Goal: Task Accomplishment & Management: Complete application form

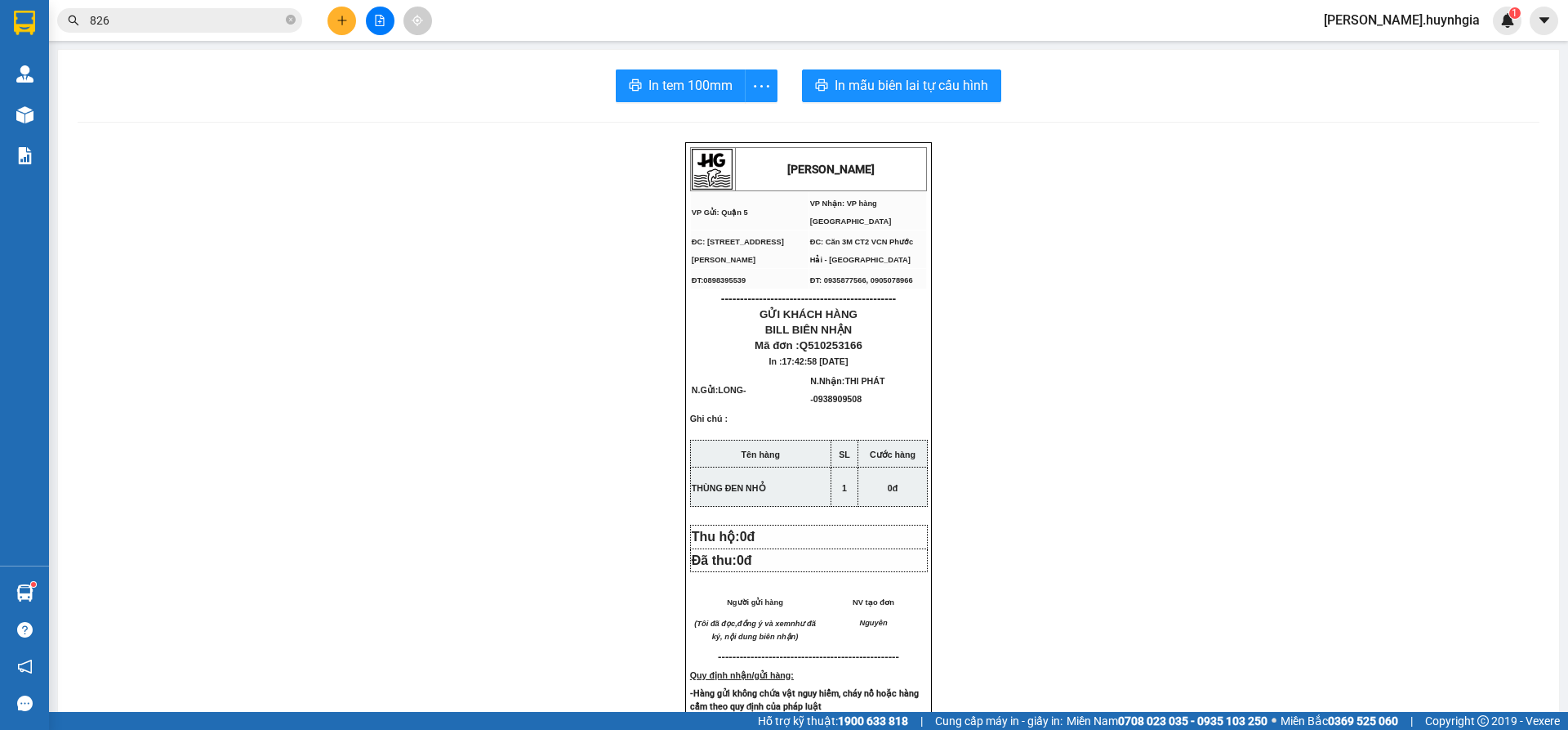
click at [337, 24] on icon "plus" at bounding box center [343, 20] width 12 height 12
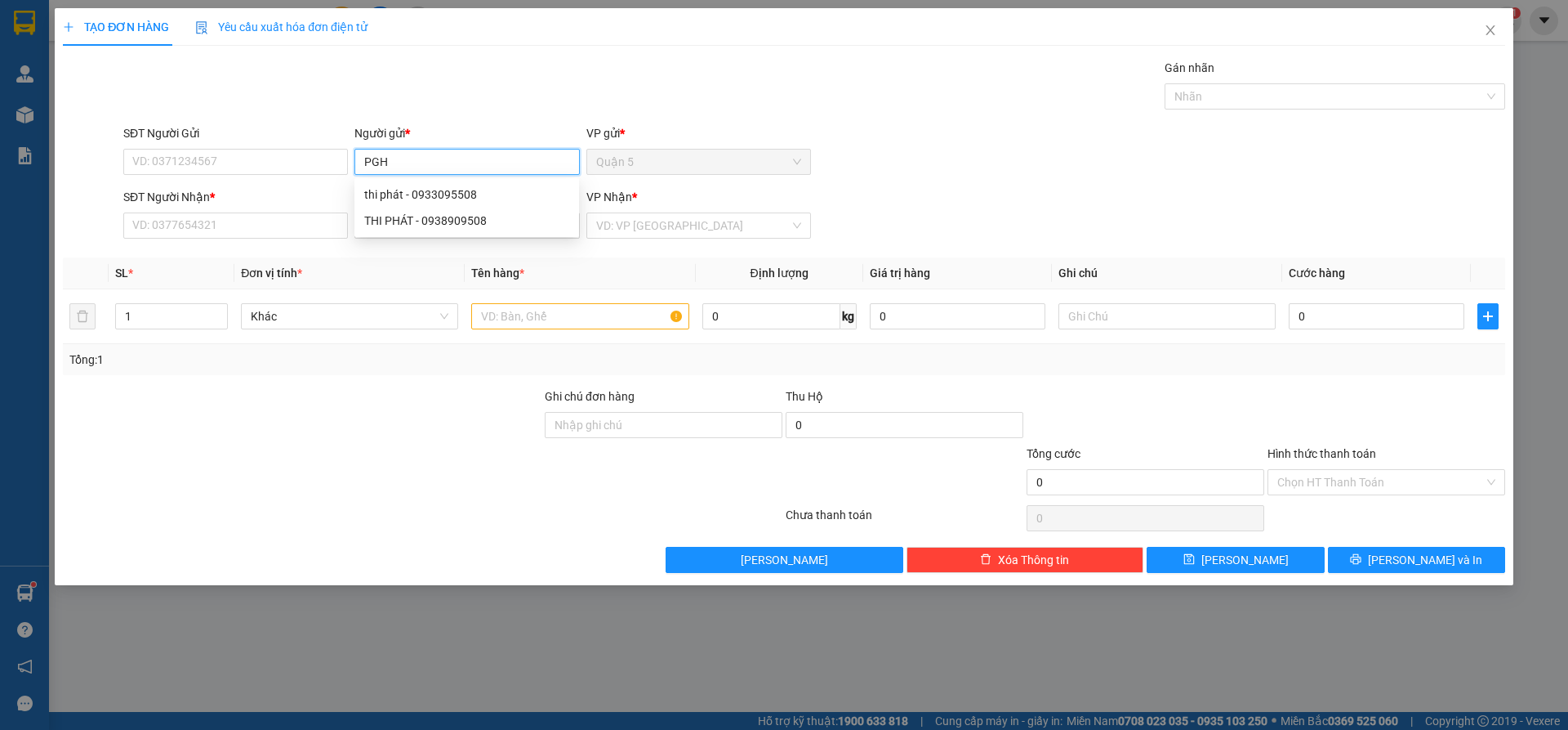
type input "PGH"
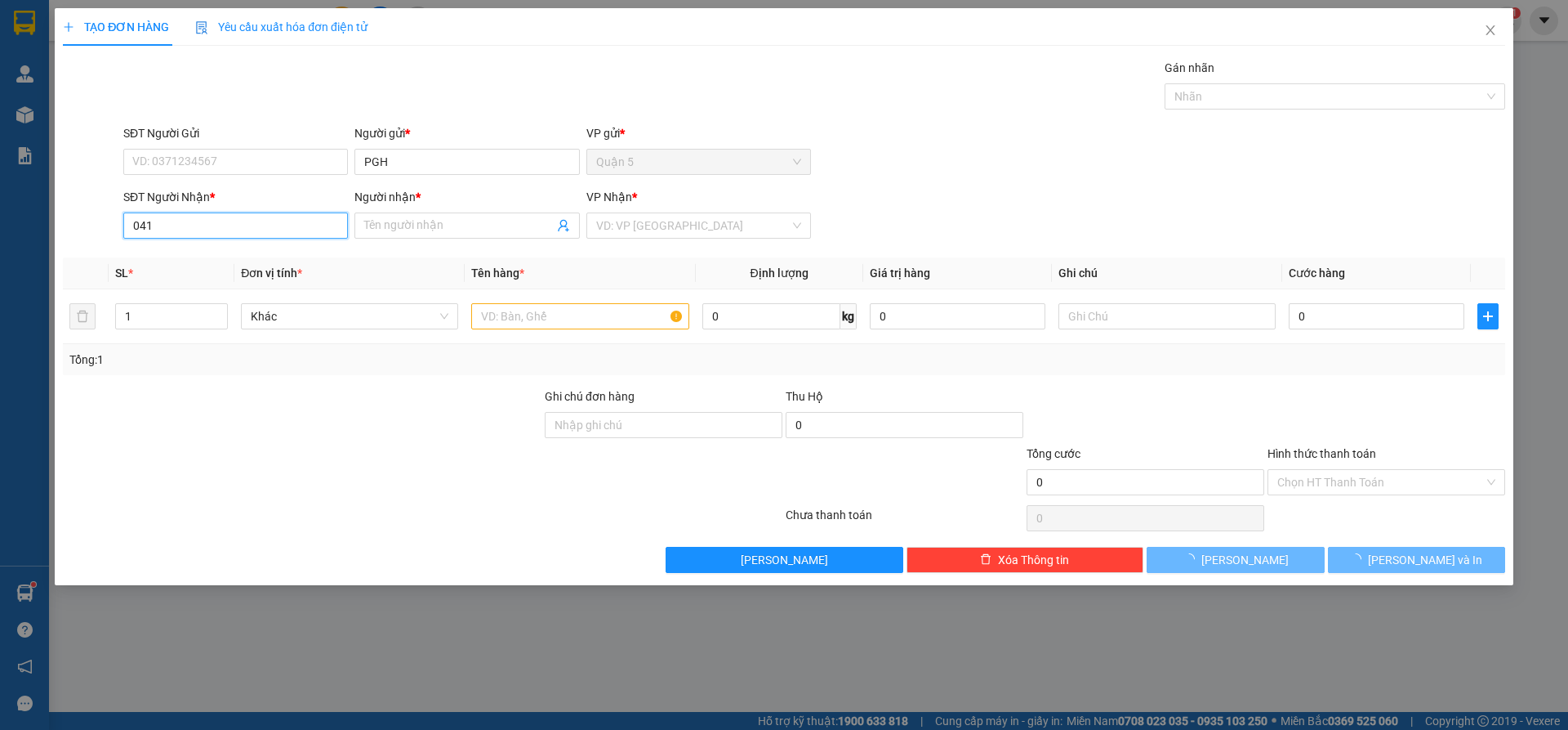
click at [269, 229] on input "041" at bounding box center [235, 225] width 224 height 26
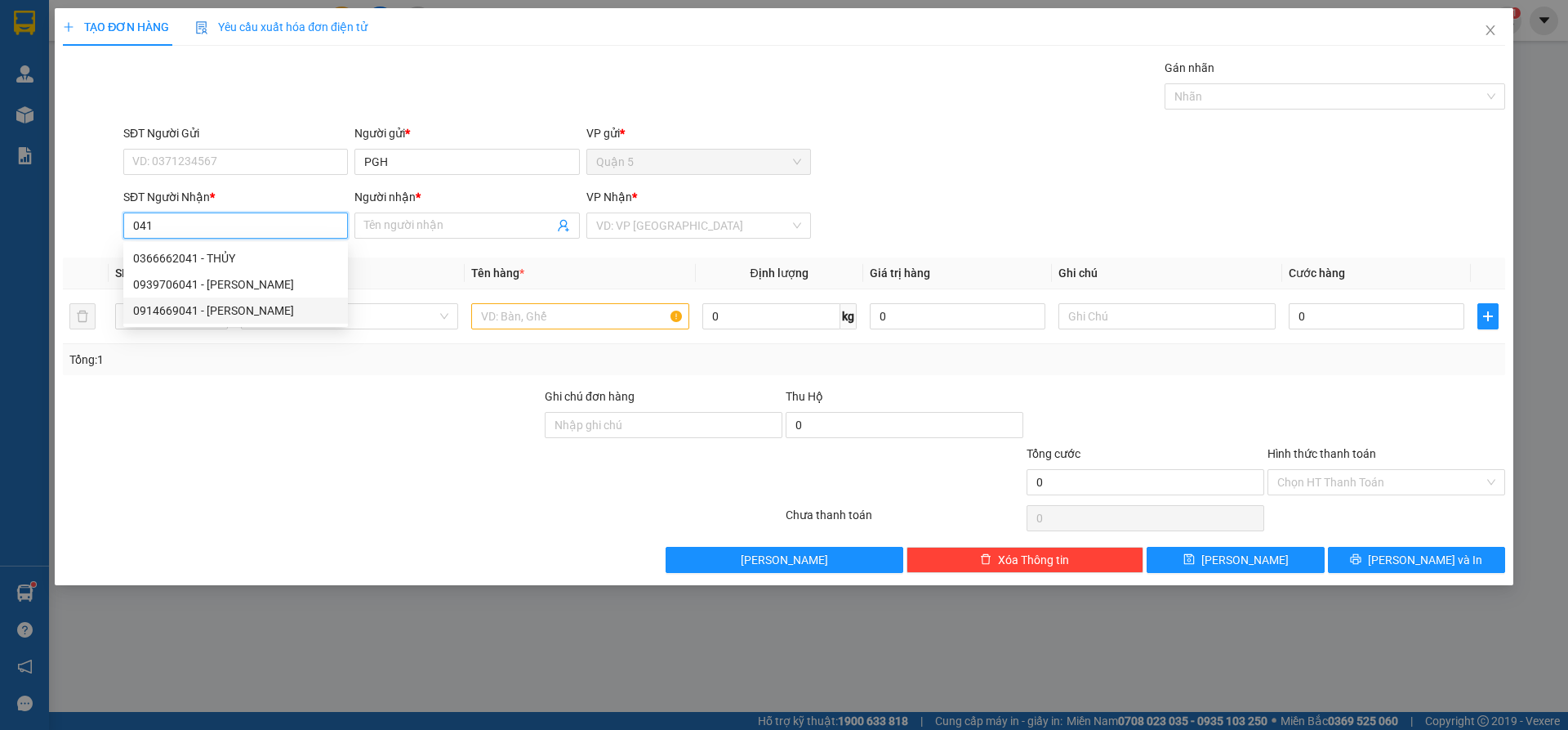
click at [238, 307] on div "0914669041 - [PERSON_NAME]" at bounding box center [235, 310] width 205 height 18
type input "0914669041"
type input "[PERSON_NAME]"
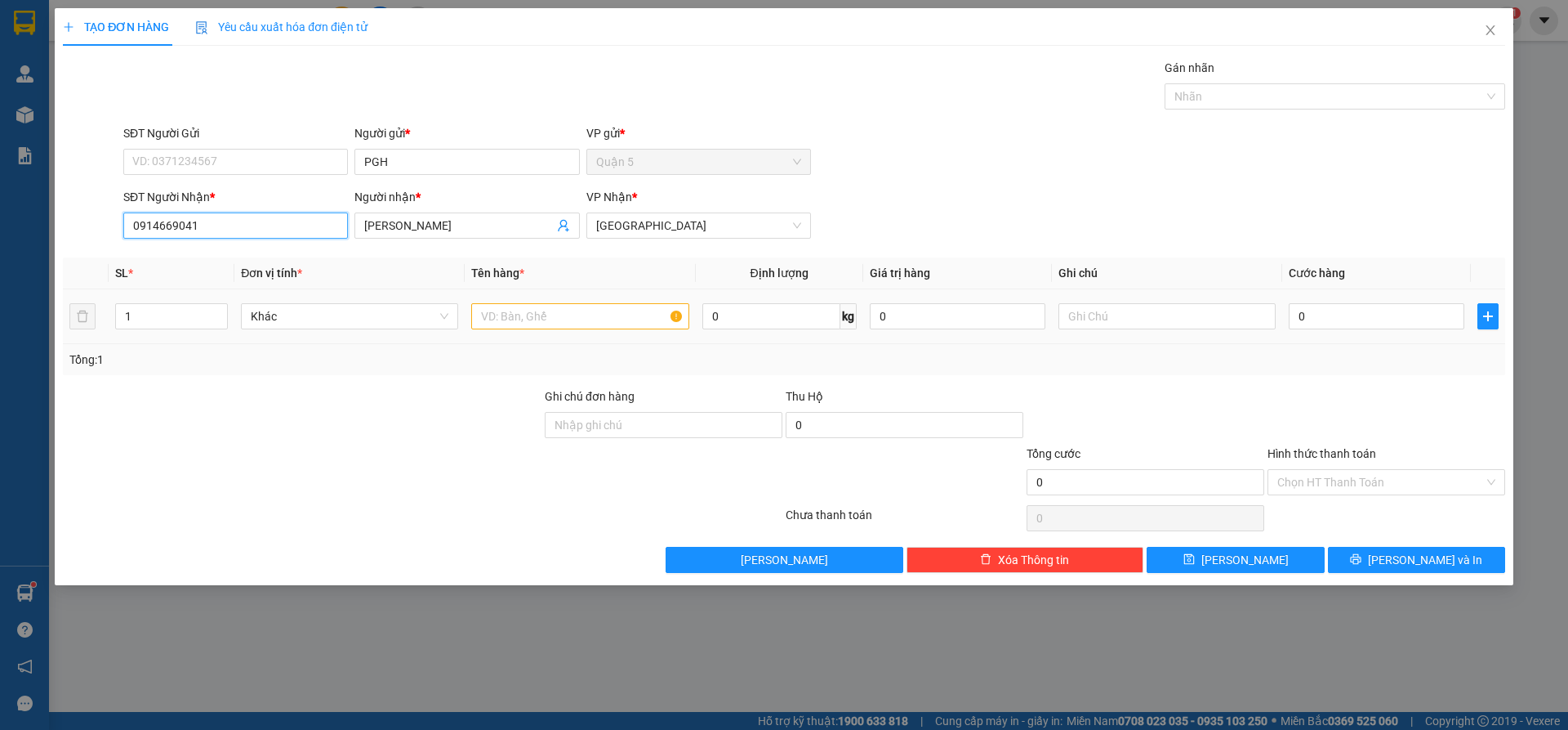
type input "0914669041"
click at [510, 337] on td at bounding box center [579, 316] width 230 height 55
click at [524, 331] on td at bounding box center [579, 316] width 230 height 55
click at [528, 328] on input "text" at bounding box center [580, 316] width 218 height 26
type input "CỤC ĐEN"
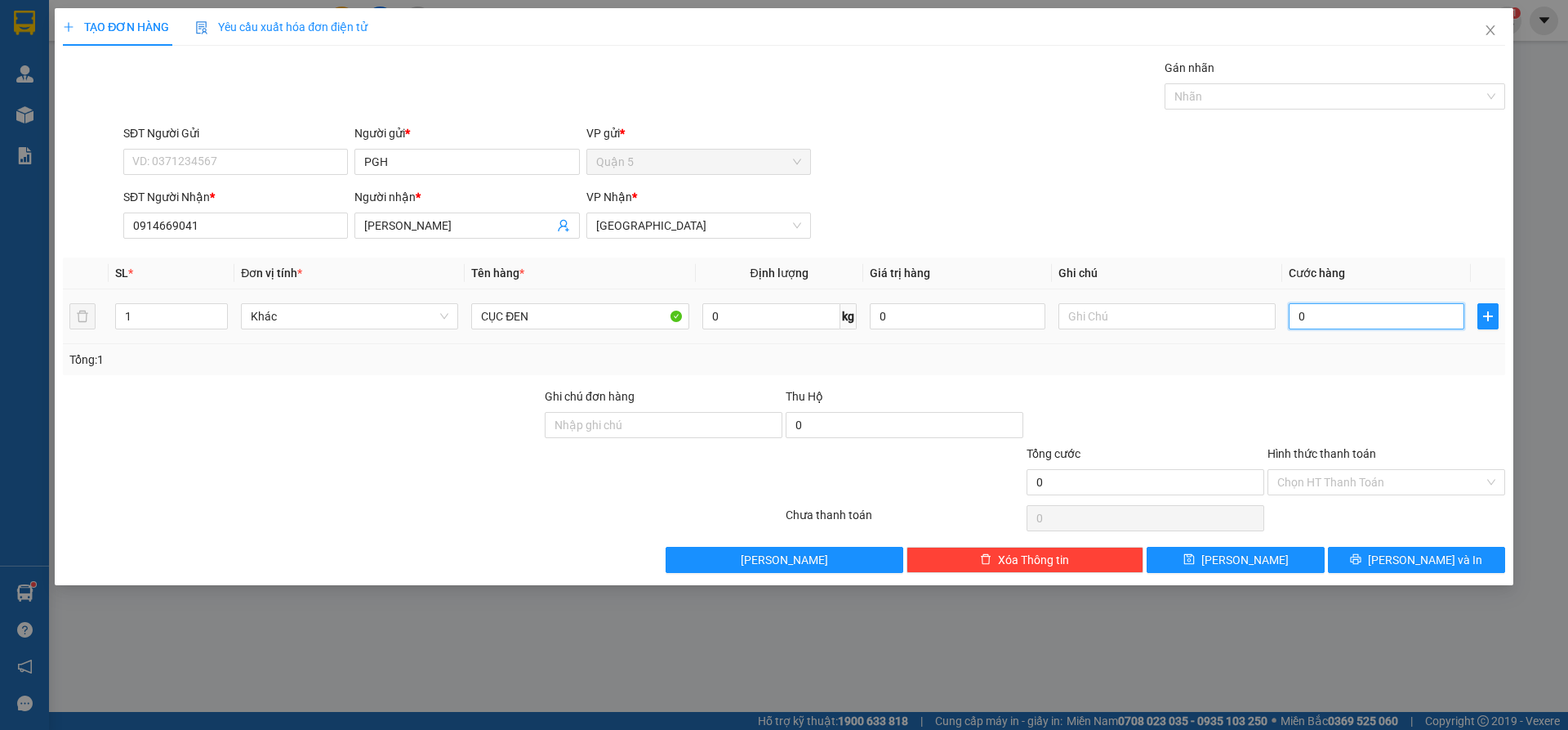
click at [1360, 327] on input "0" at bounding box center [1376, 316] width 175 height 26
type input "30"
click at [1357, 359] on div "Tổng: 1" at bounding box center [784, 359] width 1429 height 18
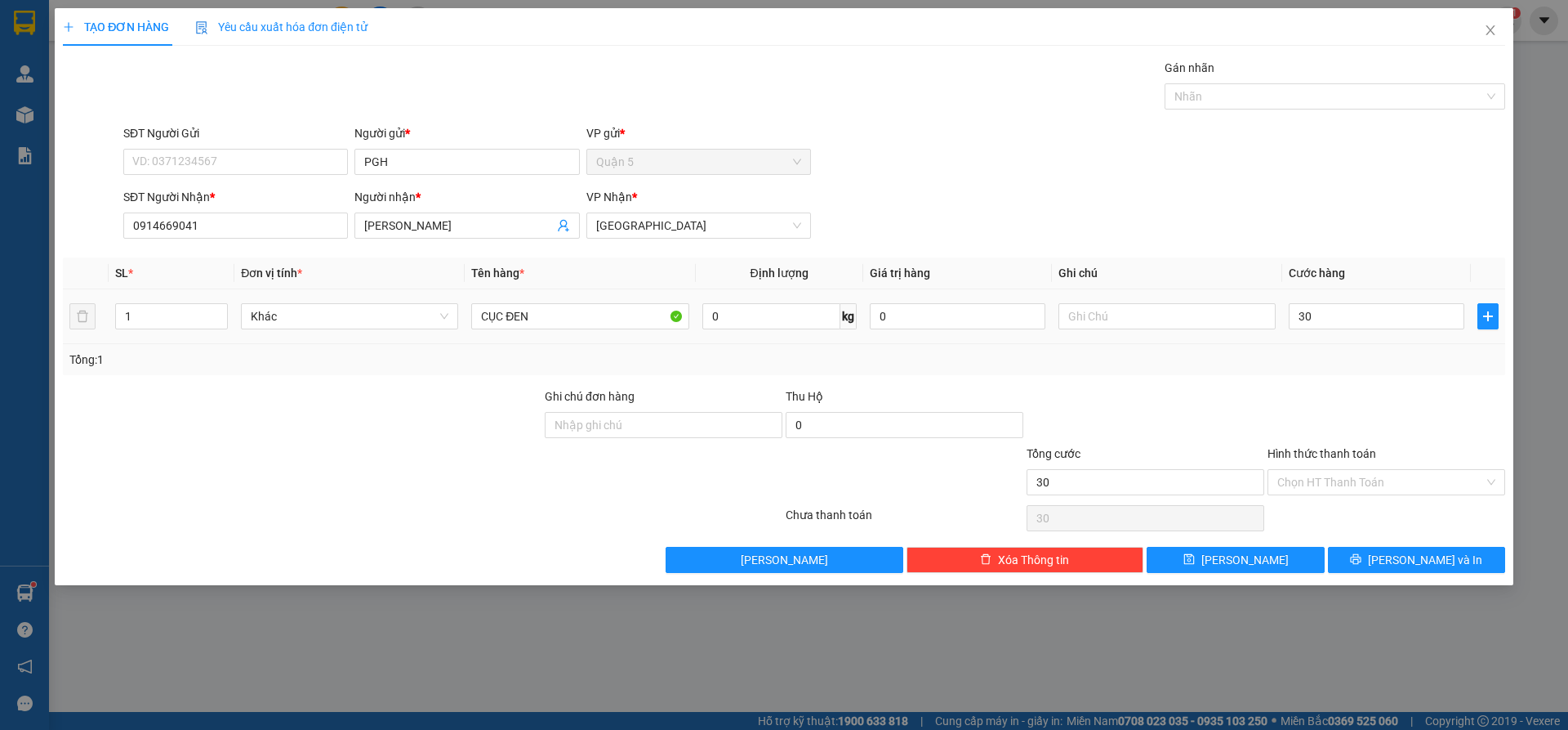
type input "30.000"
drag, startPoint x: 1352, startPoint y: 564, endPoint x: 1364, endPoint y: 546, distance: 21.6
click at [1352, 566] on button "[PERSON_NAME] và In" at bounding box center [1417, 560] width 177 height 26
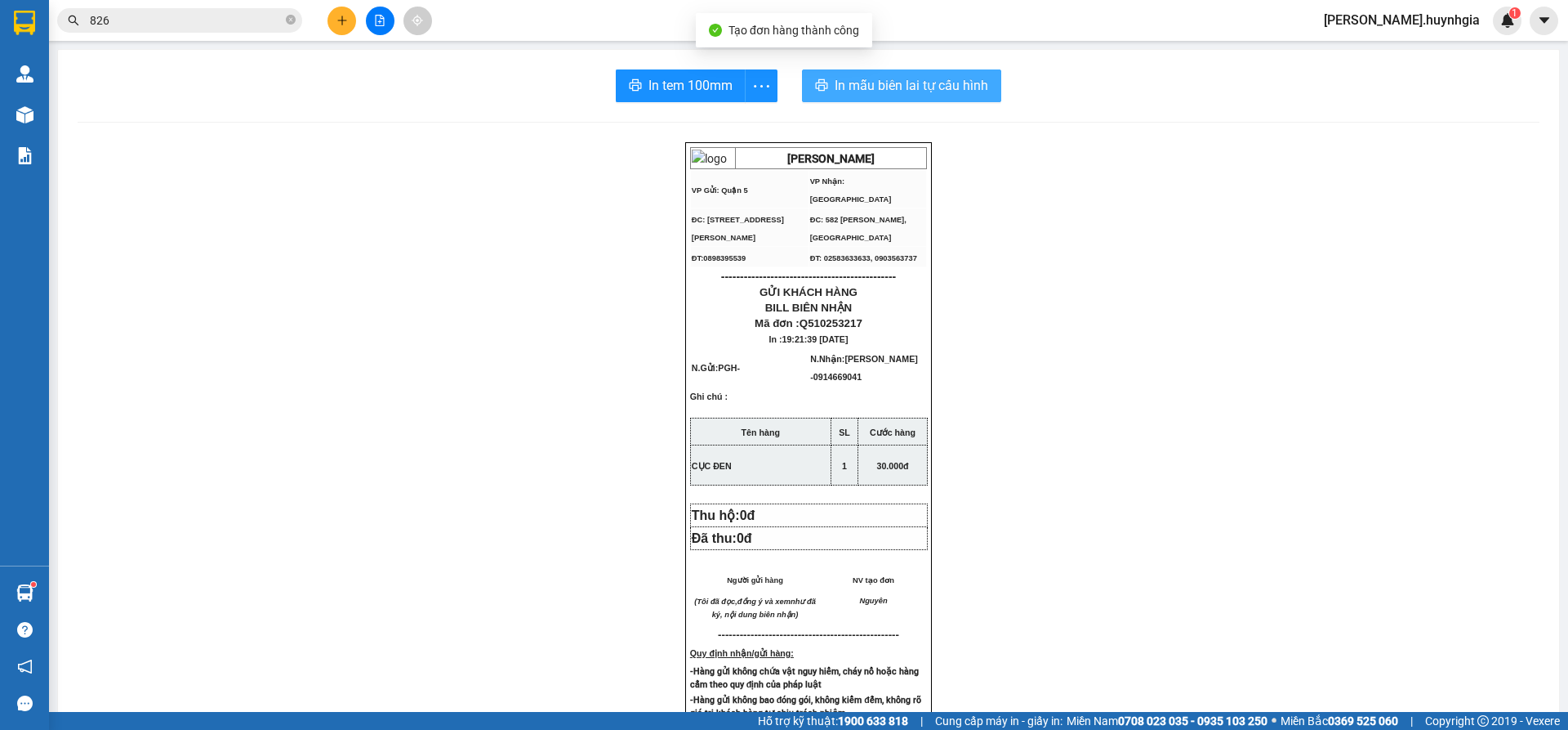
click at [922, 84] on span "In mẫu biên lai tự cấu hình" at bounding box center [912, 85] width 154 height 20
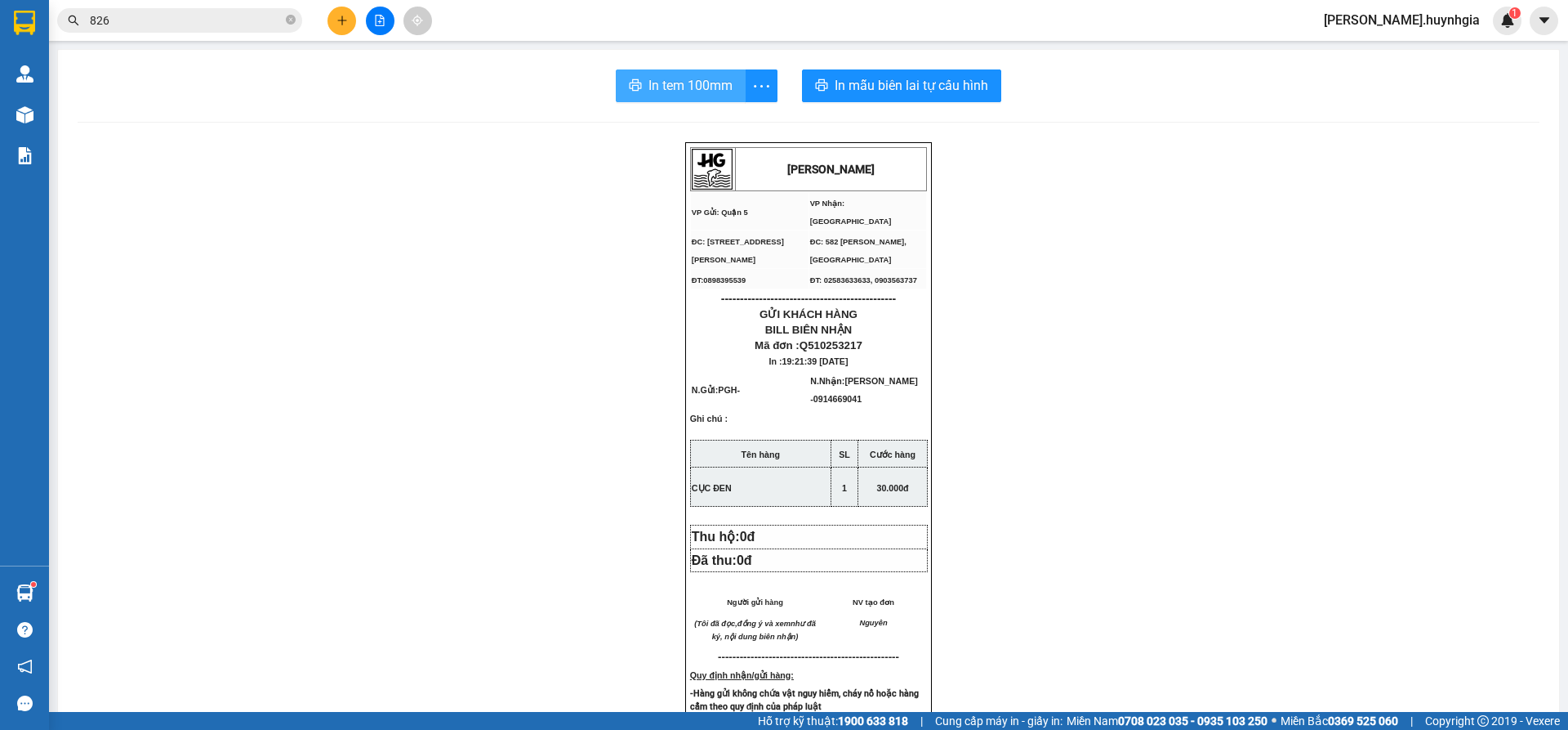
drag, startPoint x: 726, startPoint y: 73, endPoint x: 705, endPoint y: 90, distance: 27.0
click at [711, 78] on button "In tem 100mm" at bounding box center [681, 86] width 130 height 33
click at [339, 19] on icon "plus" at bounding box center [343, 20] width 12 height 12
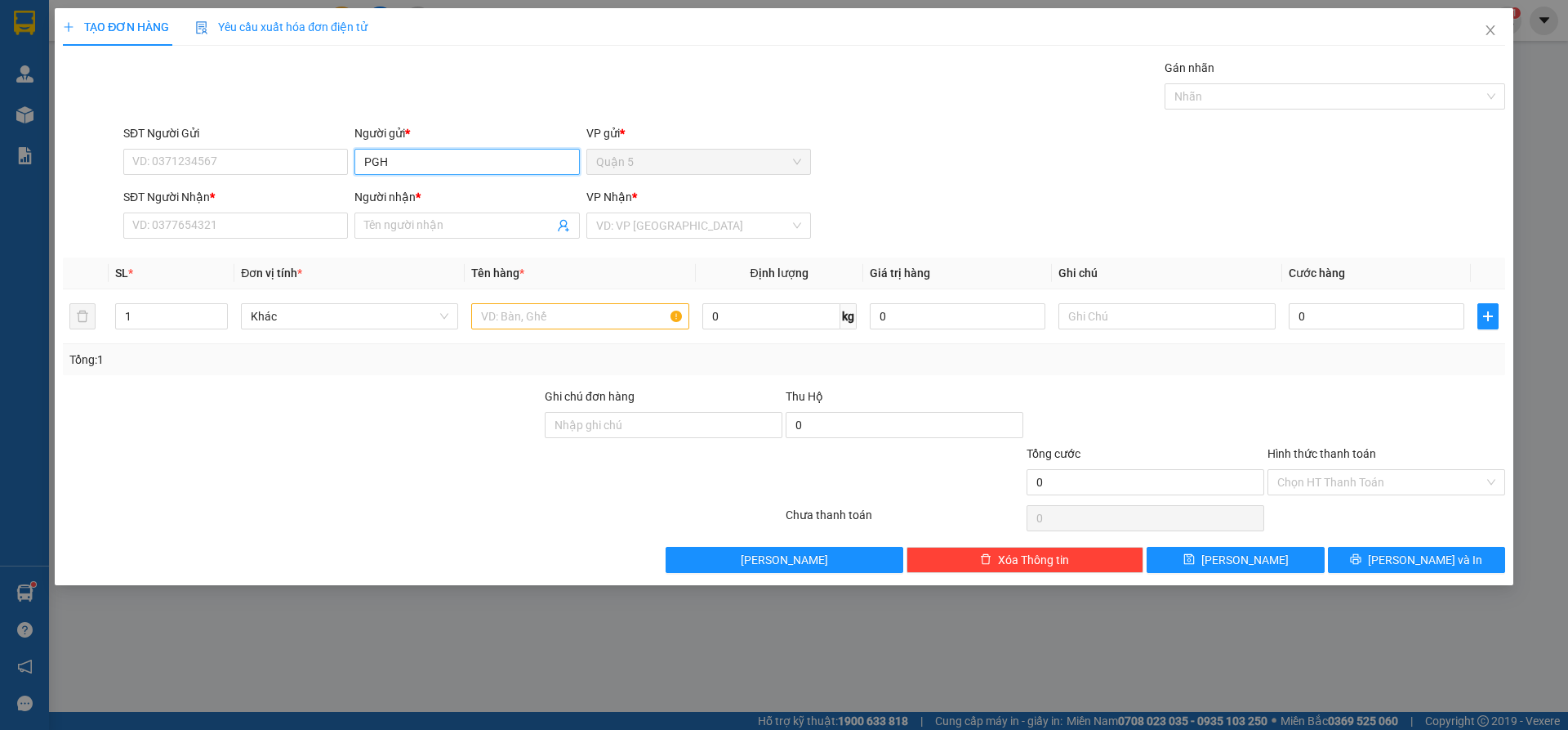
type input "PGH"
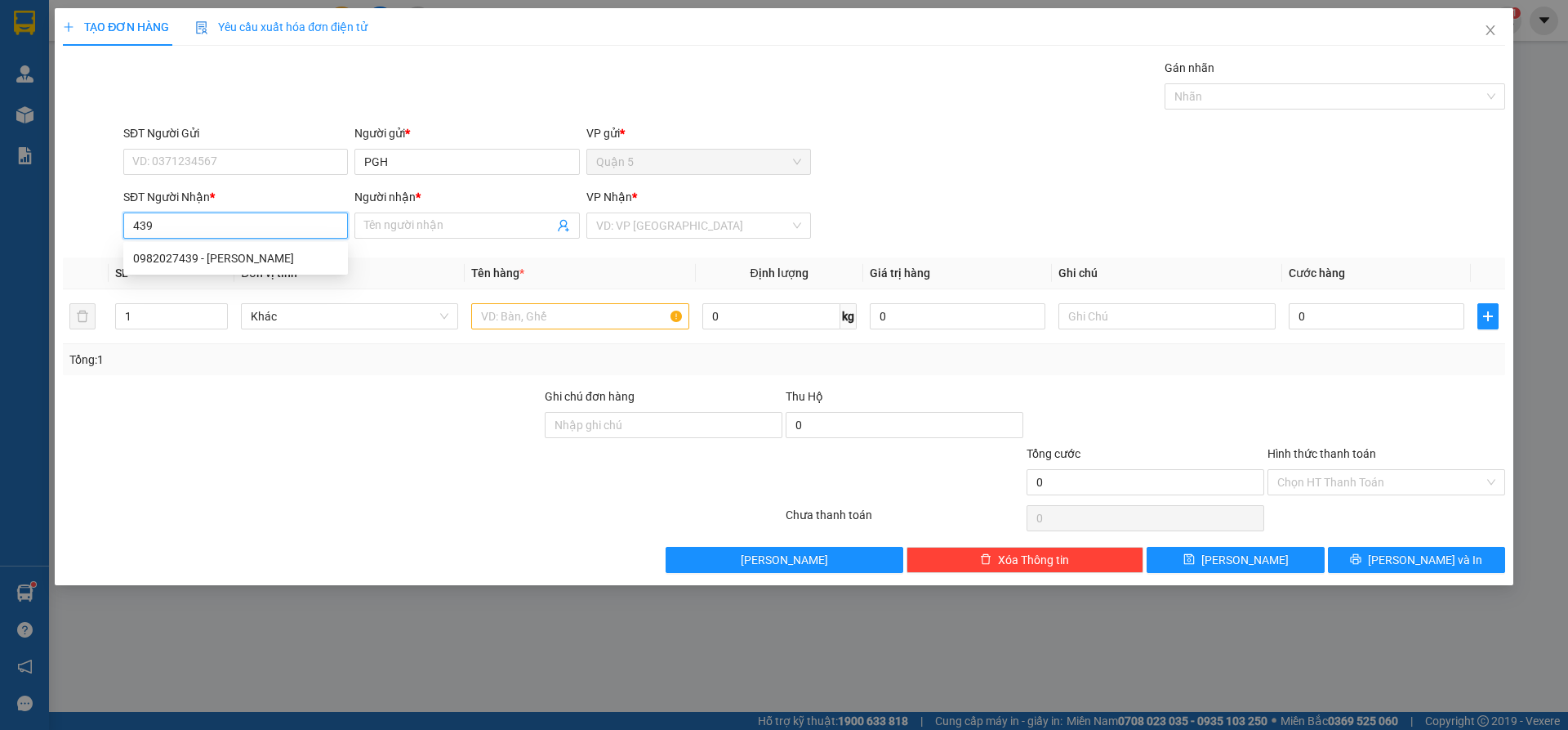
drag, startPoint x: 197, startPoint y: 221, endPoint x: 0, endPoint y: 221, distance: 197.0
click at [0, 219] on div "TẠO ĐƠN HÀNG Yêu cầu xuất hóa đơn điện tử Transit Pickup Surcharge Ids Transit …" at bounding box center [784, 365] width 1568 height 730
type input "0982027439"
click at [213, 255] on div "0982027439 - [PERSON_NAME]" at bounding box center [235, 258] width 205 height 18
type input "LAN VIÊN"
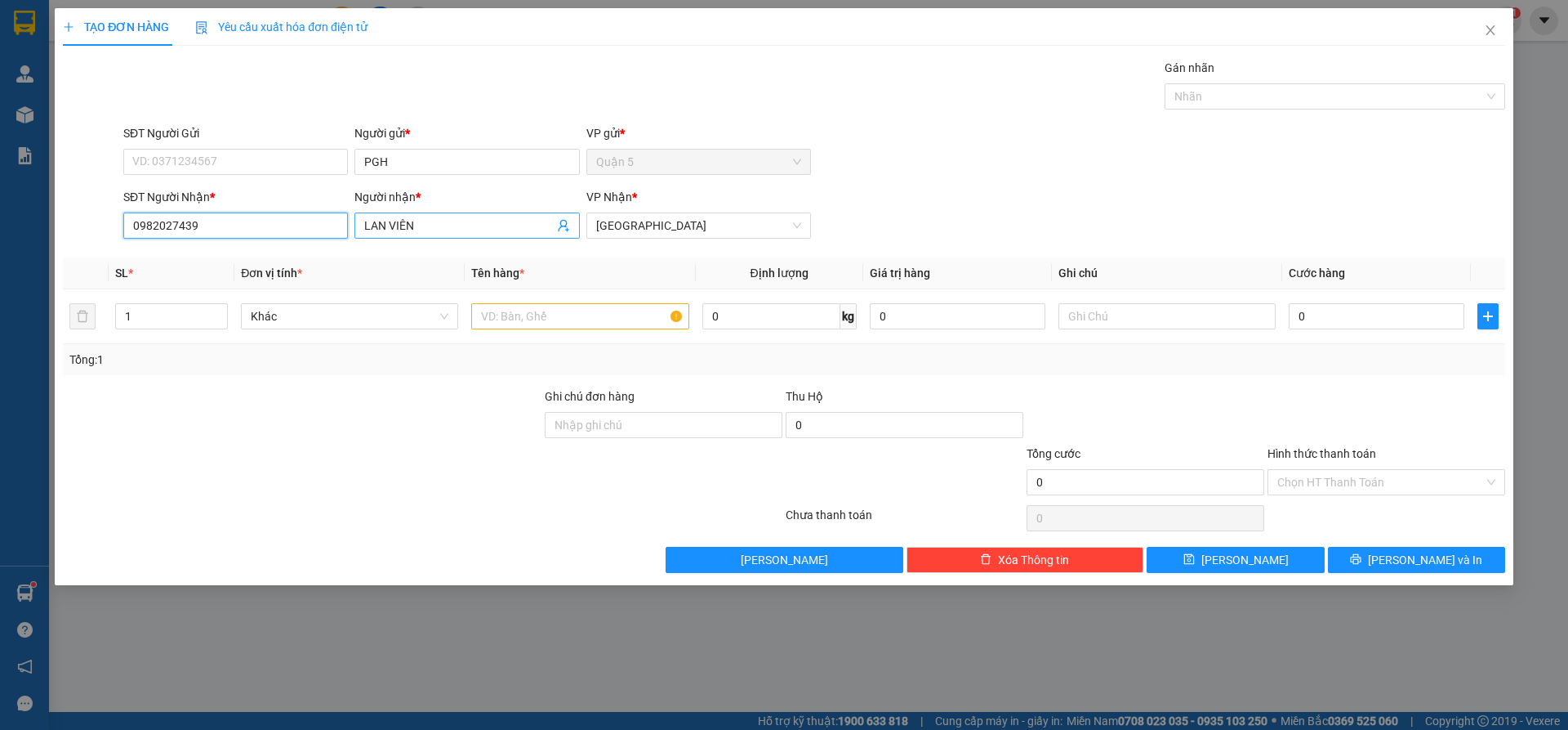
type input "0982027439"
drag, startPoint x: 422, startPoint y: 234, endPoint x: 0, endPoint y: 171, distance: 426.7
click at [0, 171] on div "TẠO ĐƠN HÀNG Yêu cầu xuất hóa đơn điện tử Transit Pickup Surcharge Ids Transit …" at bounding box center [784, 365] width 1568 height 730
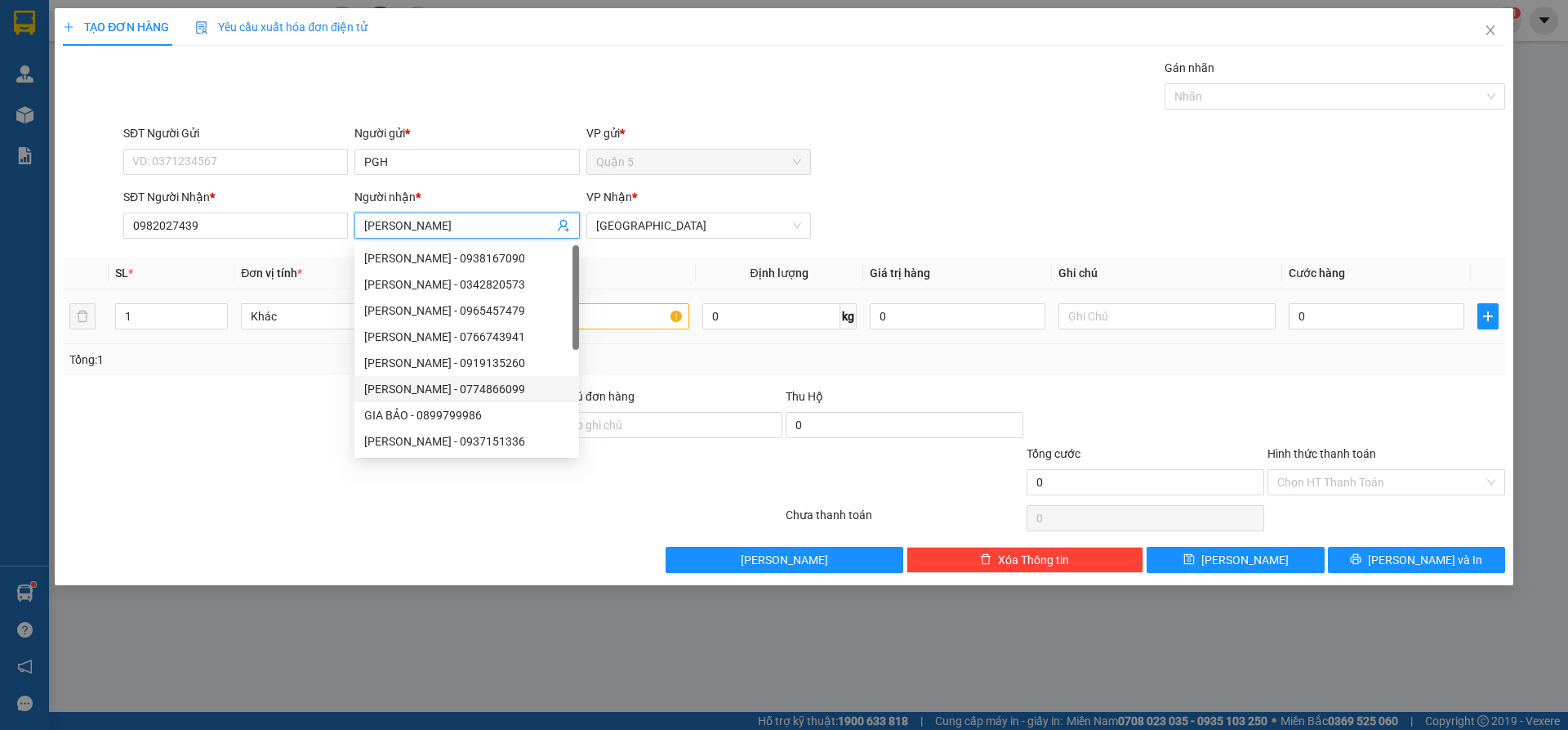
type input "[PERSON_NAME]"
click at [616, 326] on input "text" at bounding box center [580, 316] width 218 height 26
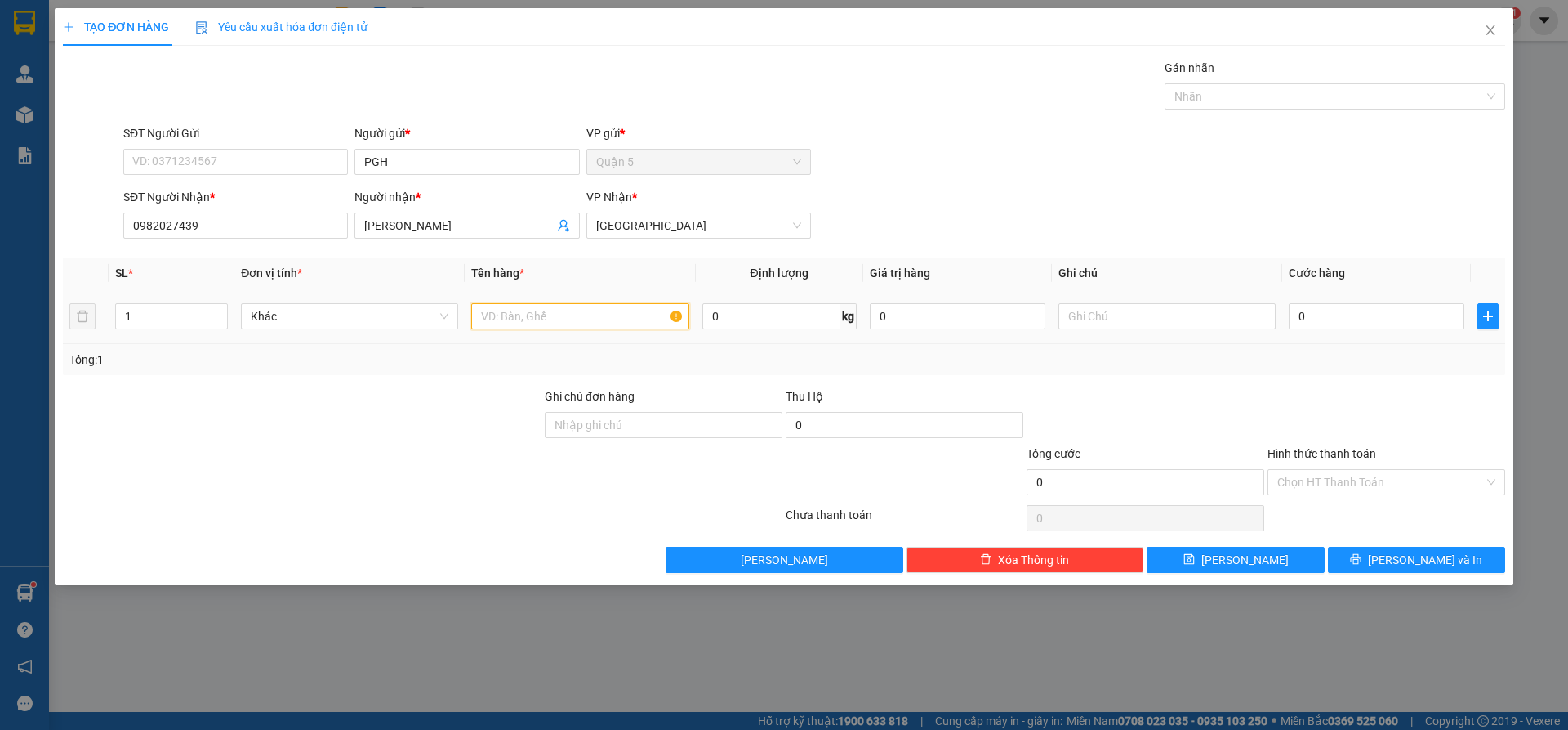
click at [616, 326] on input "text" at bounding box center [580, 316] width 218 height 26
type input "CỤC ĐE"
click at [1326, 317] on input "0" at bounding box center [1376, 316] width 175 height 26
click at [1245, 353] on div "Tổng: 1" at bounding box center [784, 359] width 1429 height 18
click at [1331, 472] on input "Hình thức thanh toán" at bounding box center [1380, 482] width 207 height 24
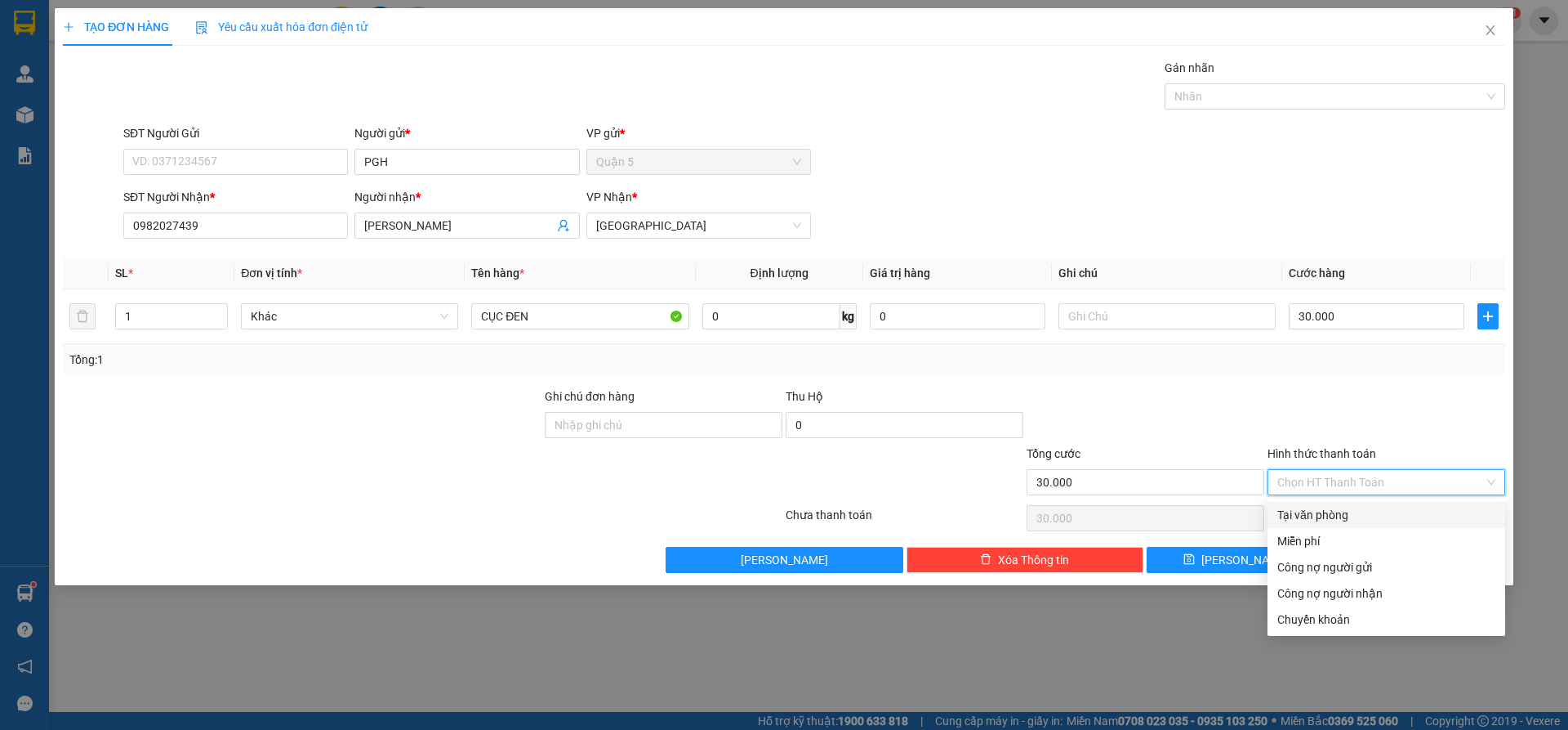
drag, startPoint x: 1189, startPoint y: 434, endPoint x: 1363, endPoint y: 567, distance: 219.0
click at [1197, 438] on div at bounding box center [1145, 415] width 241 height 57
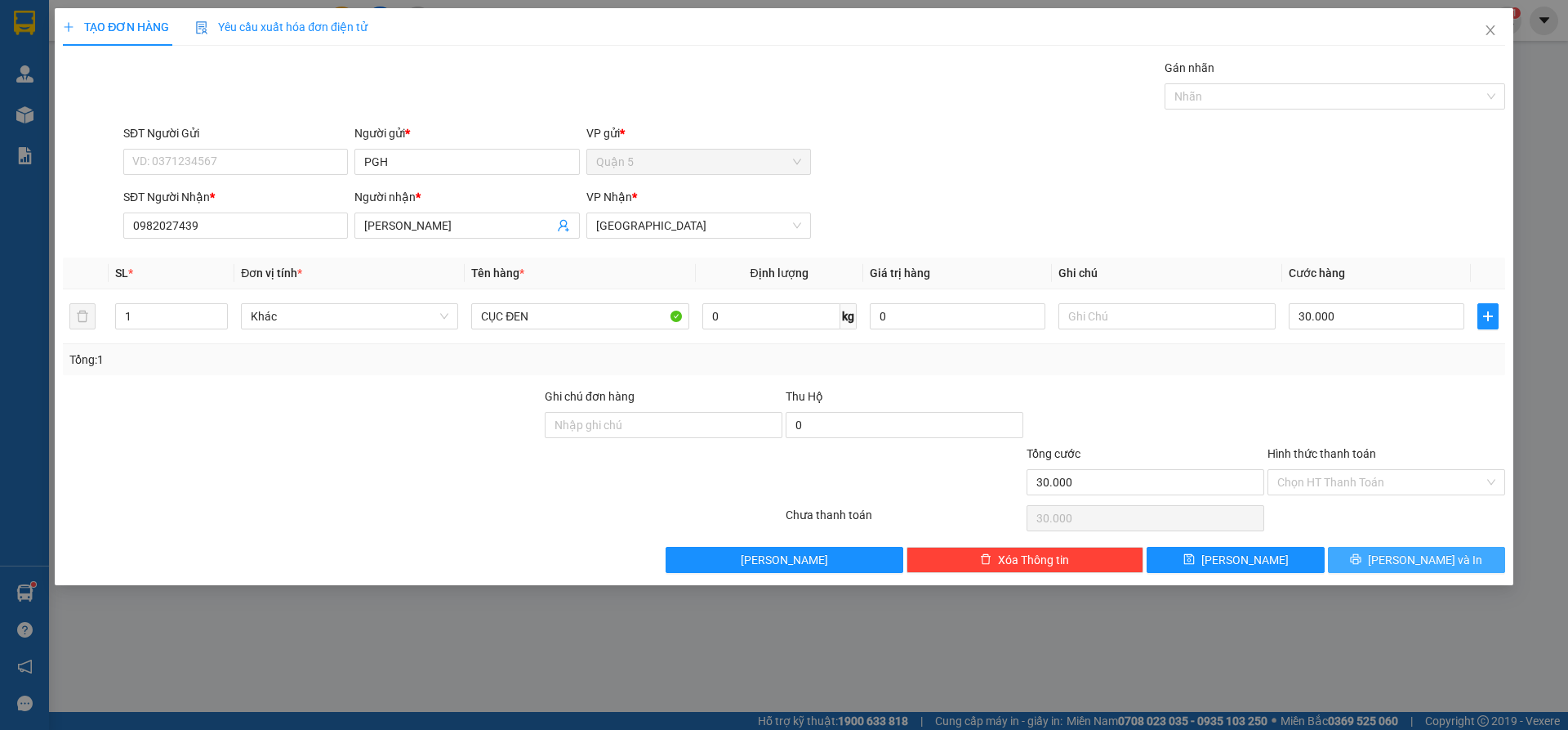
click at [1378, 564] on button "[PERSON_NAME] và In" at bounding box center [1417, 560] width 177 height 26
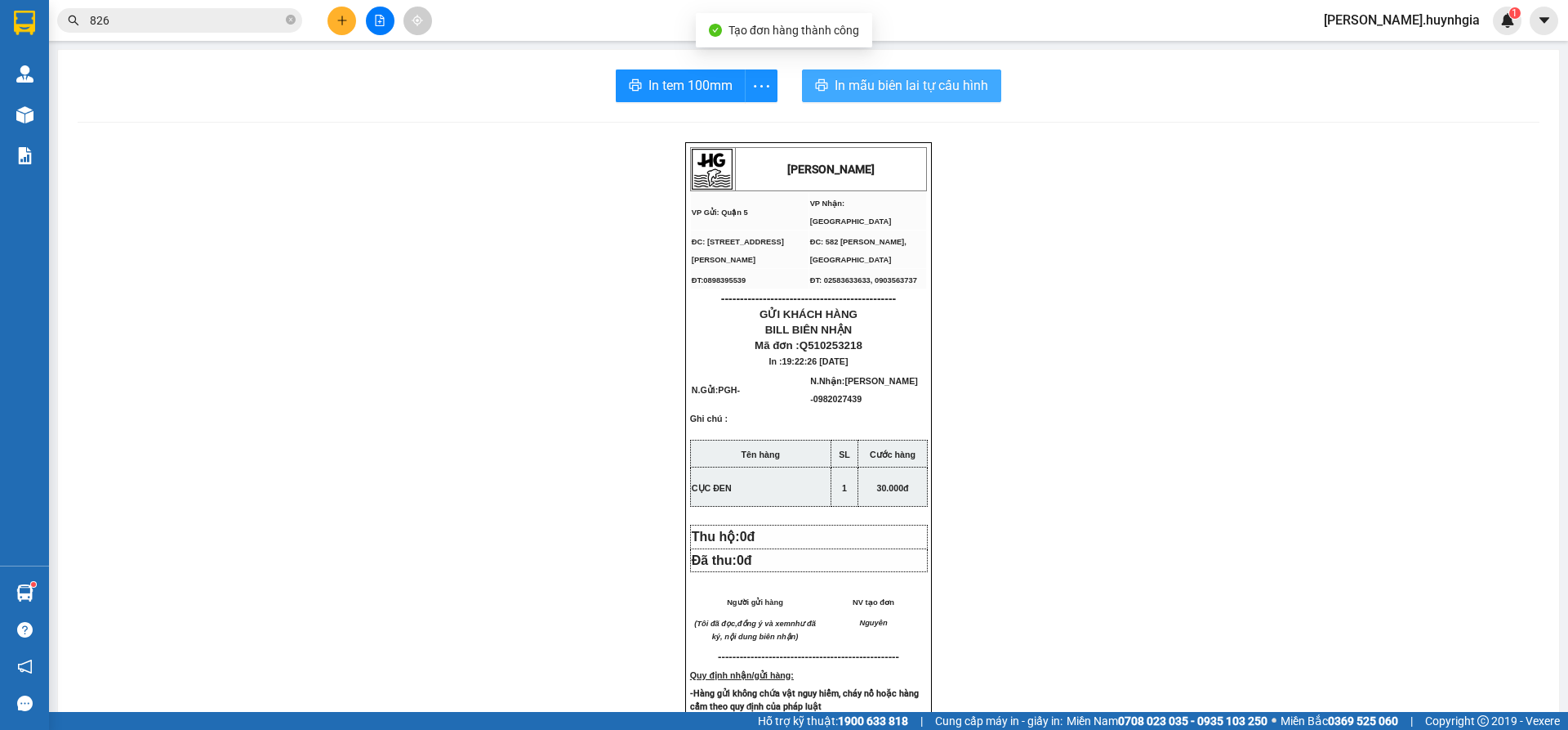
click at [895, 93] on button "In mẫu biên lai tự cấu hình" at bounding box center [901, 86] width 199 height 33
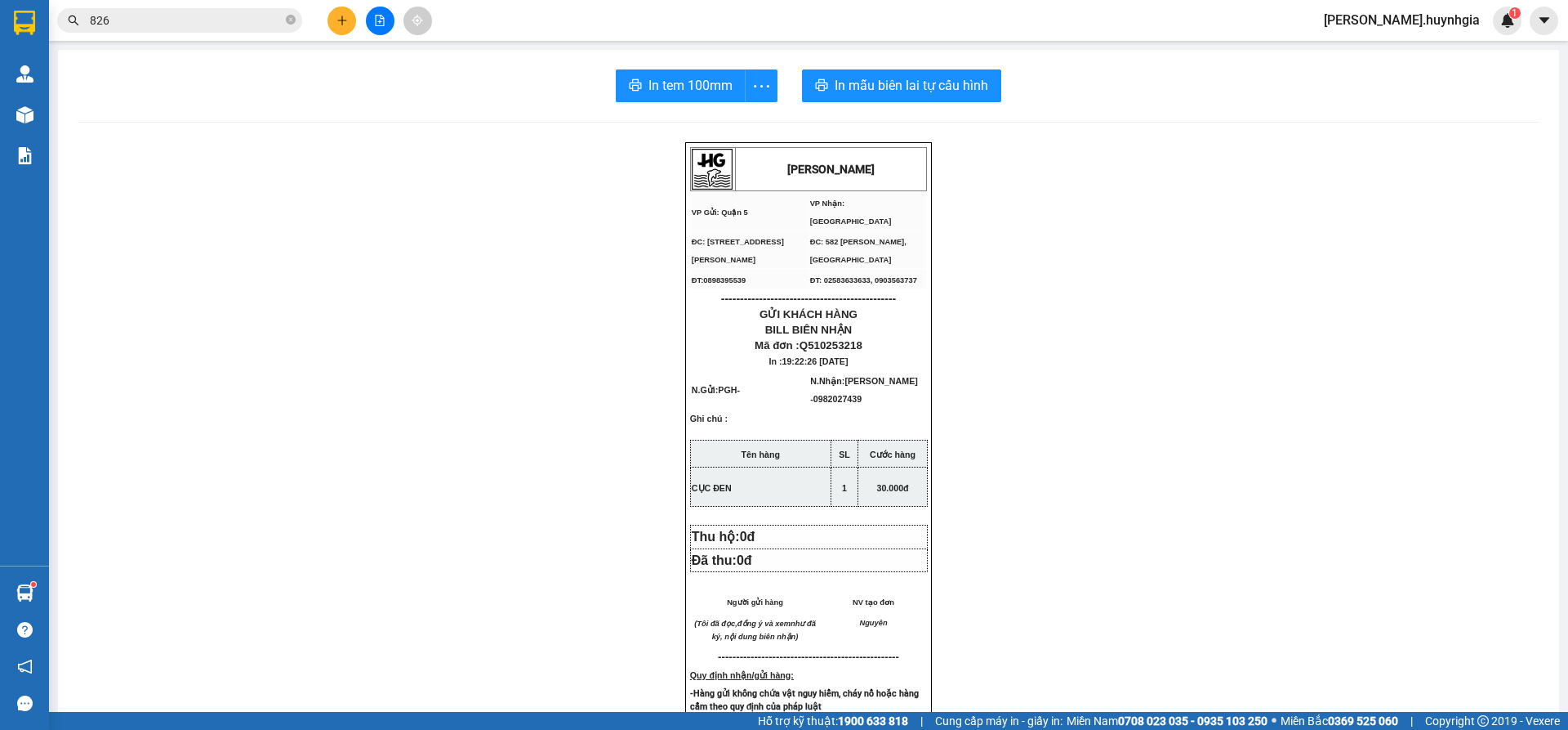
click at [663, 89] on span "In tem 100mm" at bounding box center [690, 85] width 84 height 20
click at [341, 26] on button at bounding box center [342, 21] width 29 height 29
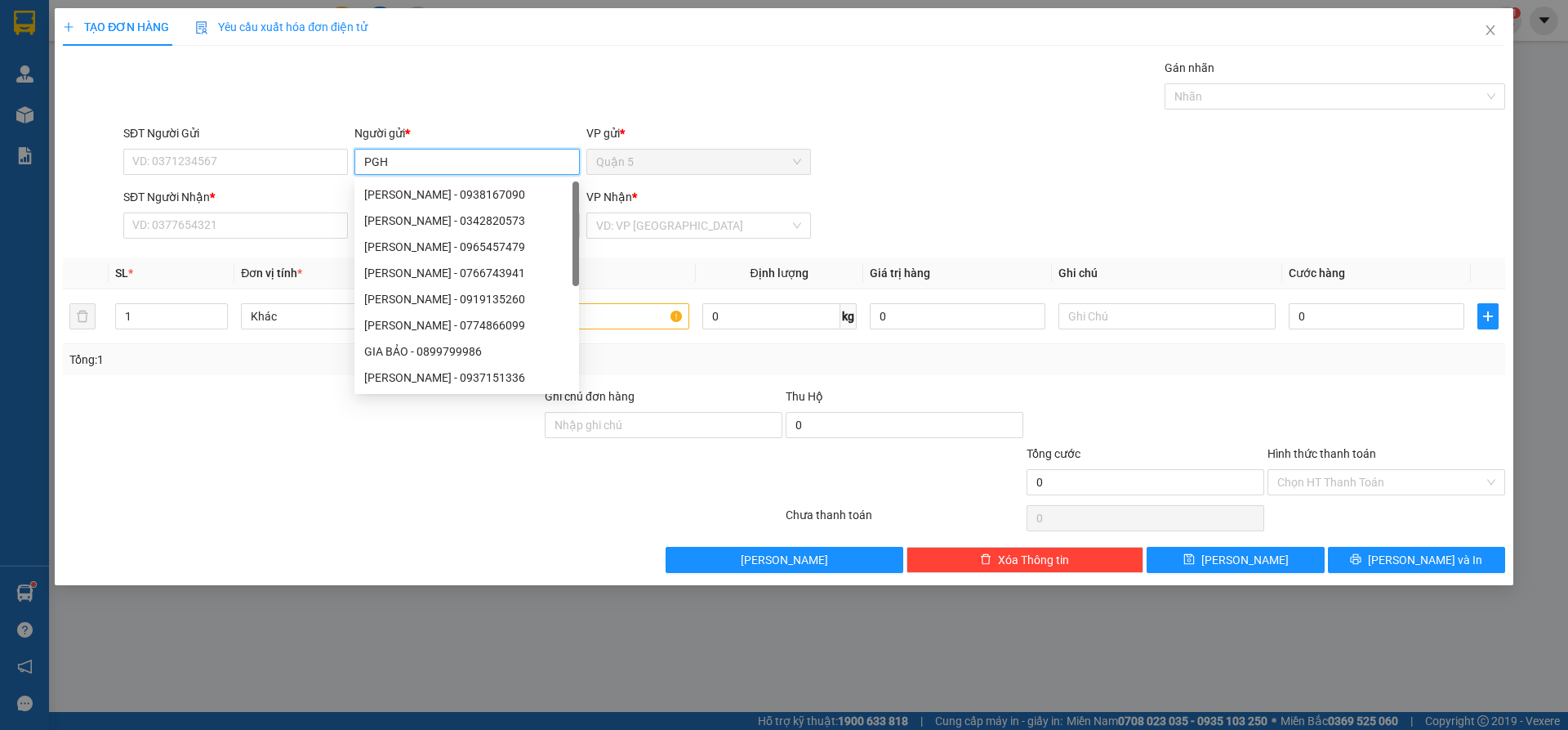
type input "PGH"
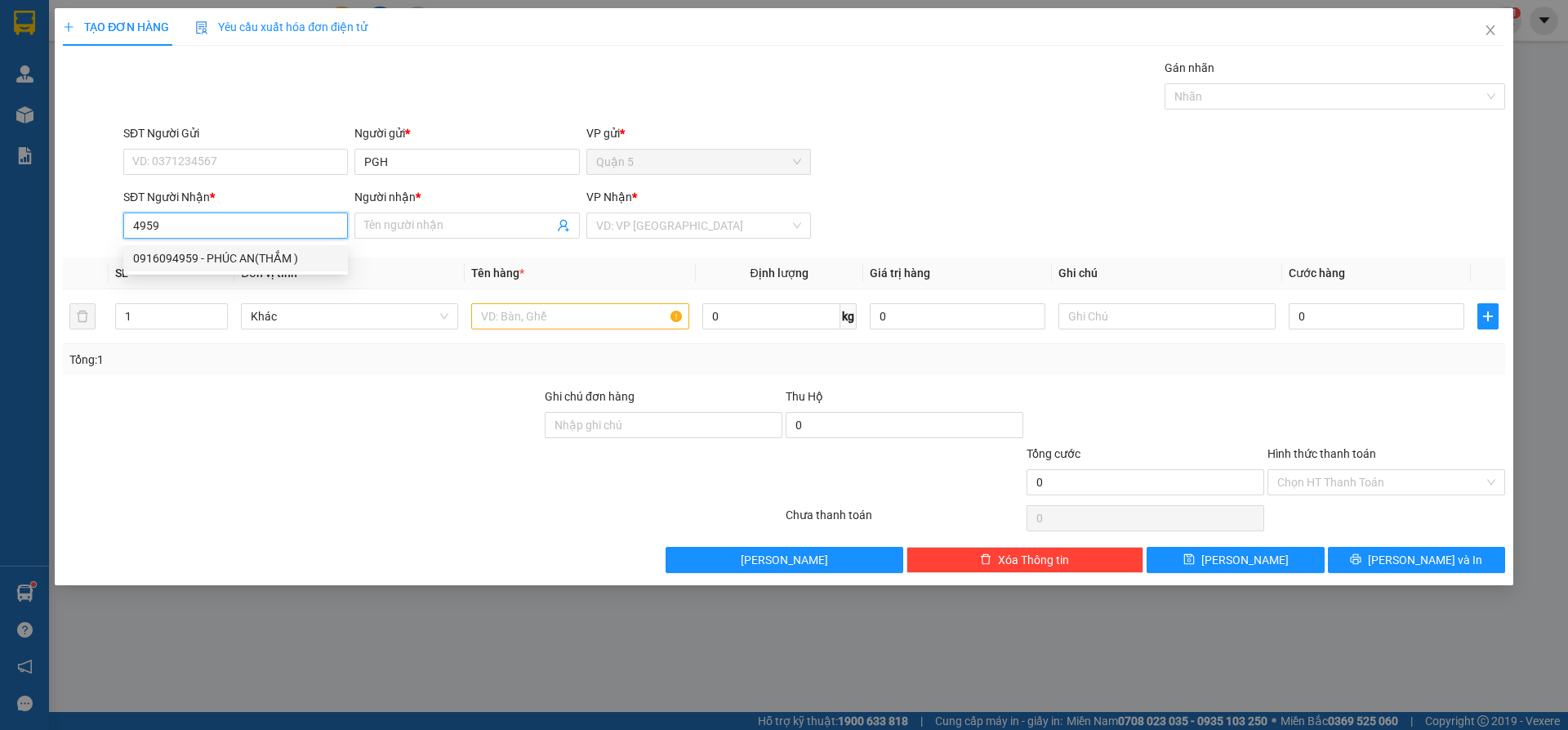
drag, startPoint x: 274, startPoint y: 249, endPoint x: 284, endPoint y: 259, distance: 14.1
click at [274, 250] on div "0916094959 - PHÚC AN(THẮM )" at bounding box center [235, 258] width 205 height 18
type input "0916094959"
type input "PHÚC AN(THẮM )"
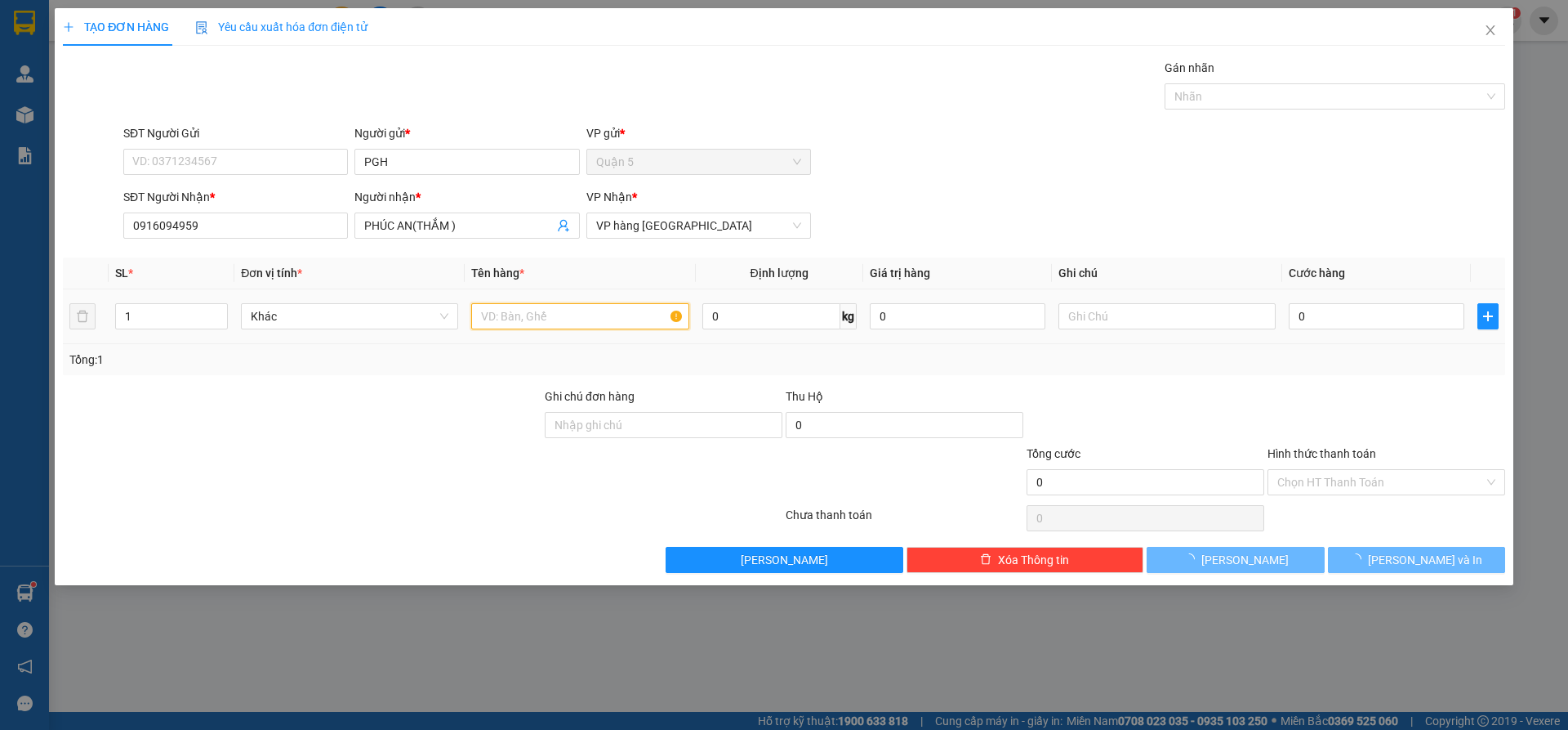
click at [526, 313] on input "text" at bounding box center [580, 316] width 218 height 26
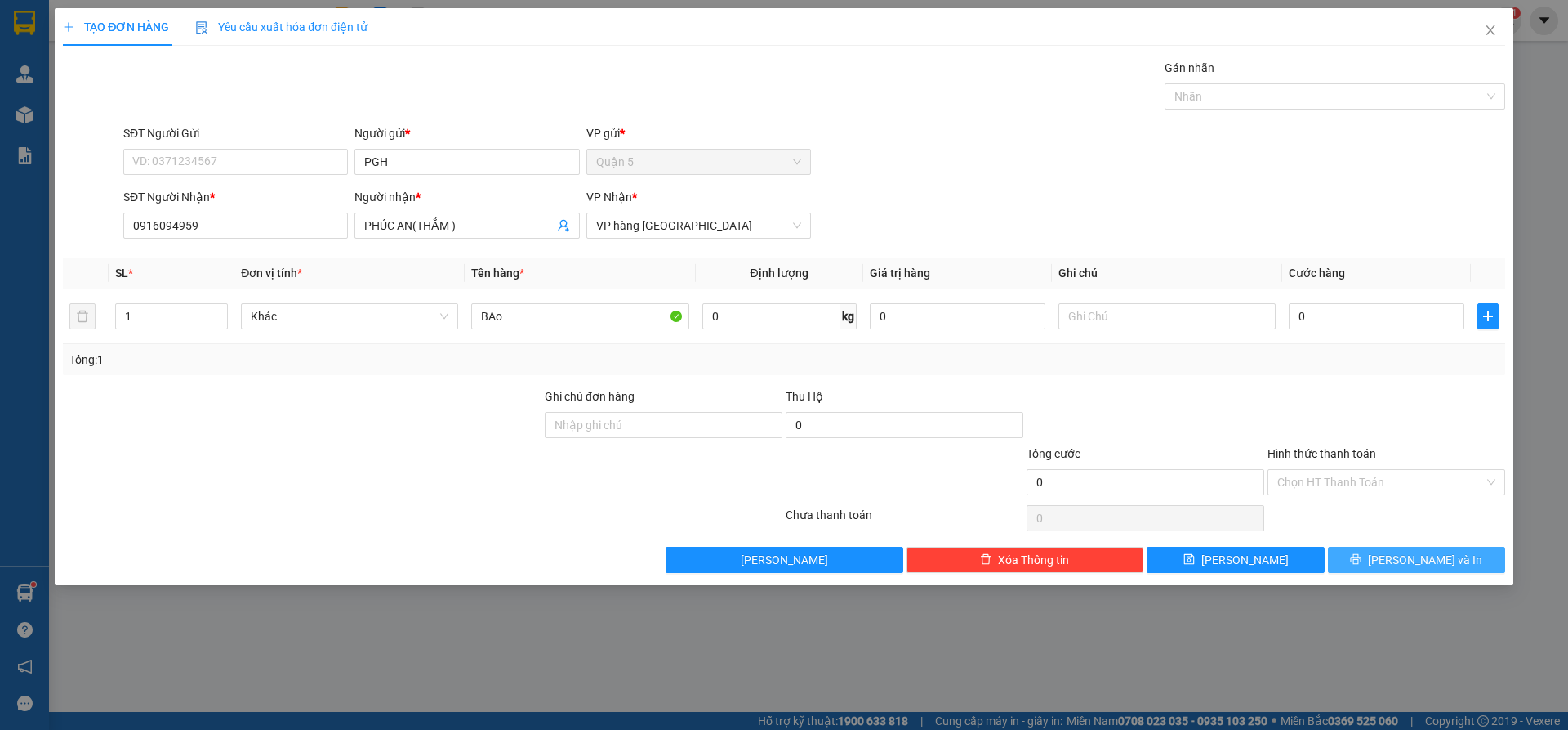
drag, startPoint x: 1406, startPoint y: 541, endPoint x: 1389, endPoint y: 554, distance: 21.4
click at [1400, 547] on div "Transit Pickup Surcharge Ids Transit Deliver Surcharge Ids Transit Deliver Surc…" at bounding box center [784, 316] width 1443 height 514
click at [1362, 555] on icon "printer" at bounding box center [1356, 559] width 12 height 12
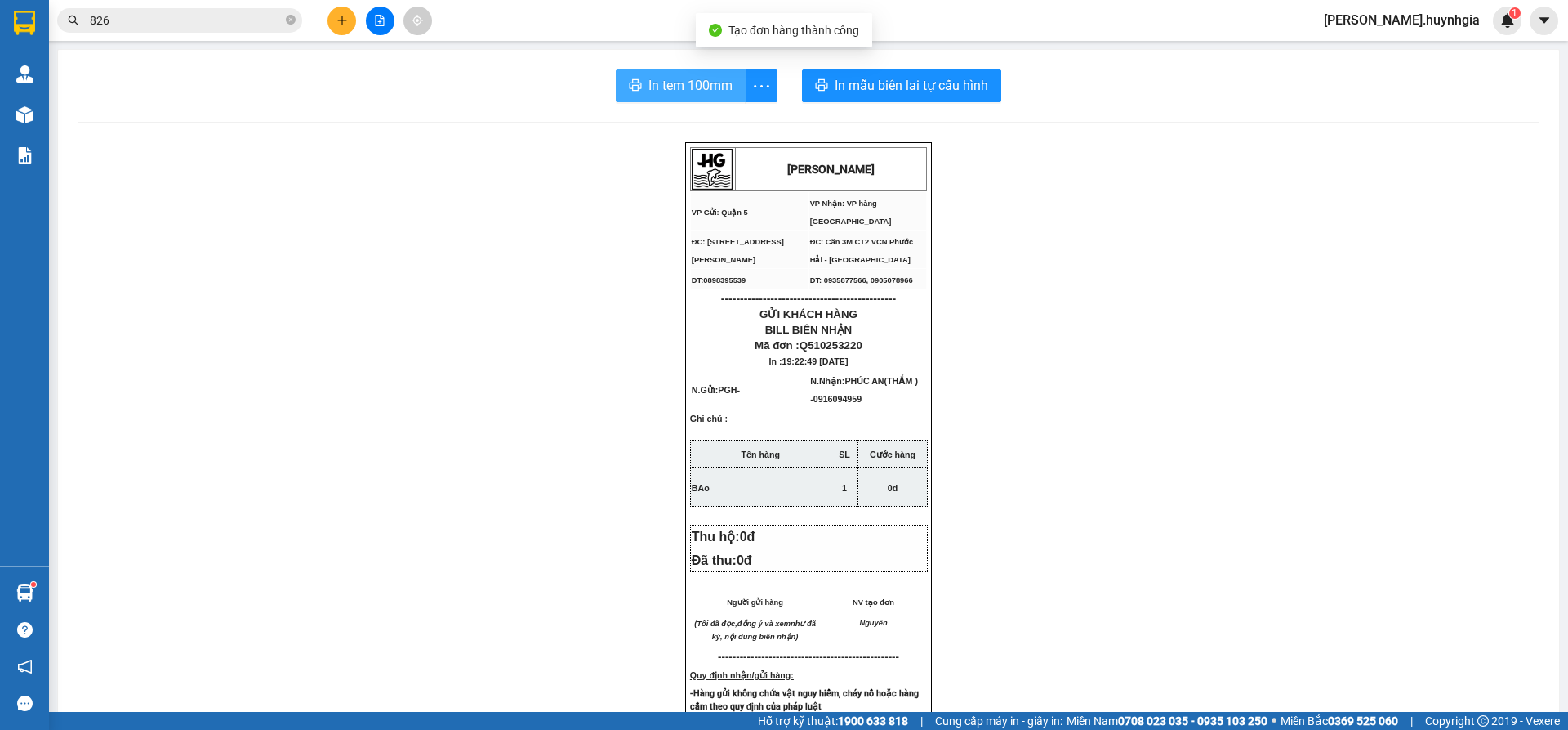
click at [649, 84] on span "In tem 100mm" at bounding box center [690, 85] width 84 height 20
click at [918, 102] on div "In tem 100mm In mẫu biên lai tự cấu hình [PERSON_NAME] VP Gửi: Quận 5 VP Nhận…" at bounding box center [809, 668] width 1502 height 1237
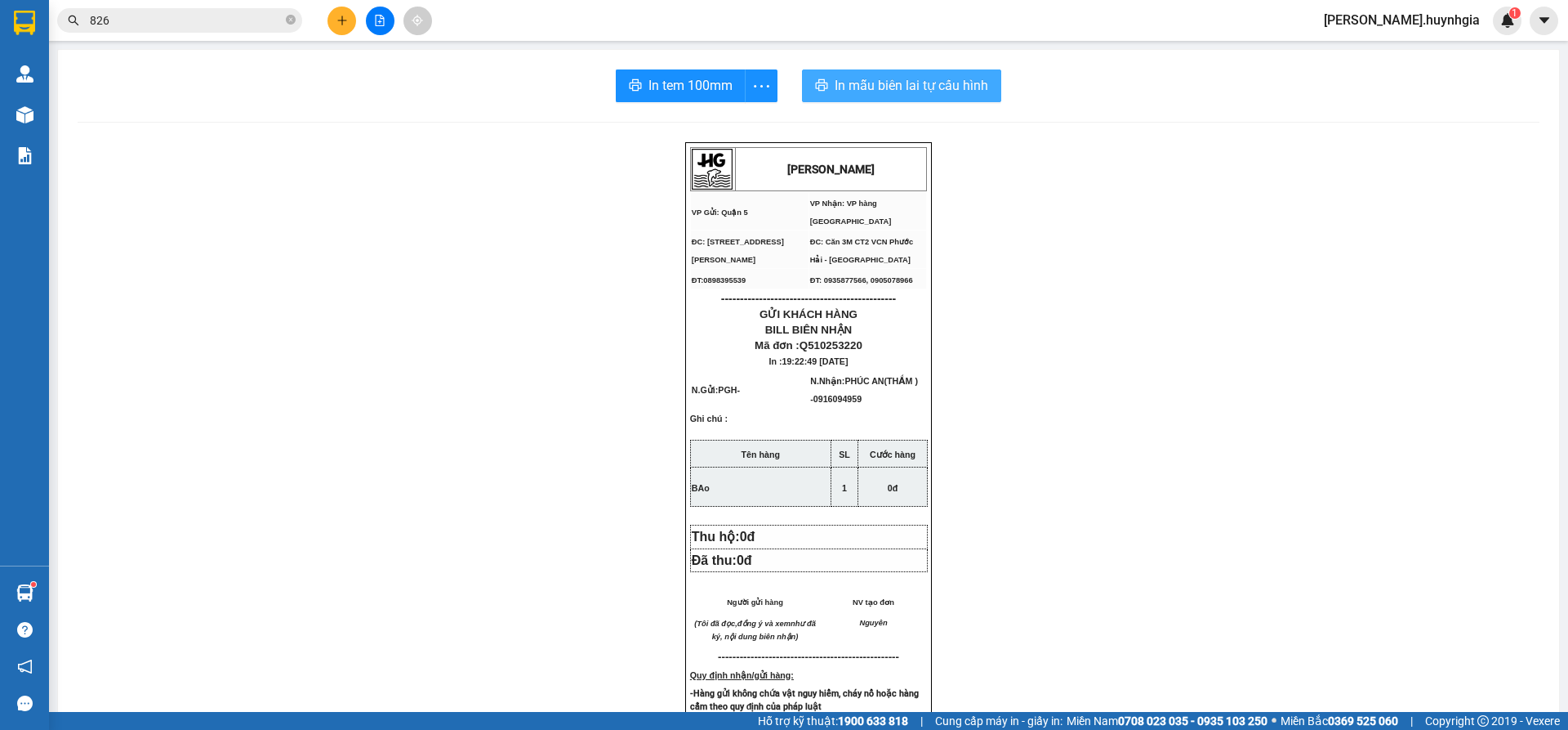
drag, startPoint x: 936, startPoint y: 93, endPoint x: 1066, endPoint y: 107, distance: 130.8
click at [936, 92] on span "In mẫu biên lai tự cấu hình" at bounding box center [912, 85] width 154 height 20
click at [341, 10] on button at bounding box center [342, 21] width 29 height 29
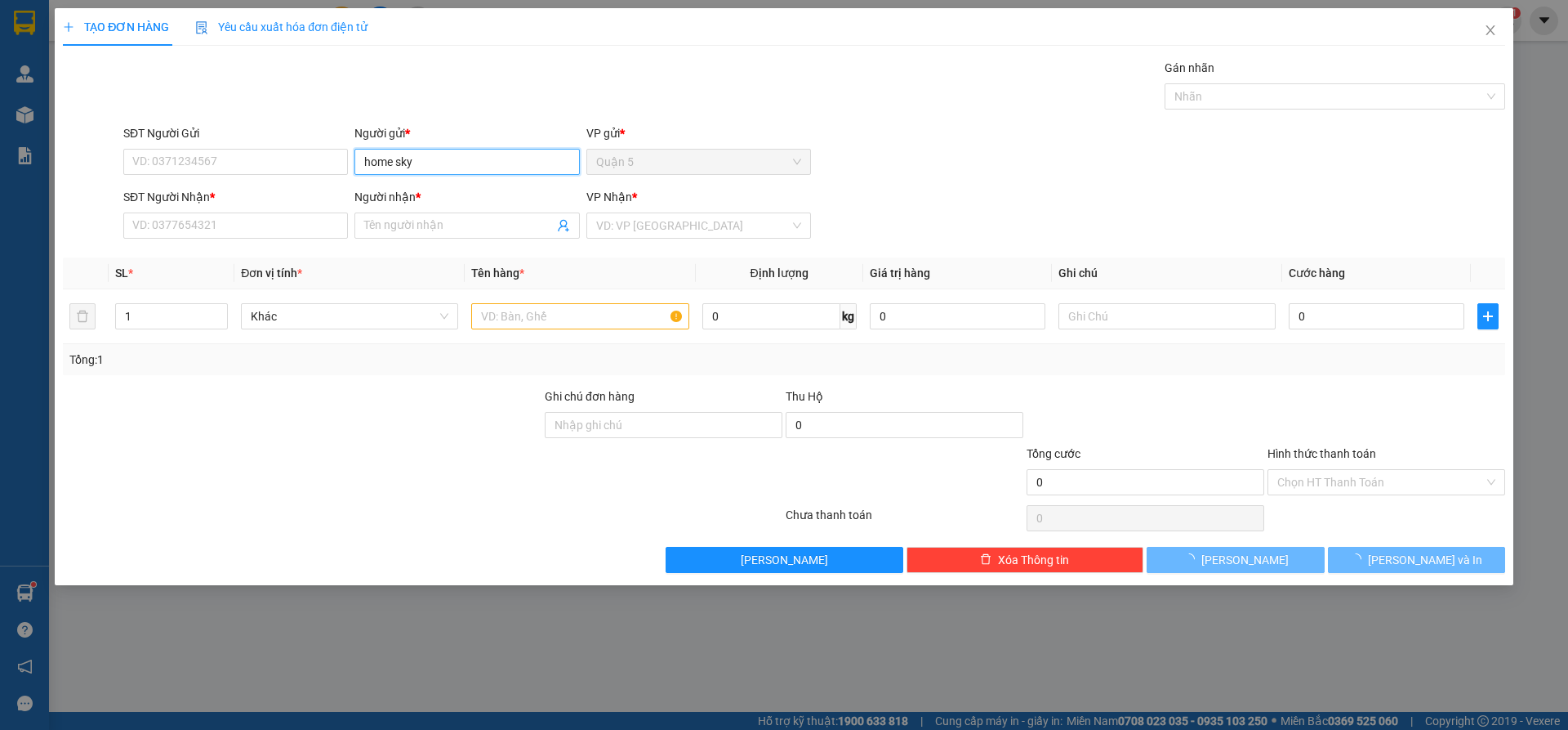
type input "home sky"
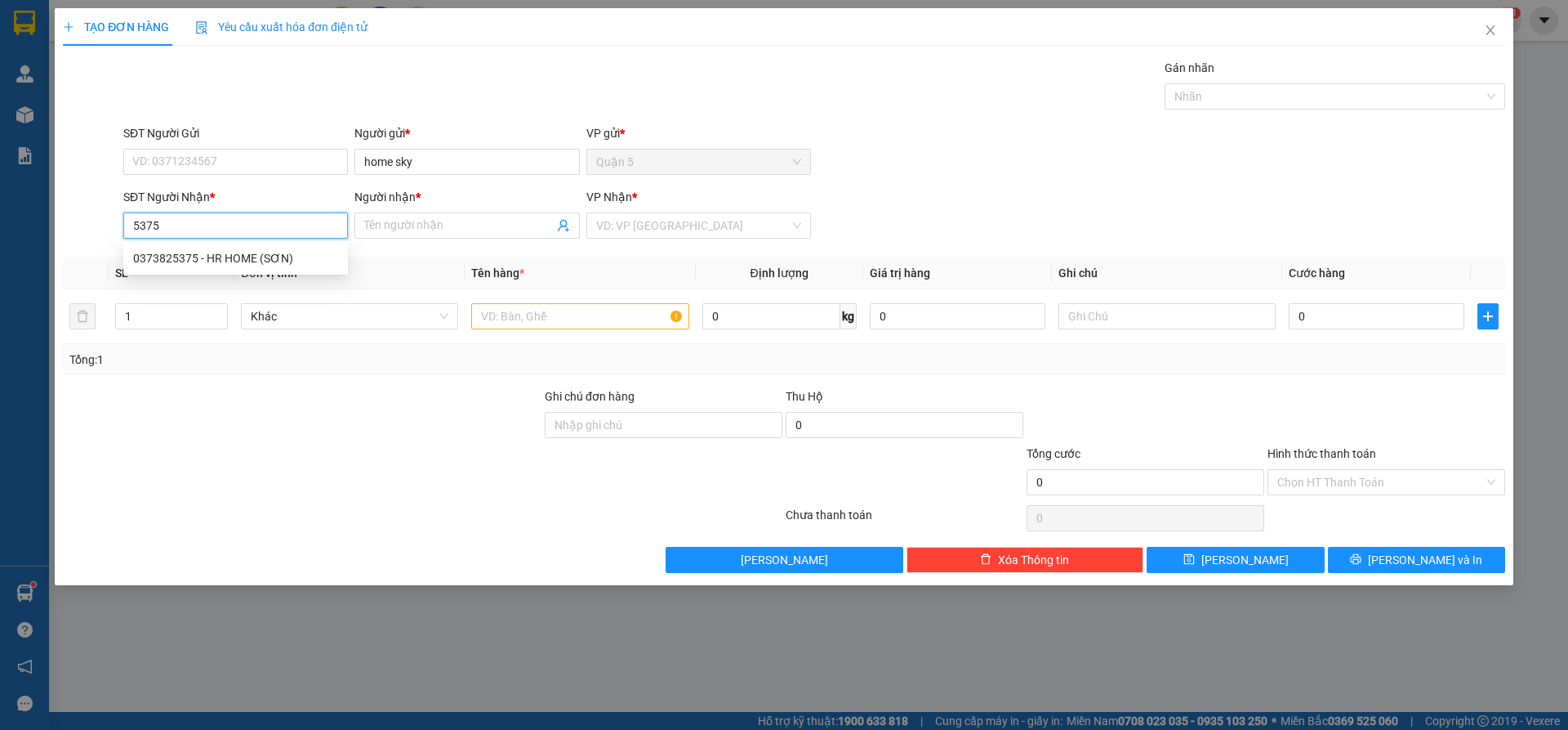
click at [206, 252] on div "0373825375 - HR HOME (SƠN)" at bounding box center [235, 258] width 205 height 18
type input "0373825375"
type input "HR HOME (SƠN)"
type input "0373825375"
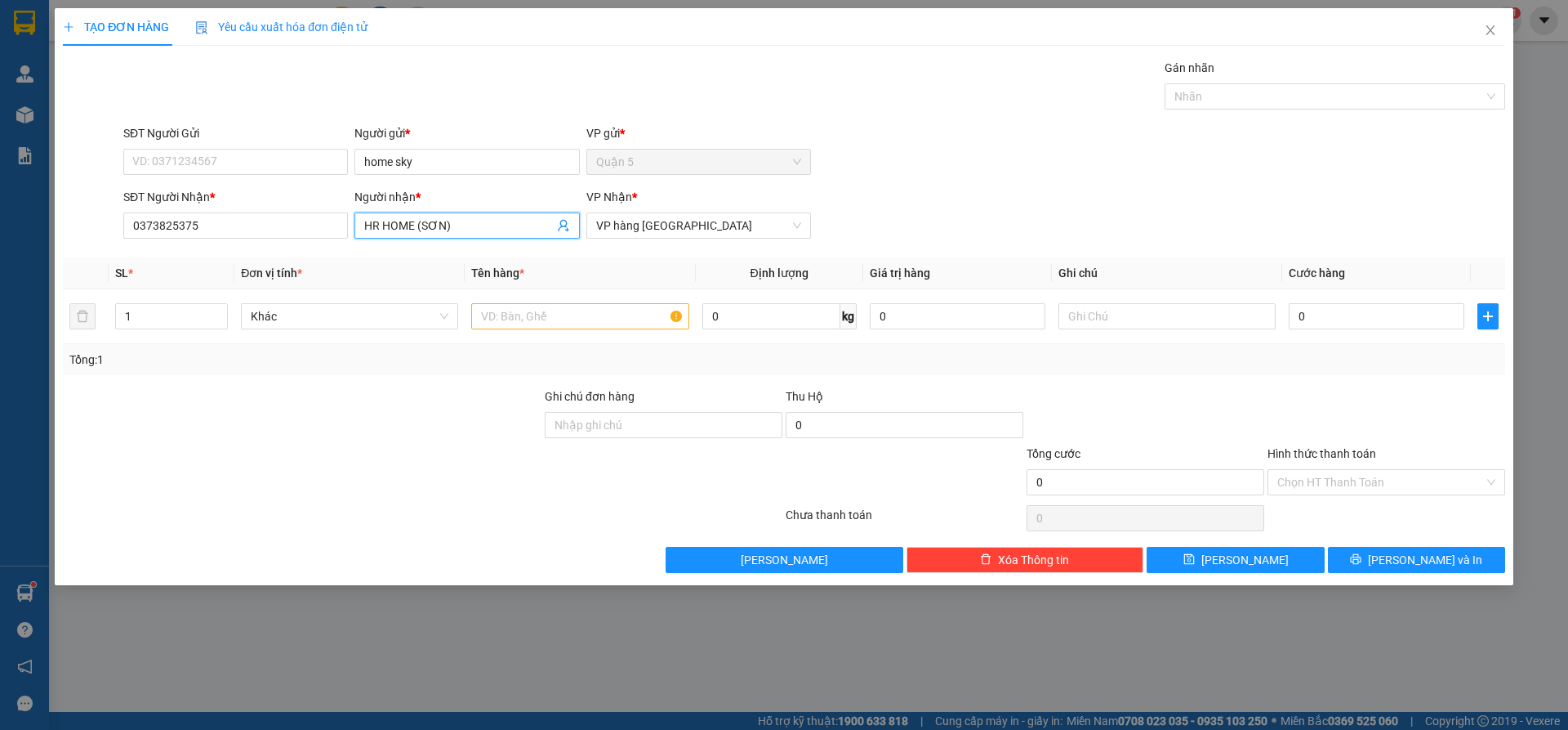
click at [495, 235] on span "HR HOME (SƠN)" at bounding box center [466, 225] width 224 height 26
type input "HR HOME ([GEOGRAPHIC_DATA])"
drag, startPoint x: 510, startPoint y: 320, endPoint x: 238, endPoint y: 274, distance: 275.9
click at [509, 321] on input "text" at bounding box center [580, 316] width 218 height 26
drag, startPoint x: 157, startPoint y: 312, endPoint x: 157, endPoint y: 302, distance: 10.0
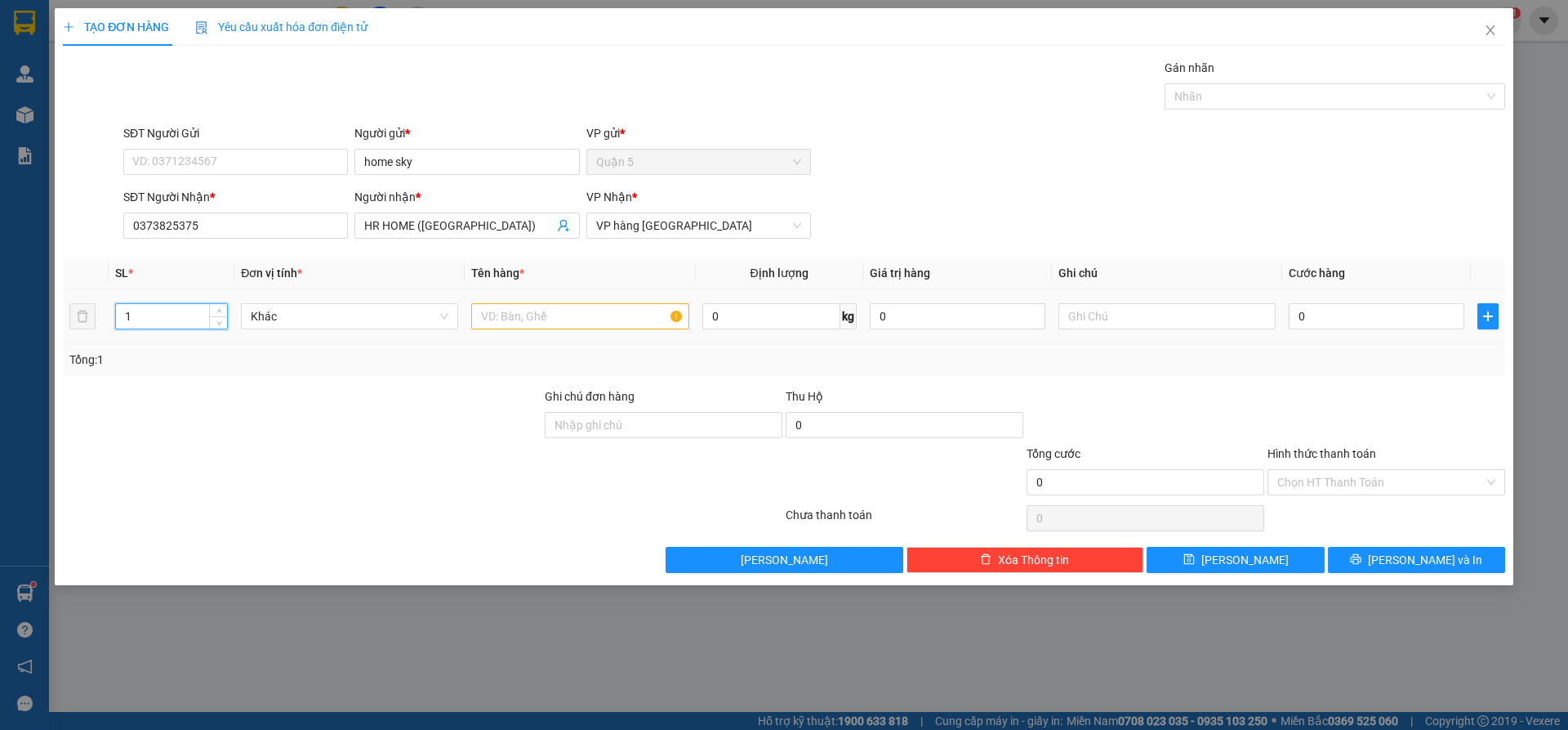
click at [157, 310] on input "1" at bounding box center [170, 316] width 111 height 24
type input "8"
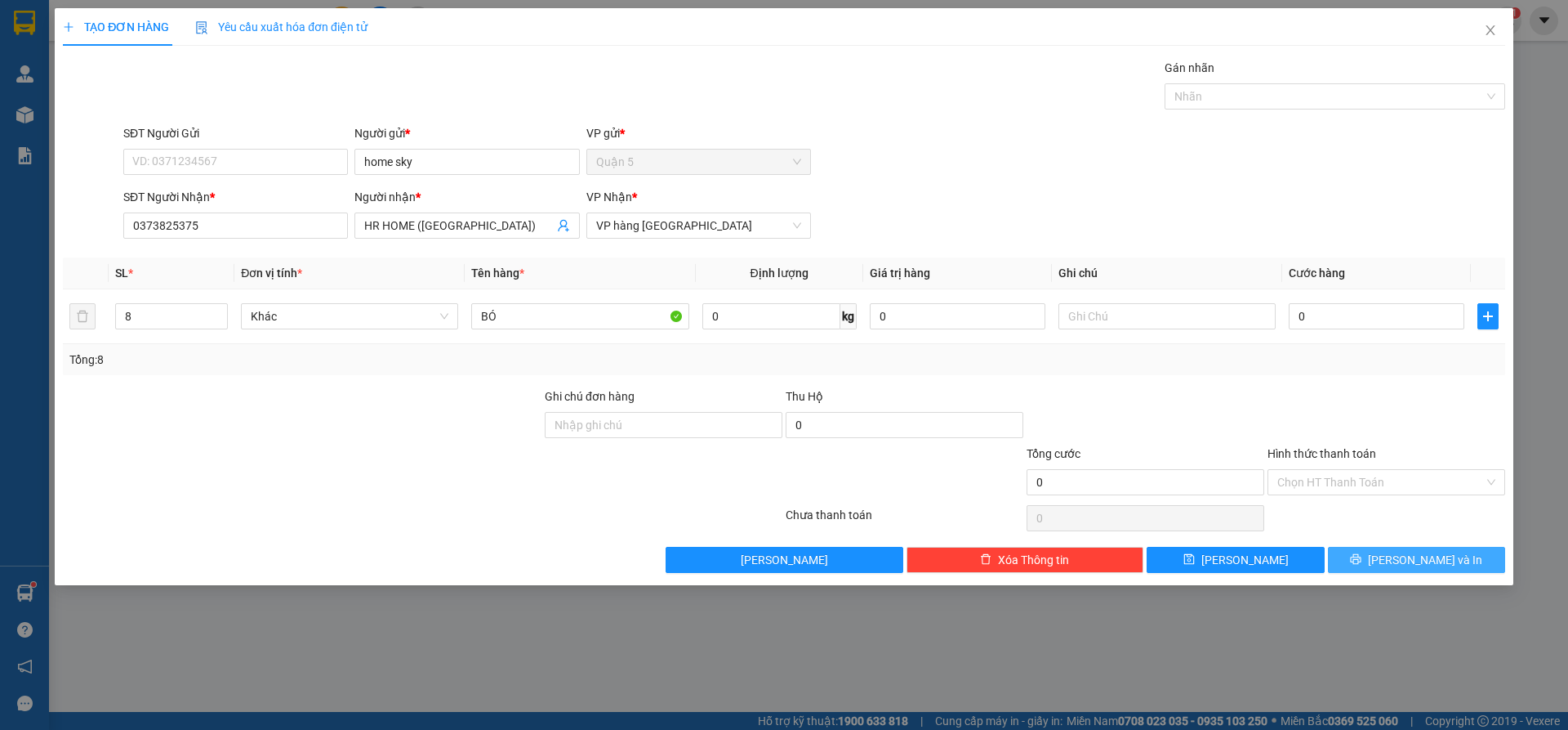
click at [1357, 555] on button "[PERSON_NAME] và In" at bounding box center [1417, 560] width 177 height 26
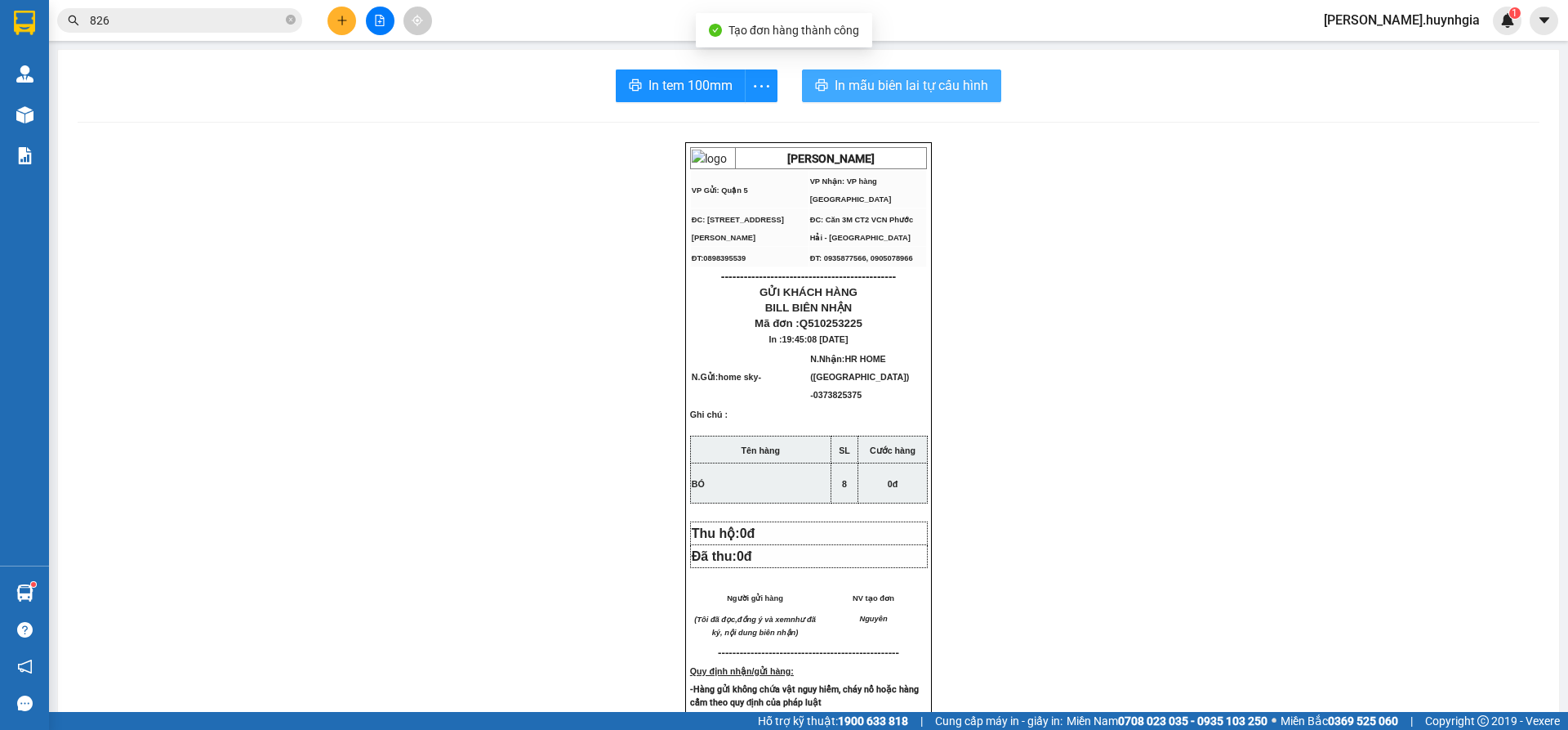
click at [885, 100] on button "In mẫu biên lai tự cấu hình" at bounding box center [901, 86] width 199 height 33
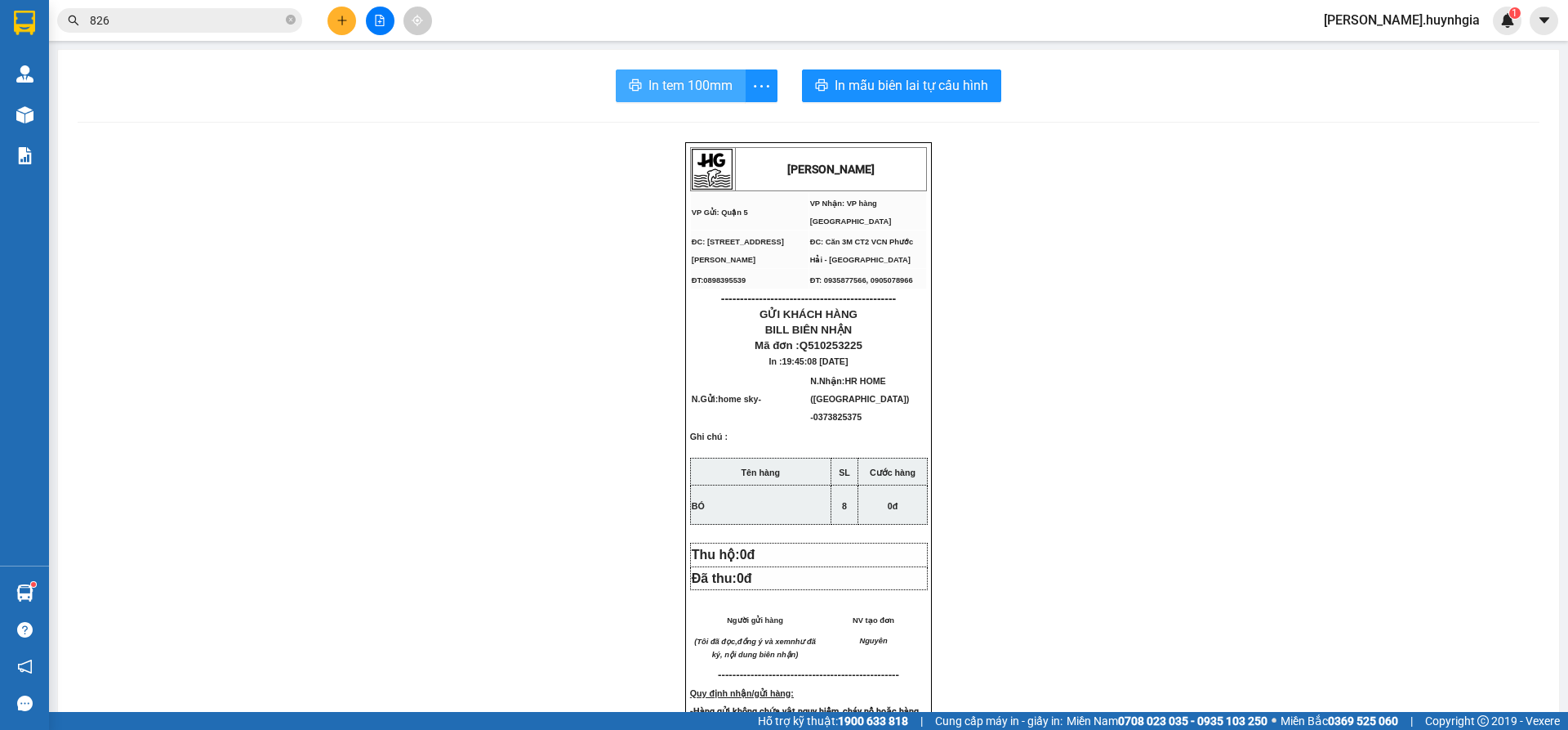
click at [634, 96] on button "In tem 100mm" at bounding box center [681, 86] width 130 height 33
click at [342, 15] on icon "plus" at bounding box center [343, 20] width 12 height 12
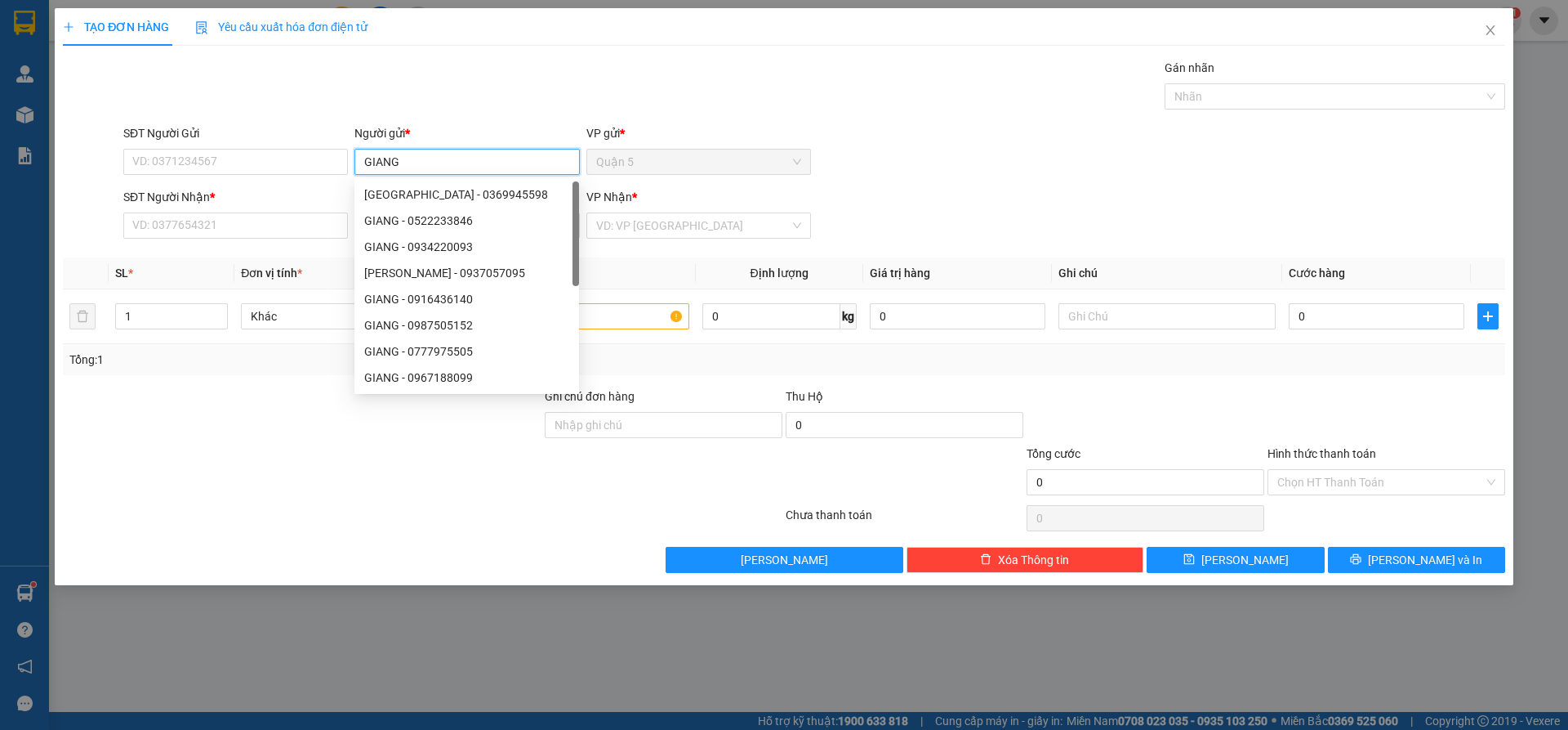
type input "GIANG"
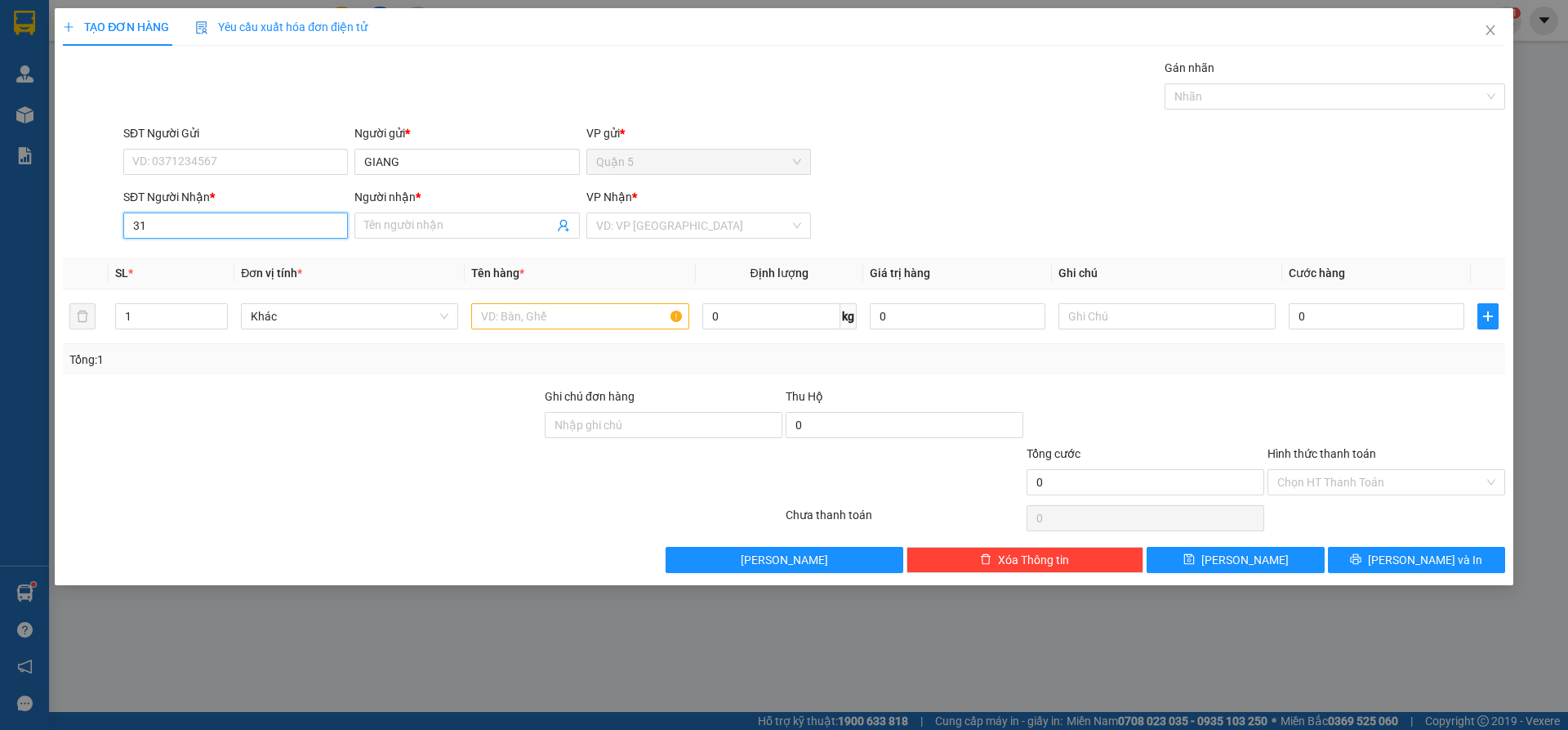
type input "318"
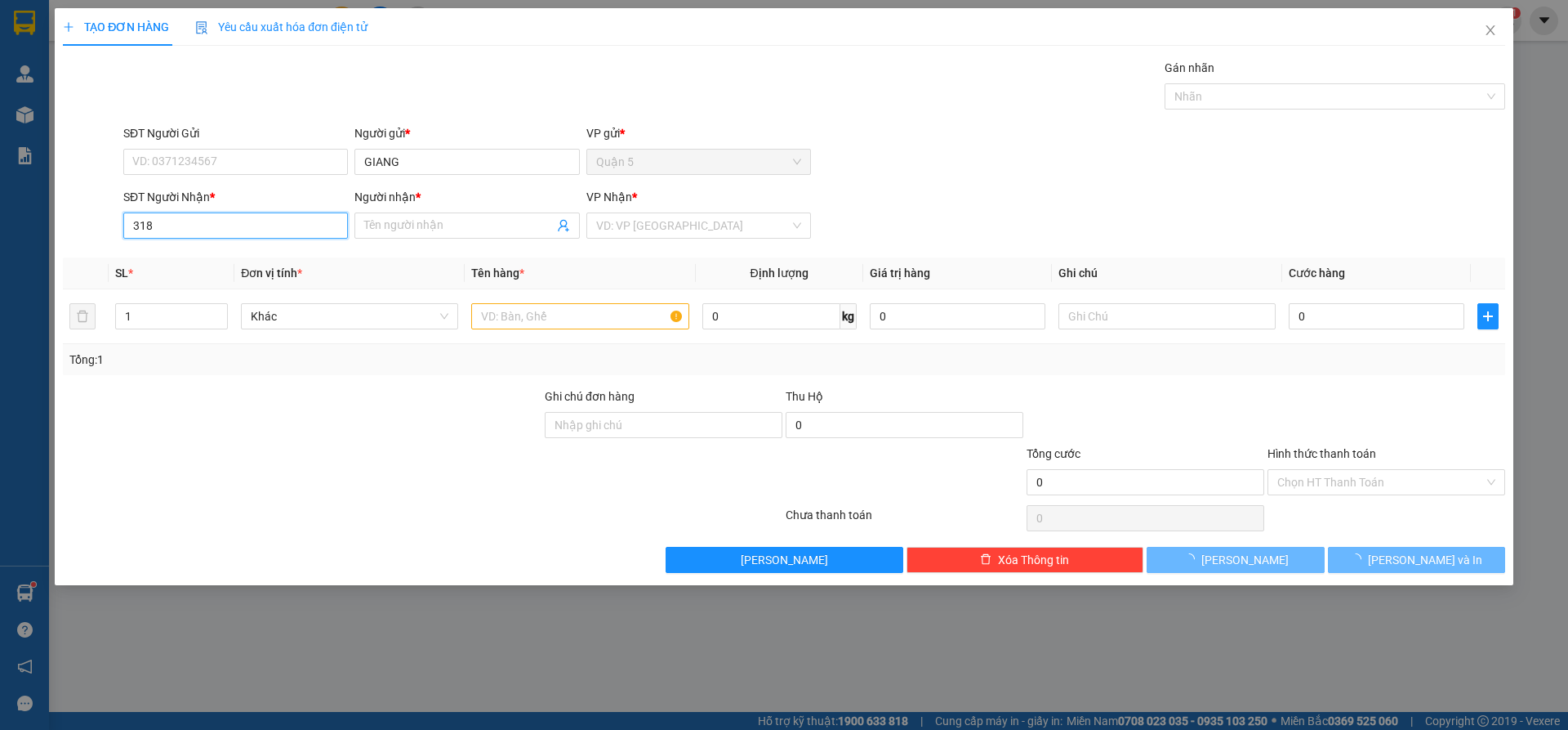
drag, startPoint x: 194, startPoint y: 226, endPoint x: 200, endPoint y: 245, distance: 19.9
click at [194, 227] on input "318" at bounding box center [235, 225] width 224 height 26
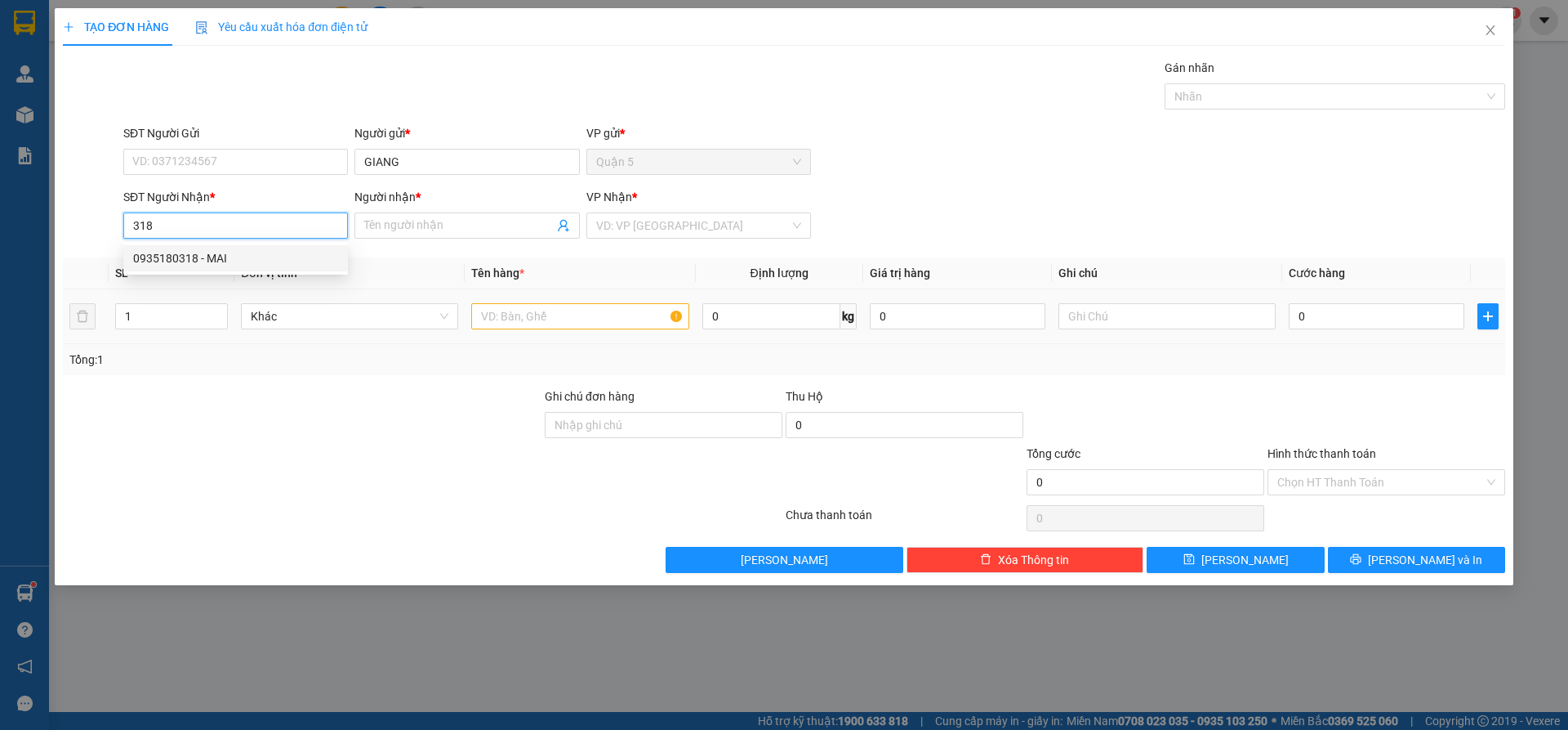
drag, startPoint x: 209, startPoint y: 255, endPoint x: 299, endPoint y: 302, distance: 101.5
click at [213, 257] on div "0935180318 - MAI" at bounding box center [235, 258] width 205 height 18
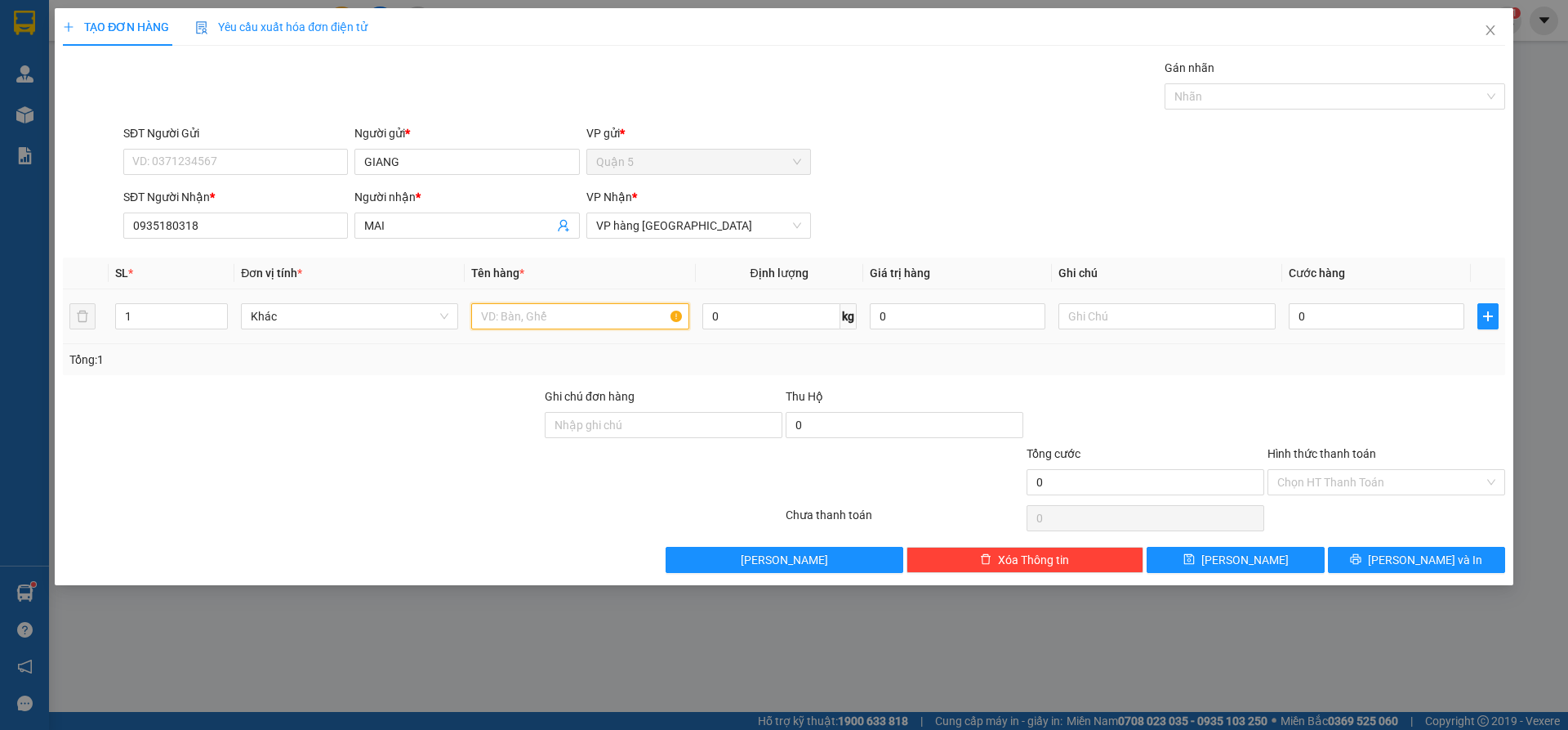
drag, startPoint x: 523, startPoint y: 321, endPoint x: 533, endPoint y: 316, distance: 11.2
click at [526, 321] on input "text" at bounding box center [580, 316] width 218 height 26
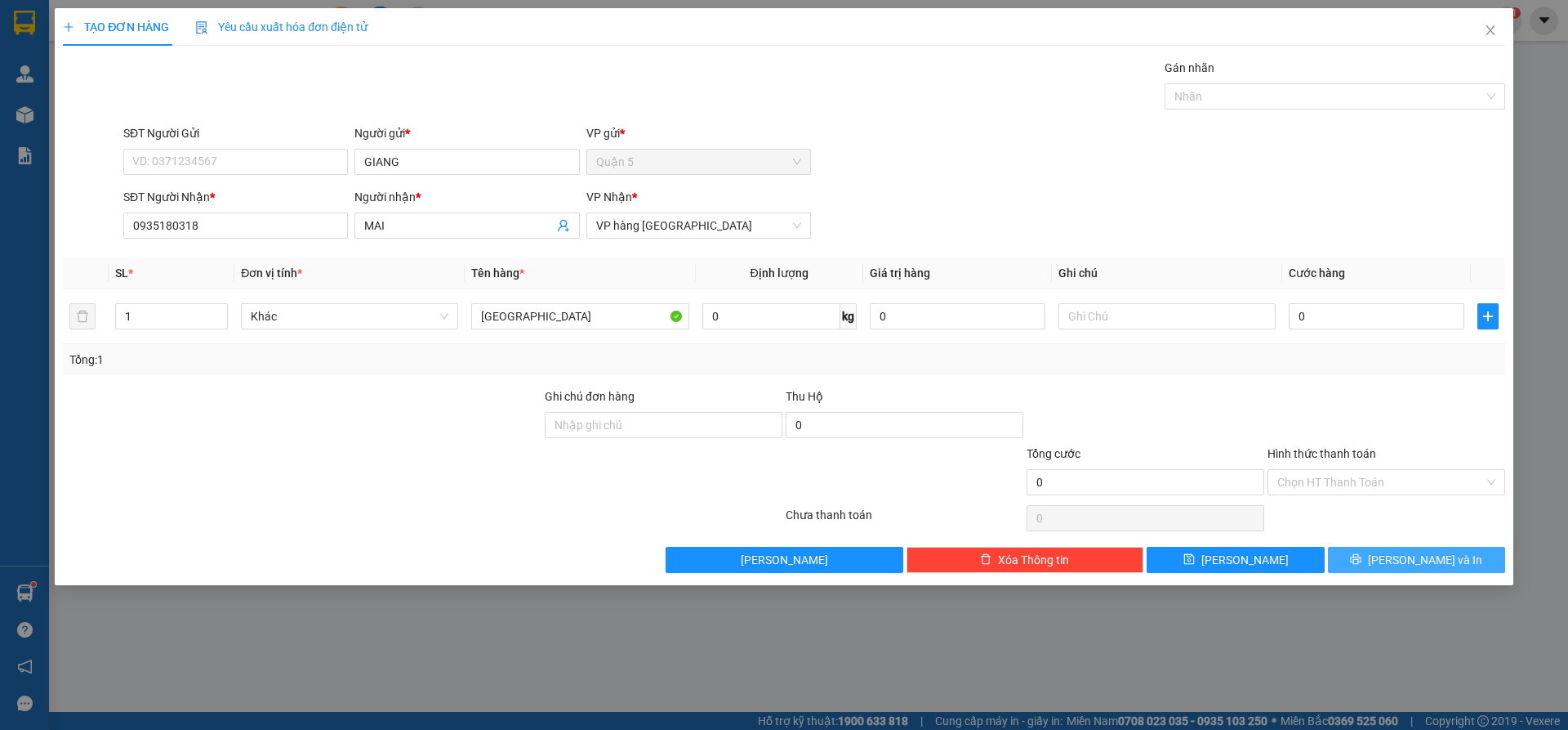
click at [1434, 553] on span "[PERSON_NAME] và In" at bounding box center [1425, 560] width 115 height 18
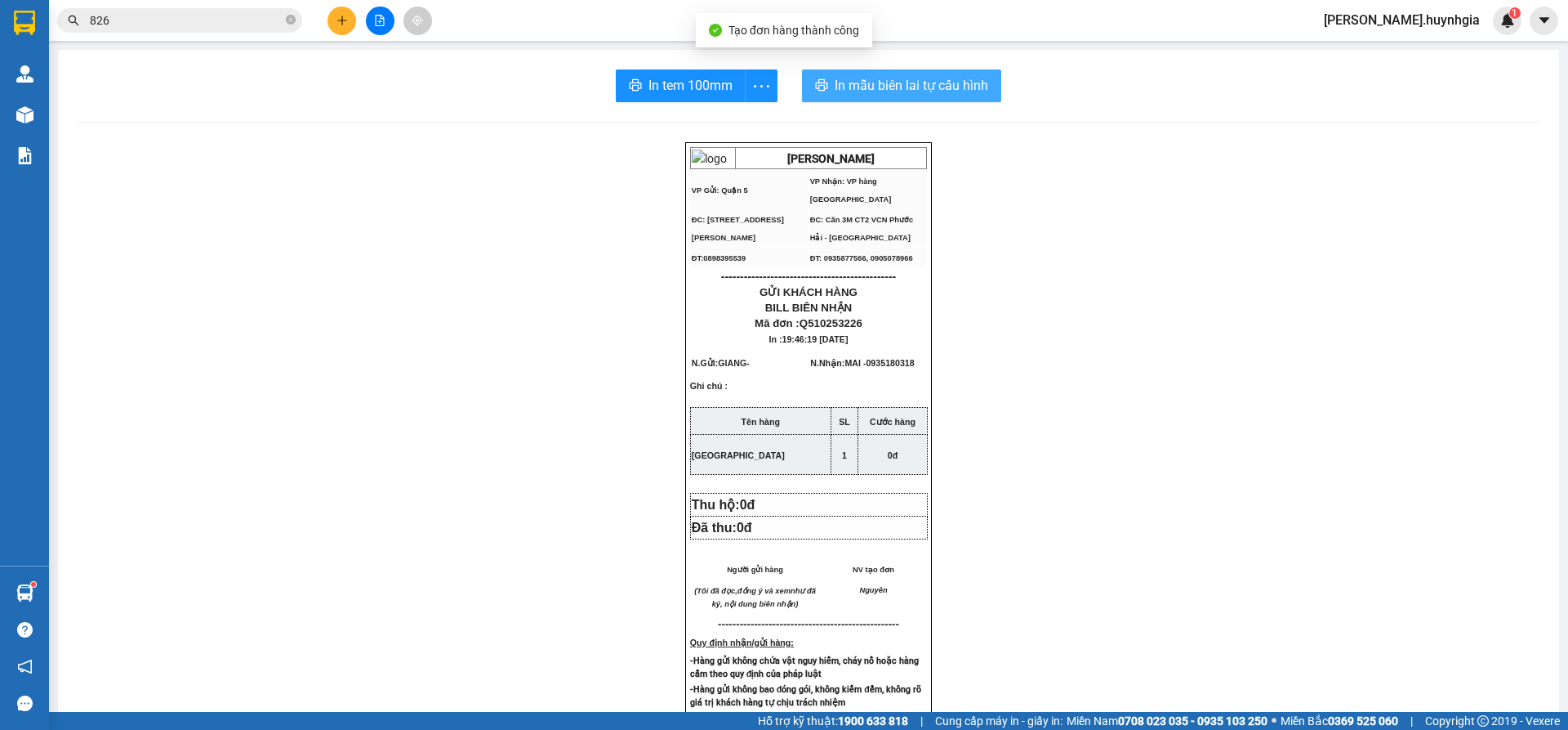
click at [858, 89] on span "In mẫu biên lai tự cấu hình" at bounding box center [912, 85] width 154 height 20
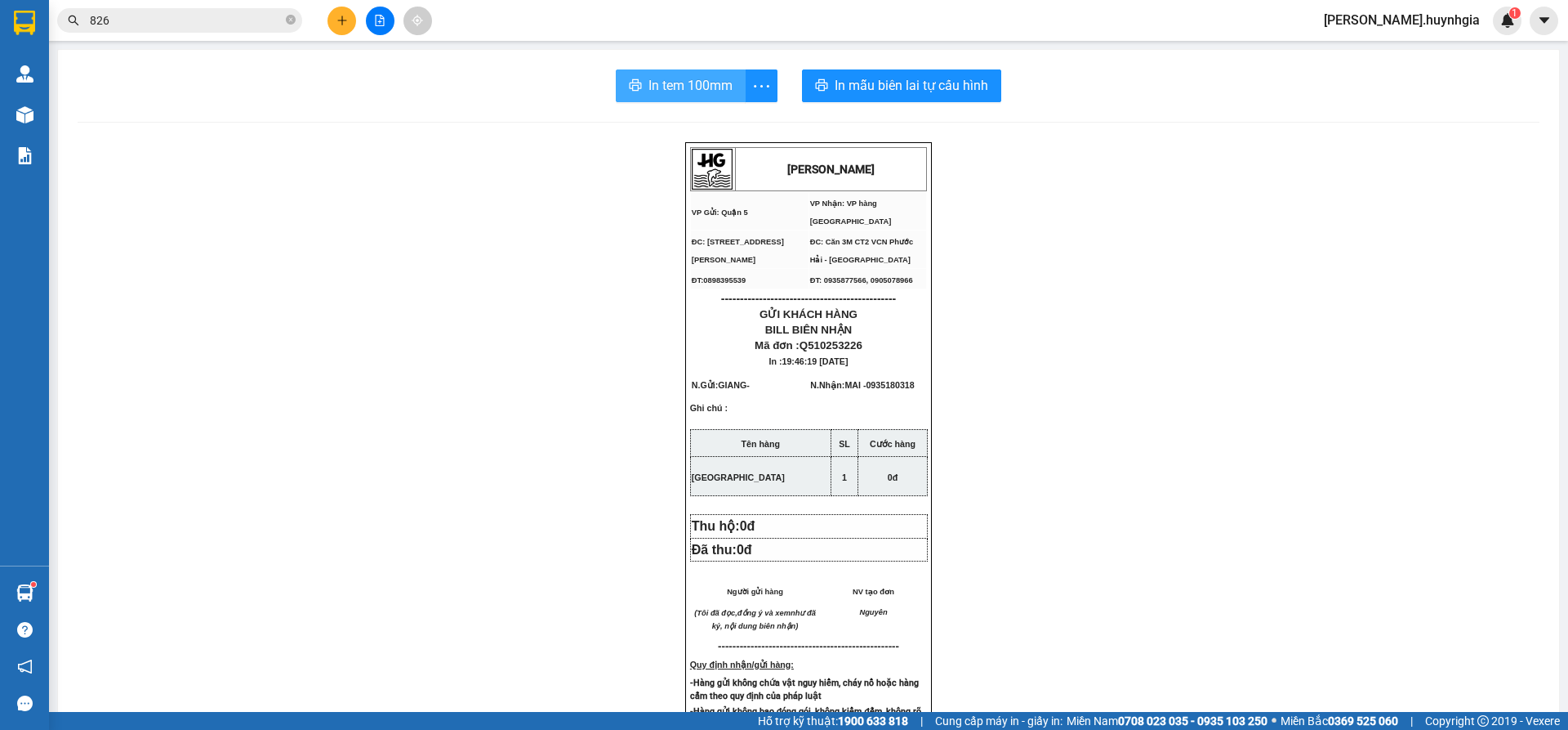
click at [689, 77] on span "In tem 100mm" at bounding box center [690, 85] width 84 height 20
click at [334, 15] on button at bounding box center [342, 21] width 29 height 29
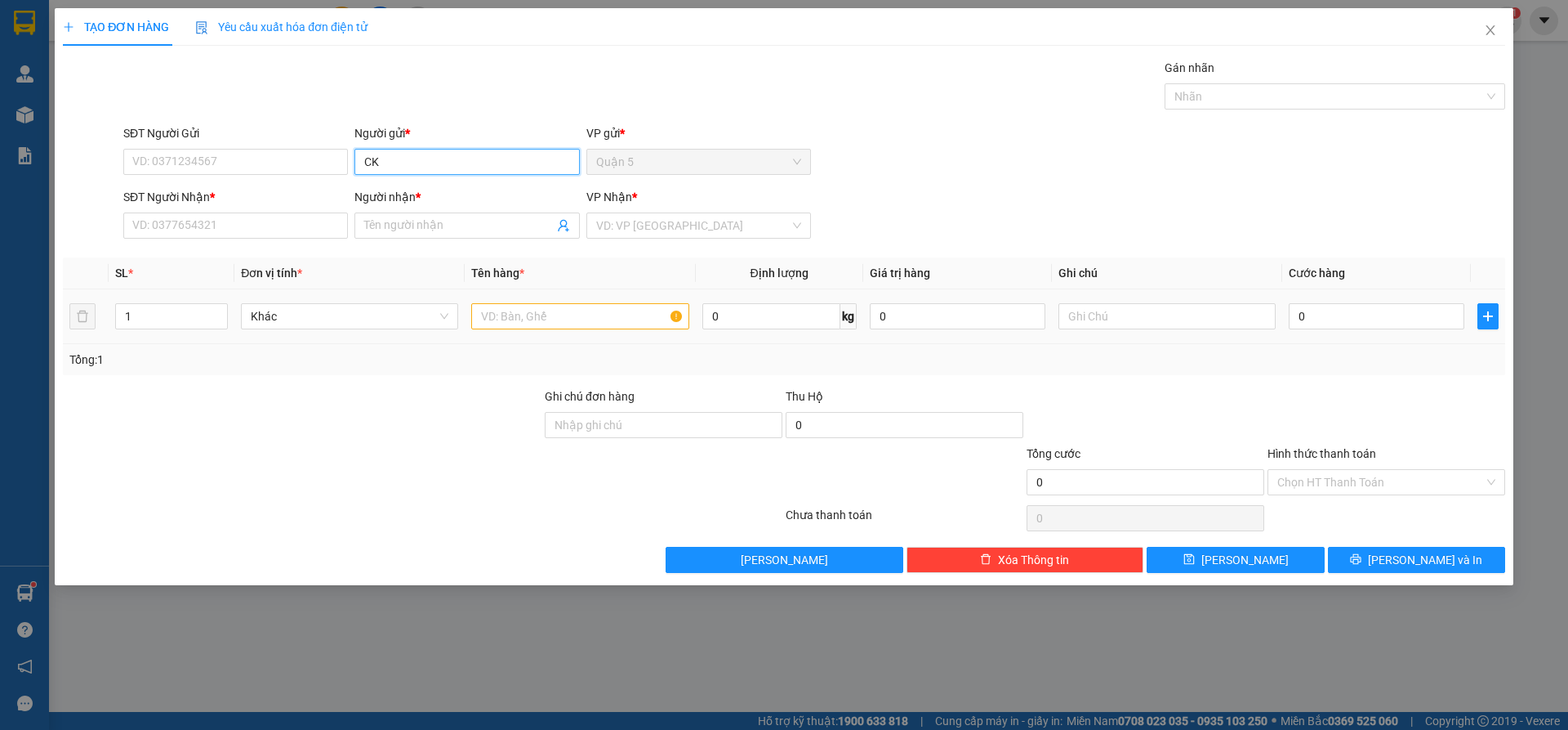
type input "CK"
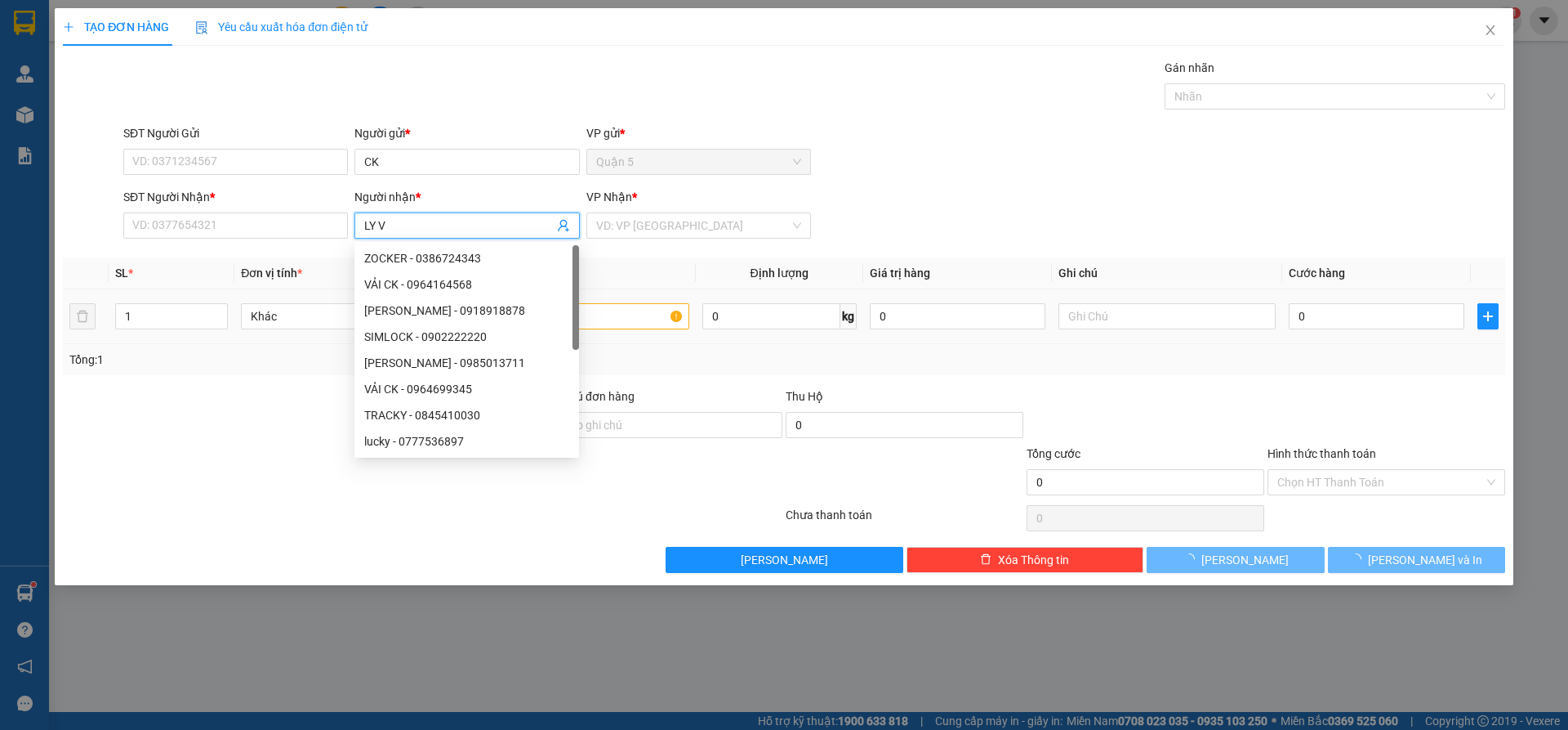
type input "LY VG"
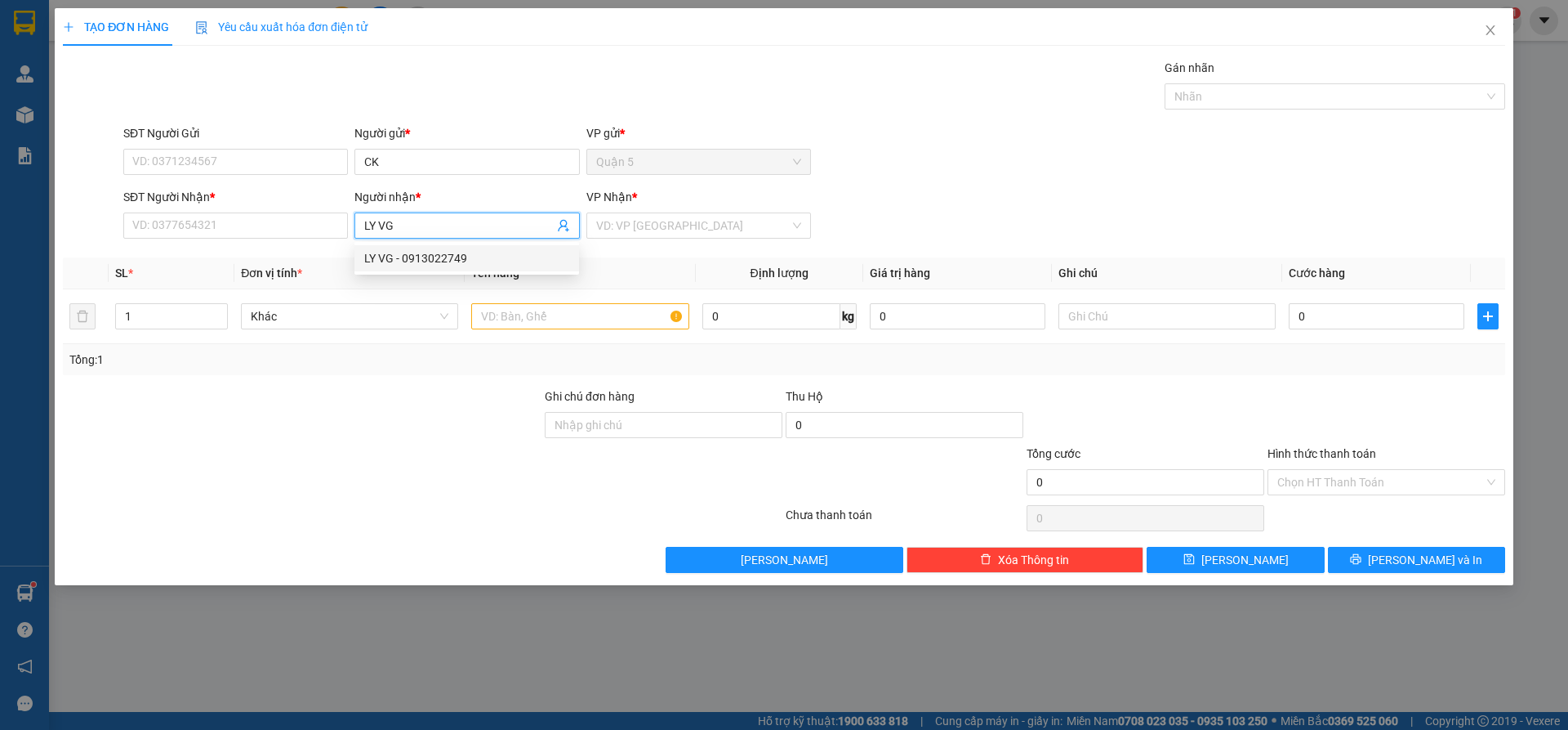
drag, startPoint x: 481, startPoint y: 248, endPoint x: 569, endPoint y: 258, distance: 88.6
click at [480, 249] on div "LY VG - 0913022749" at bounding box center [466, 258] width 224 height 26
type input "0913022749"
type input "LY VG"
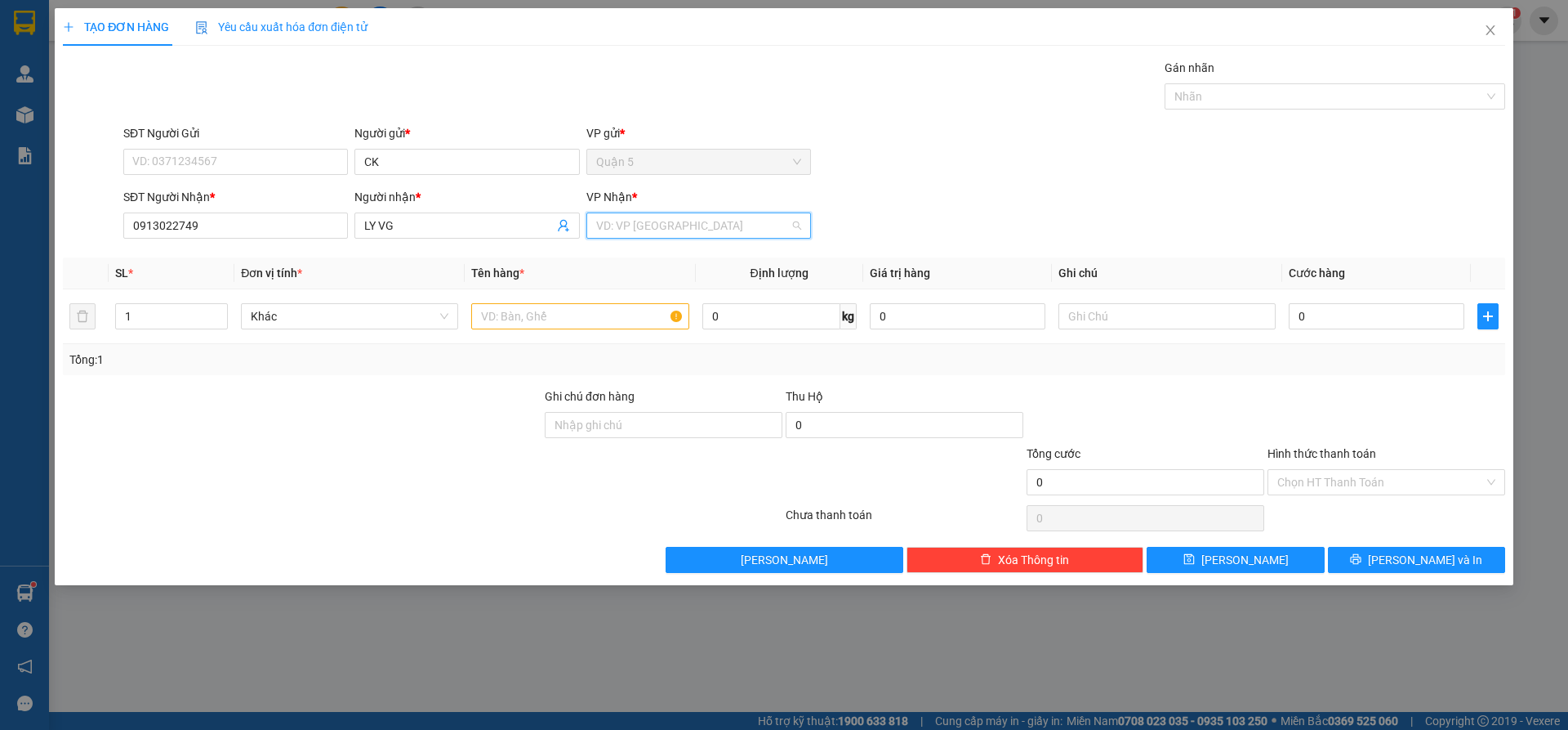
click at [623, 222] on input "search" at bounding box center [692, 224] width 193 height 24
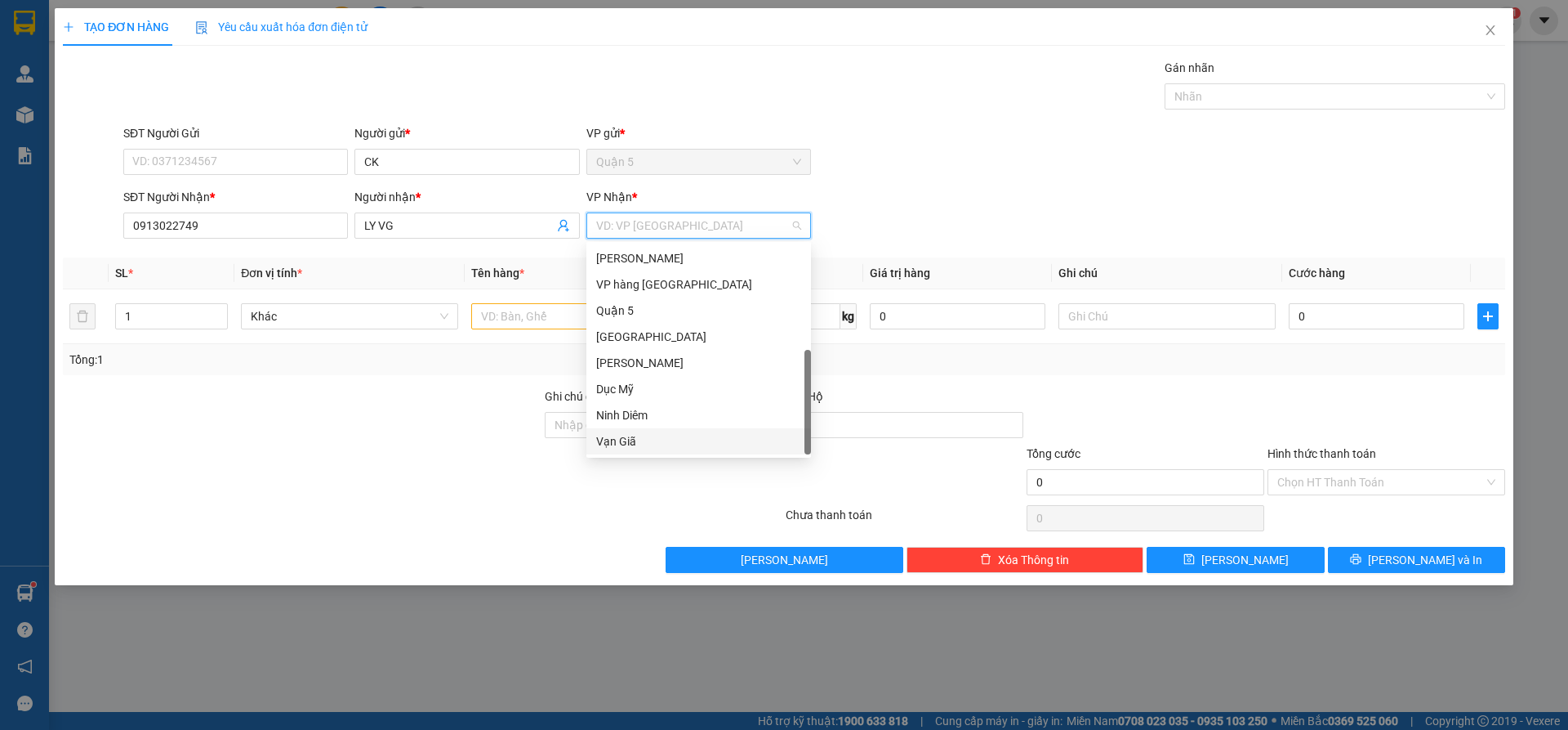
drag, startPoint x: 629, startPoint y: 389, endPoint x: 598, endPoint y: 372, distance: 35.4
click at [629, 432] on div "Vạn Giã" at bounding box center [698, 441] width 205 height 18
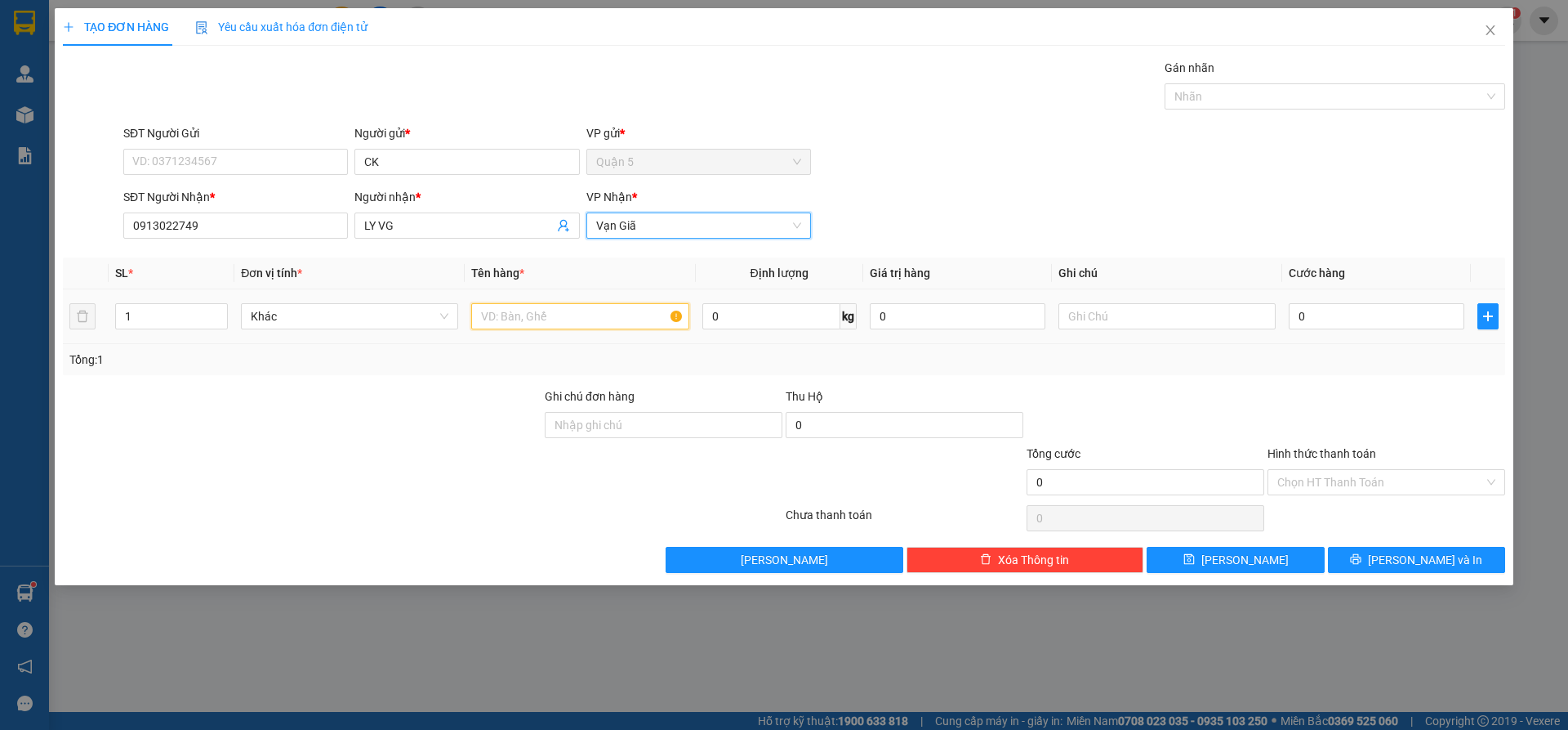
drag, startPoint x: 517, startPoint y: 315, endPoint x: 281, endPoint y: 279, distance: 238.7
click at [516, 315] on input "text" at bounding box center [580, 316] width 218 height 26
click at [163, 295] on td "1" at bounding box center [171, 316] width 126 height 55
drag, startPoint x: 157, startPoint y: 300, endPoint x: 154, endPoint y: 316, distance: 16.3
click at [155, 305] on td "1" at bounding box center [171, 316] width 126 height 55
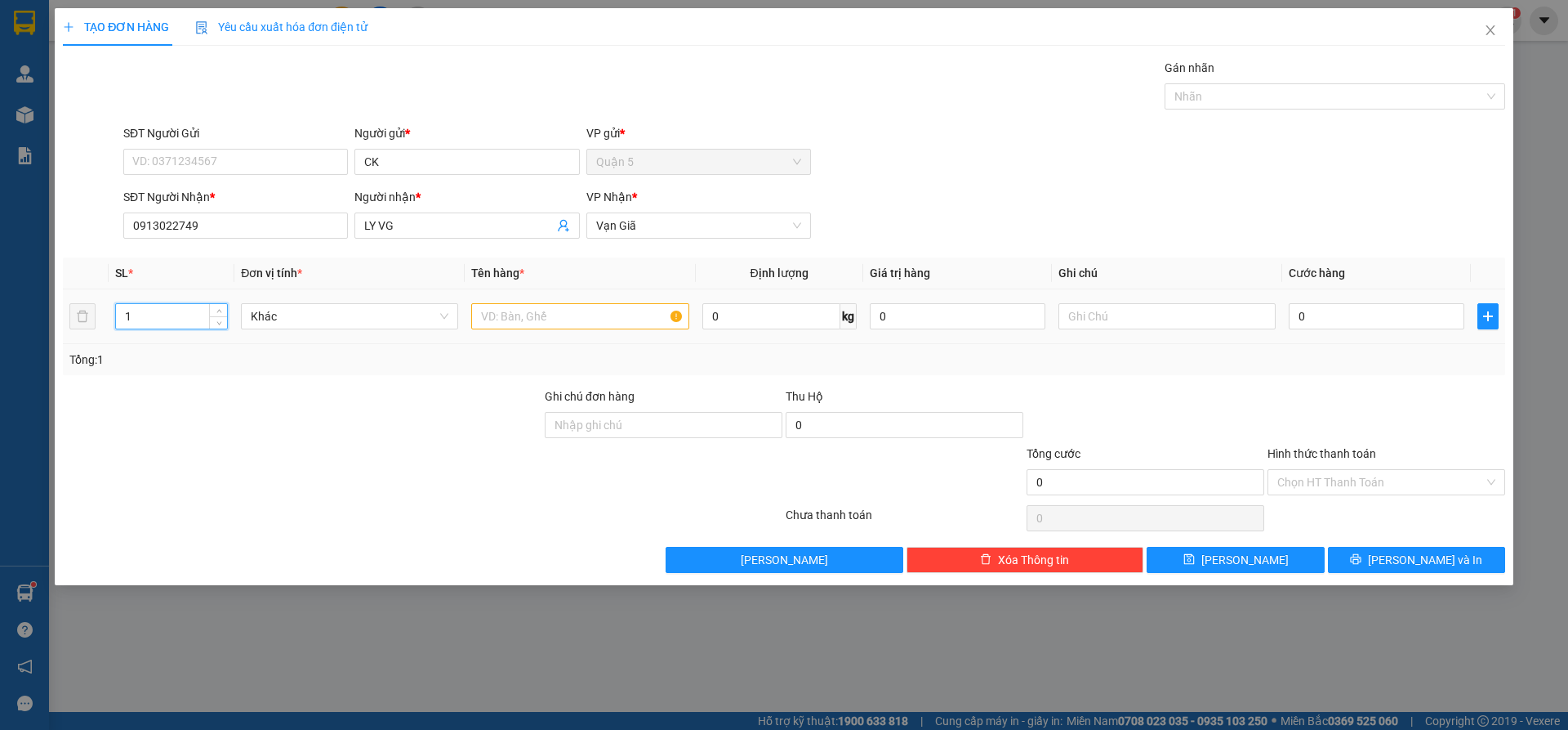
click at [154, 316] on input "1" at bounding box center [170, 316] width 111 height 24
type input "5"
type input "KIỆN"
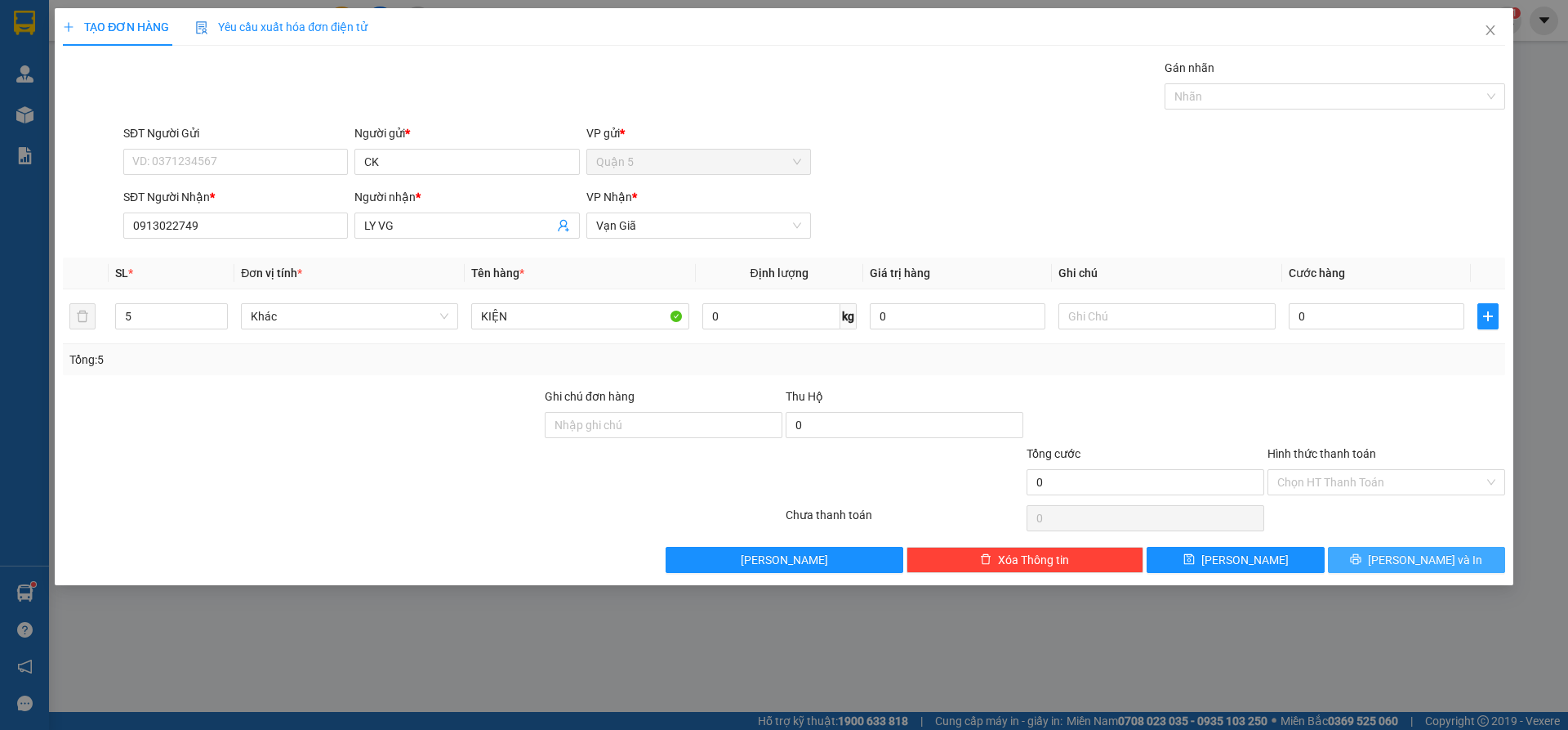
click at [1346, 566] on button "[PERSON_NAME] và In" at bounding box center [1417, 560] width 177 height 26
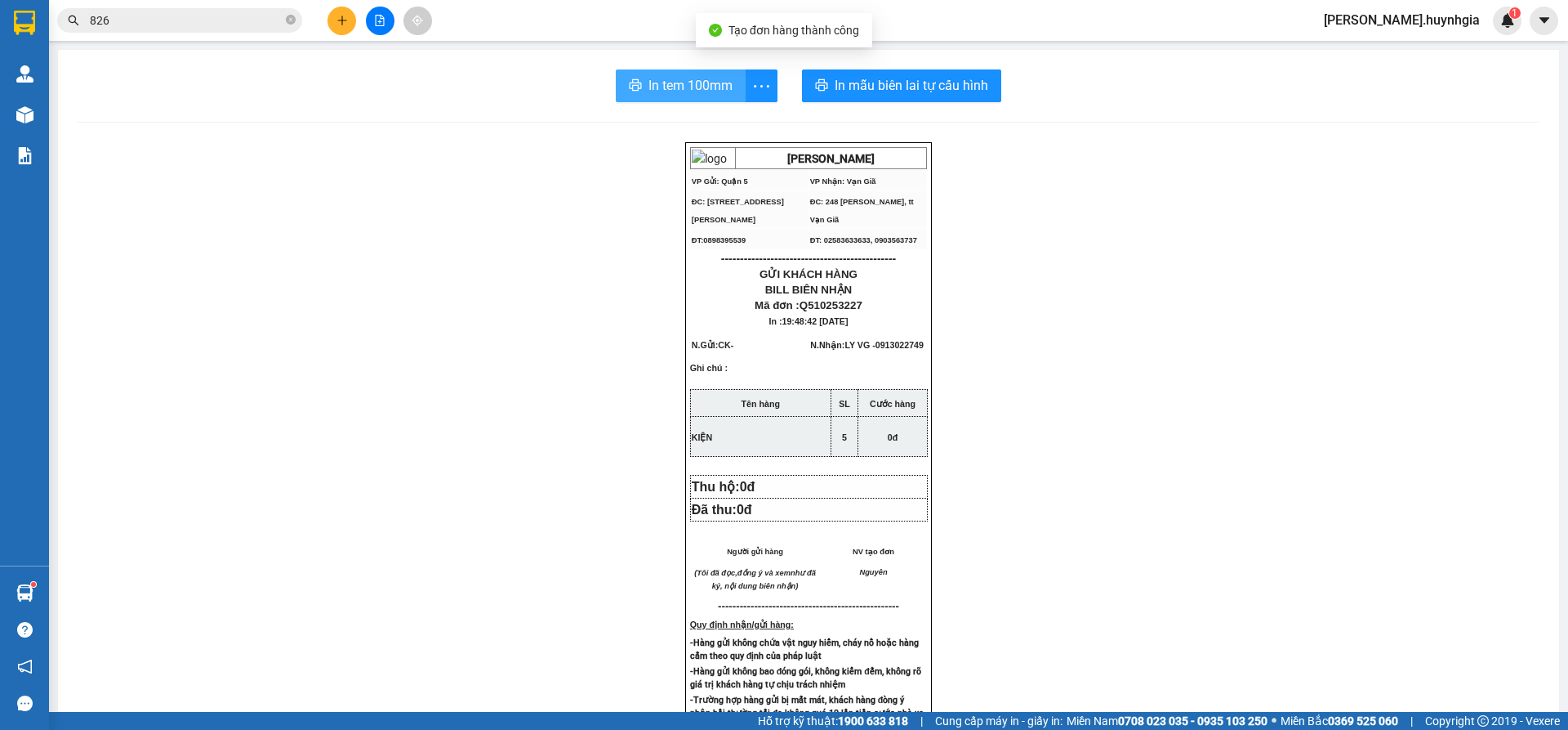
click at [694, 88] on span "In tem 100mm" at bounding box center [690, 85] width 84 height 20
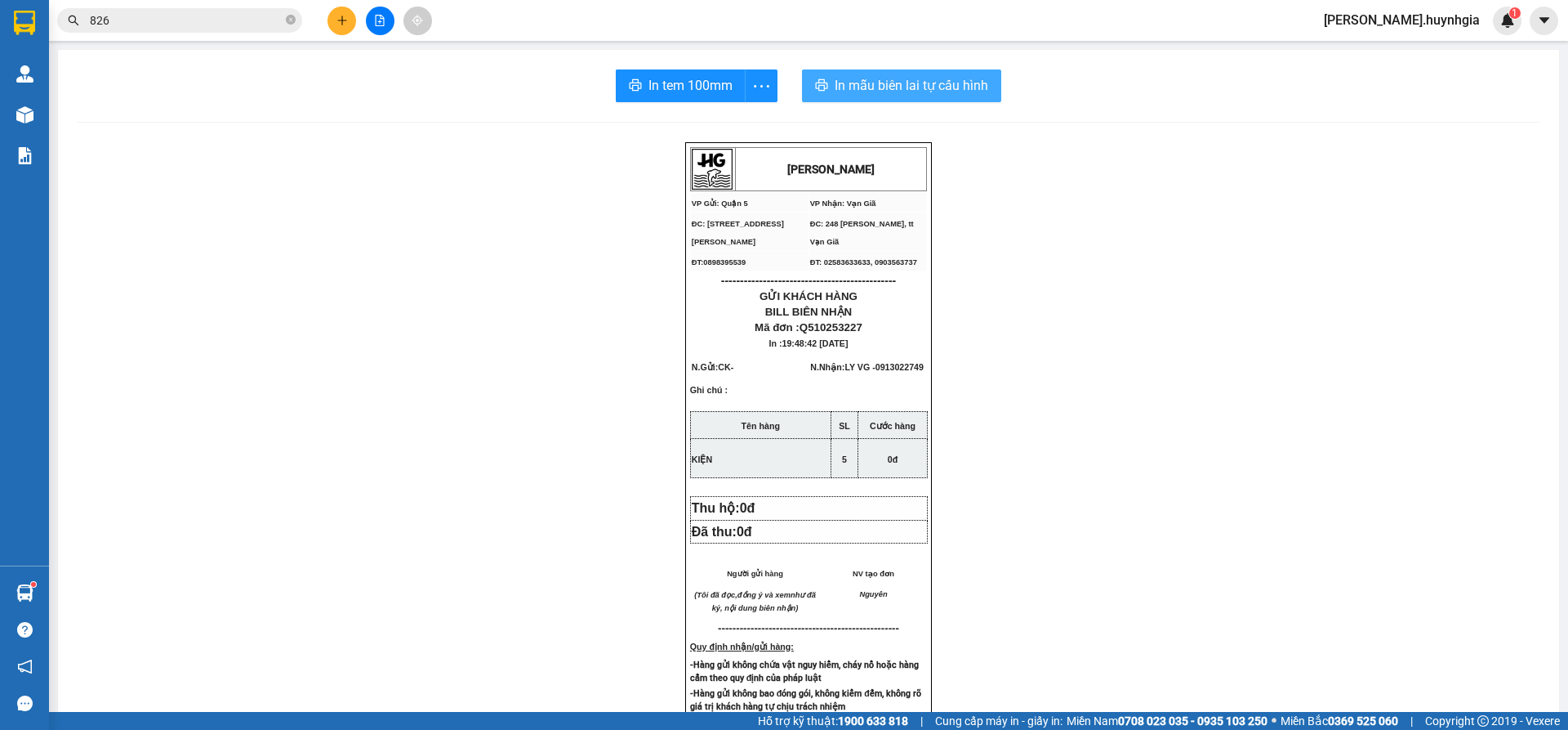
click at [937, 72] on button "In mẫu biên lai tự cấu hình" at bounding box center [901, 86] width 199 height 33
click at [340, 8] on button at bounding box center [342, 21] width 29 height 29
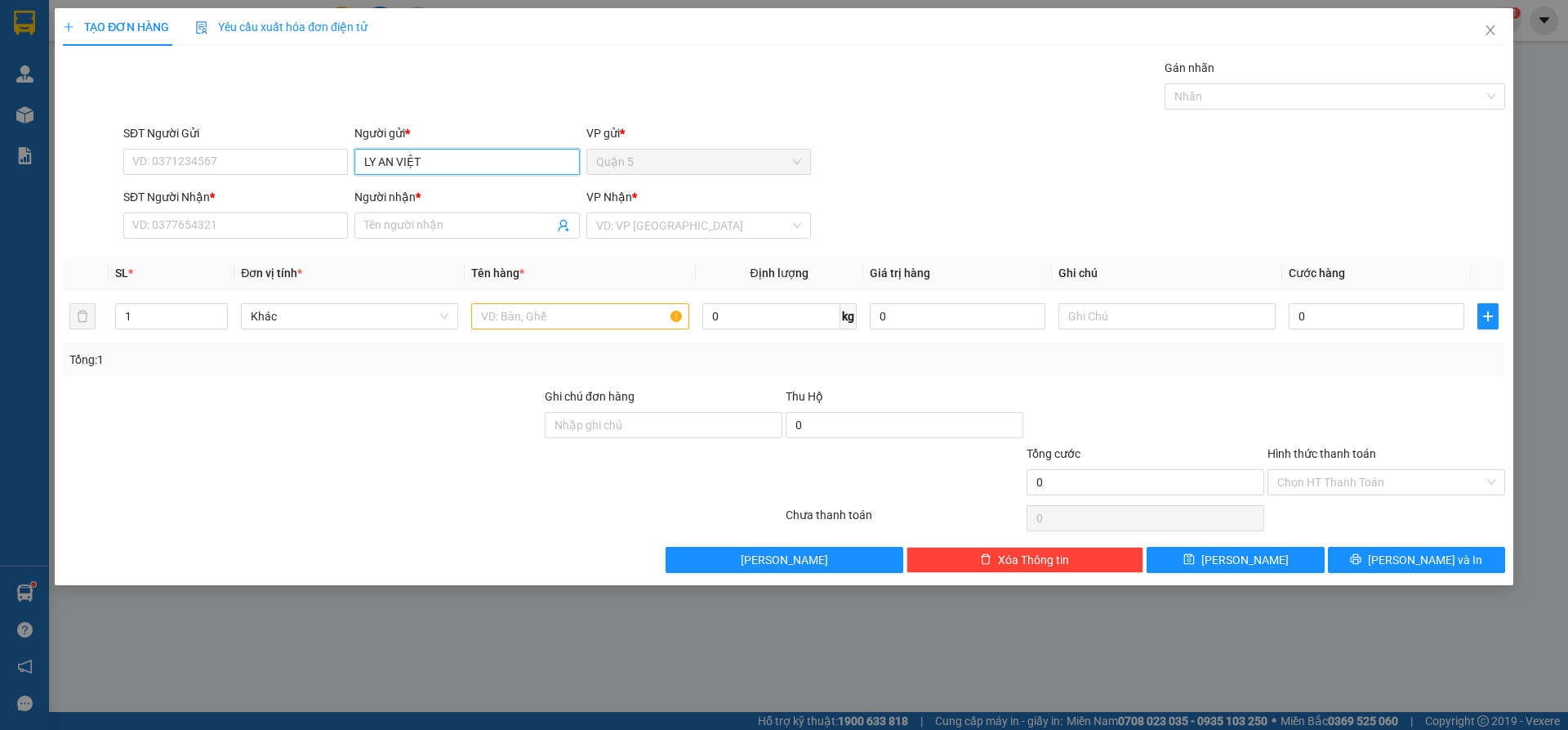
type input "LY AN VIỆT"
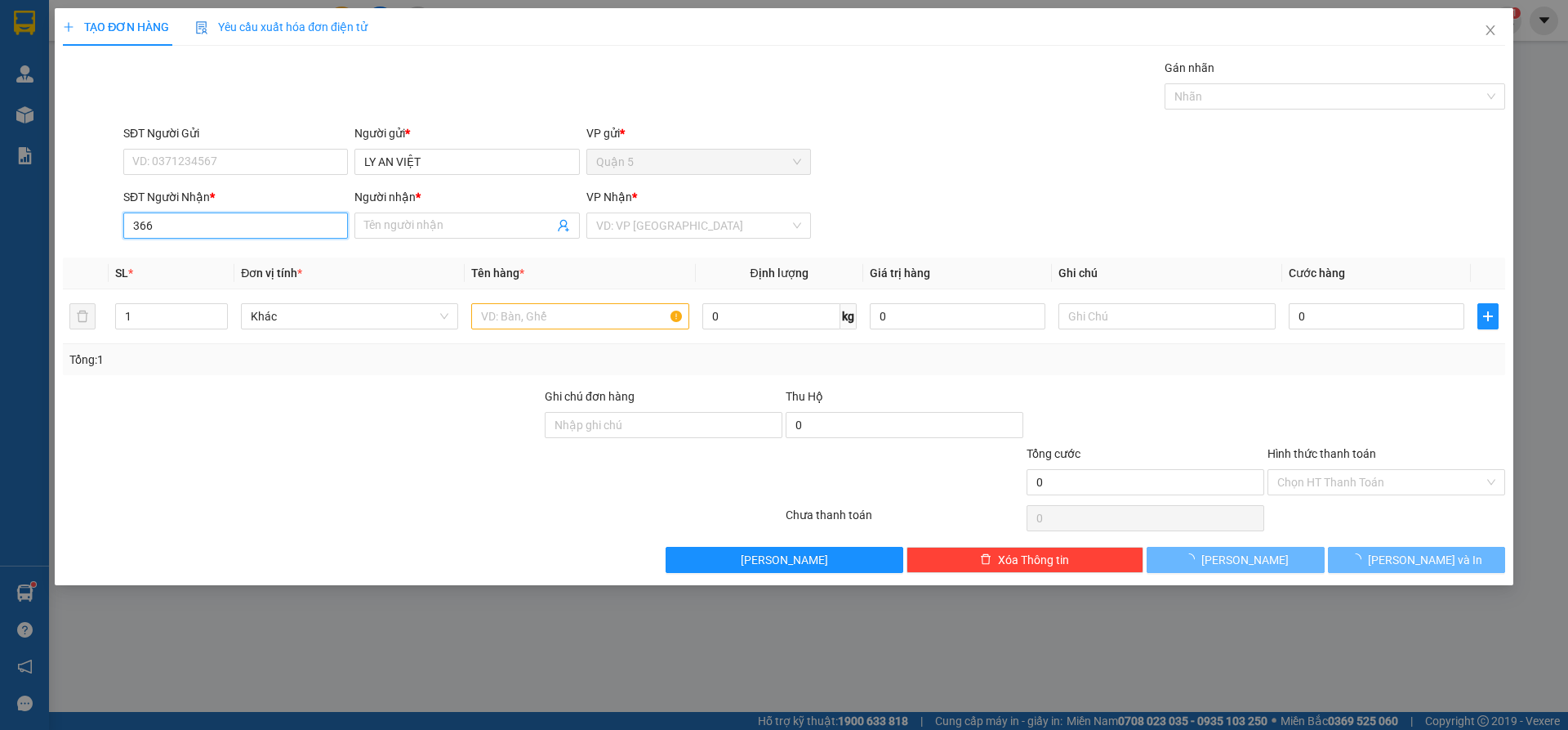
click at [202, 224] on input "366" at bounding box center [235, 225] width 224 height 26
click at [198, 250] on div "0969289366 - [GEOGRAPHIC_DATA]" at bounding box center [235, 258] width 205 height 18
type input "0969289366"
type input "[PERSON_NAME]"
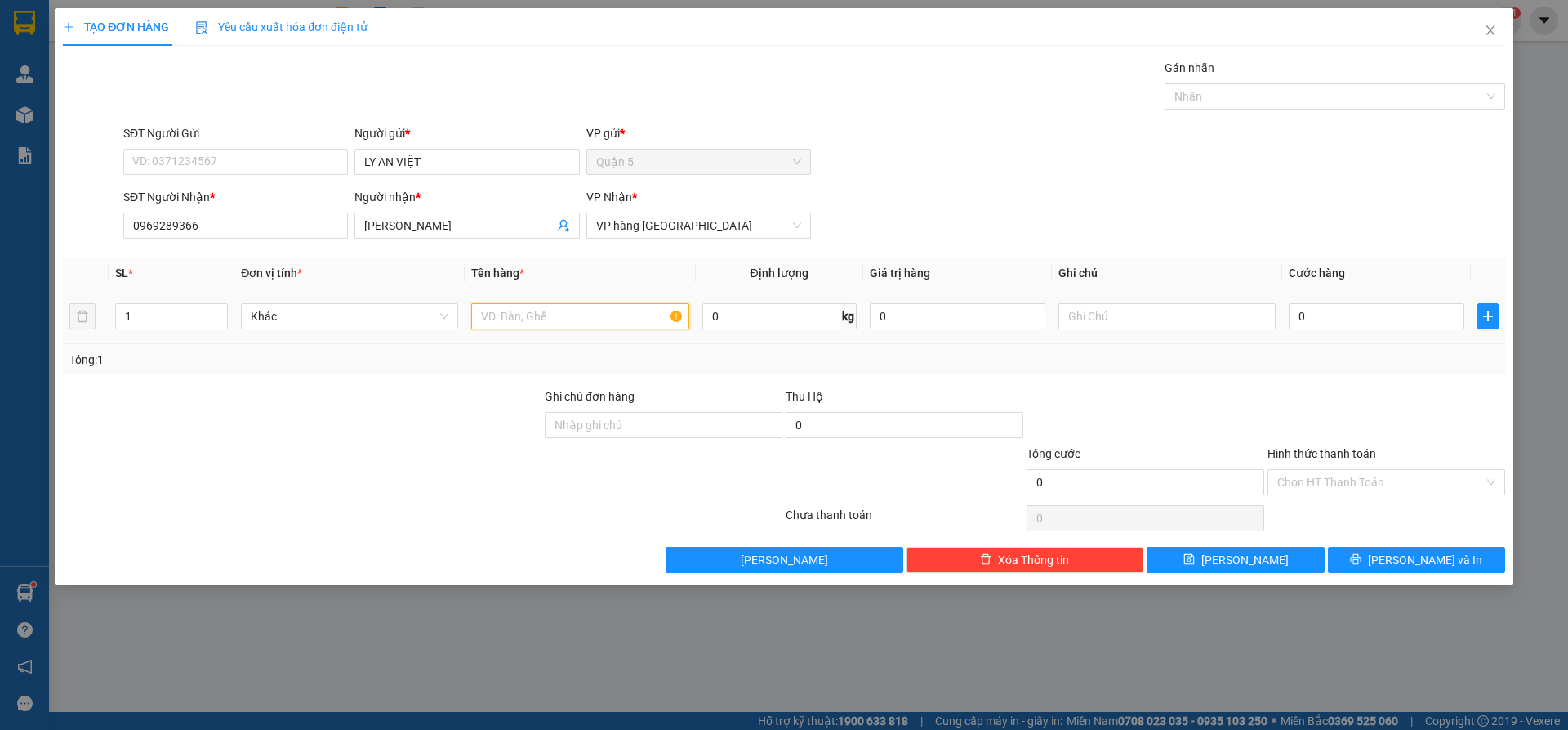
click at [530, 320] on input "text" at bounding box center [580, 316] width 218 height 26
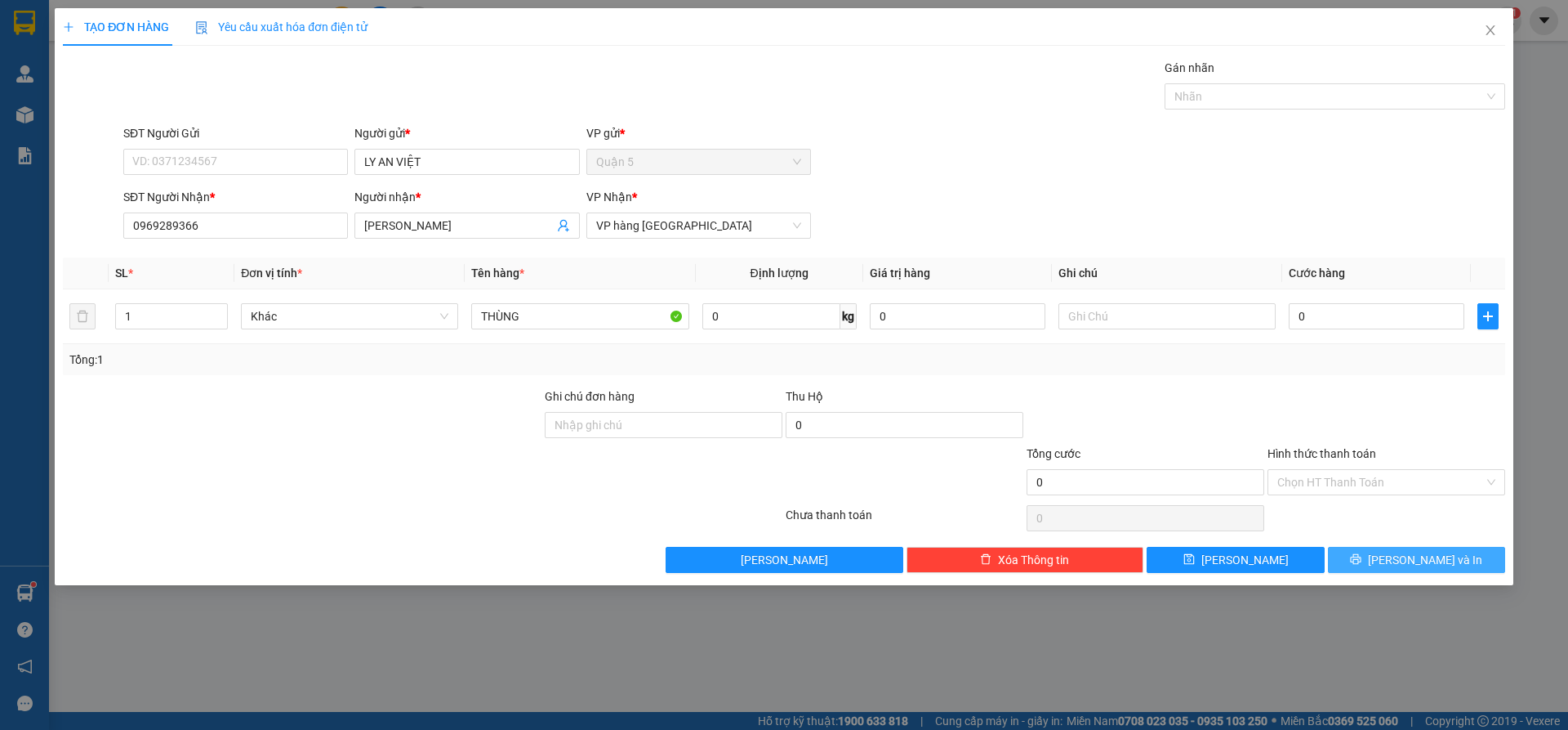
click at [1364, 553] on button "[PERSON_NAME] và In" at bounding box center [1417, 560] width 177 height 26
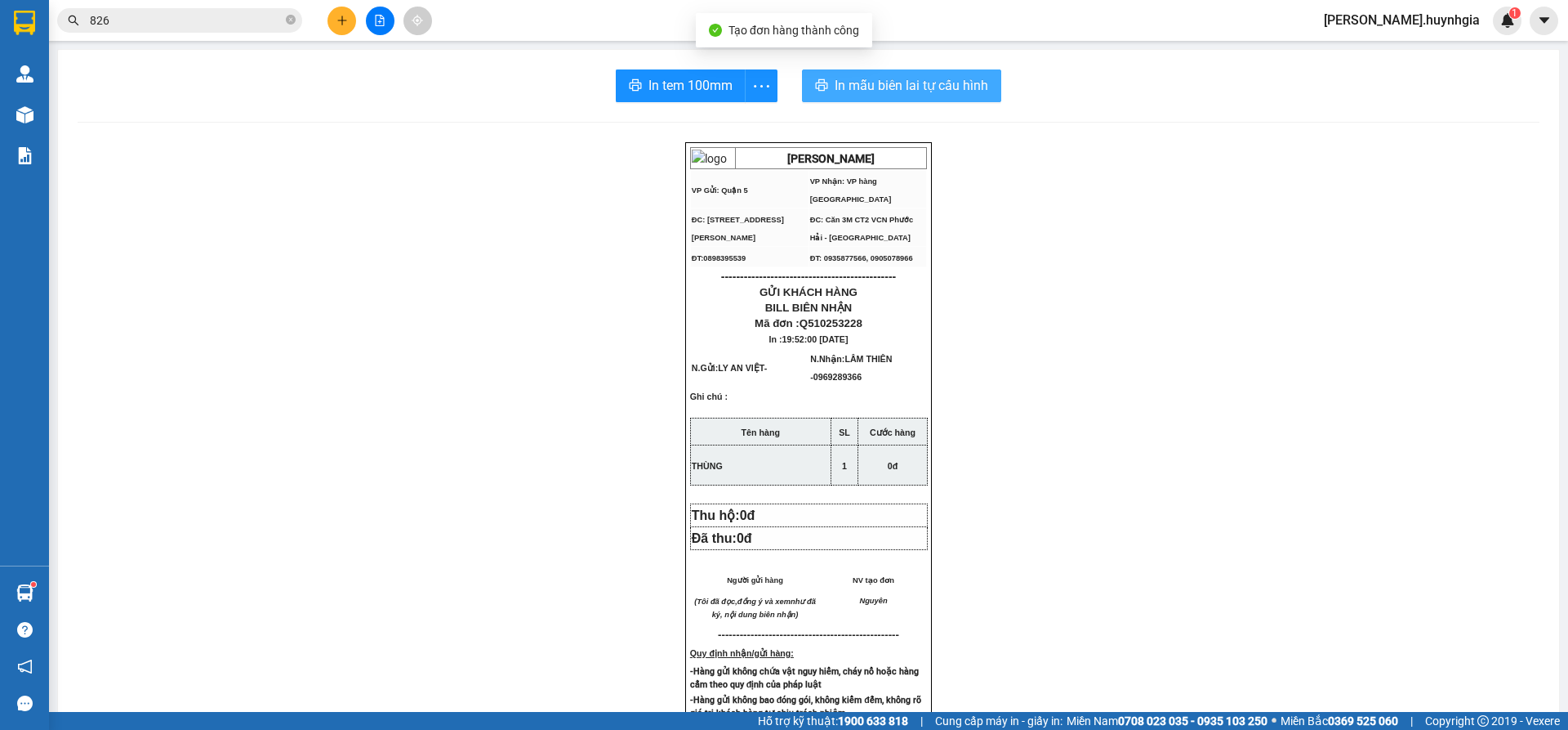
click at [913, 89] on span "In mẫu biên lai tự cấu hình" at bounding box center [912, 85] width 154 height 20
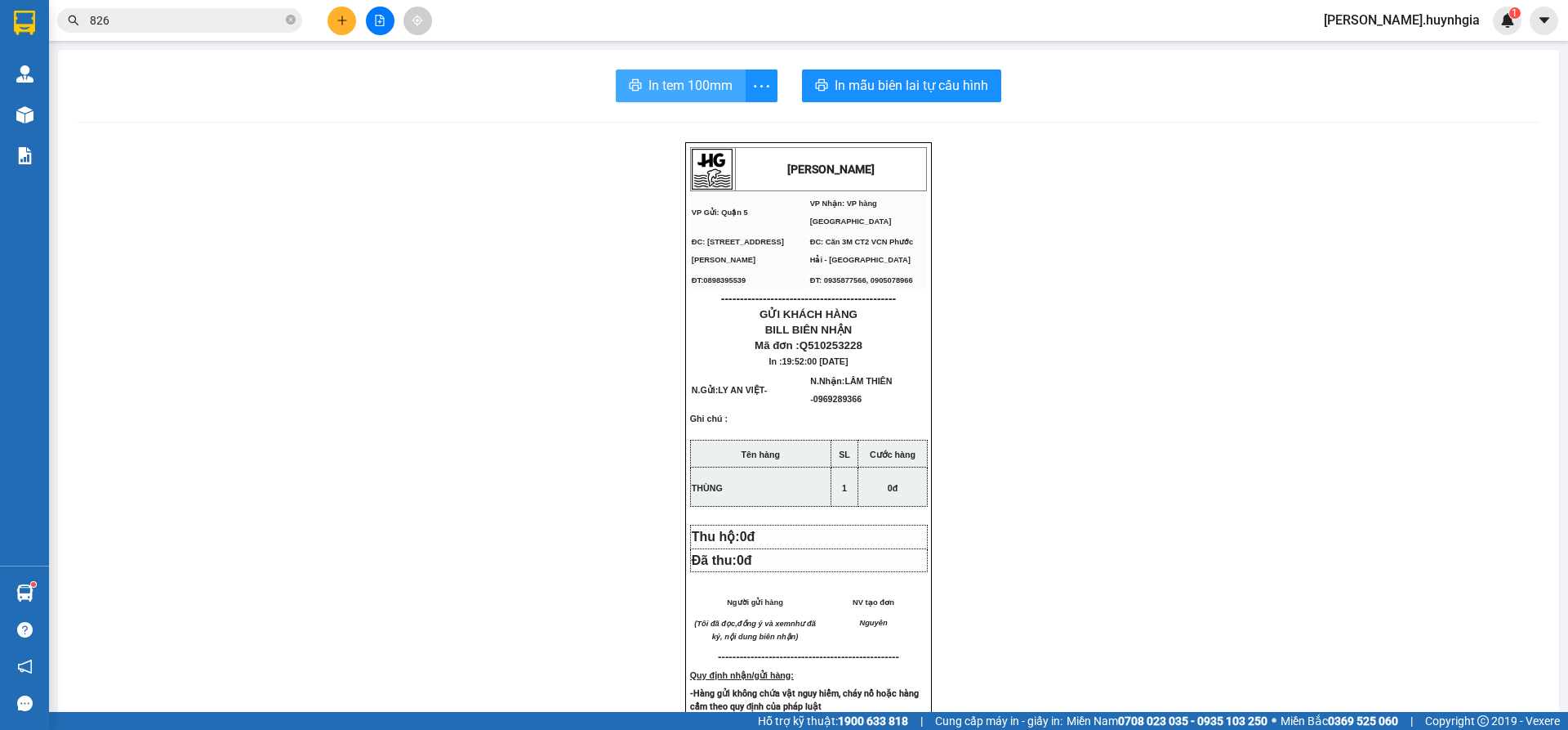
click at [684, 86] on span "In tem 100mm" at bounding box center [690, 85] width 84 height 20
click at [331, 21] on button at bounding box center [342, 21] width 29 height 29
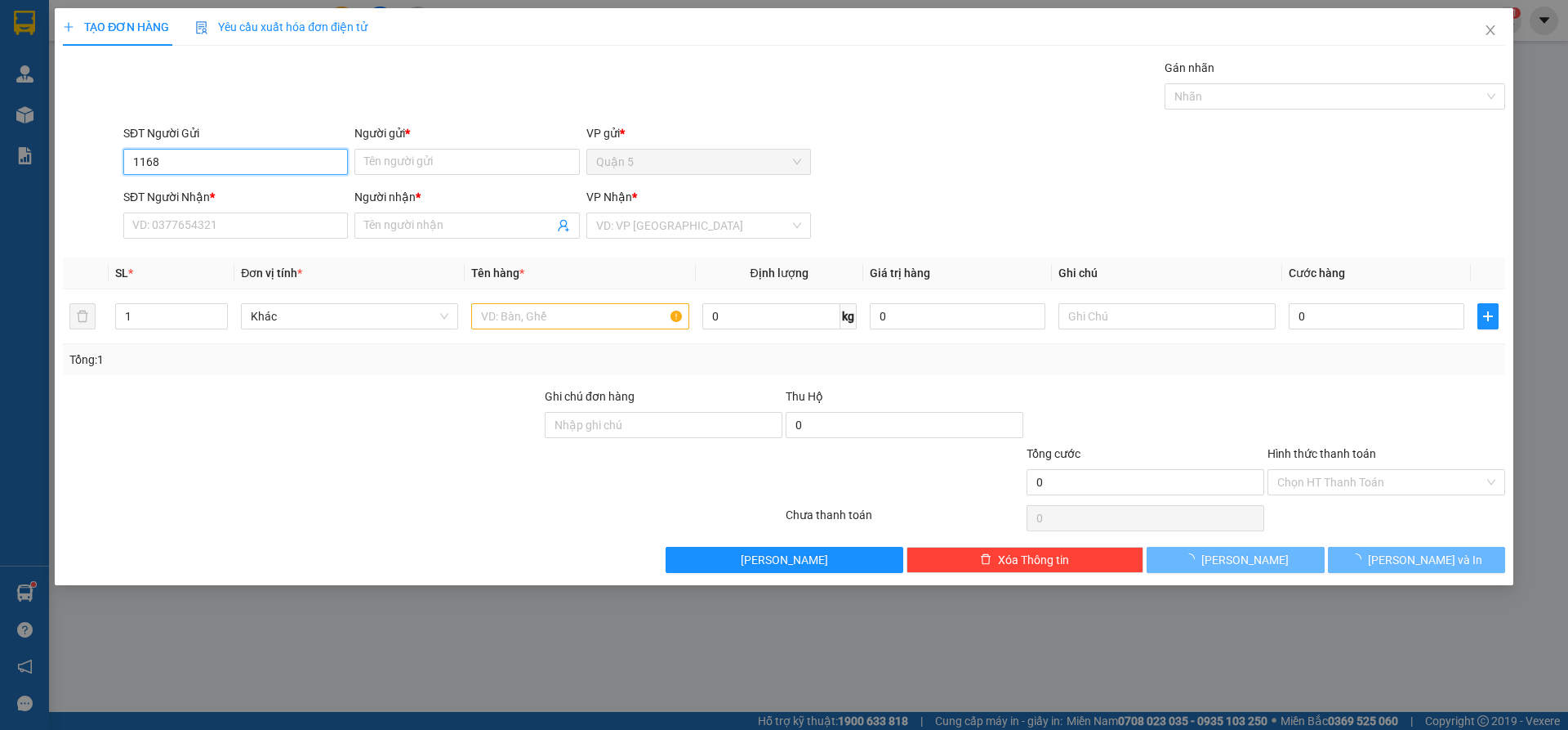
click at [205, 170] on input "1168" at bounding box center [235, 161] width 224 height 26
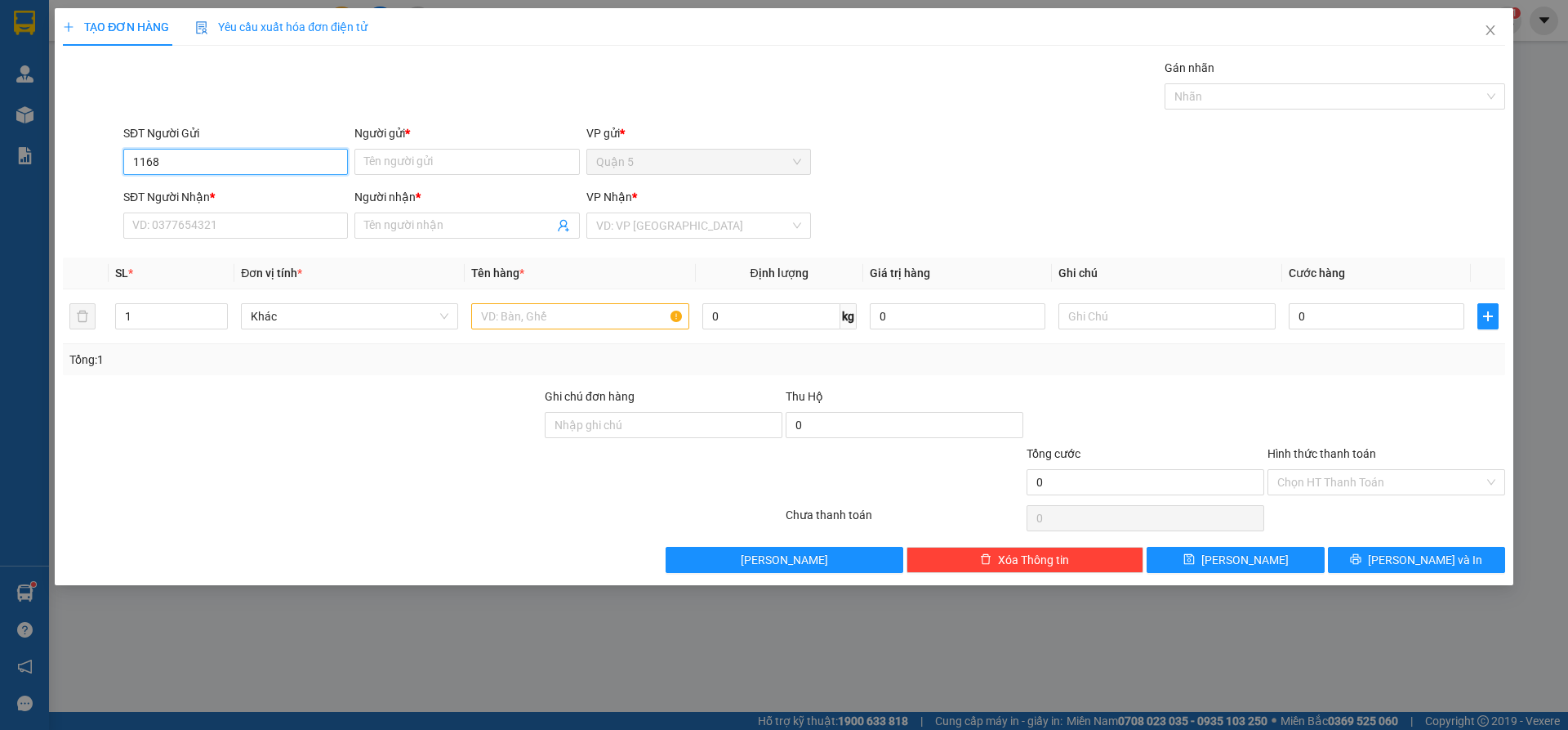
click at [0, 151] on div "TẠO ĐƠN HÀNG Yêu cầu xuất hóa đơn điện tử Transit Pickup Surcharge Ids Transit …" at bounding box center [784, 365] width 1568 height 730
click at [290, 197] on div "0947901168 - [PERSON_NAME]" at bounding box center [235, 195] width 205 height 18
type input "0947901168"
type input "[PERSON_NAME]"
type input "0948088085"
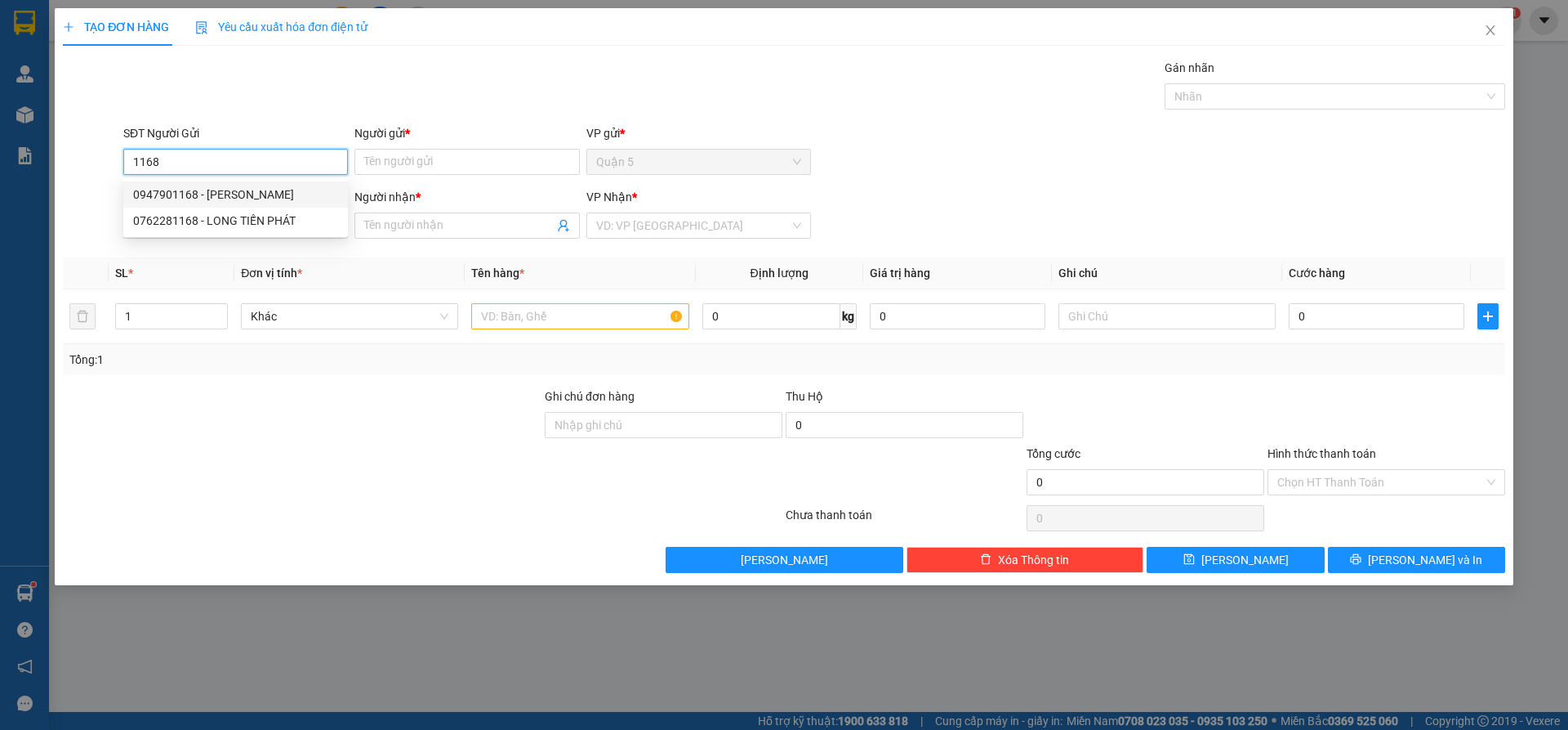
type input "[PERSON_NAME]"
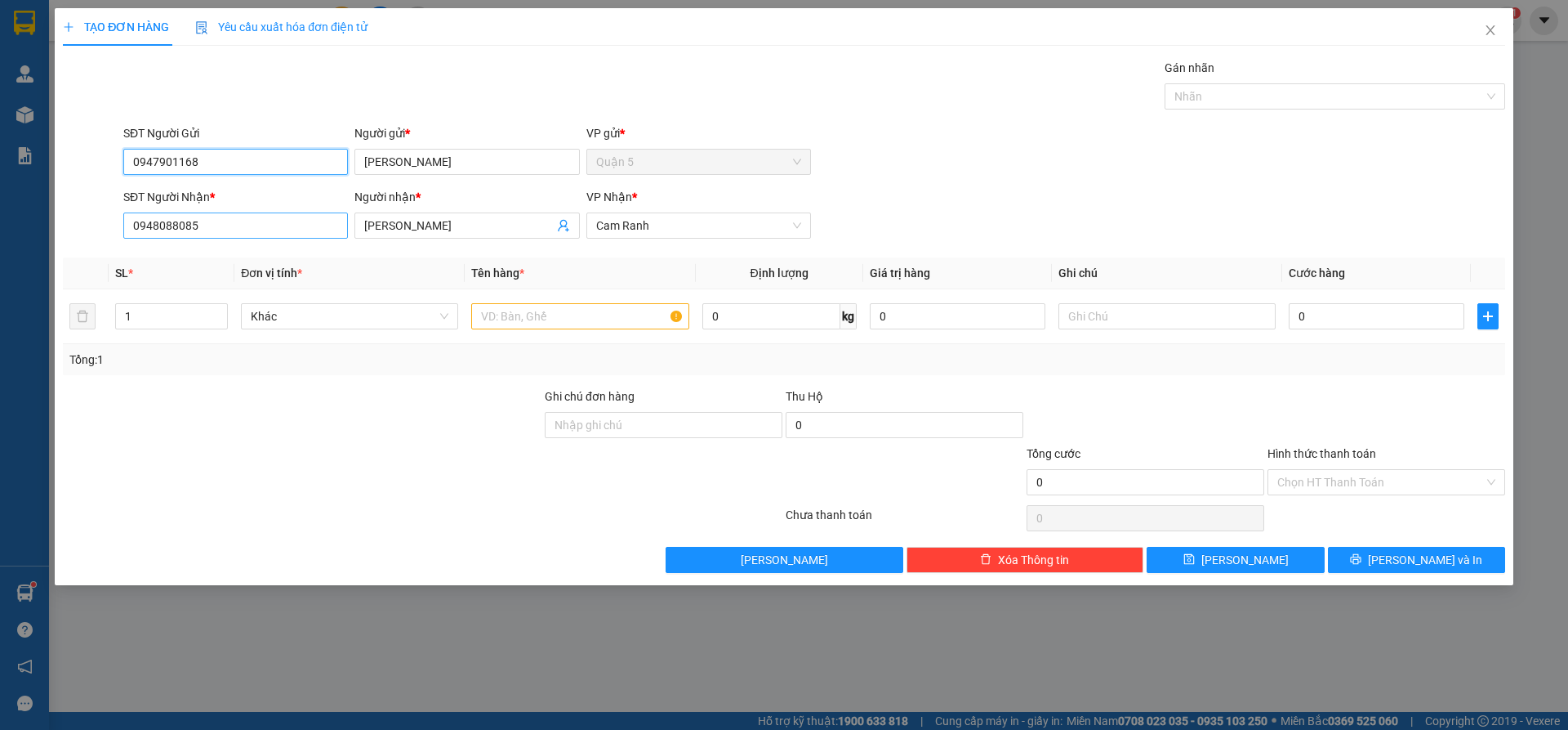
type input "0947901168"
click at [311, 229] on input "0948088085" at bounding box center [235, 225] width 224 height 26
drag, startPoint x: 304, startPoint y: 226, endPoint x: 16, endPoint y: 210, distance: 288.4
click at [19, 210] on div "TẠO ĐƠN HÀNG Yêu cầu xuất hóa đơn điện tử Transit Pickup Surcharge Ids Transit …" at bounding box center [784, 365] width 1568 height 730
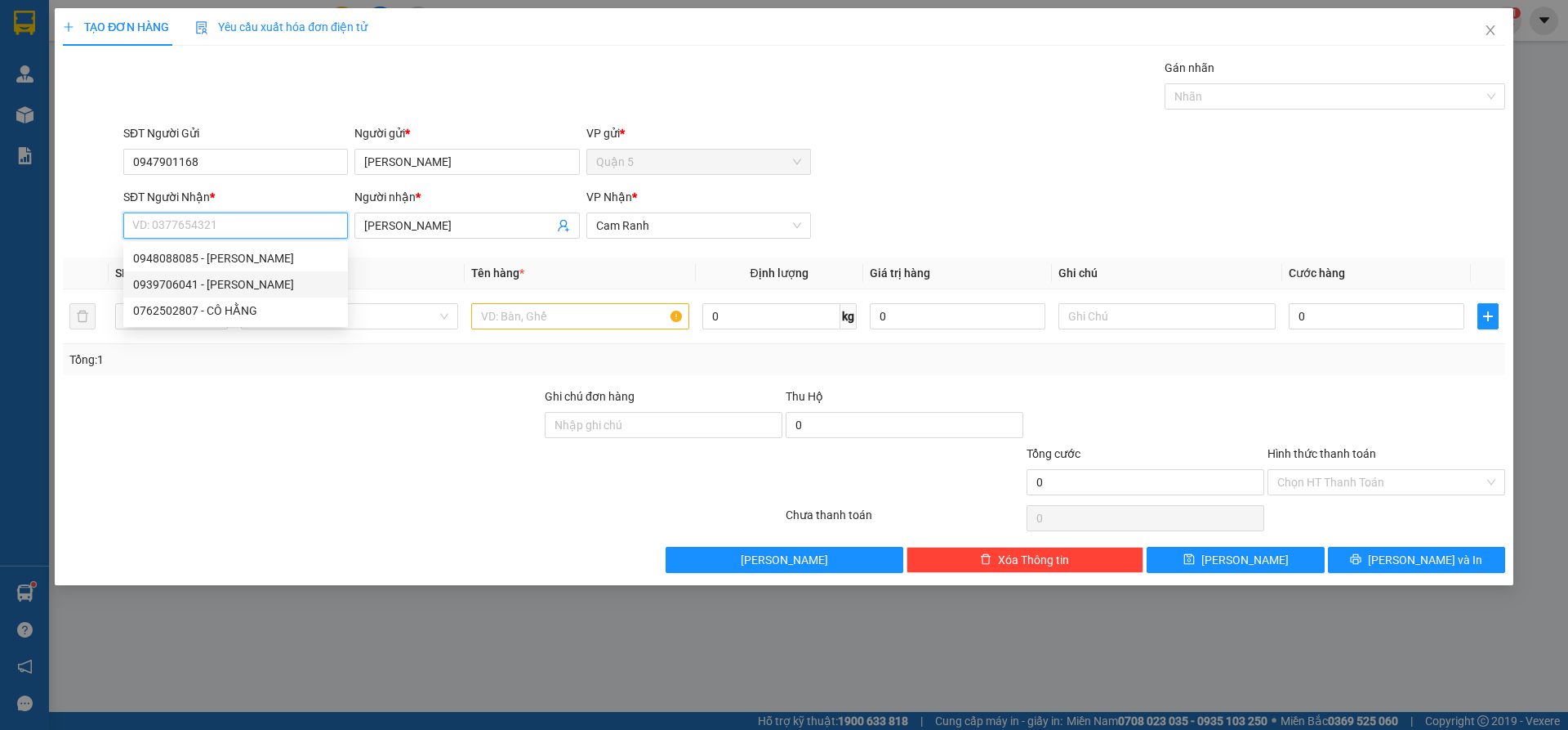
click at [241, 282] on div "0939706041 - [PERSON_NAME]" at bounding box center [235, 284] width 205 height 18
type input "0939706041"
type input "[PERSON_NAME]"
type input "0939706041"
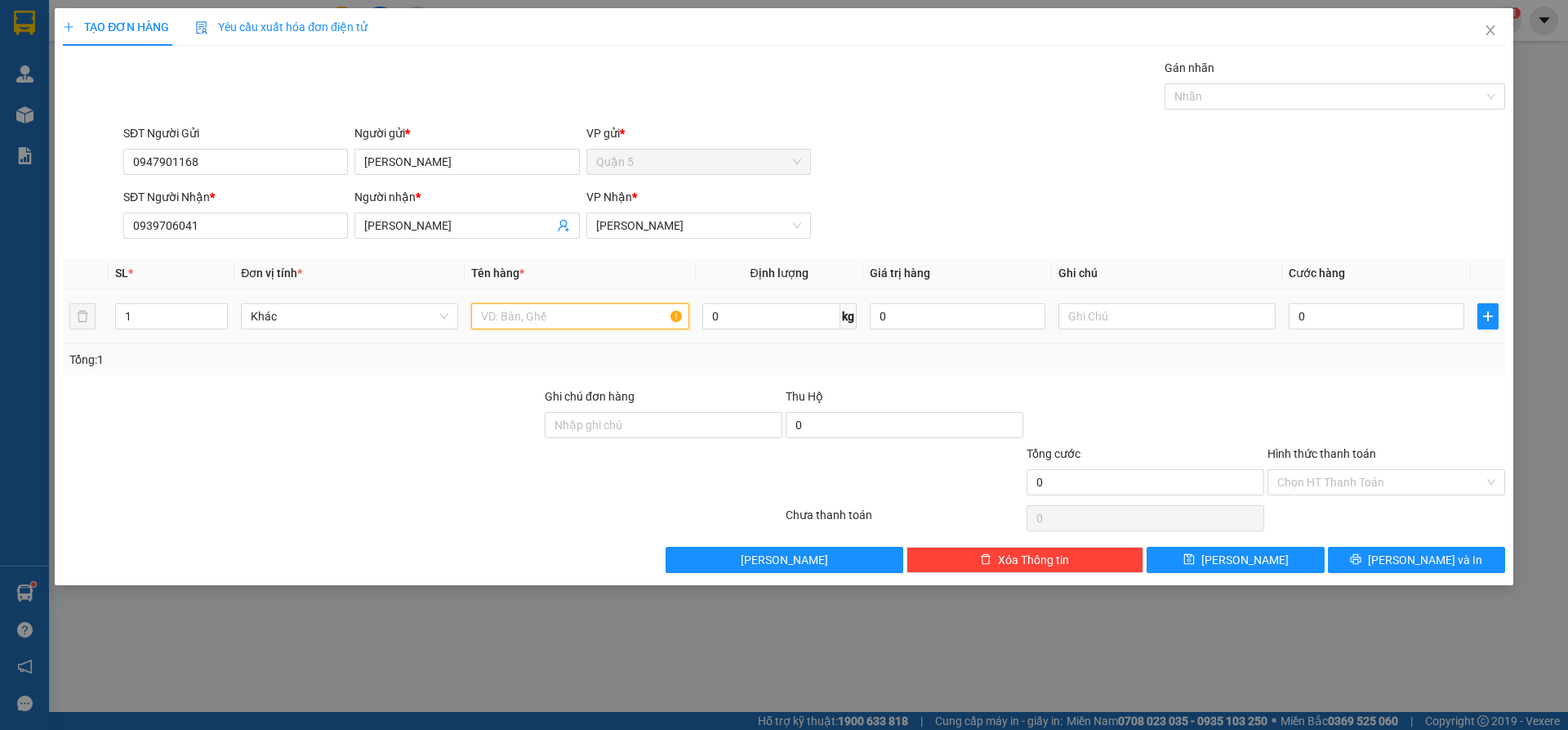
click at [530, 321] on input "text" at bounding box center [580, 316] width 218 height 26
type input "HỘP"
type input "20"
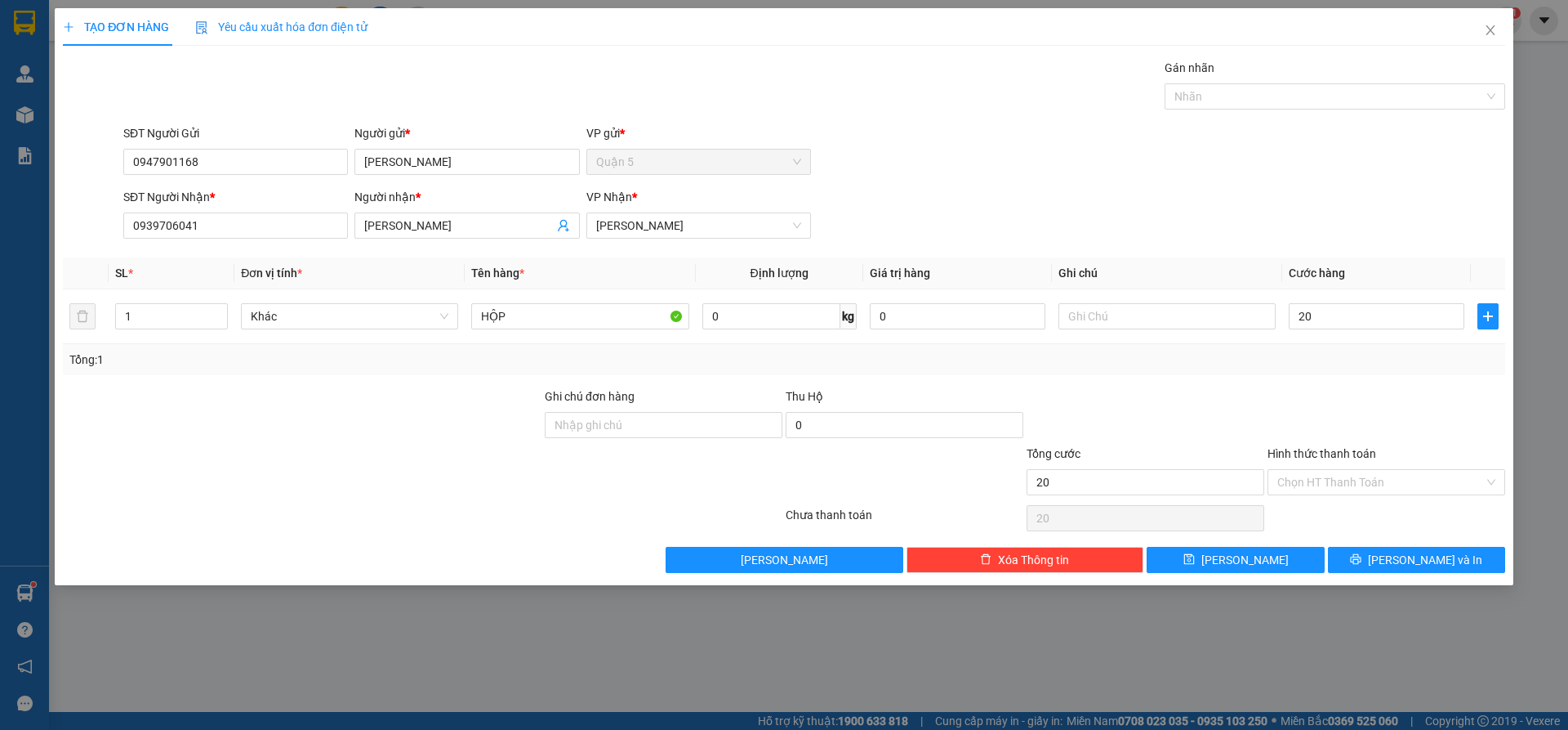
click at [1168, 386] on div "Transit Pickup Surcharge Ids Transit Deliver Surcharge Ids Transit Deliver Surc…" at bounding box center [784, 316] width 1443 height 514
type input "20.000"
drag, startPoint x: 1302, startPoint y: 477, endPoint x: 1298, endPoint y: 496, distance: 19.4
click at [1302, 478] on input "Hình thức thanh toán" at bounding box center [1380, 482] width 207 height 24
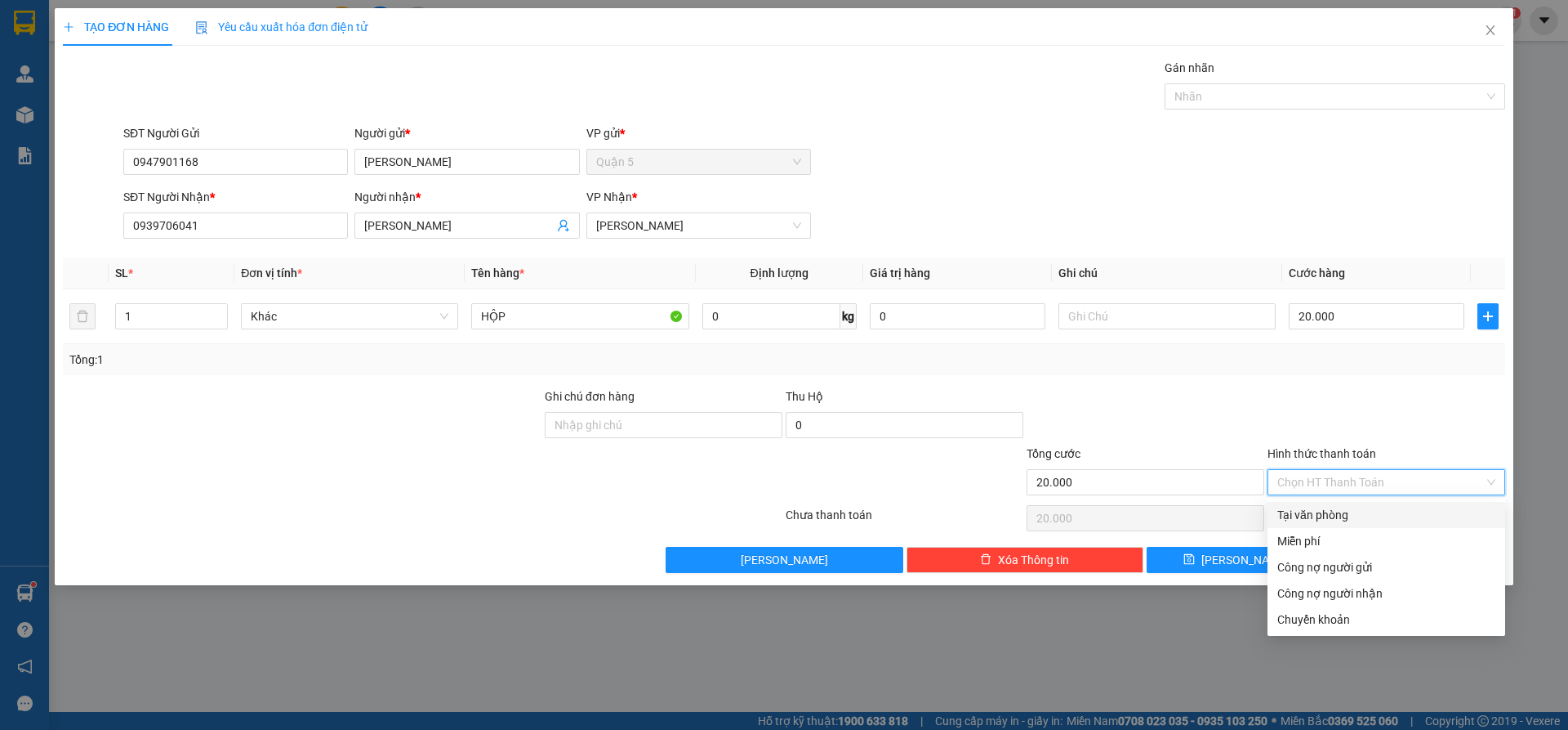
click at [1293, 503] on div "Transit Pickup Surcharge Ids Transit Deliver Surcharge Ids Transit Deliver Surc…" at bounding box center [784, 316] width 1443 height 514
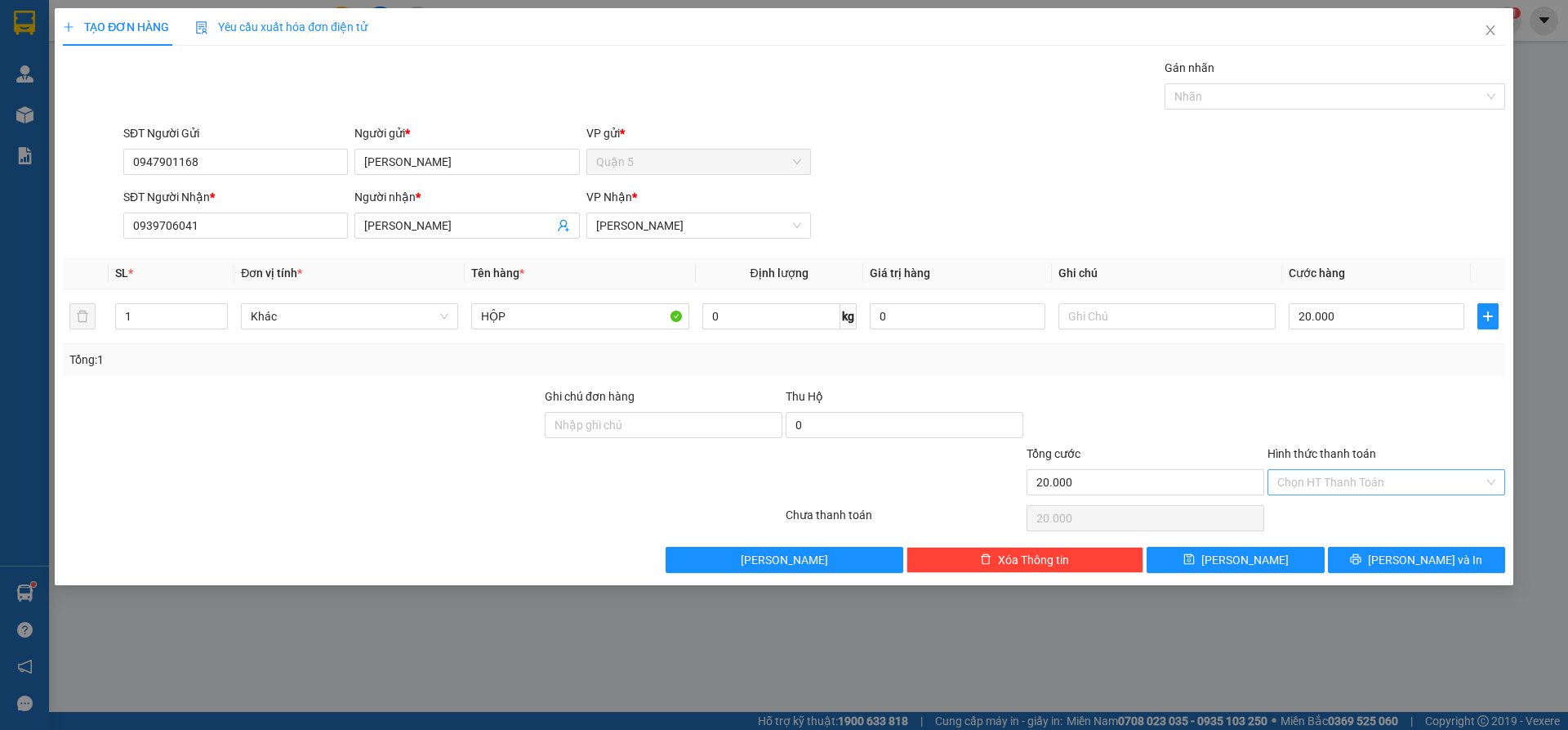
drag, startPoint x: 1298, startPoint y: 513, endPoint x: 1311, endPoint y: 476, distance: 39.2
click at [1300, 514] on div "Chọn HT Thanh Toán" at bounding box center [1386, 518] width 241 height 33
click at [1311, 475] on input "Hình thức thanh toán" at bounding box center [1380, 482] width 207 height 24
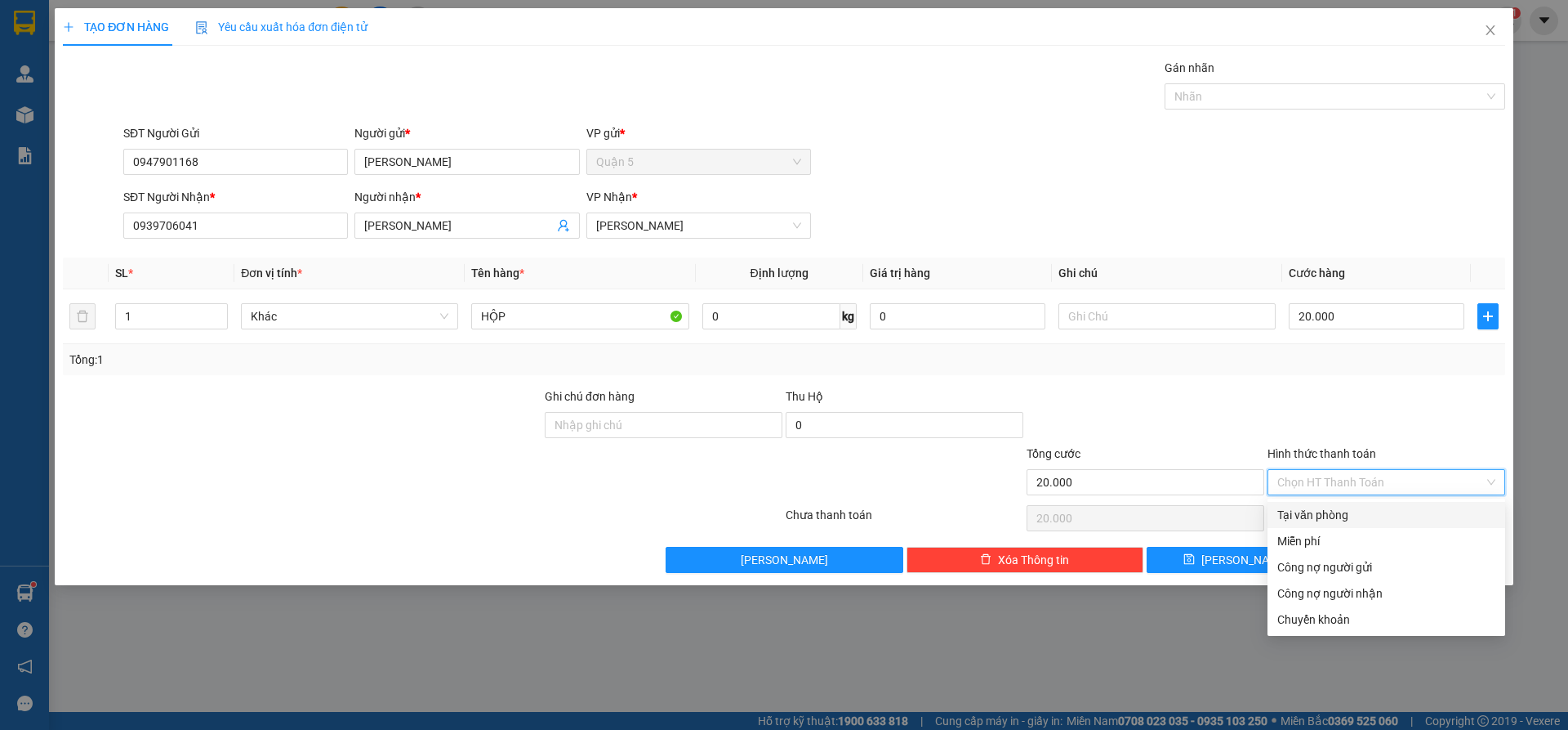
click at [1302, 514] on div "Tại văn phòng" at bounding box center [1386, 514] width 218 height 18
type input "0"
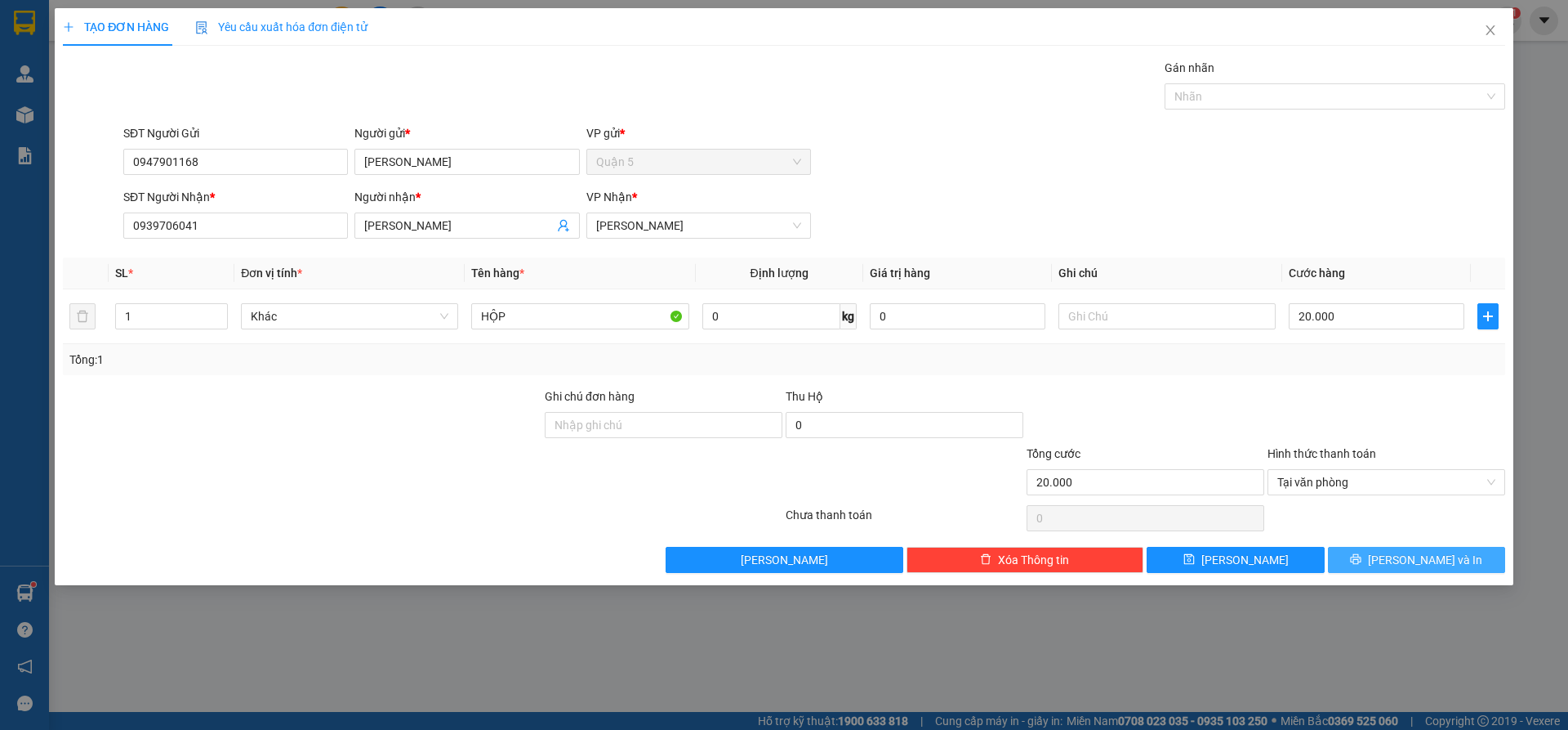
click at [1412, 569] on button "[PERSON_NAME] và In" at bounding box center [1417, 560] width 177 height 26
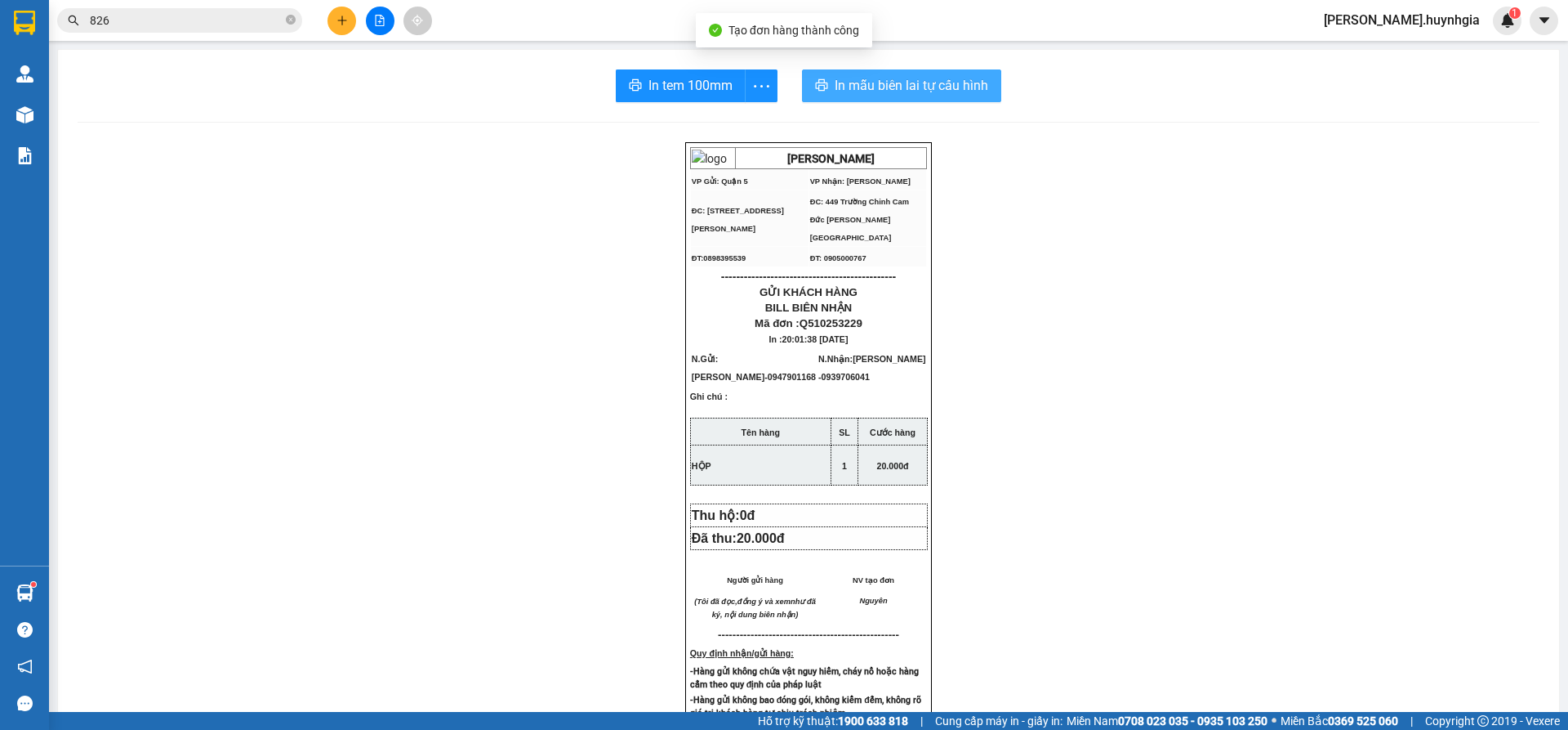
click at [931, 89] on span "In mẫu biên lai tự cấu hình" at bounding box center [912, 85] width 154 height 20
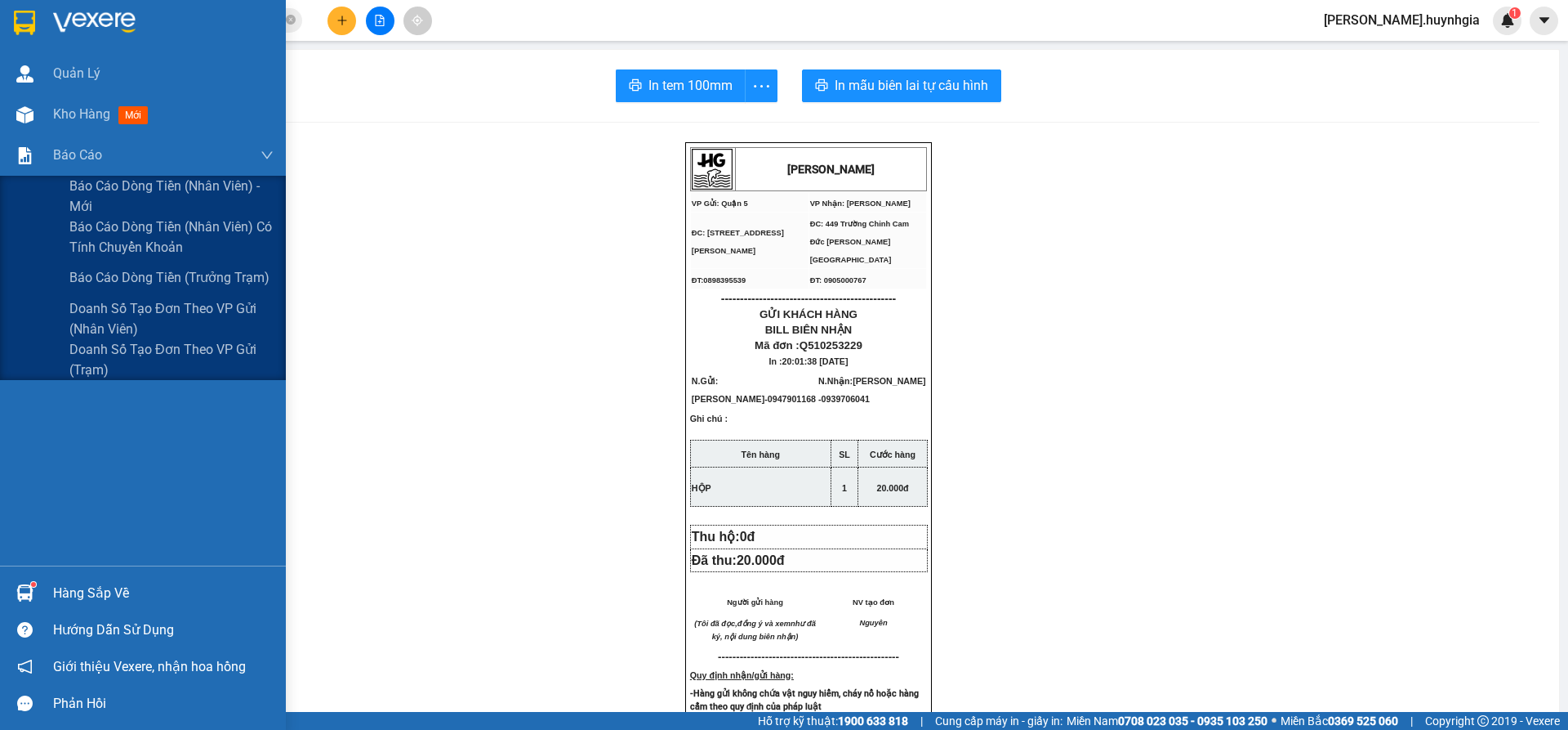
click at [90, 249] on span "Báo cáo dòng tiền (nhân viên) có tính chuyển khoản" at bounding box center [171, 237] width 204 height 40
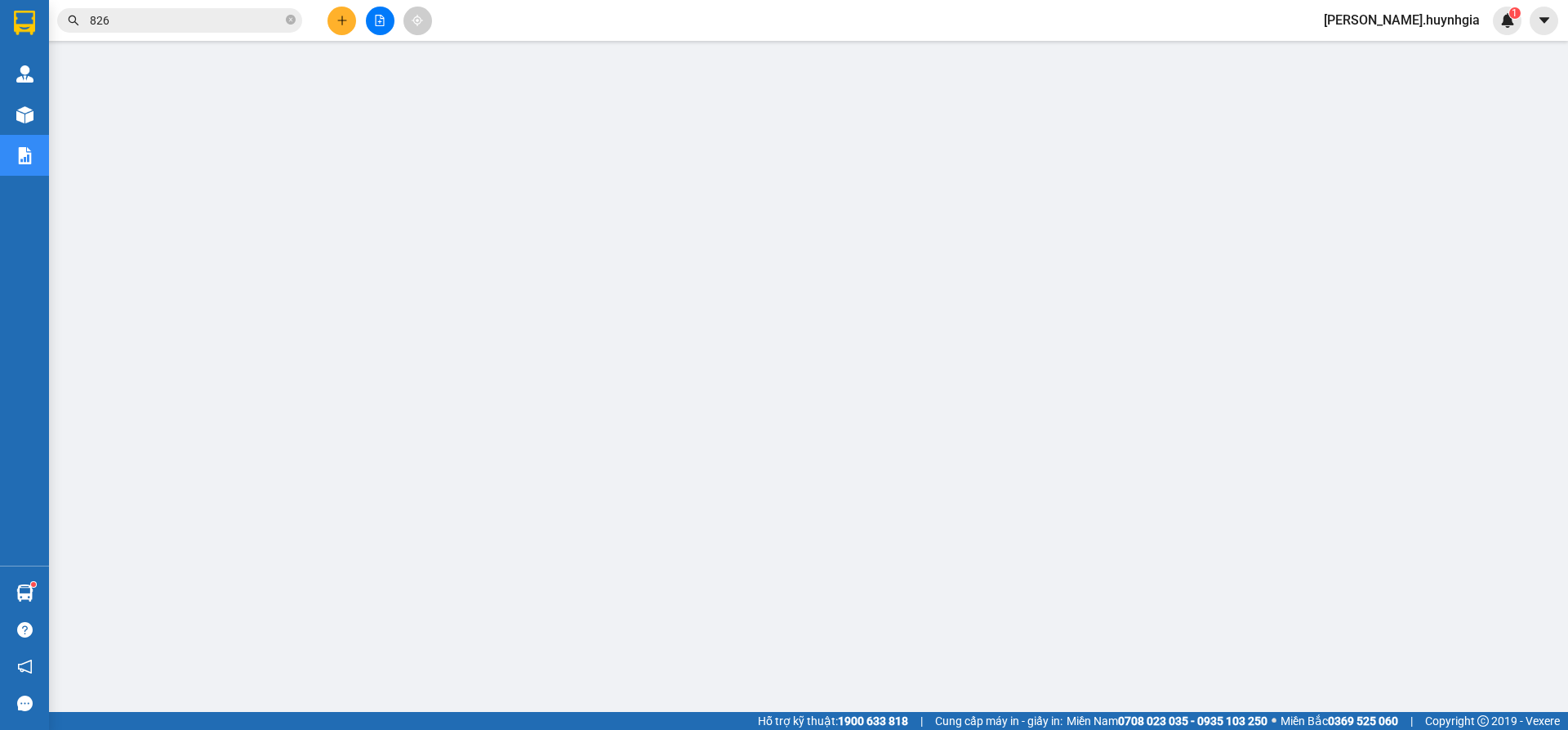
click at [335, 15] on button at bounding box center [342, 21] width 29 height 29
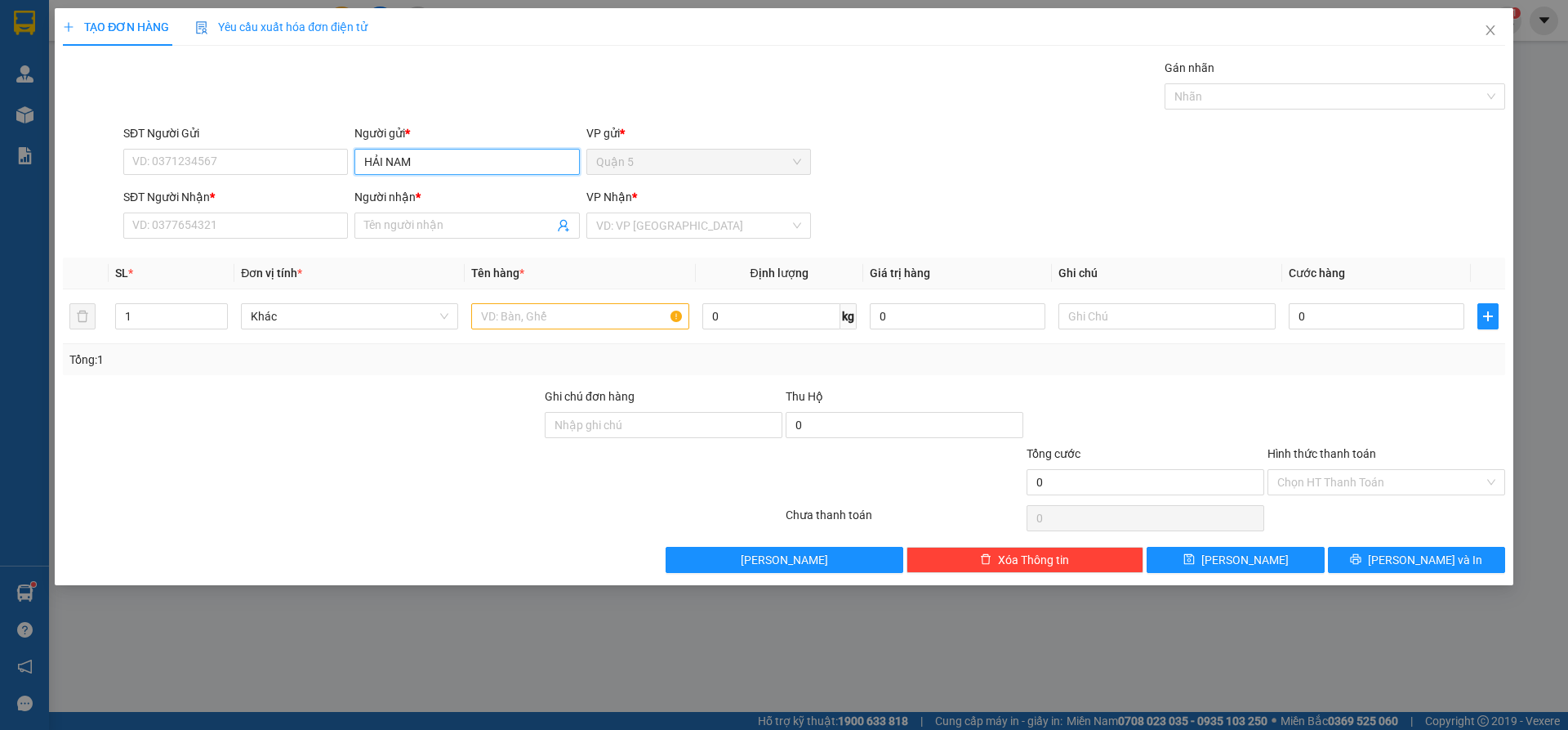
type input "HẢI NAM"
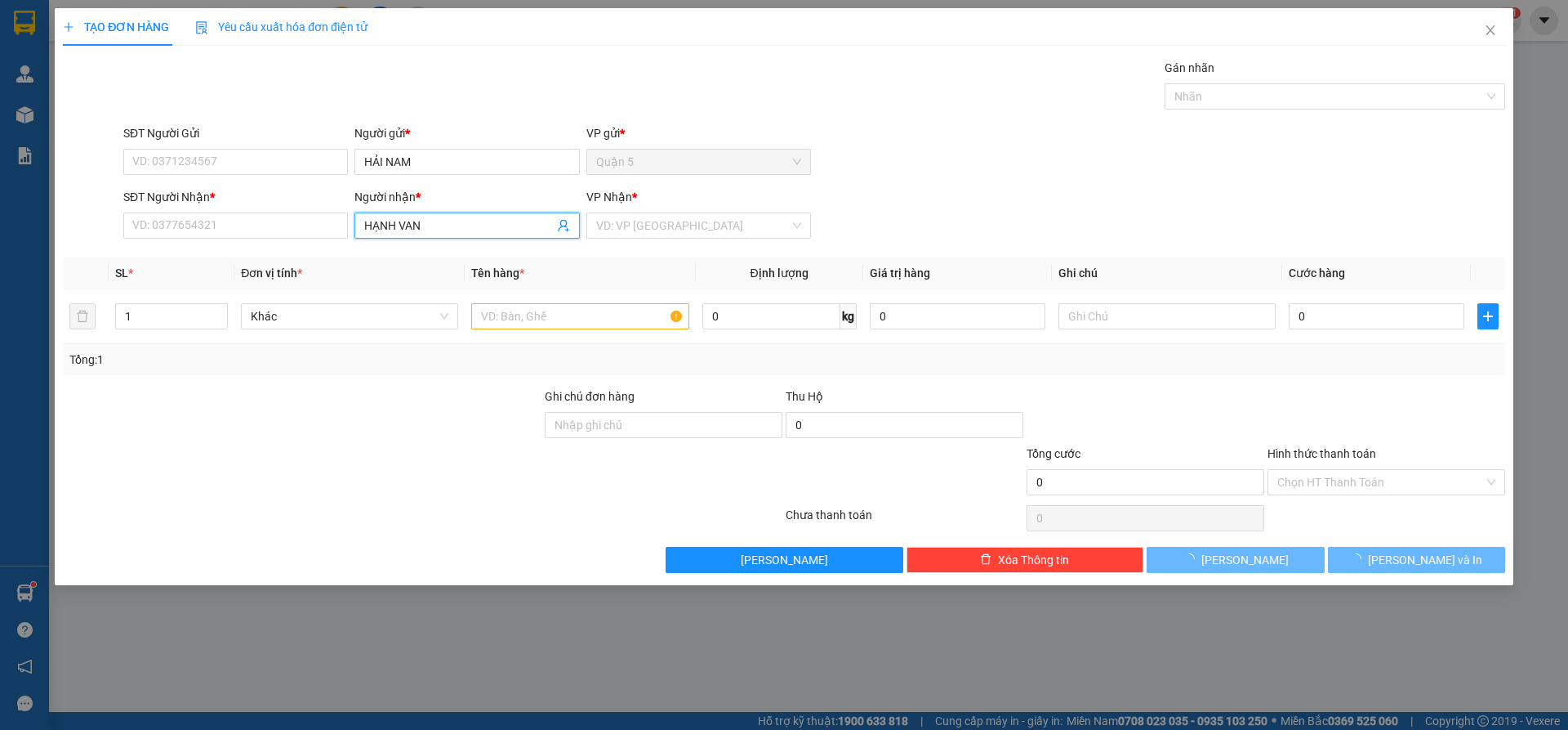
type input "HẠNH VÂN"
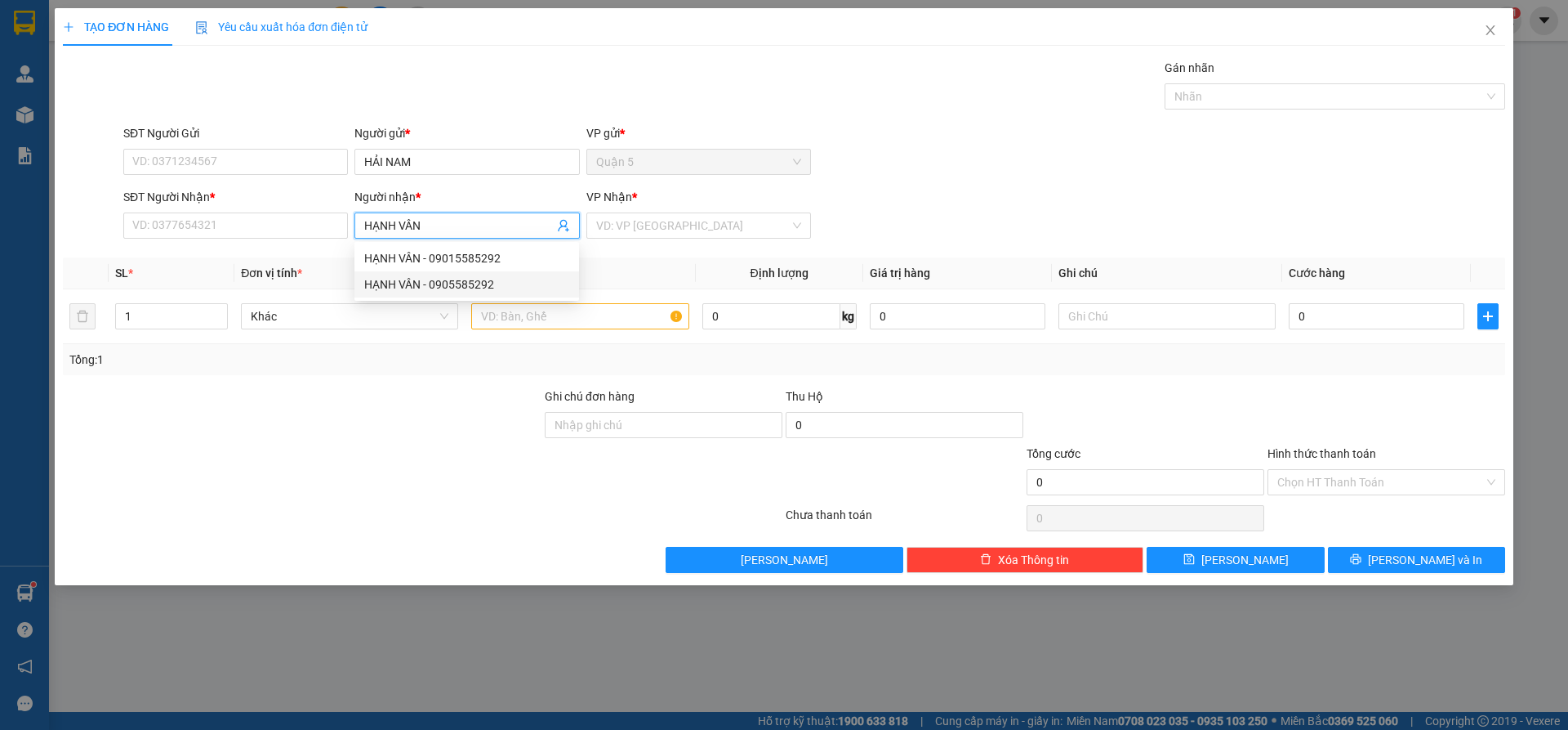
click at [490, 283] on div "HẠNH VÂN - 0905585292" at bounding box center [466, 284] width 205 height 18
type input "0905585292"
type input "HẠNH VÂN"
click at [630, 235] on input "search" at bounding box center [692, 224] width 193 height 24
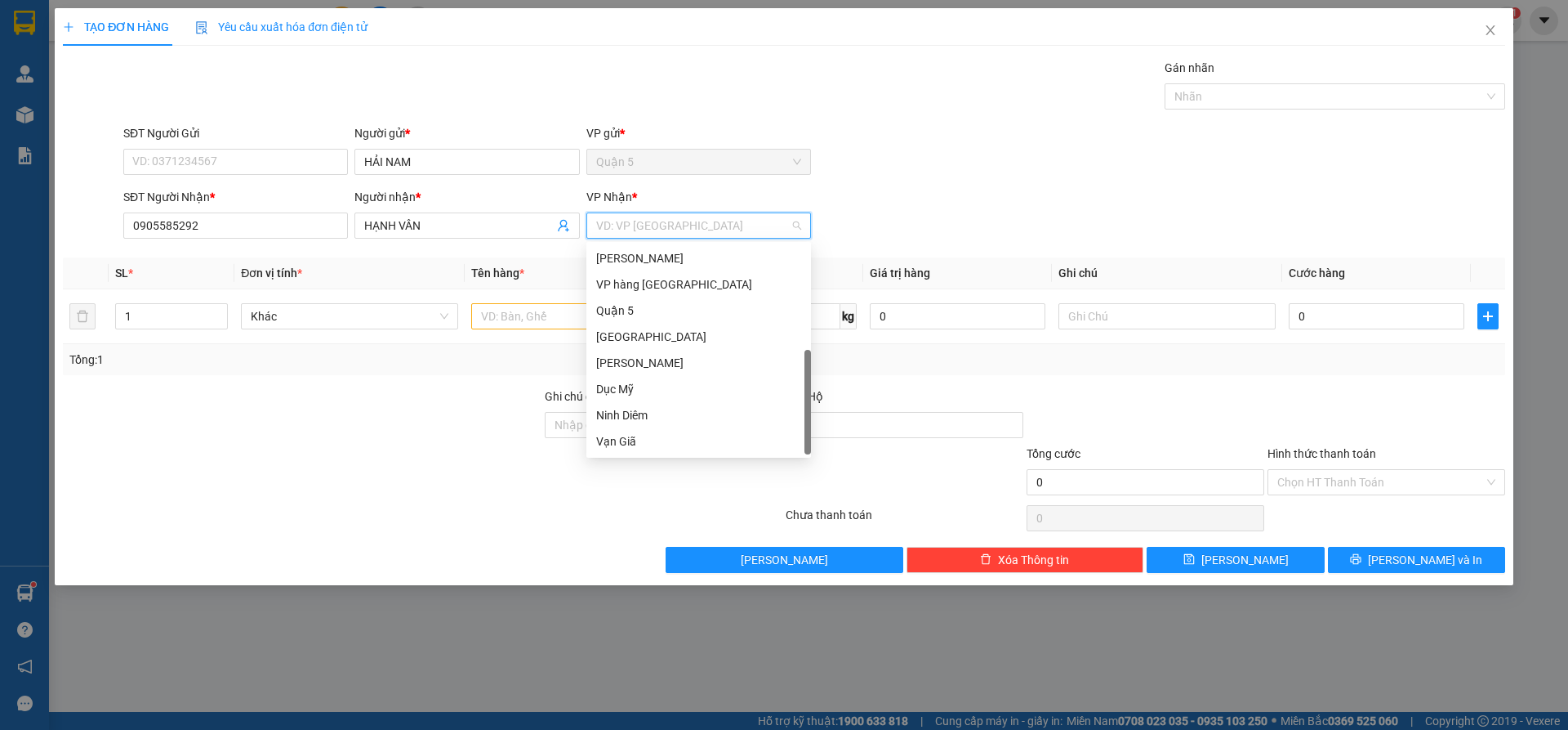
drag, startPoint x: 632, startPoint y: 435, endPoint x: 546, endPoint y: 374, distance: 105.4
click at [629, 484] on div "Cam Ranh" at bounding box center [698, 493] width 205 height 18
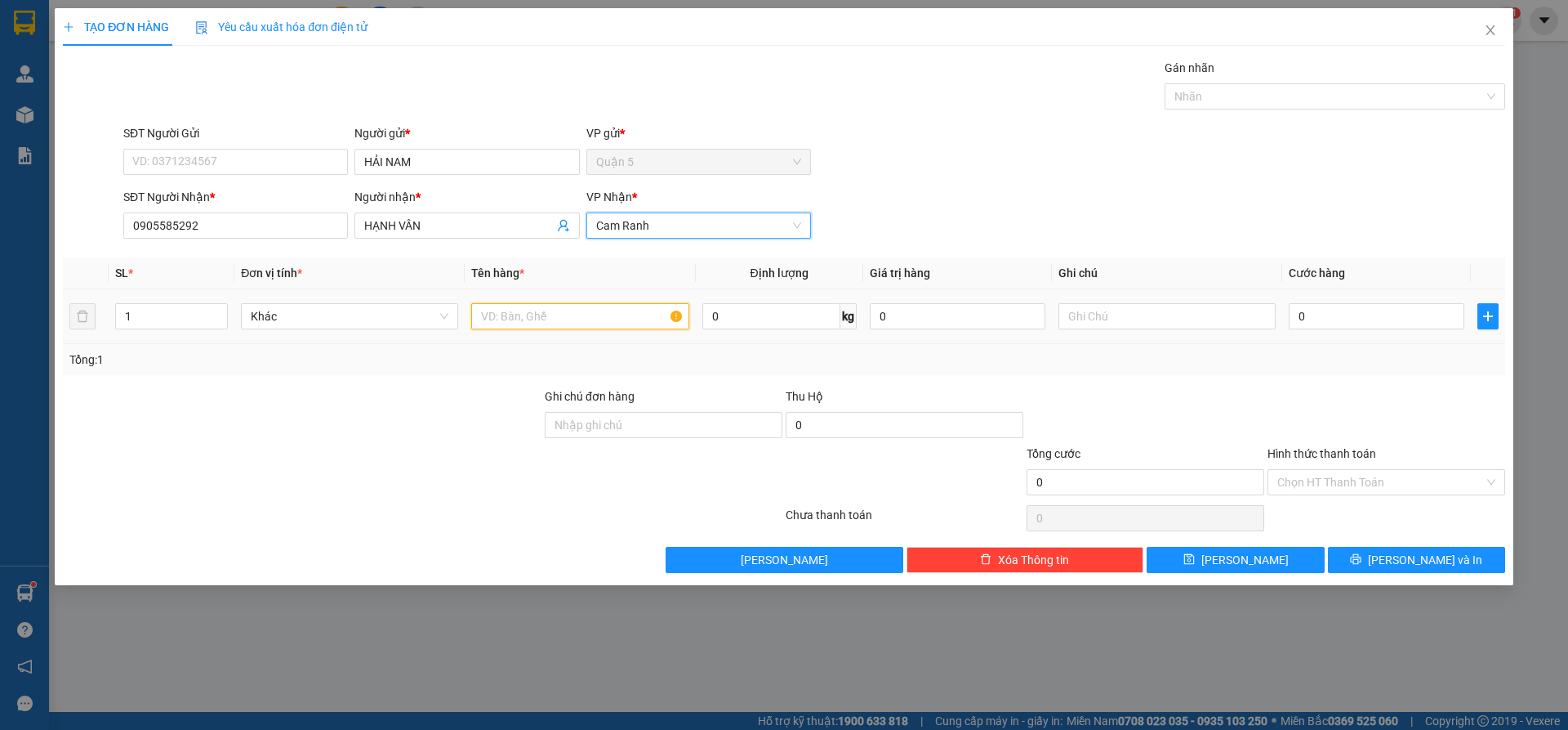
click at [533, 326] on input "text" at bounding box center [580, 316] width 218 height 26
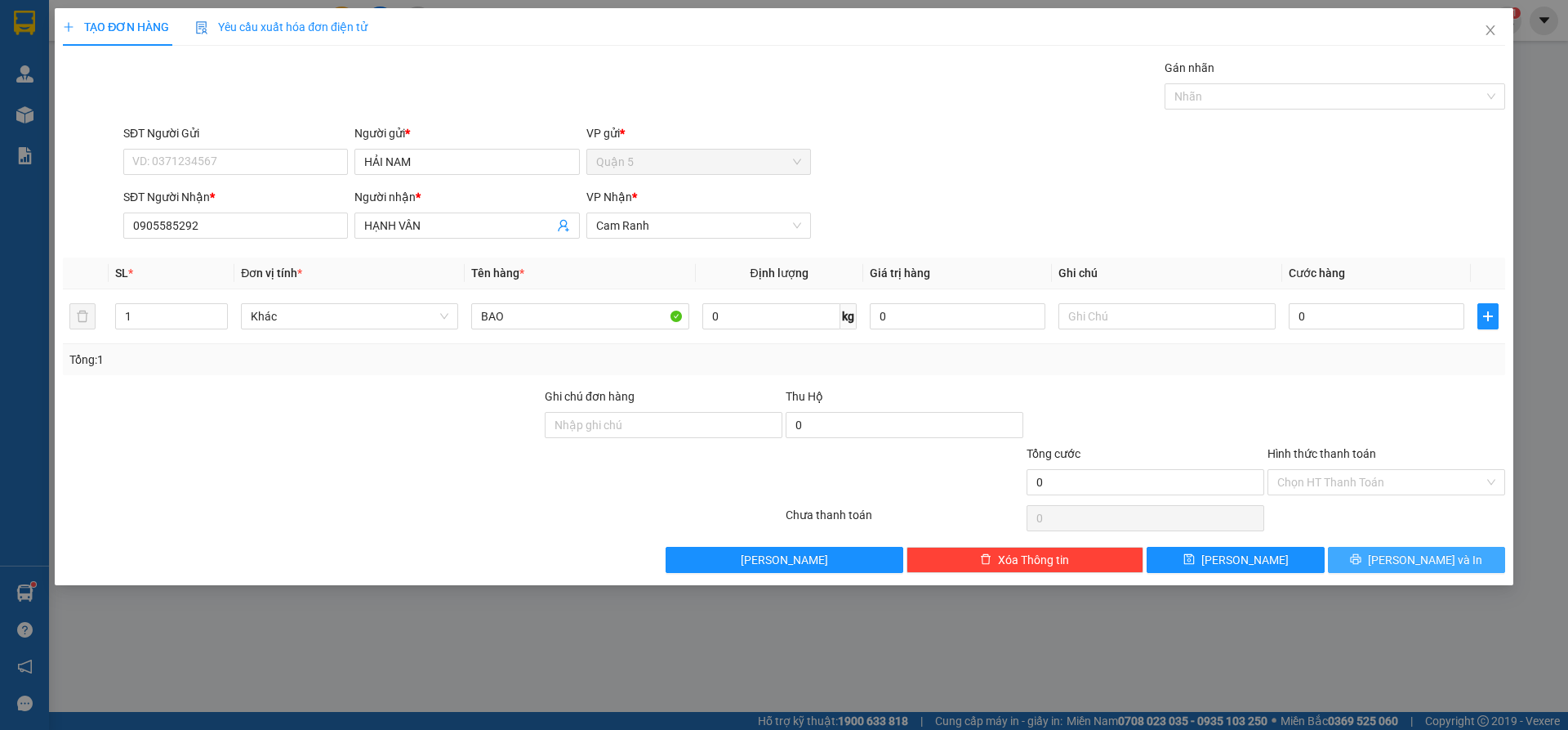
click at [1334, 564] on button "[PERSON_NAME] và In" at bounding box center [1417, 560] width 177 height 26
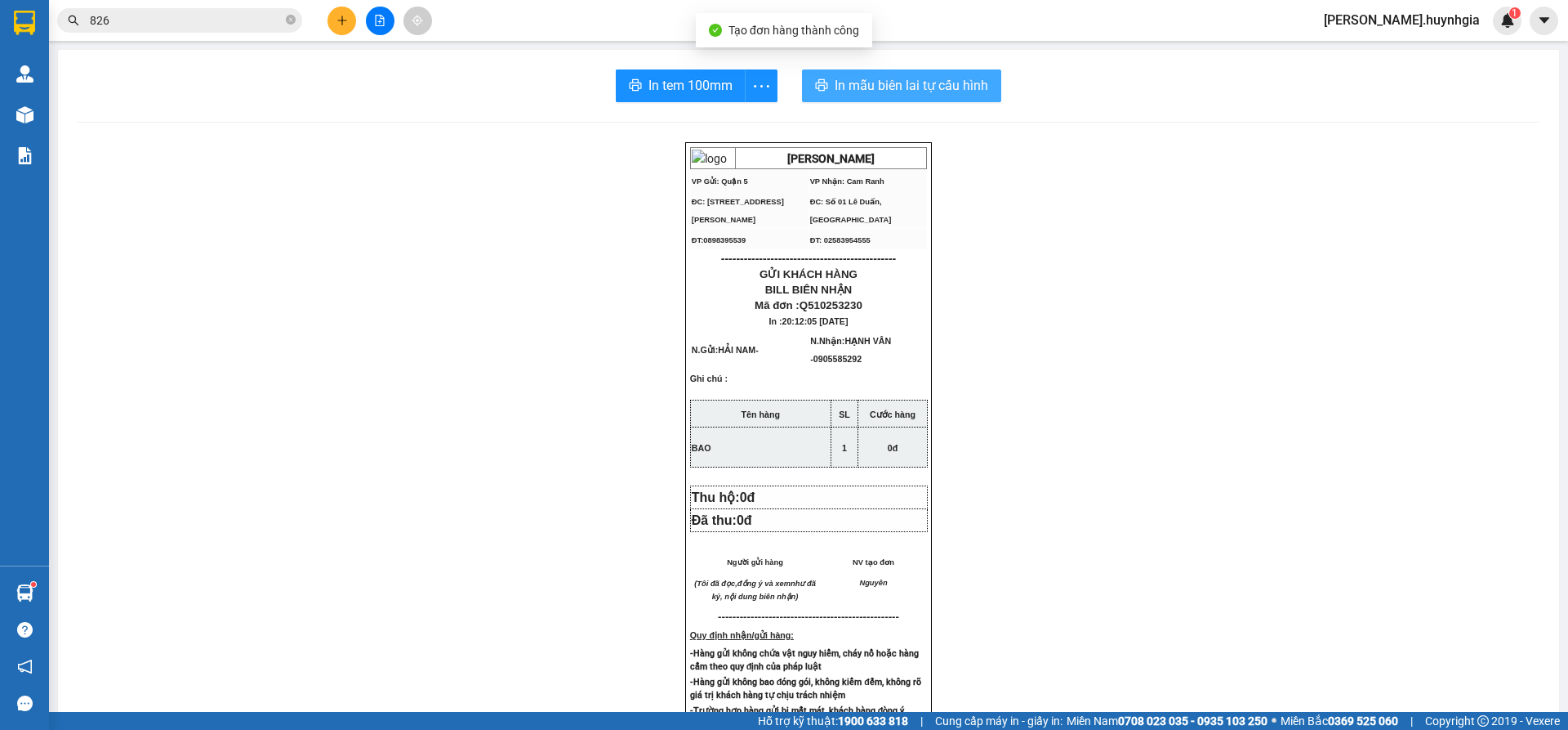
click at [890, 87] on span "In mẫu biên lai tự cấu hình" at bounding box center [912, 85] width 154 height 20
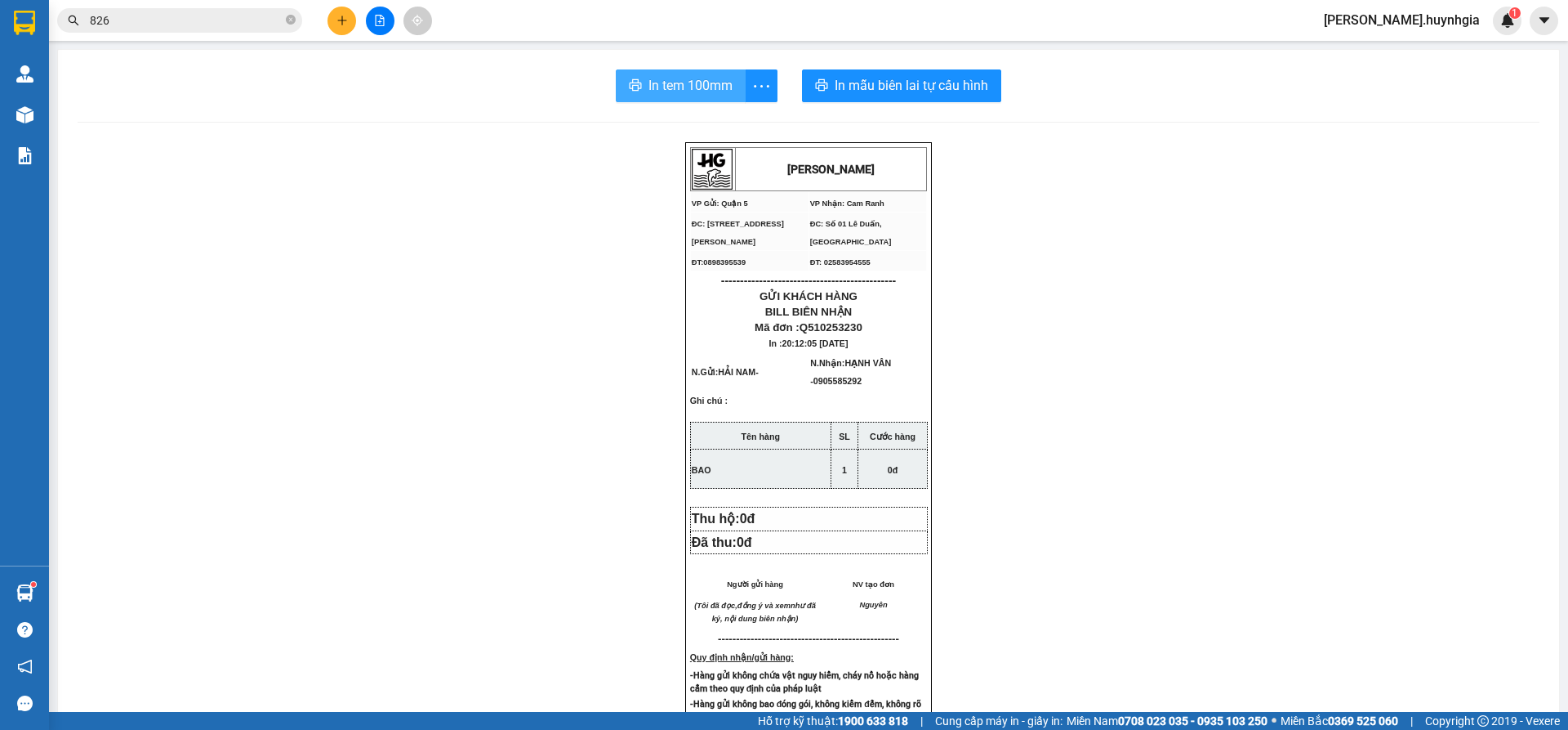
click at [655, 77] on span "In tem 100mm" at bounding box center [690, 85] width 84 height 20
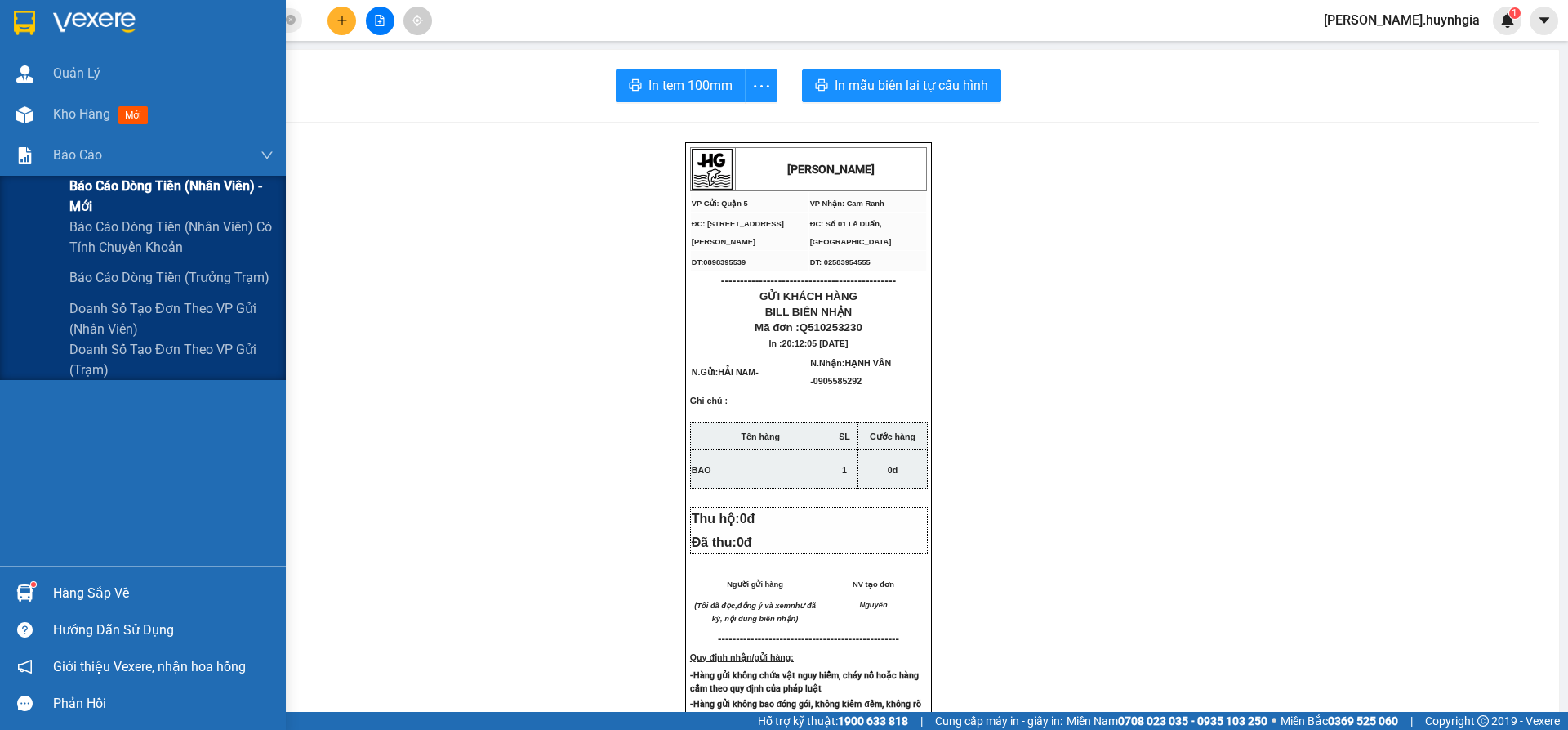
drag, startPoint x: 67, startPoint y: 148, endPoint x: 143, endPoint y: 181, distance: 82.9
click at [67, 150] on span "Báo cáo" at bounding box center [77, 154] width 49 height 20
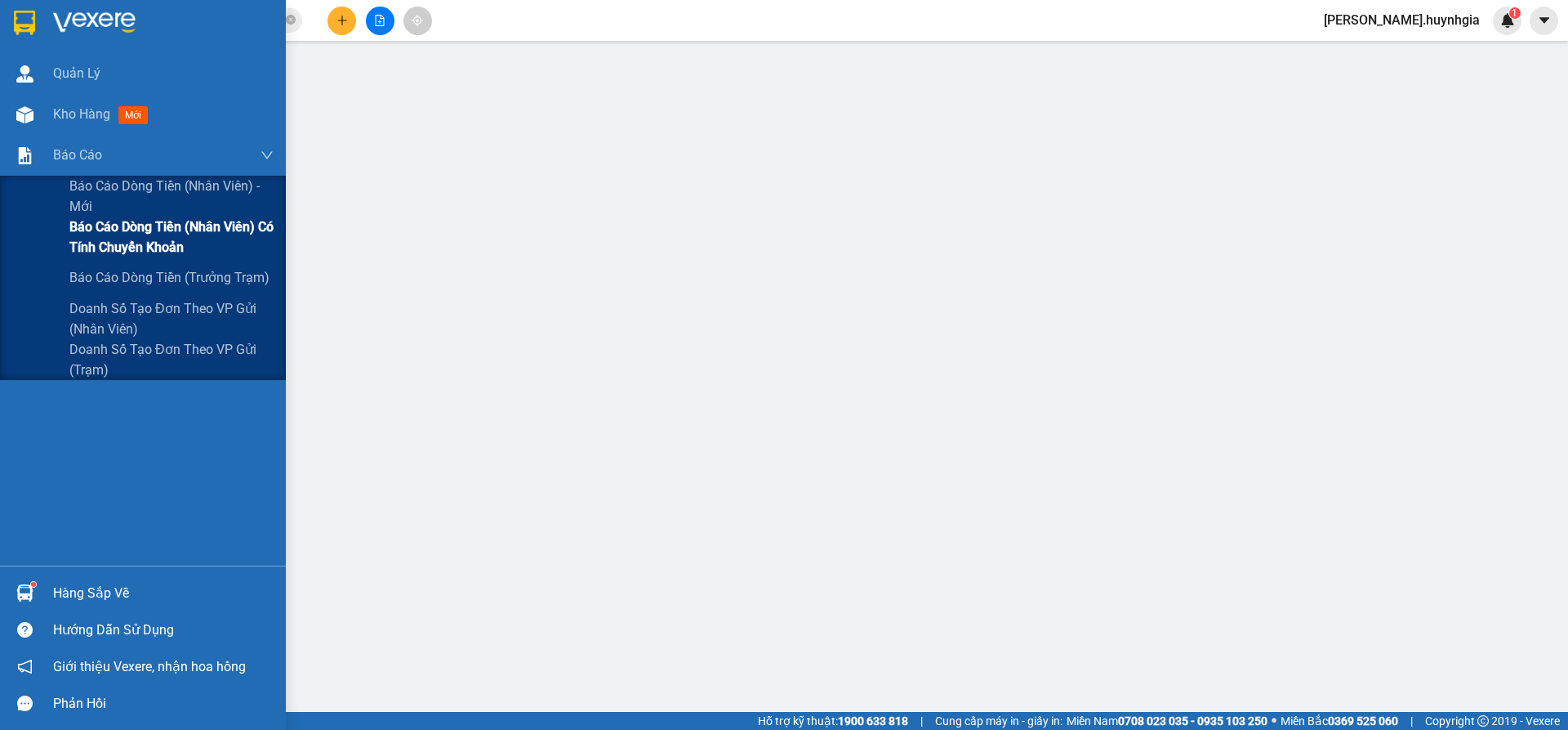
click at [148, 249] on span "Báo cáo dòng tiền (nhân viên) có tính chuyển khoản" at bounding box center [171, 237] width 204 height 40
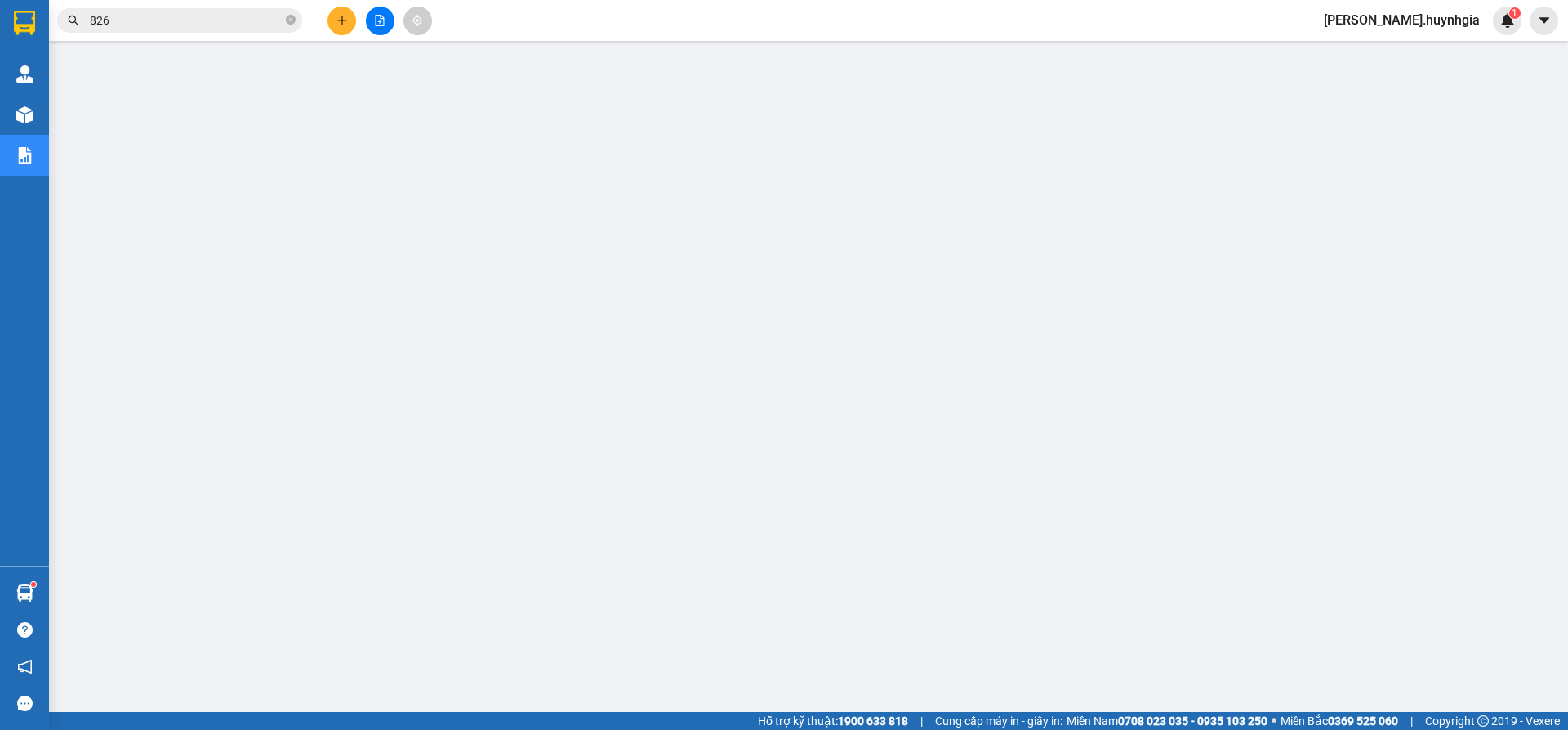
drag, startPoint x: 148, startPoint y: 24, endPoint x: 0, endPoint y: -6, distance: 151.0
click at [0, 0] on html "Kết quả tìm kiếm ( 271 ) Bộ lọc Mã ĐH Trạng thái Món hàng Thu hộ Tổng cước Chưa…" at bounding box center [784, 365] width 1568 height 730
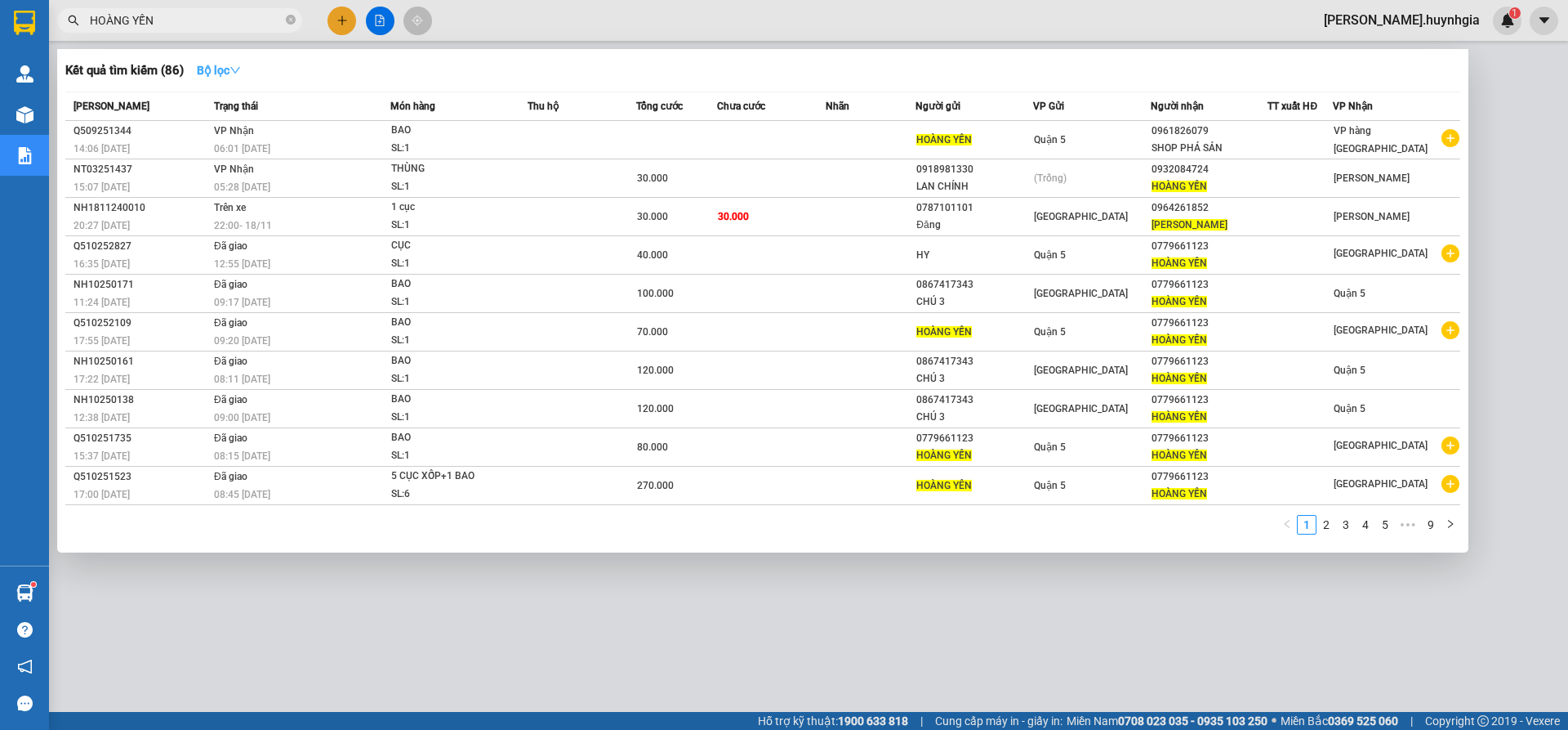
type input "HOÀNG YẾN"
click at [215, 74] on strong "Bộ lọc" at bounding box center [219, 70] width 44 height 13
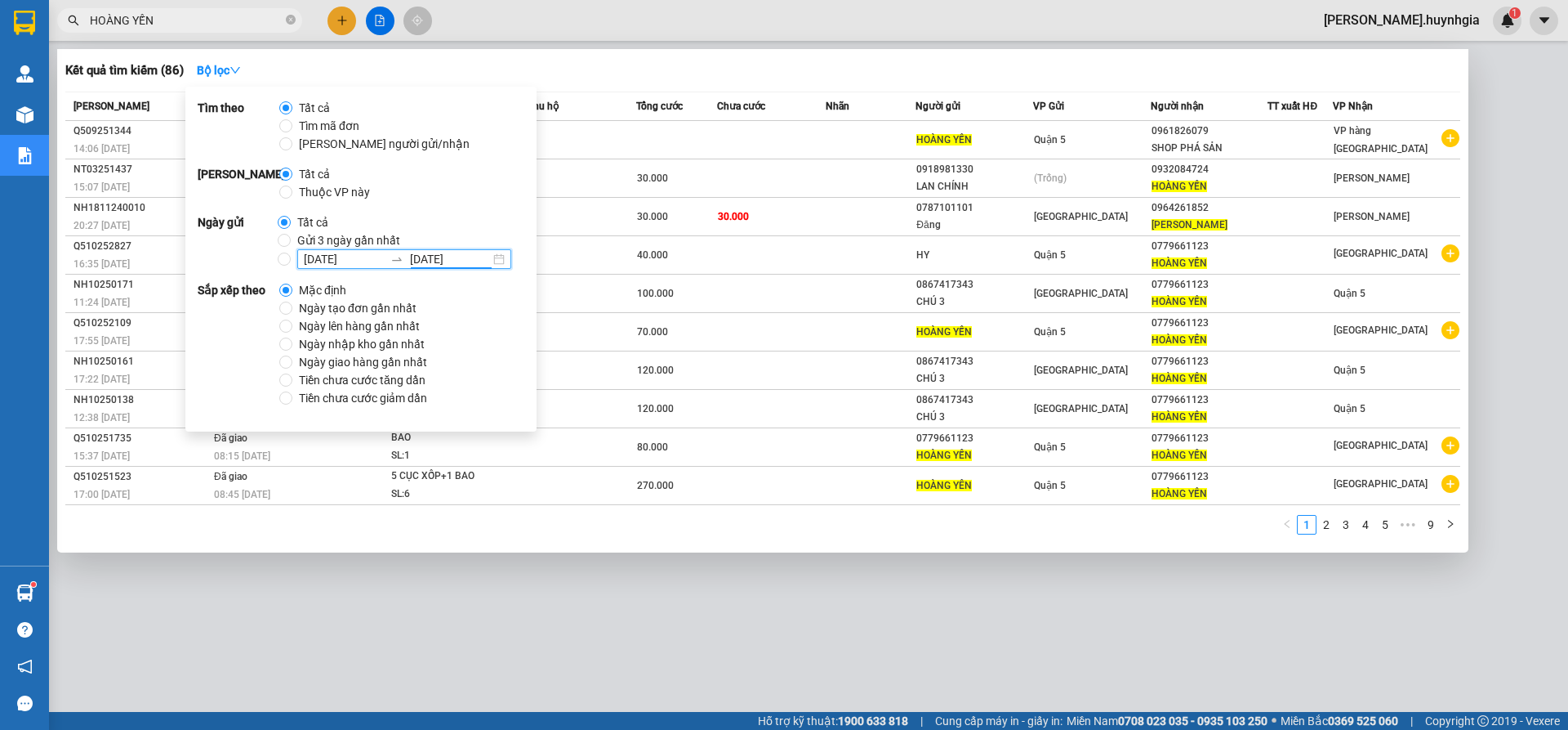
click at [418, 263] on input "[DATE]" at bounding box center [450, 259] width 80 height 18
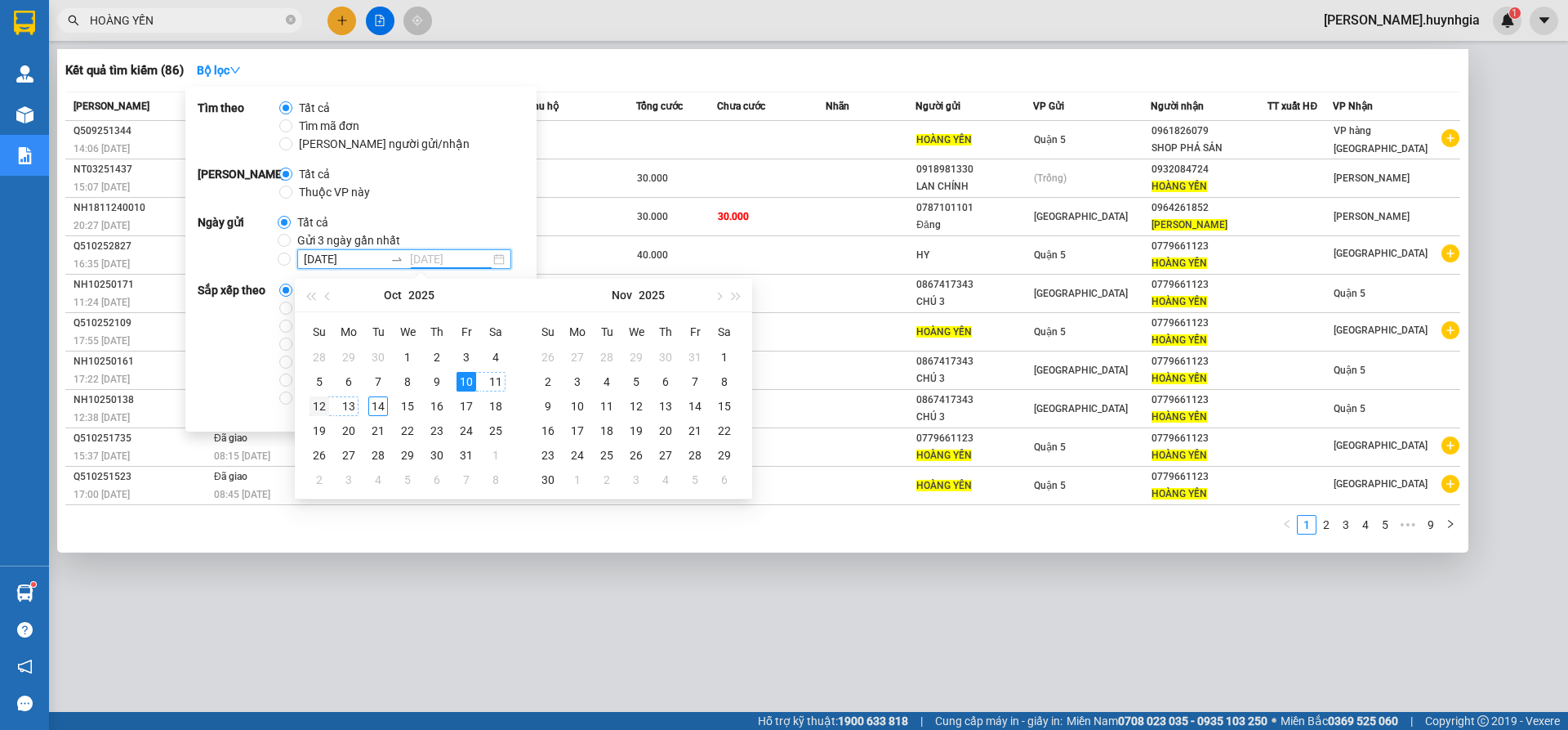
type input "[DATE]"
drag, startPoint x: 320, startPoint y: 403, endPoint x: 329, endPoint y: 402, distance: 9.1
click at [321, 403] on div "12" at bounding box center [320, 406] width 19 height 19
click at [311, 260] on input "[DATE]" at bounding box center [344, 259] width 80 height 18
drag, startPoint x: 320, startPoint y: 404, endPoint x: 389, endPoint y: 353, distance: 85.8
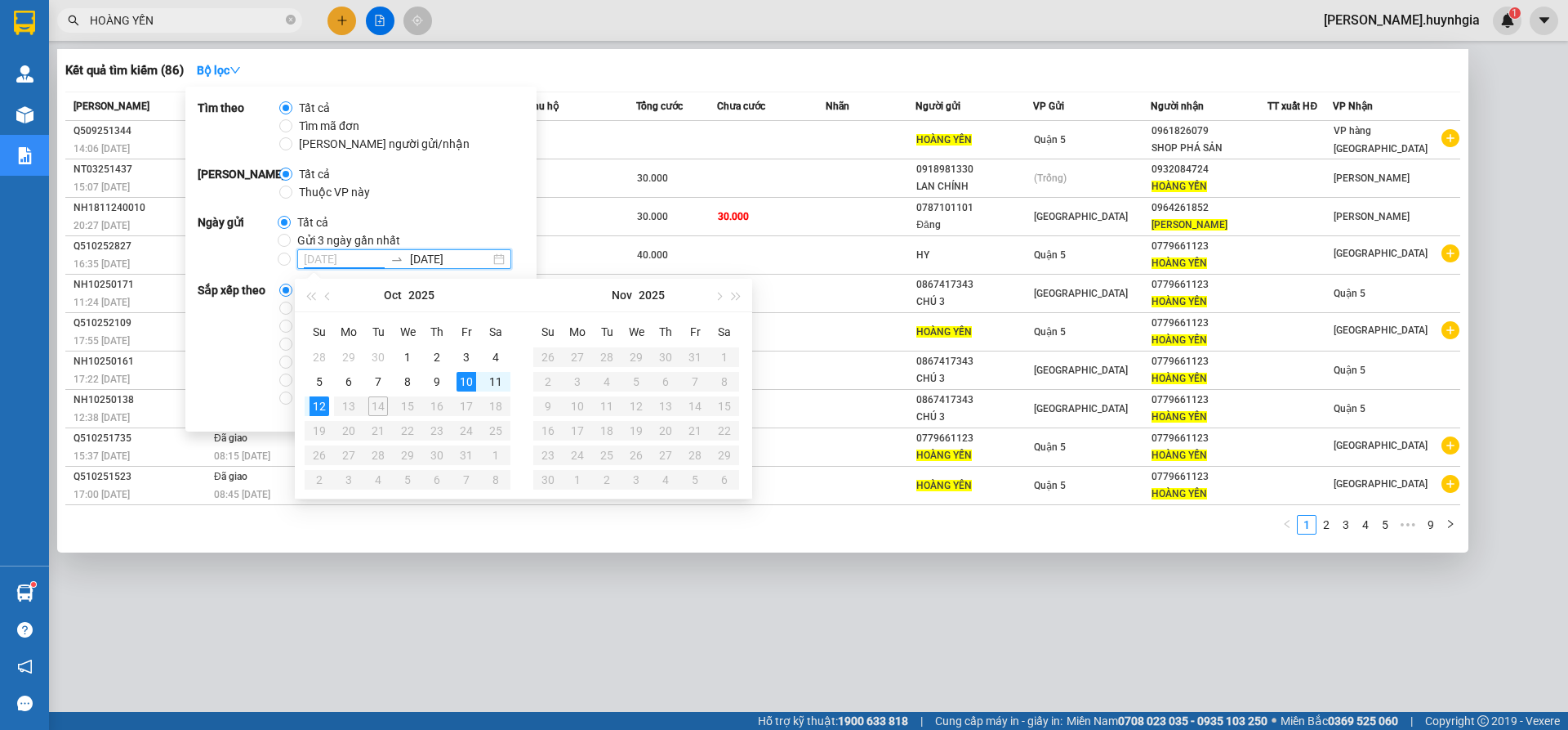
click at [320, 404] on div "12" at bounding box center [320, 406] width 19 height 19
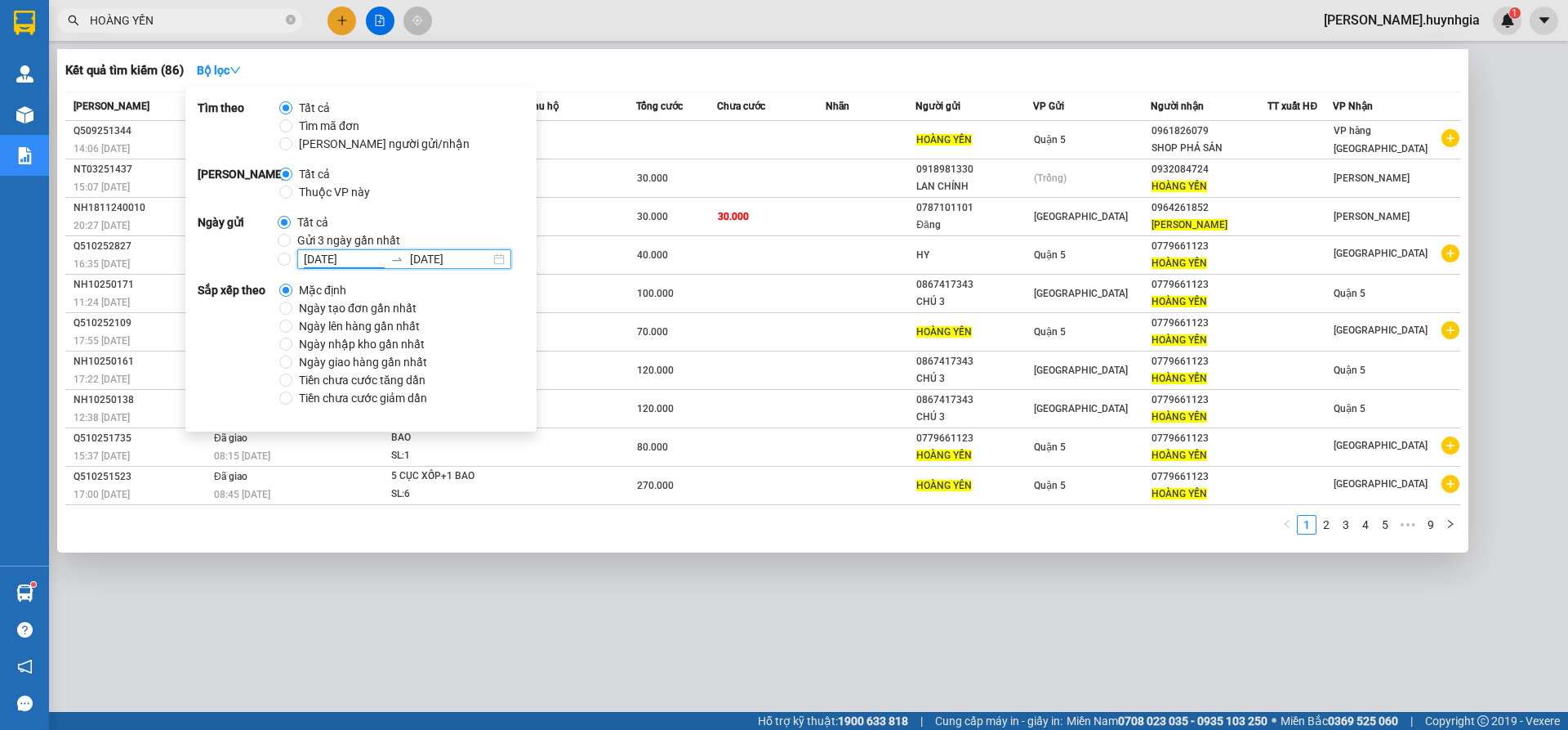
click at [498, 261] on div "[DATE] [DATE]" at bounding box center [404, 259] width 214 height 19
click at [291, 261] on input "[DATE] [DATE]" at bounding box center [285, 259] width 13 height 13
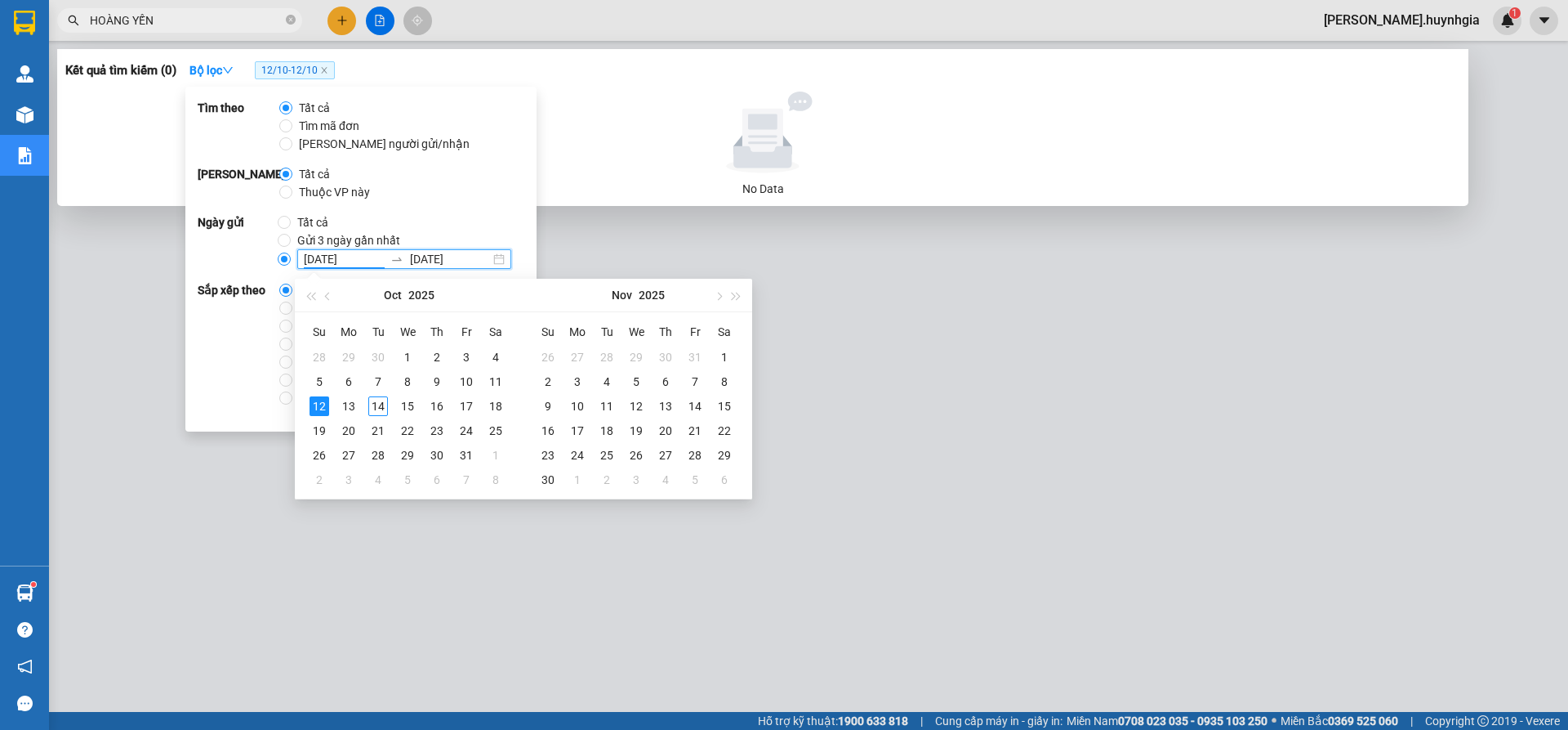
click at [240, 18] on input "HOÀNG YẾN" at bounding box center [186, 20] width 193 height 18
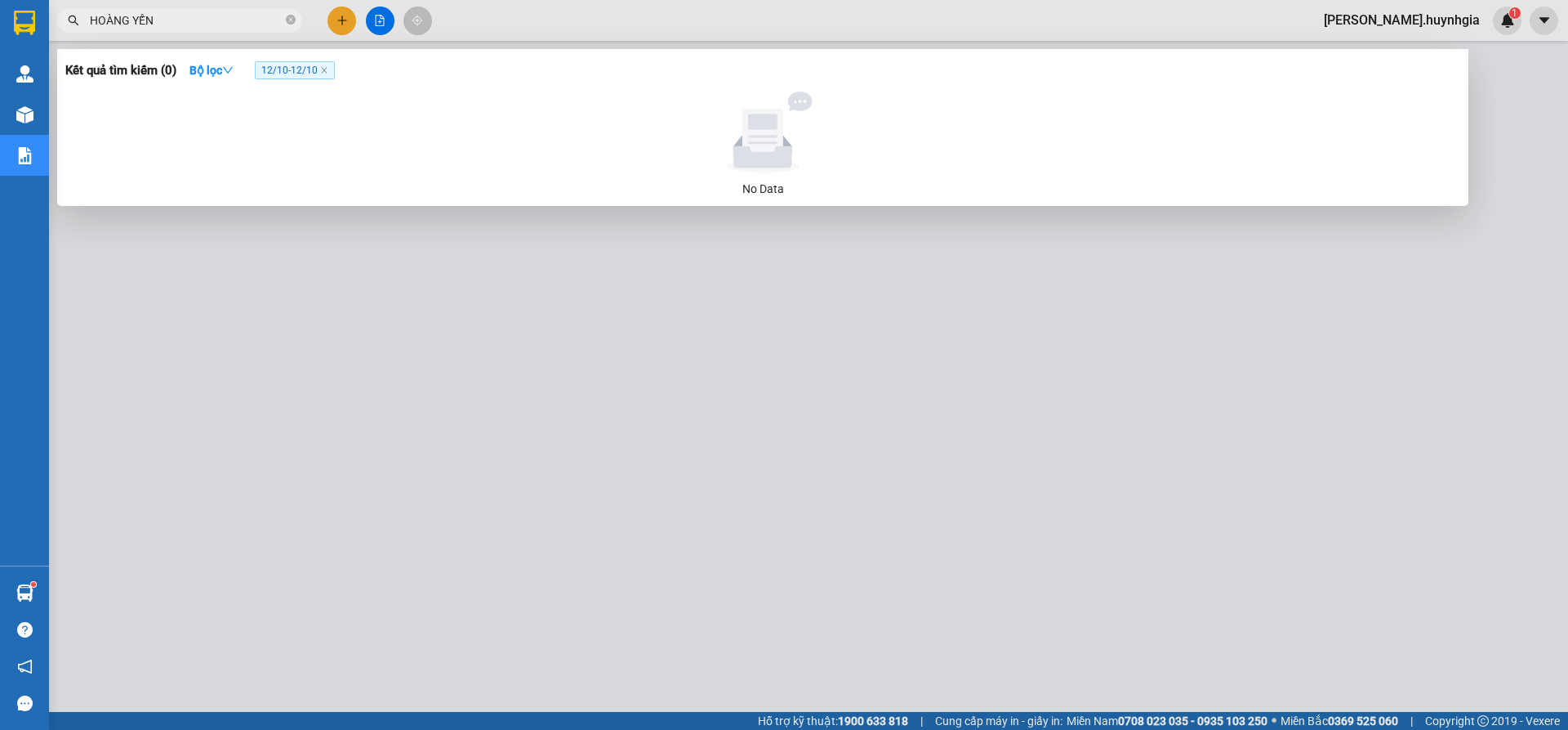
click at [256, 26] on input "HOÀNG YẾN" at bounding box center [186, 20] width 193 height 18
click at [332, 69] on span "12/10 - 12/10" at bounding box center [295, 70] width 80 height 18
click at [330, 67] on span "12/10 - 12/10" at bounding box center [295, 70] width 80 height 18
click at [328, 68] on icon "close" at bounding box center [324, 70] width 8 height 8
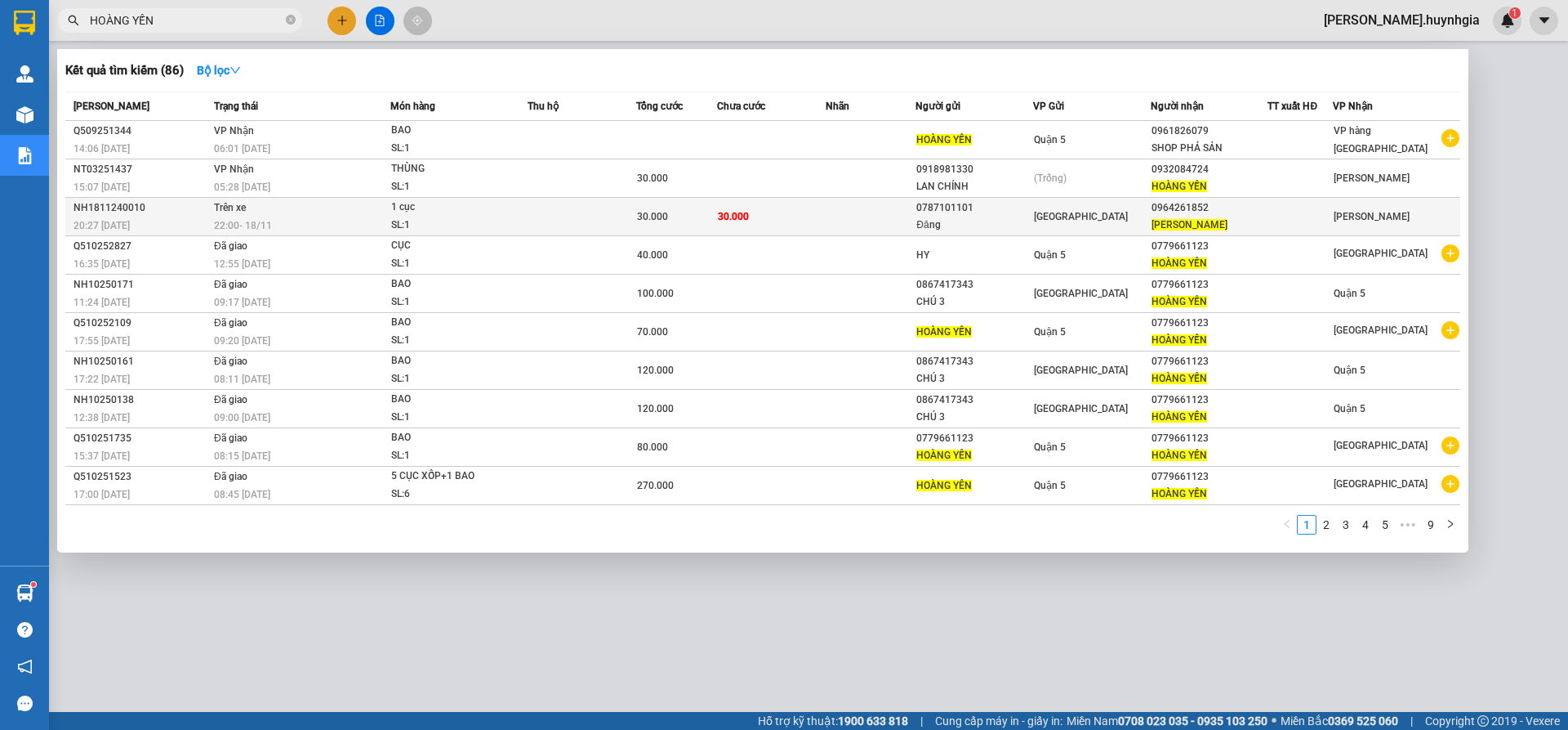
click at [258, 217] on div "22:00 [DATE]" at bounding box center [301, 225] width 175 height 18
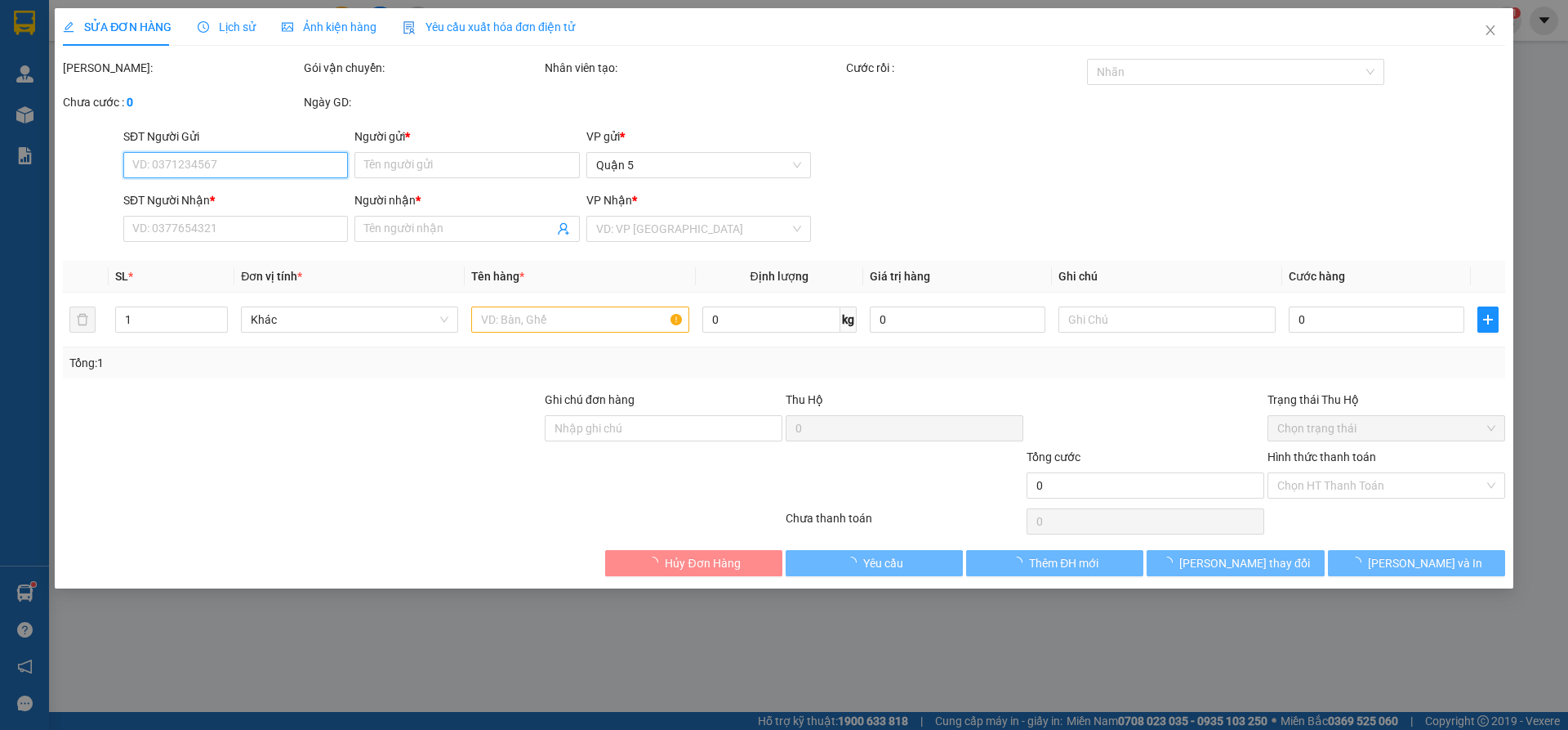
type input "0787101101"
type input "Đăng"
type input "0964261852"
type input "[PERSON_NAME]"
type input "30.000"
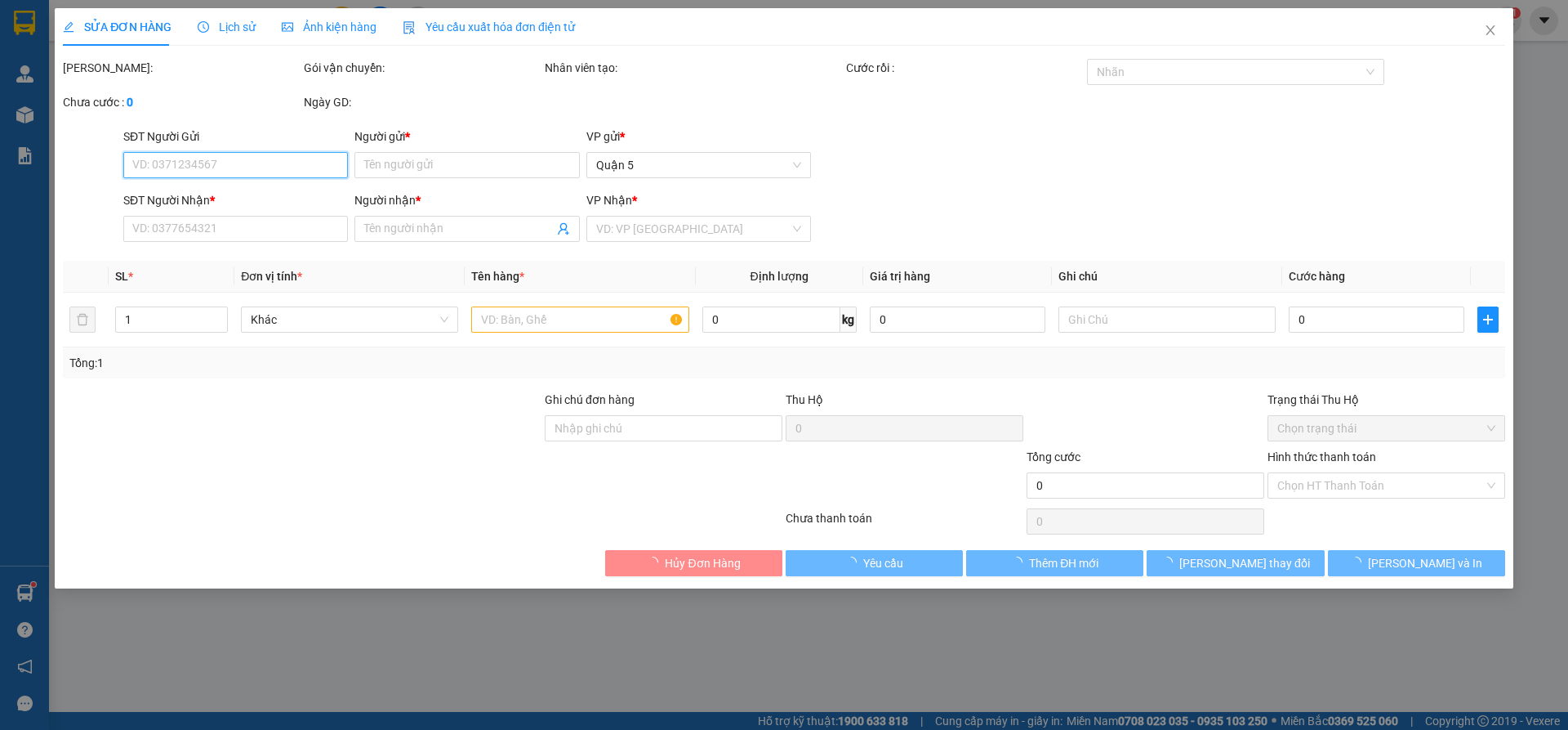
type input "30.000"
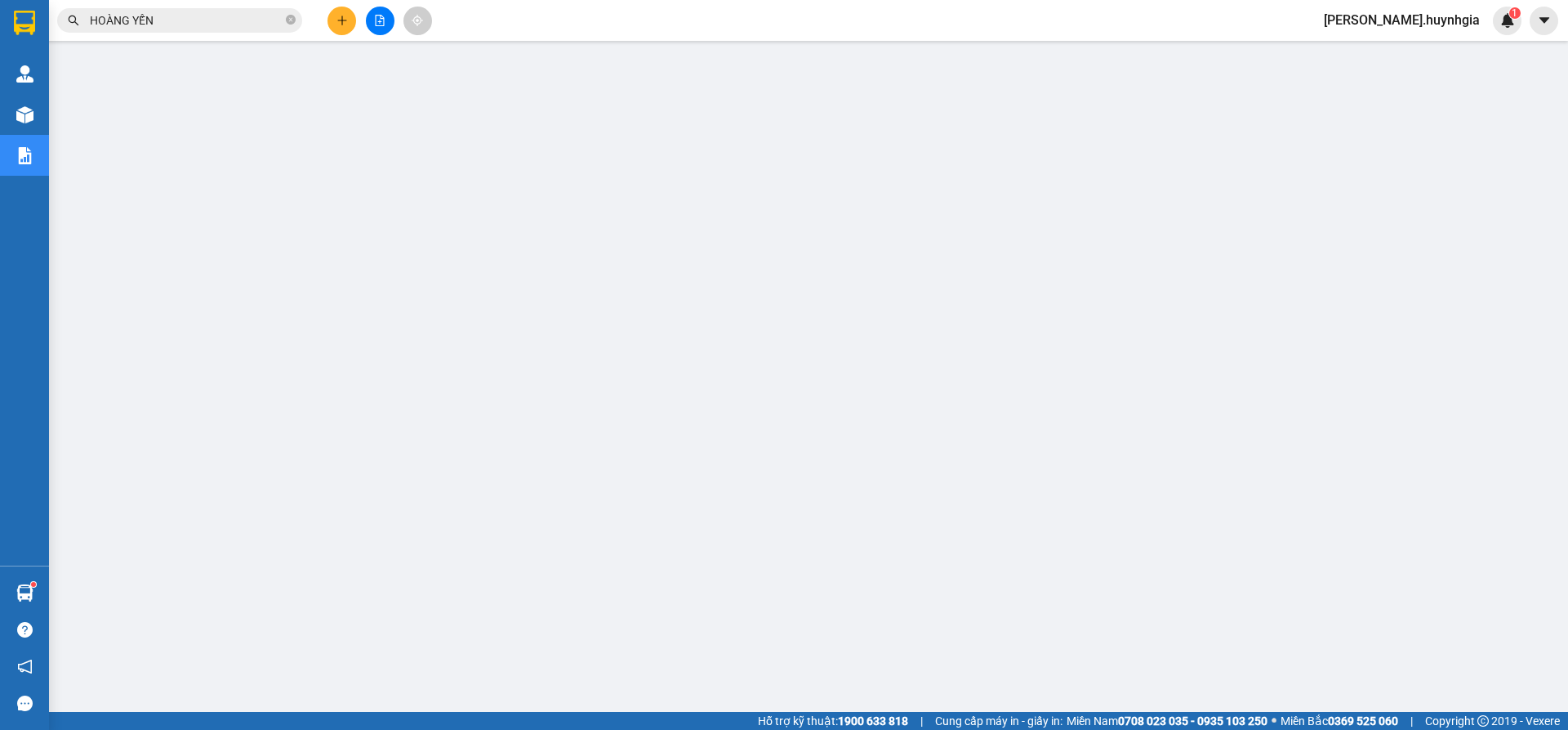
click at [332, 18] on button at bounding box center [342, 21] width 29 height 29
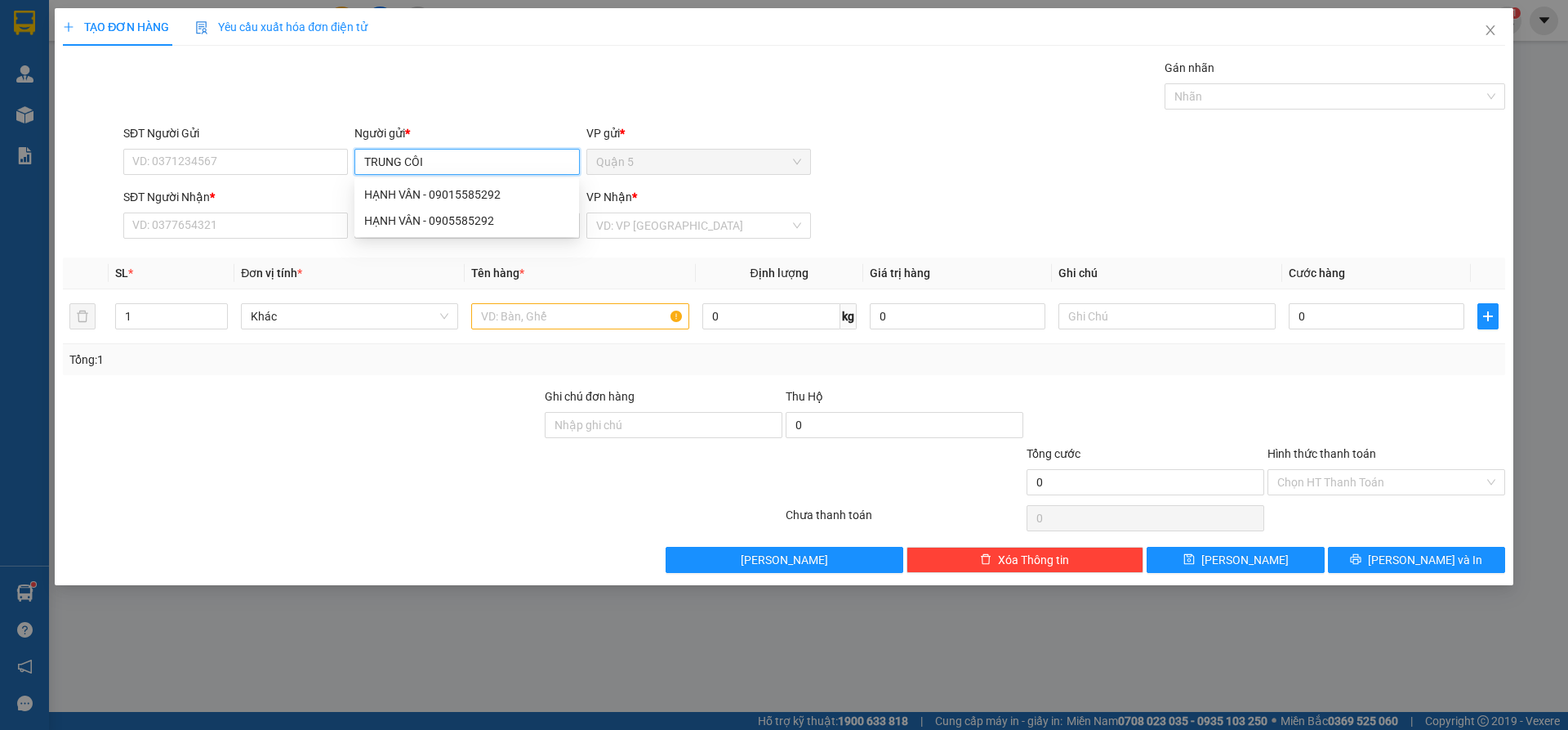
type input "TRUNG CÔI"
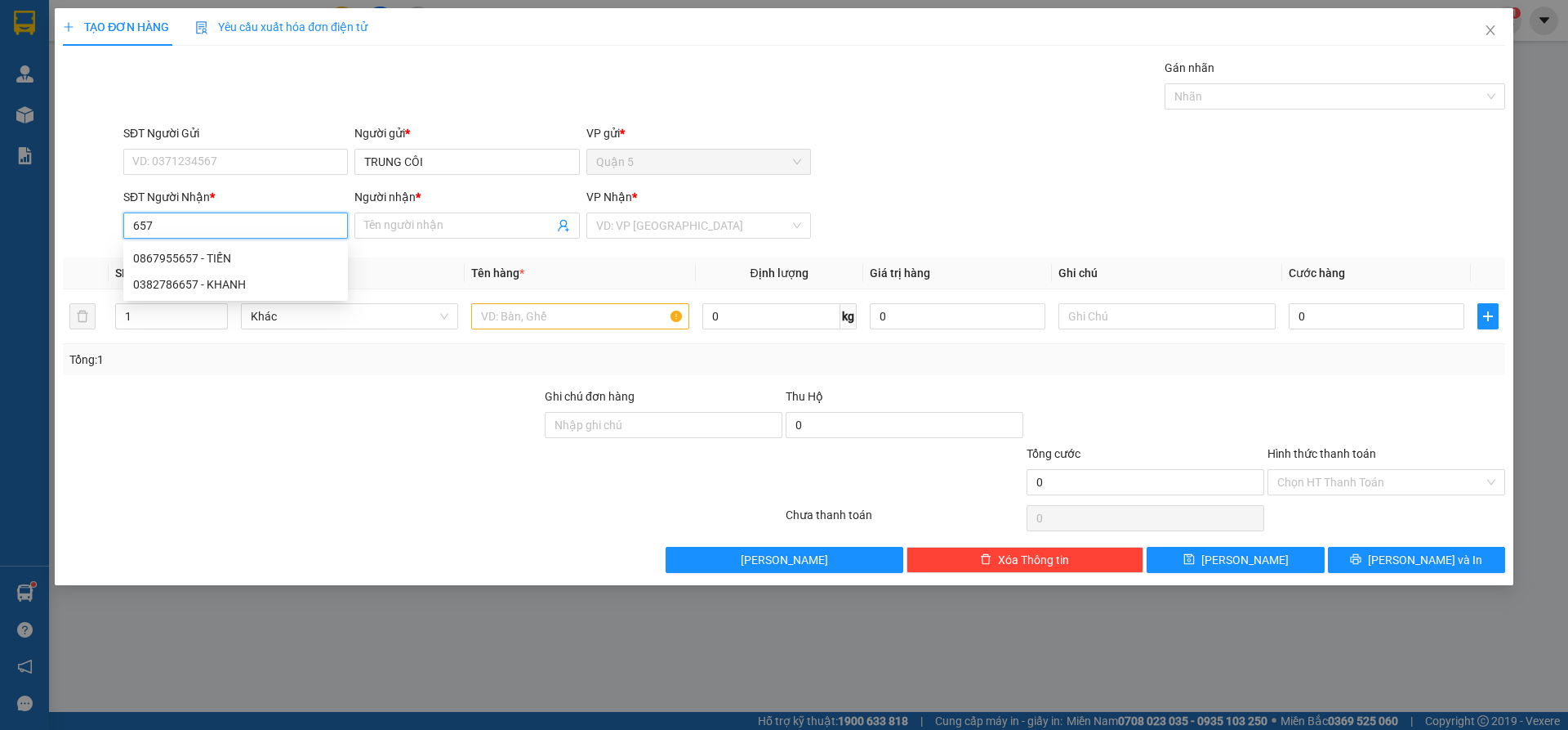
drag, startPoint x: 248, startPoint y: 216, endPoint x: 245, endPoint y: 261, distance: 45.1
click at [248, 217] on input "657" at bounding box center [235, 225] width 224 height 26
click at [243, 261] on div "0867955657 - TIẾN" at bounding box center [235, 258] width 205 height 18
type input "0867955657"
type input "TIẾN"
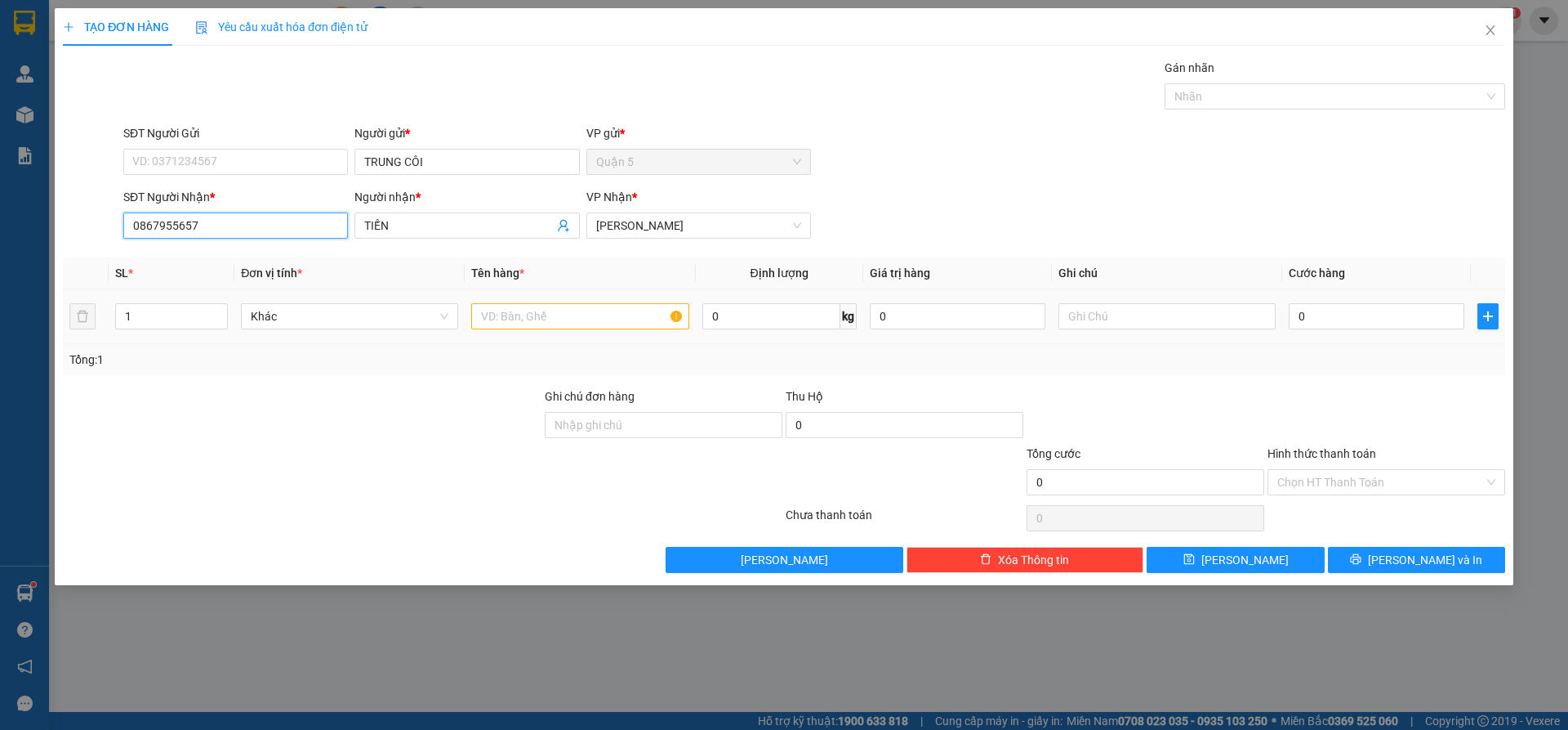
type input "0867955657"
click at [553, 306] on div at bounding box center [580, 316] width 218 height 33
click at [550, 316] on input "text" at bounding box center [580, 316] width 218 height 26
type input "CỤC"
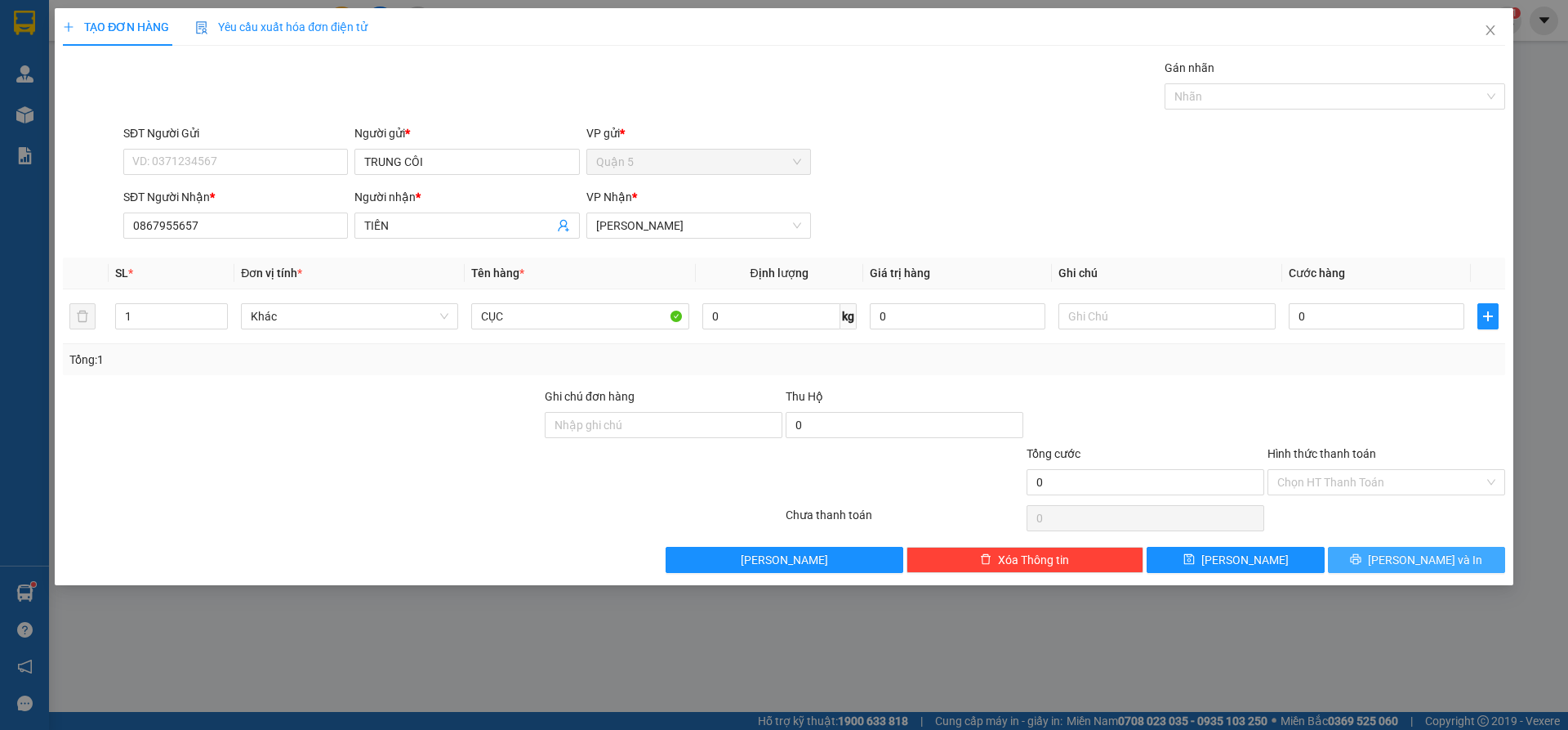
click at [1372, 549] on button "[PERSON_NAME] và In" at bounding box center [1417, 560] width 177 height 26
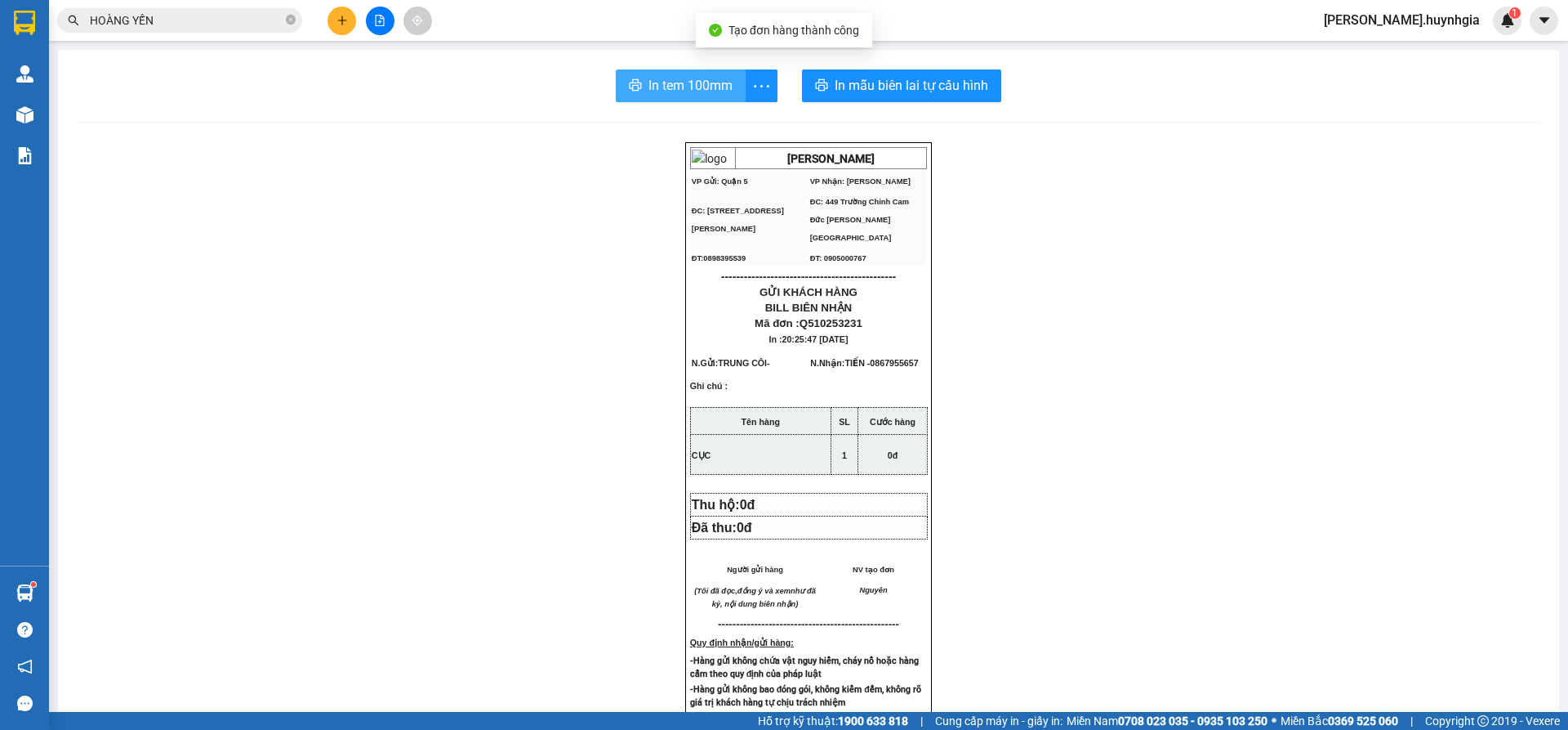
click at [703, 100] on button "In tem 100mm" at bounding box center [681, 86] width 130 height 33
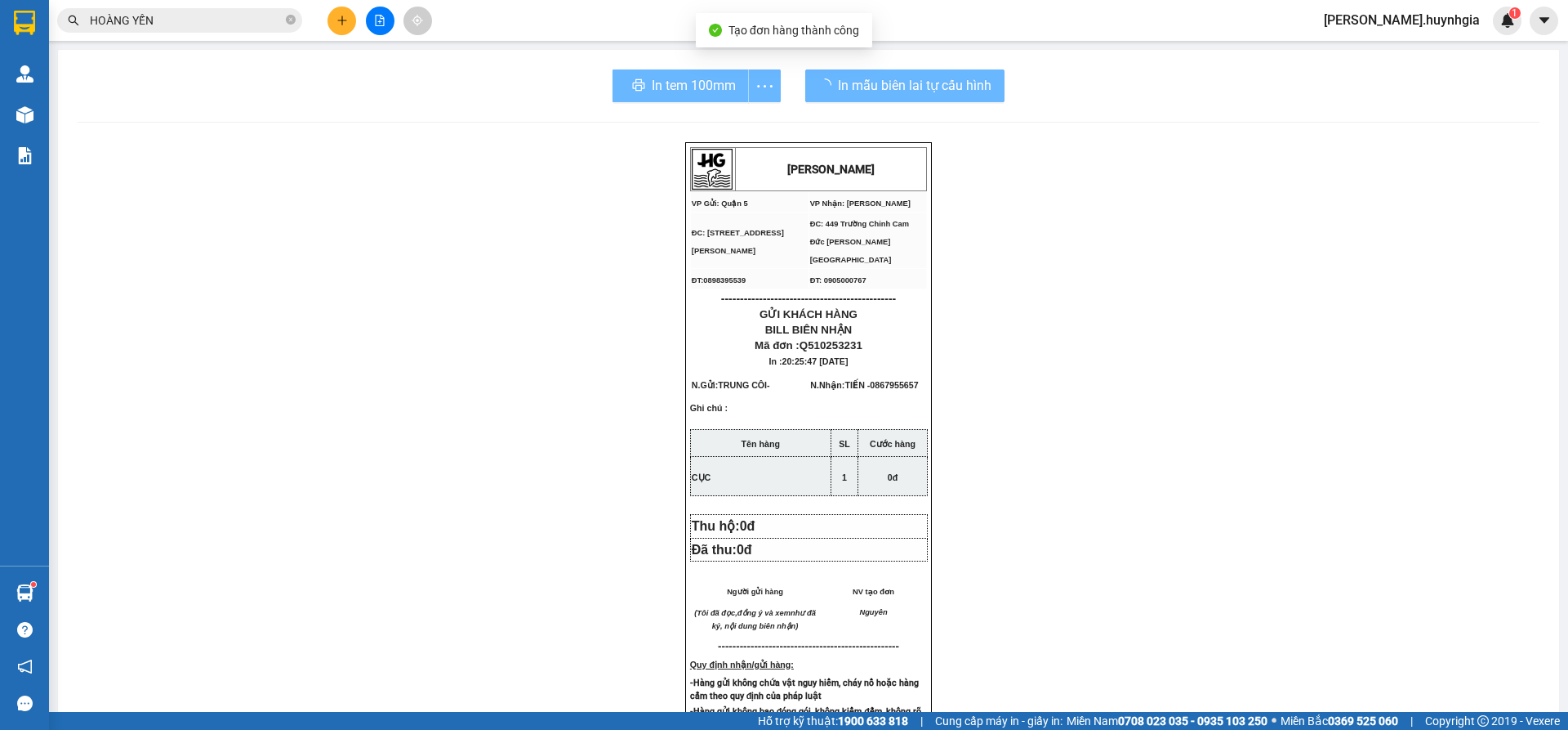
drag, startPoint x: 1184, startPoint y: 233, endPoint x: 1108, endPoint y: 341, distance: 132.1
click at [1208, 620] on div "[PERSON_NAME] VP Gửi: Quận 5 VP Nhận: Cam Đức ĐC: 394 [PERSON_NAME], P4, Q5 Đ…" at bounding box center [809, 686] width 1462 height 1087
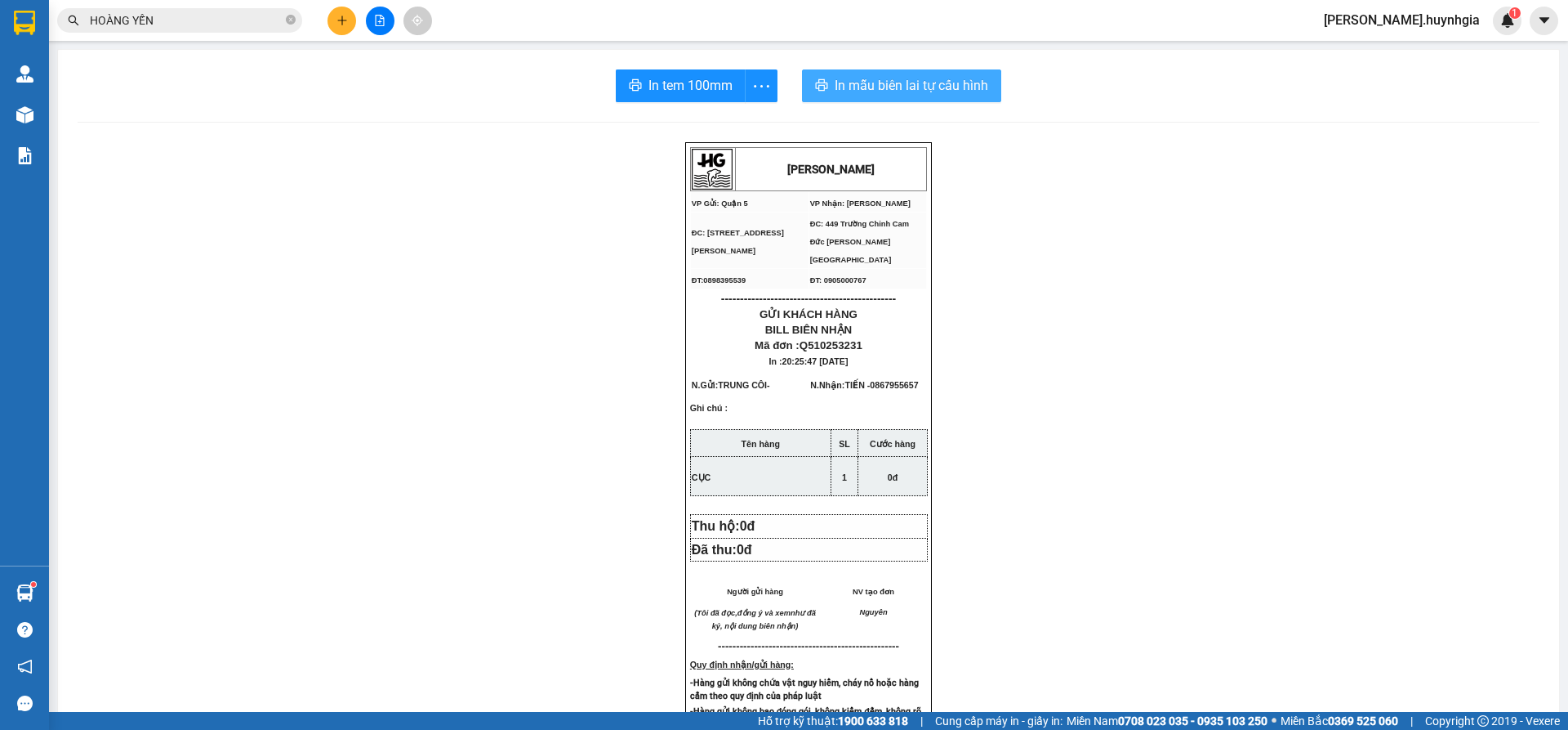
click at [884, 91] on span "In mẫu biên lai tự cấu hình" at bounding box center [912, 85] width 154 height 20
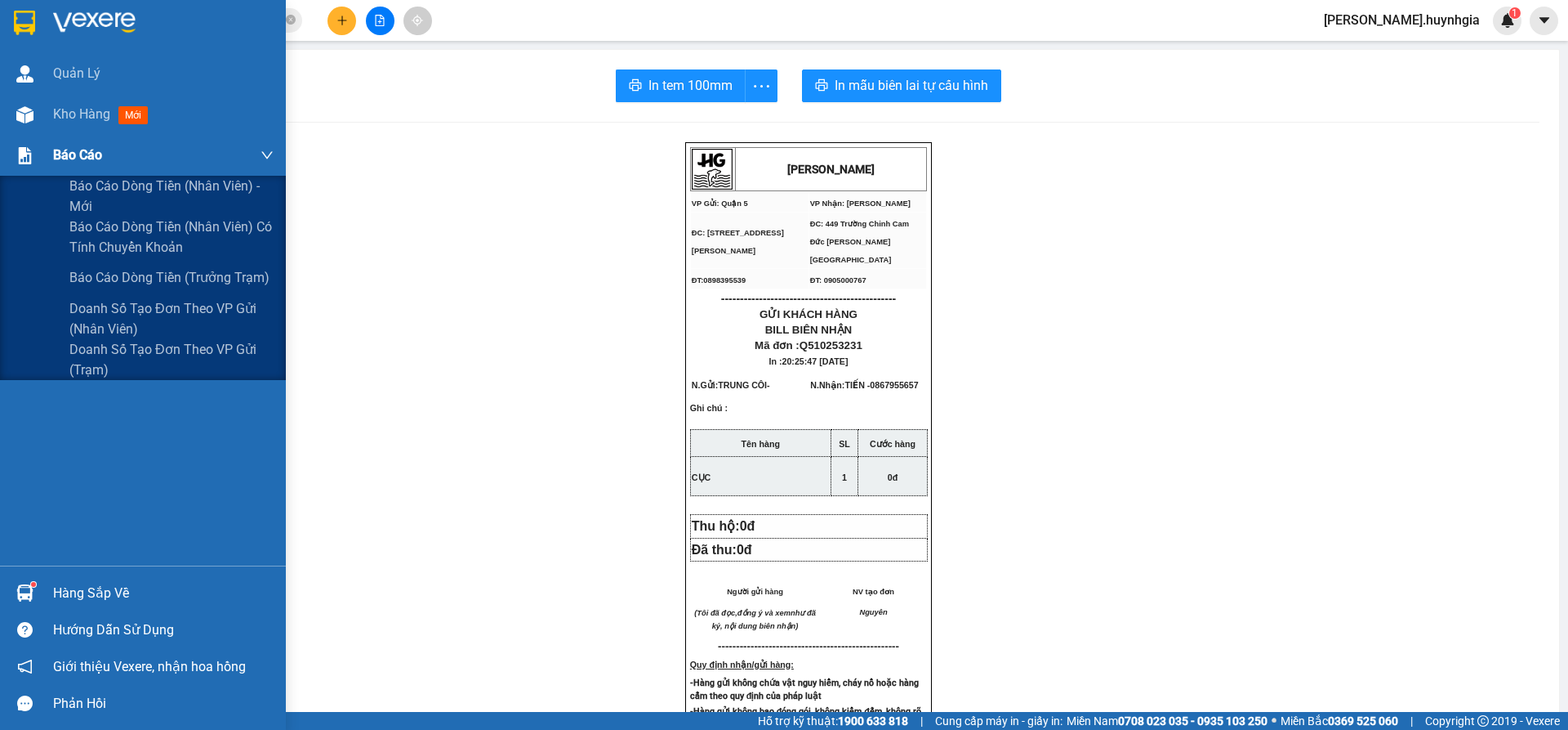
click at [41, 150] on div "Báo cáo" at bounding box center [142, 155] width 286 height 40
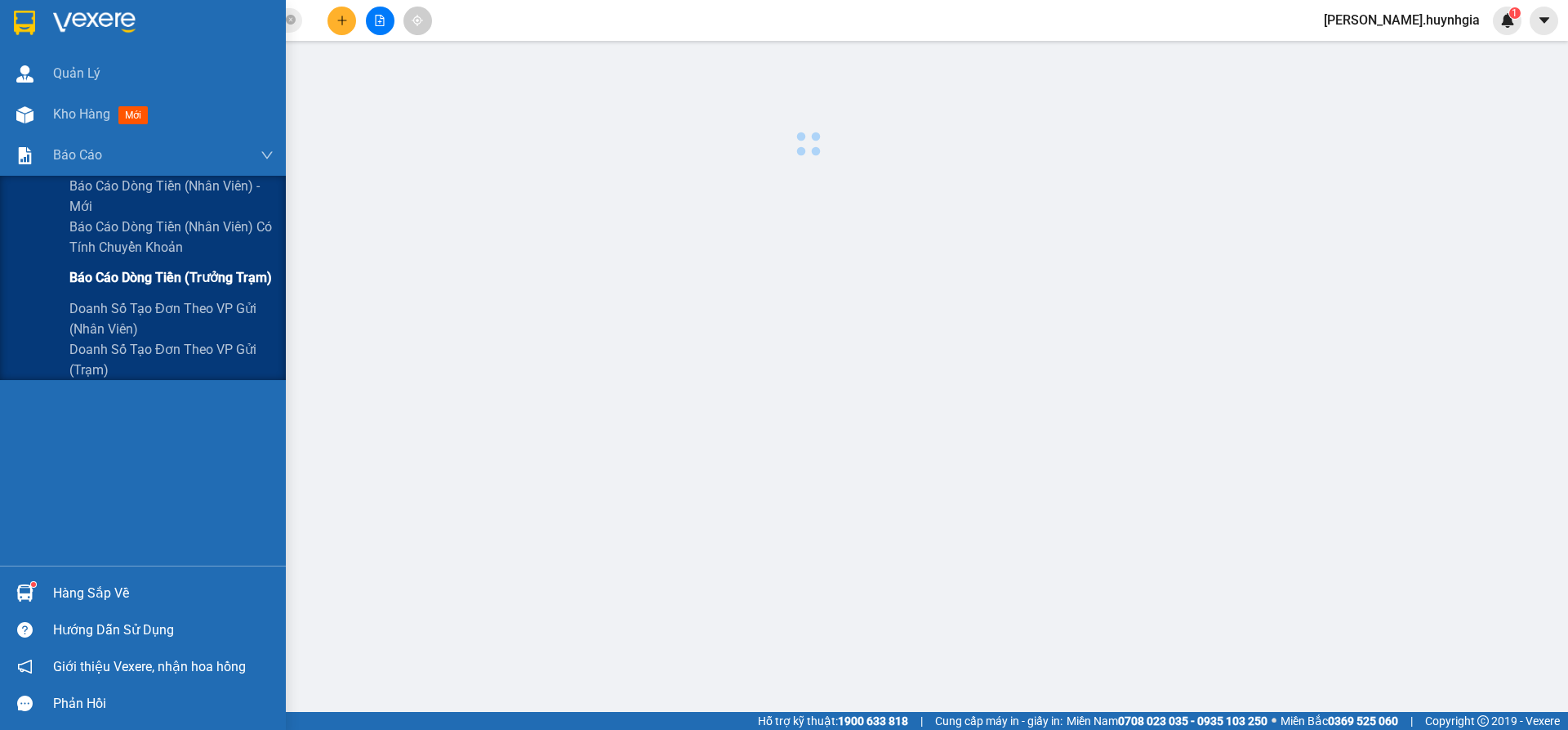
drag, startPoint x: 141, startPoint y: 242, endPoint x: 239, endPoint y: 273, distance: 102.8
click at [140, 242] on span "Báo cáo dòng tiền (nhân viên) có tính chuyển khoản" at bounding box center [171, 237] width 204 height 40
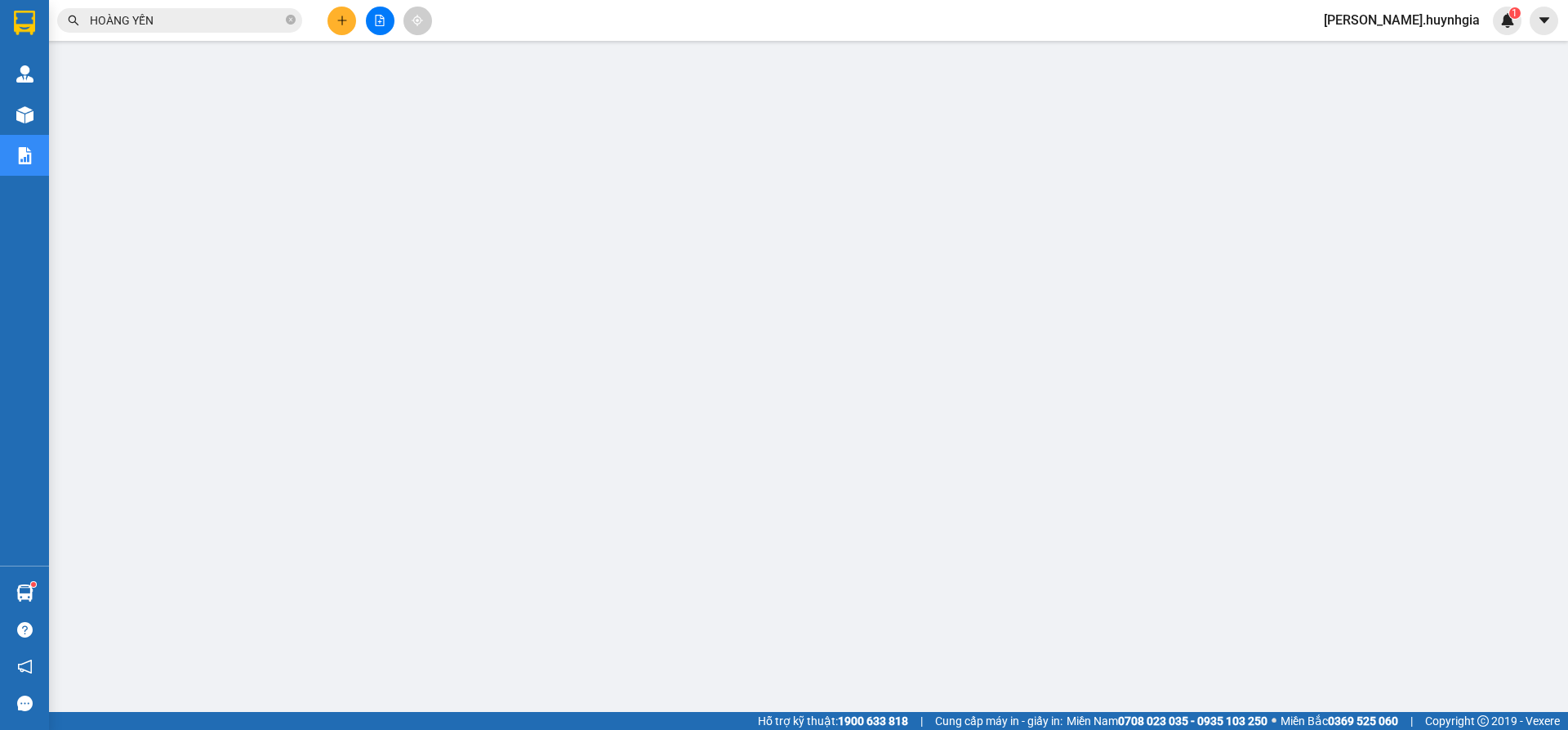
click at [337, 30] on button at bounding box center [342, 21] width 29 height 29
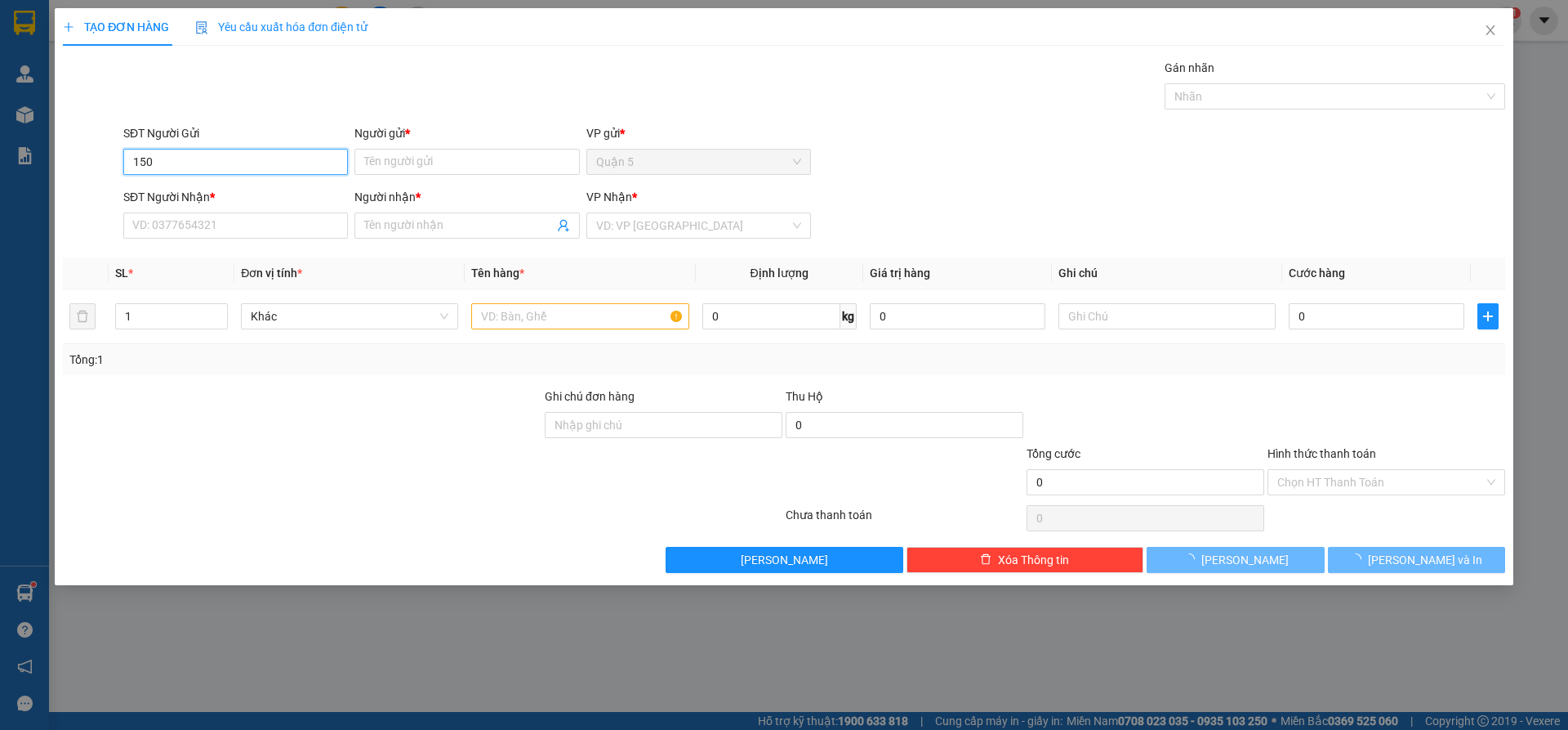
click at [257, 166] on input "150" at bounding box center [235, 161] width 224 height 26
click at [223, 192] on div "0903331150 - HẠNH" at bounding box center [235, 195] width 205 height 18
type input "0903331150"
type input "HẠNH"
type input "0905186731"
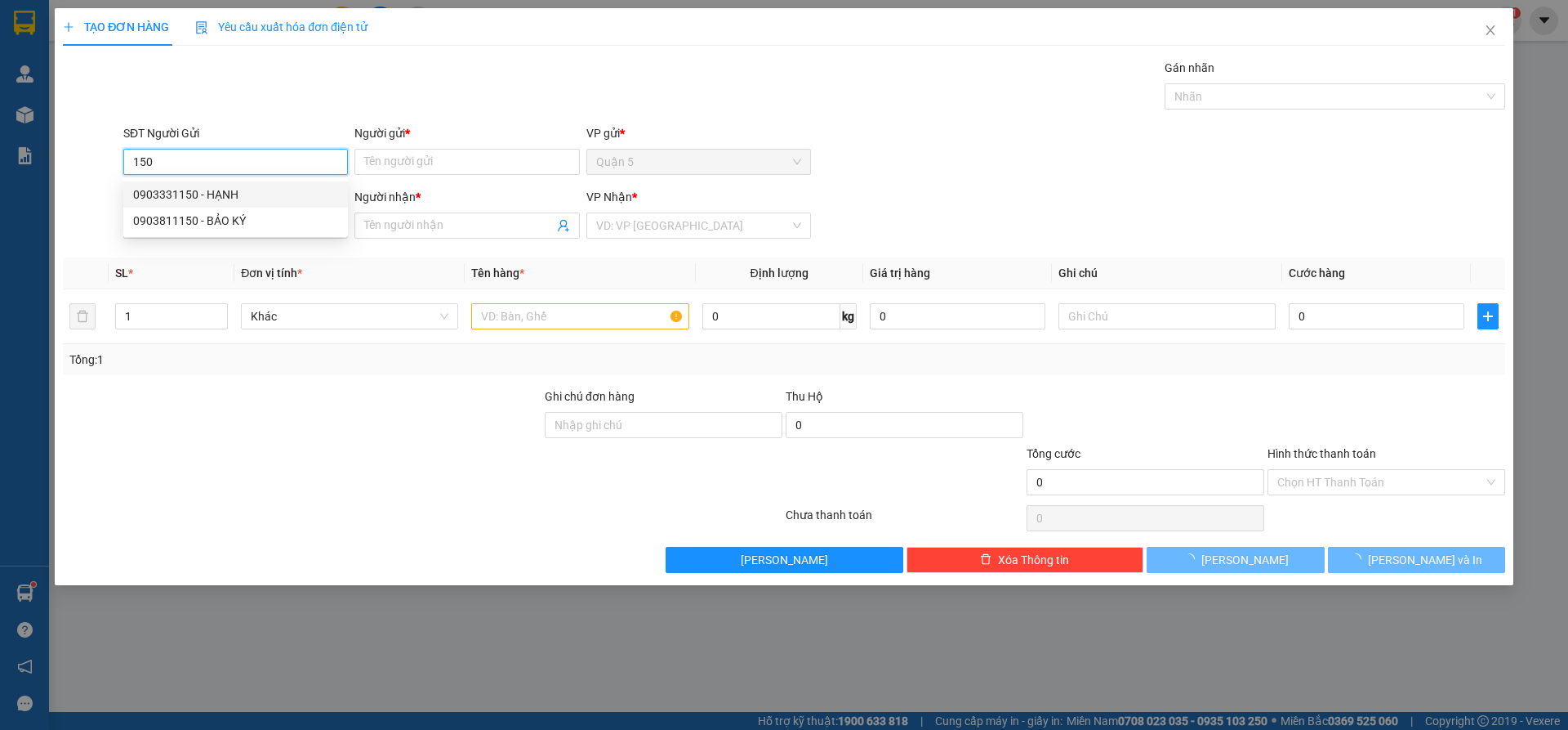
type input "MINH QUÂN"
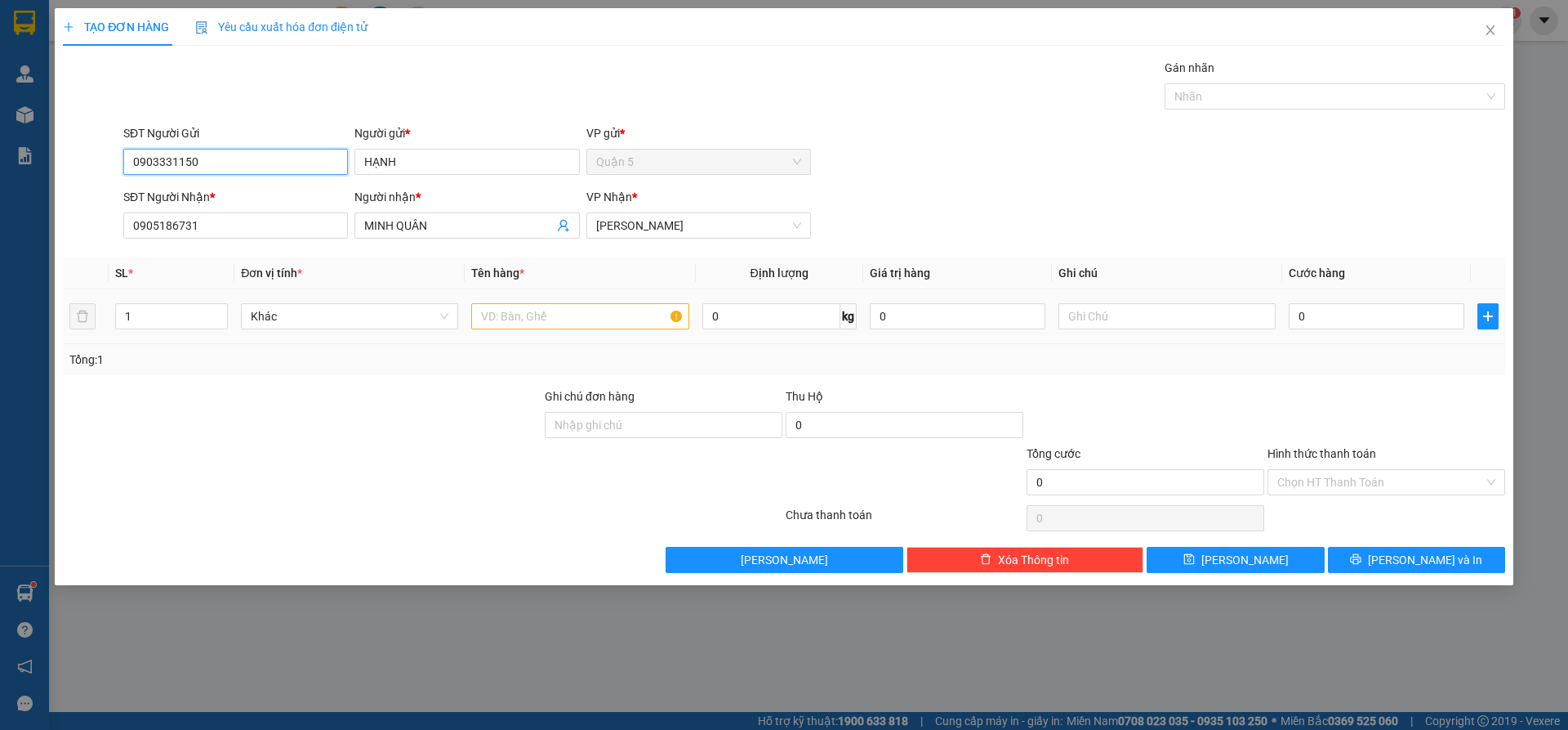
type input "0903331150"
click at [557, 310] on input "text" at bounding box center [580, 316] width 218 height 26
click at [145, 308] on input "1" at bounding box center [170, 316] width 111 height 24
type input "2"
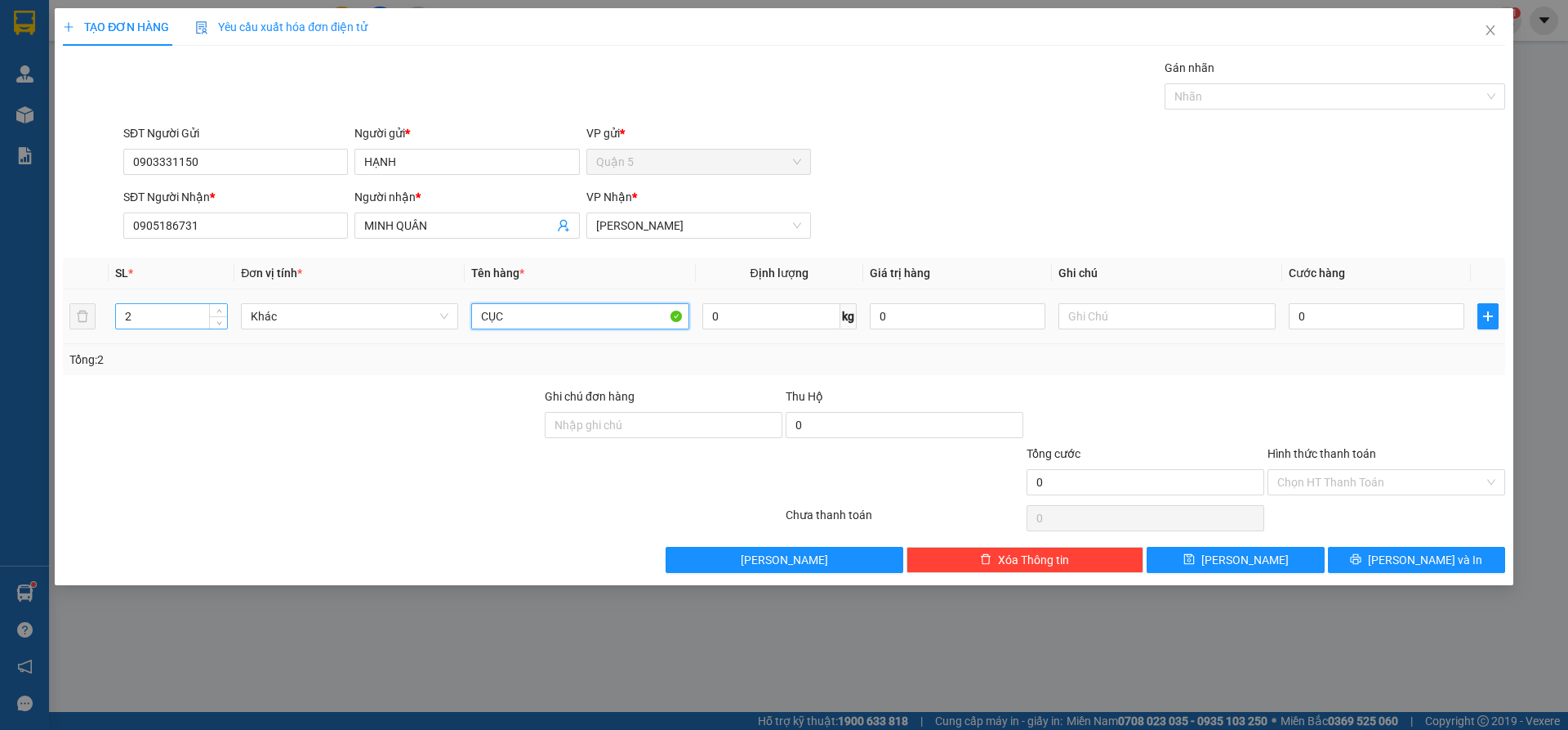
type input "CỤC D"
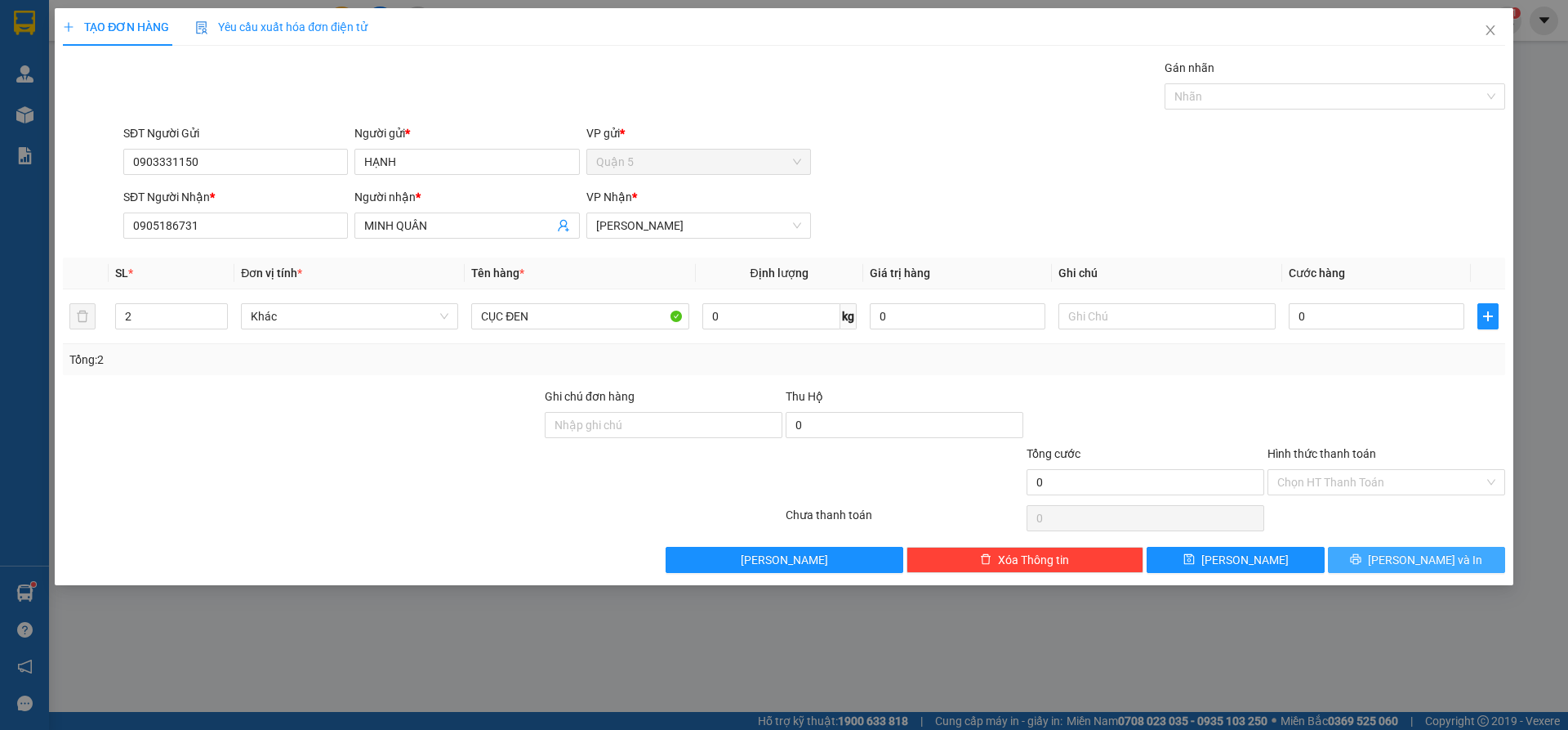
drag, startPoint x: 1352, startPoint y: 558, endPoint x: 1363, endPoint y: 568, distance: 14.9
click at [1353, 558] on button "[PERSON_NAME] và In" at bounding box center [1417, 560] width 177 height 26
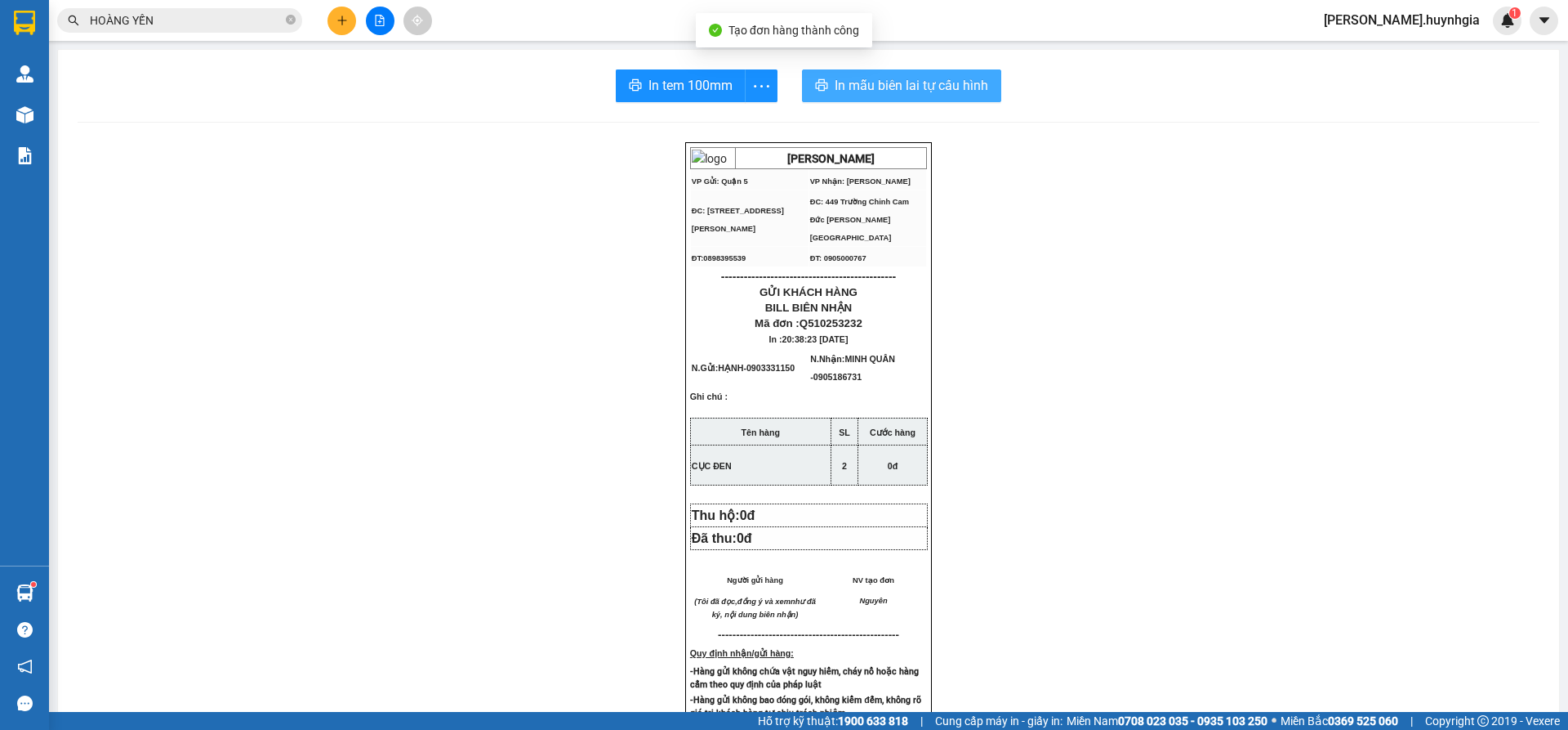
click at [900, 91] on span "In mẫu biên lai tự cấu hình" at bounding box center [912, 85] width 154 height 20
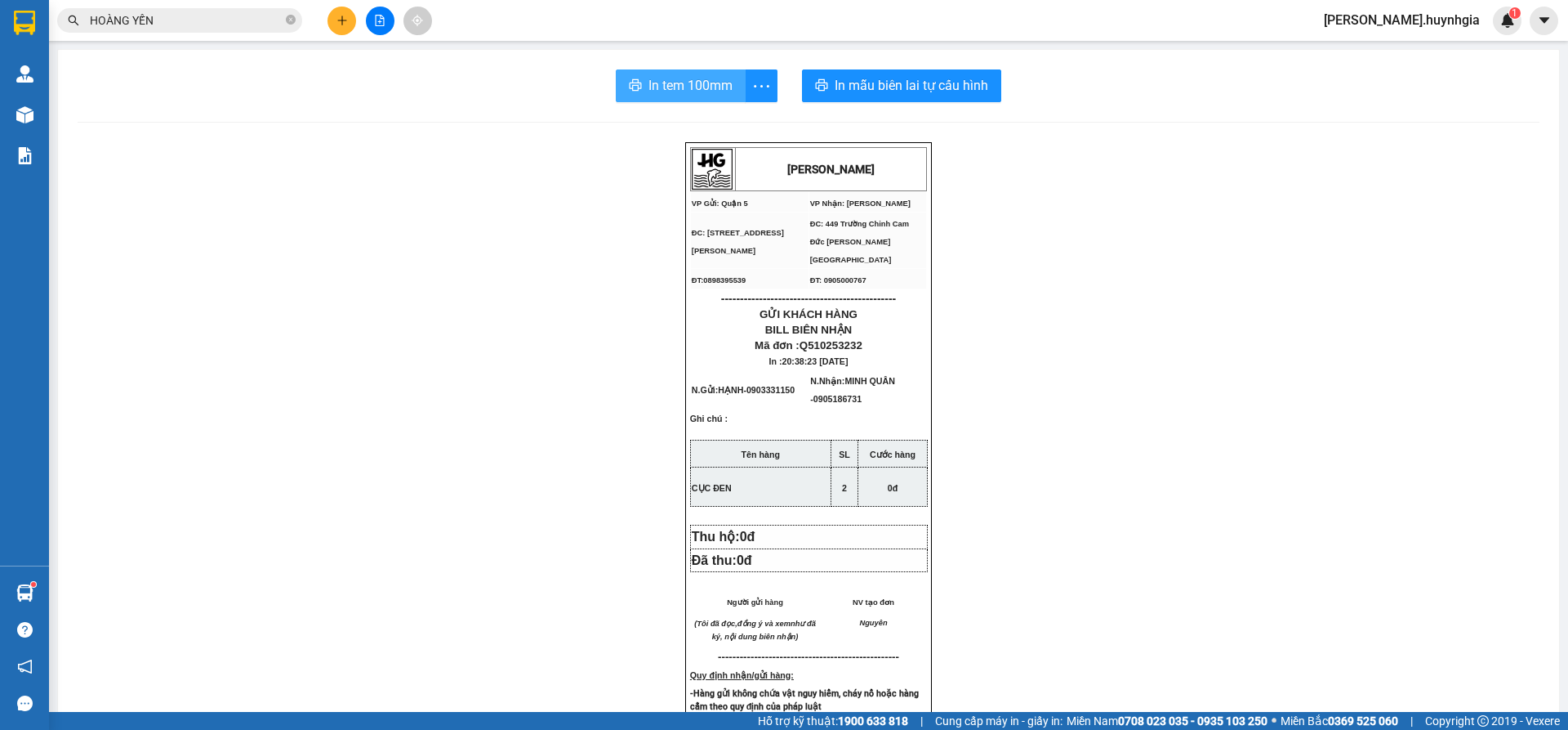
click at [684, 86] on span "In tem 100mm" at bounding box center [690, 85] width 84 height 20
click at [343, 17] on icon "plus" at bounding box center [343, 20] width 12 height 12
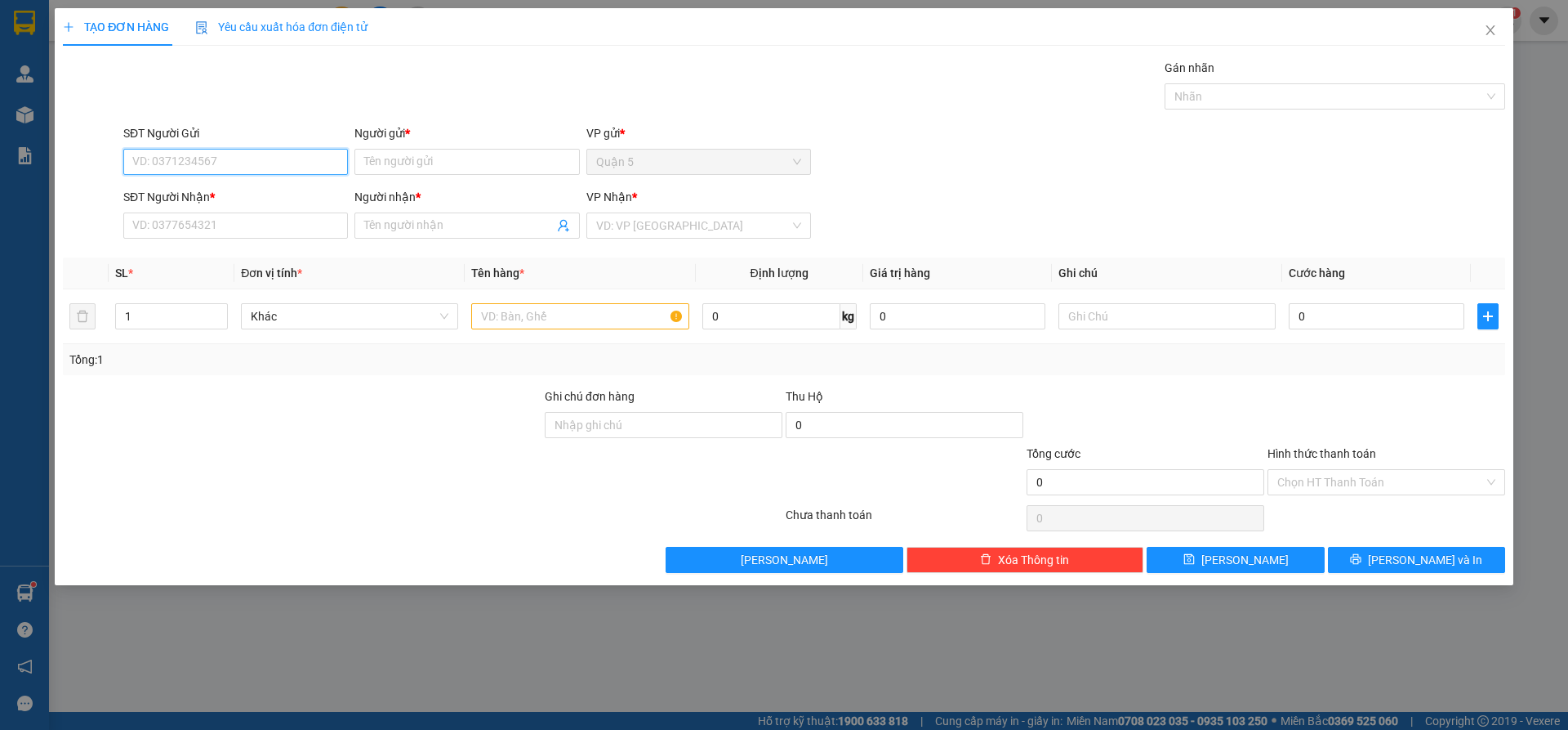
click at [163, 154] on input "SĐT Người Gửi" at bounding box center [235, 161] width 224 height 26
type input "0903830358"
click at [239, 188] on div "0903830358 - [PERSON_NAME]" at bounding box center [235, 195] width 205 height 18
type input "HOÀNG ĐÌNH"
type input "0916671496"
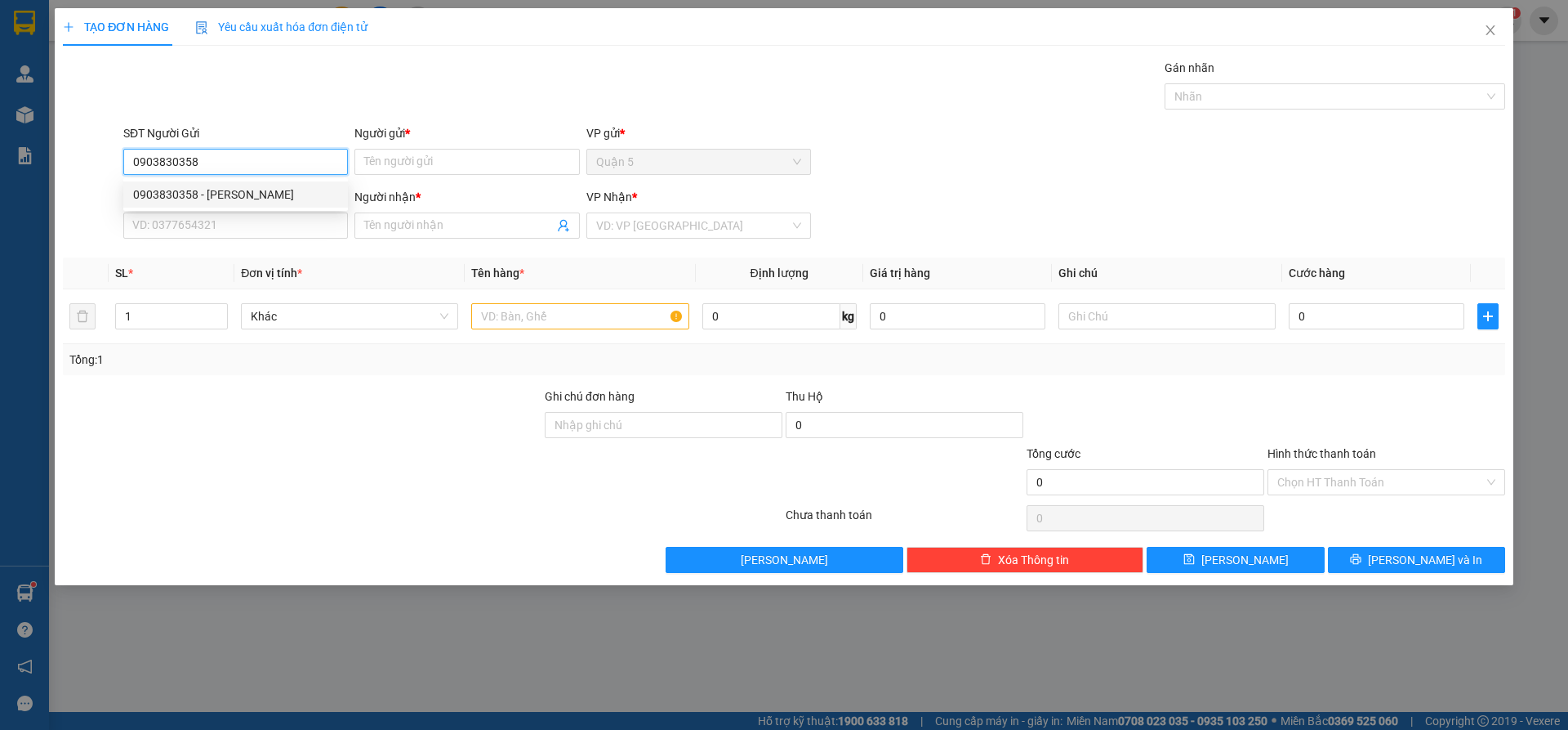
type input "HIỀN KHÓA 74"
type input "0903830358"
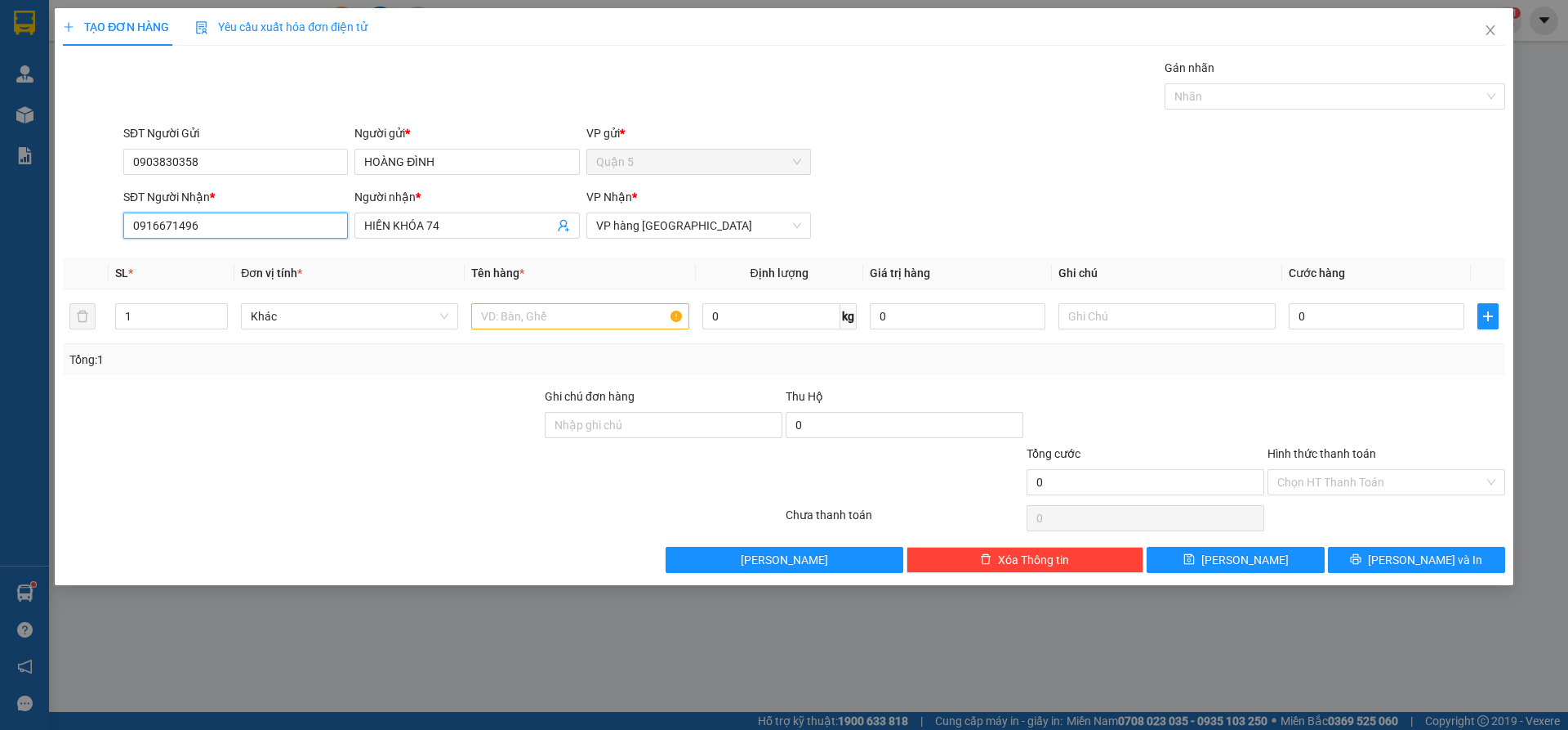
drag, startPoint x: 190, startPoint y: 229, endPoint x: 0, endPoint y: 215, distance: 190.5
click at [0, 216] on div "TẠO ĐƠN HÀNG Yêu cầu xuất hóa đơn điện tử Transit Pickup Surcharge Ids Transit …" at bounding box center [784, 365] width 1568 height 730
click at [231, 240] on div "SĐT Người Nhận * 0916671496" at bounding box center [235, 216] width 224 height 57
drag, startPoint x: 231, startPoint y: 231, endPoint x: 0, endPoint y: 215, distance: 231.6
click at [0, 214] on div "TẠO ĐƠN HÀNG Yêu cầu xuất hóa đơn điện tử Transit Pickup Surcharge Ids Transit …" at bounding box center [784, 365] width 1568 height 730
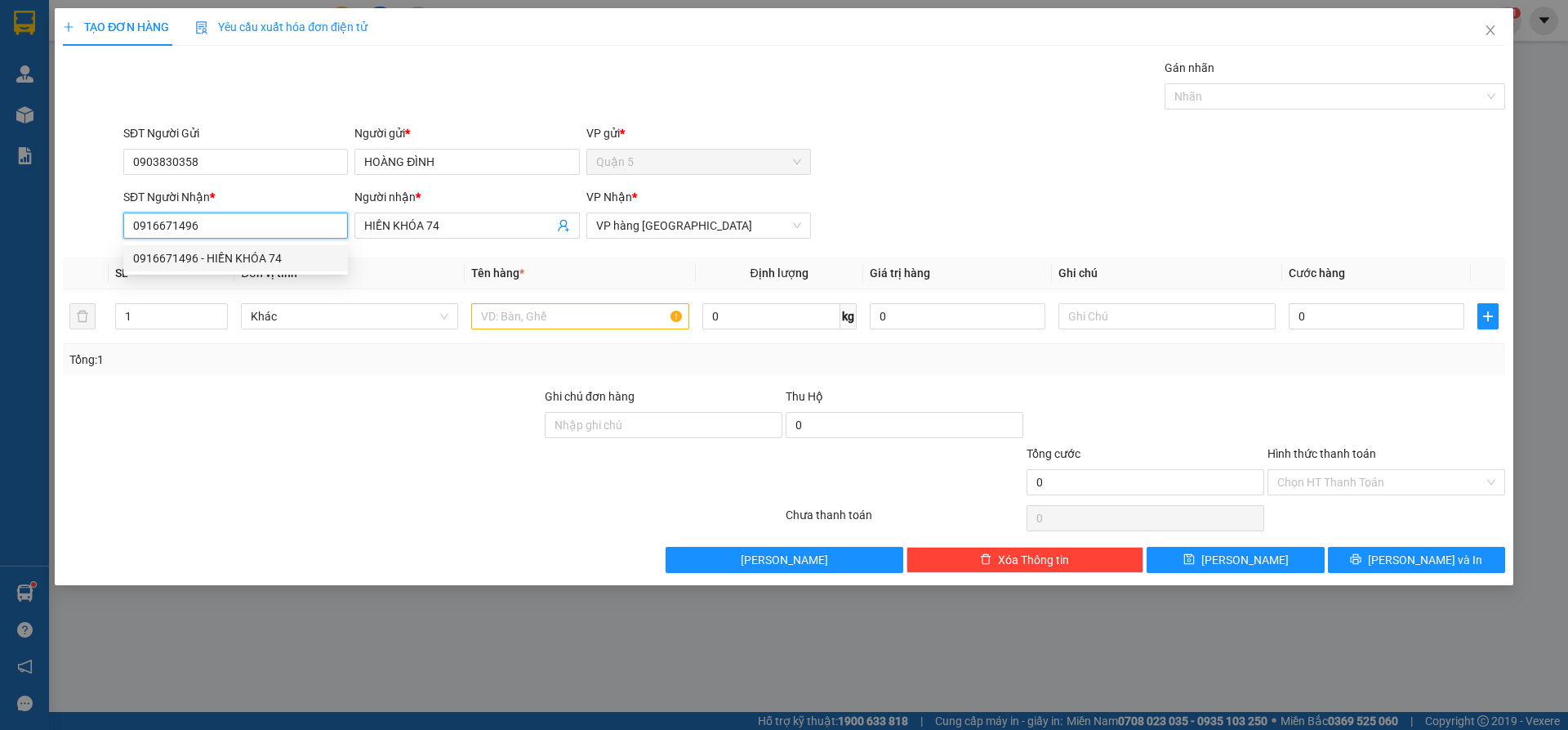
click at [213, 229] on input "0916671496" at bounding box center [235, 225] width 224 height 26
click at [546, 310] on input "text" at bounding box center [580, 316] width 218 height 26
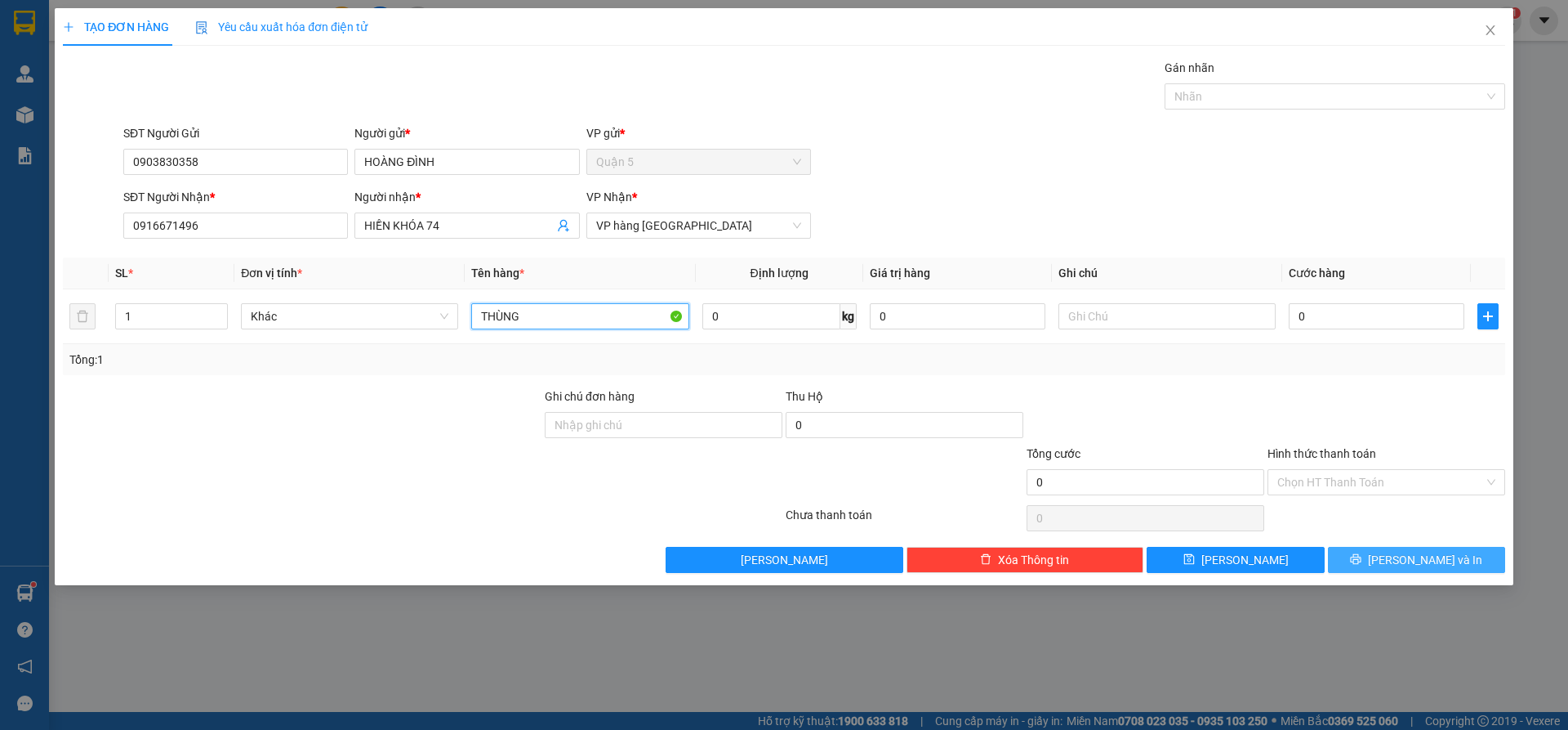
type input "THÙNG"
drag, startPoint x: 1365, startPoint y: 547, endPoint x: 1375, endPoint y: 547, distance: 10.0
click at [1367, 548] on button "[PERSON_NAME] và In" at bounding box center [1417, 560] width 177 height 26
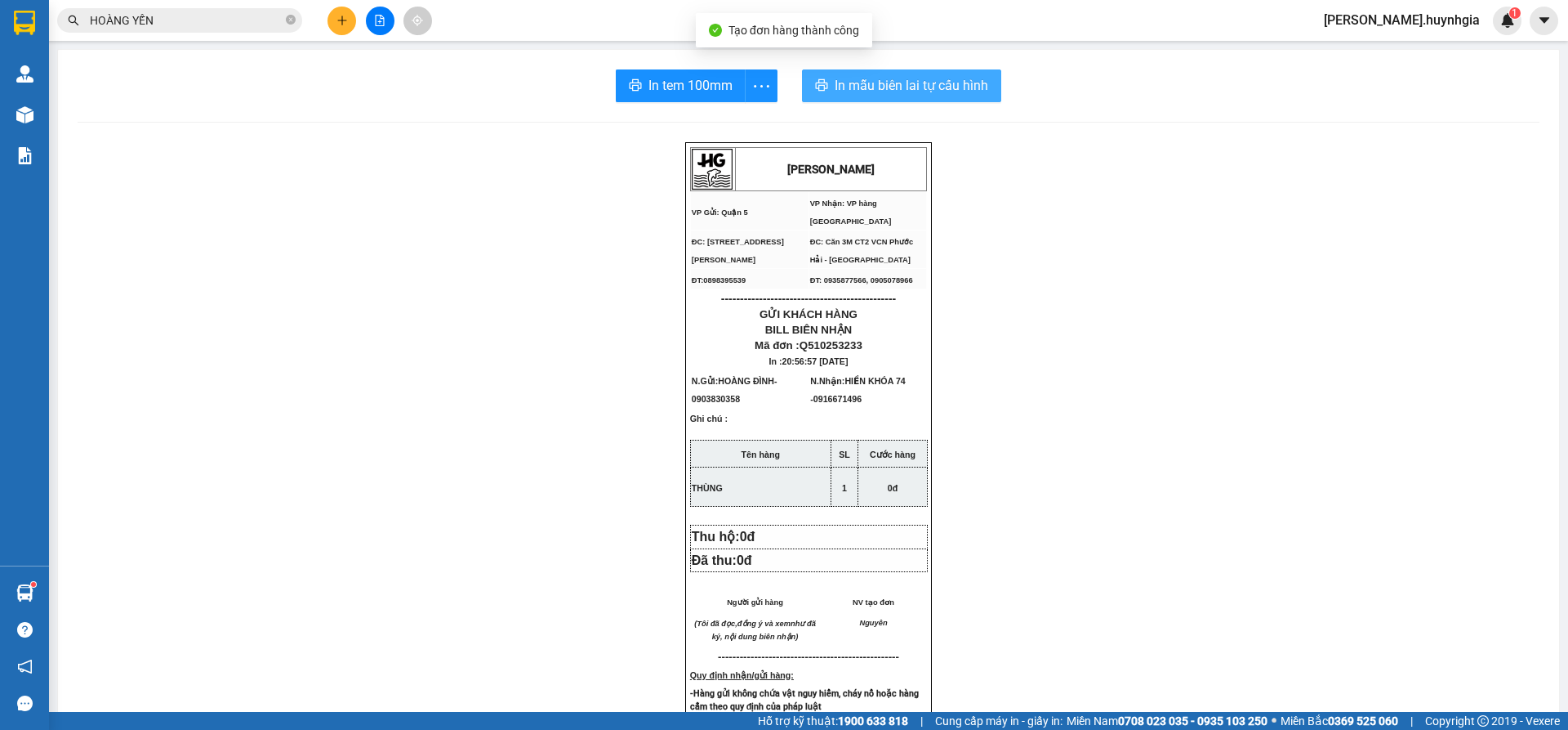
drag, startPoint x: 944, startPoint y: 82, endPoint x: 1041, endPoint y: 105, distance: 99.7
click at [947, 84] on span "In mẫu biên lai tự cấu hình" at bounding box center [912, 85] width 154 height 20
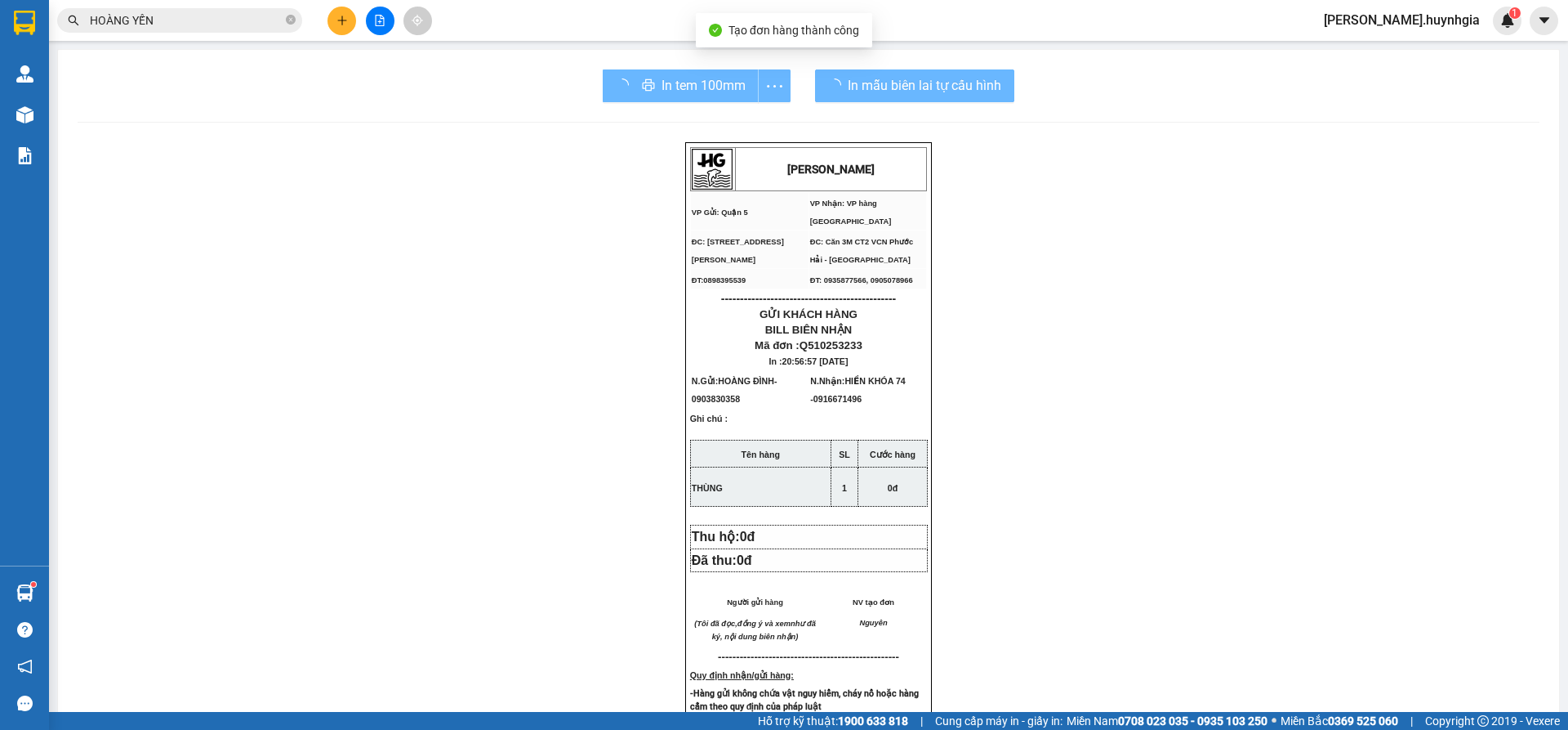
click at [708, 89] on div "In tem 100mm" at bounding box center [696, 86] width 188 height 33
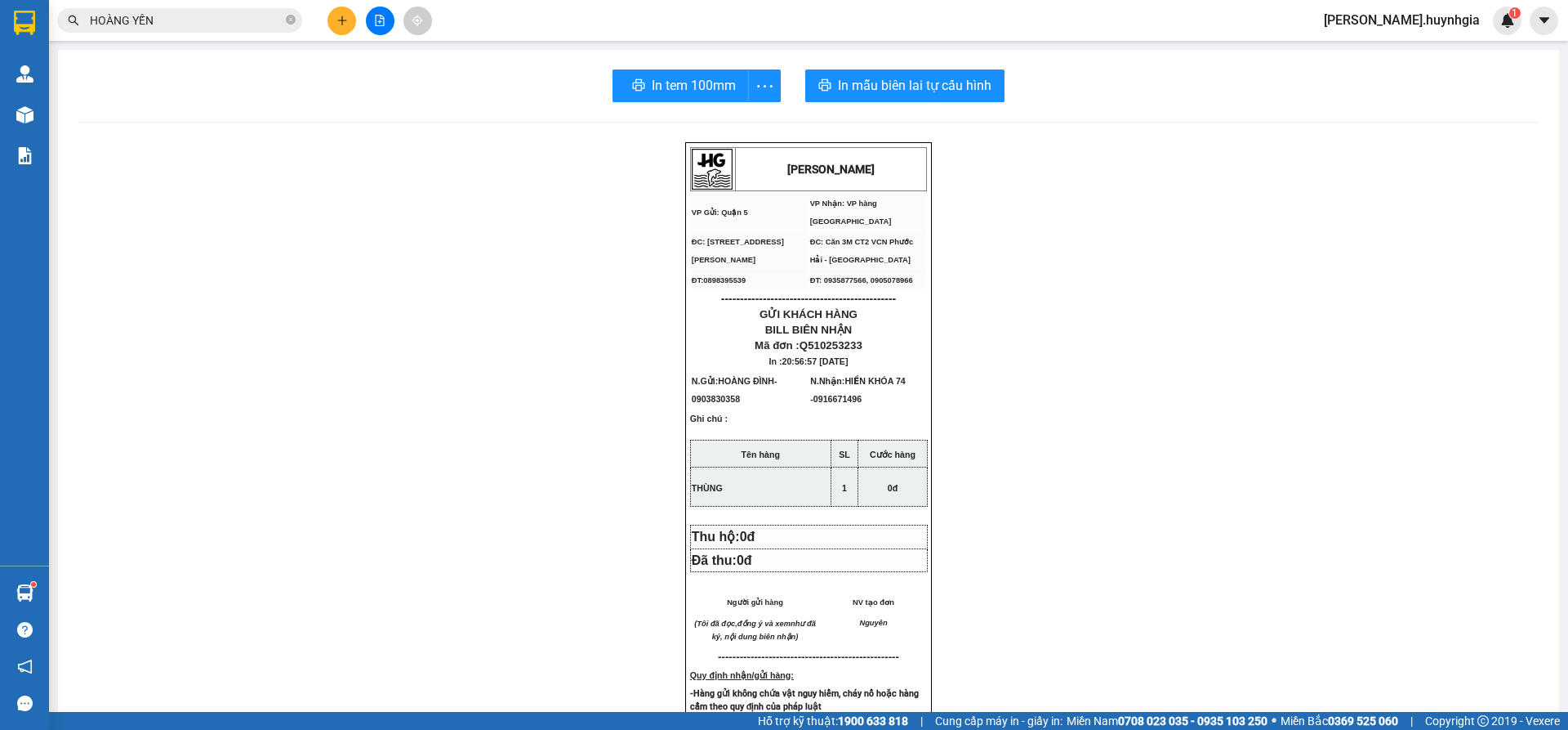
click at [708, 89] on div "In tem 100mm" at bounding box center [696, 86] width 168 height 33
click at [708, 89] on span "In tem 100mm" at bounding box center [693, 85] width 84 height 20
click at [884, 85] on span "In mẫu biên lai tự cấu hình" at bounding box center [912, 85] width 154 height 20
click at [905, 91] on span "In mẫu biên lai tự cấu hình" at bounding box center [912, 85] width 154 height 20
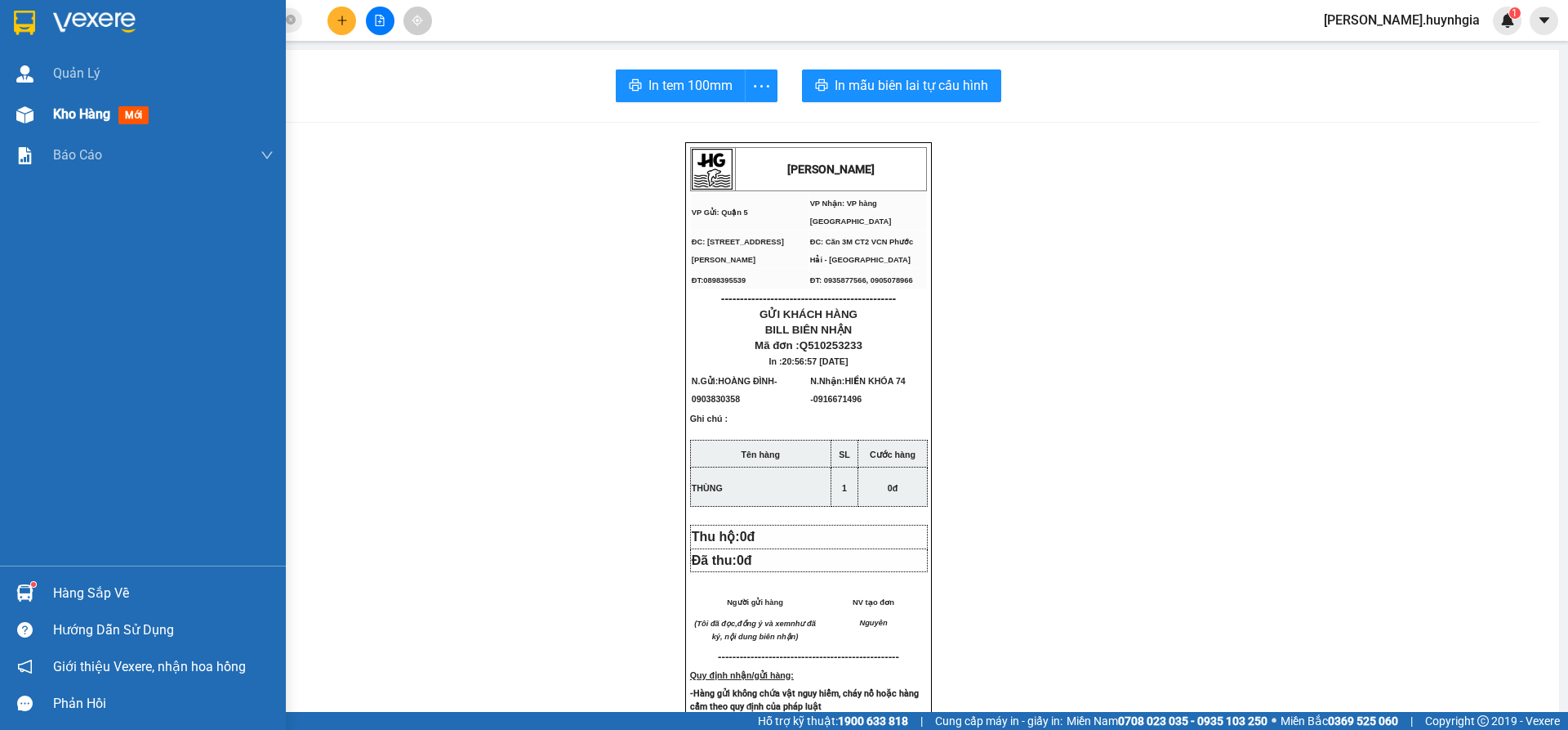
click at [50, 117] on div "Kho hàng mới" at bounding box center [142, 115] width 286 height 40
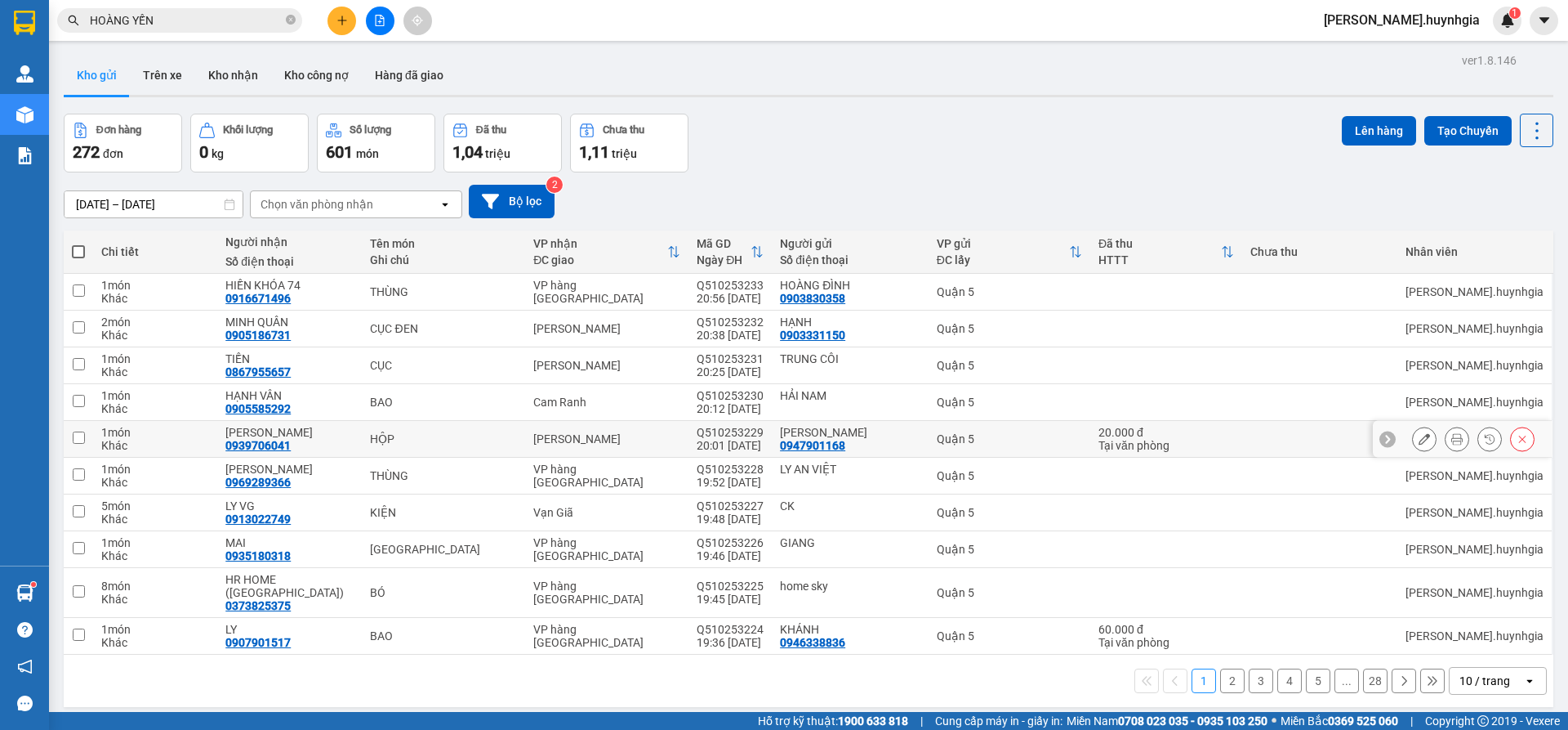
click at [1452, 438] on icon at bounding box center [1457, 439] width 12 height 12
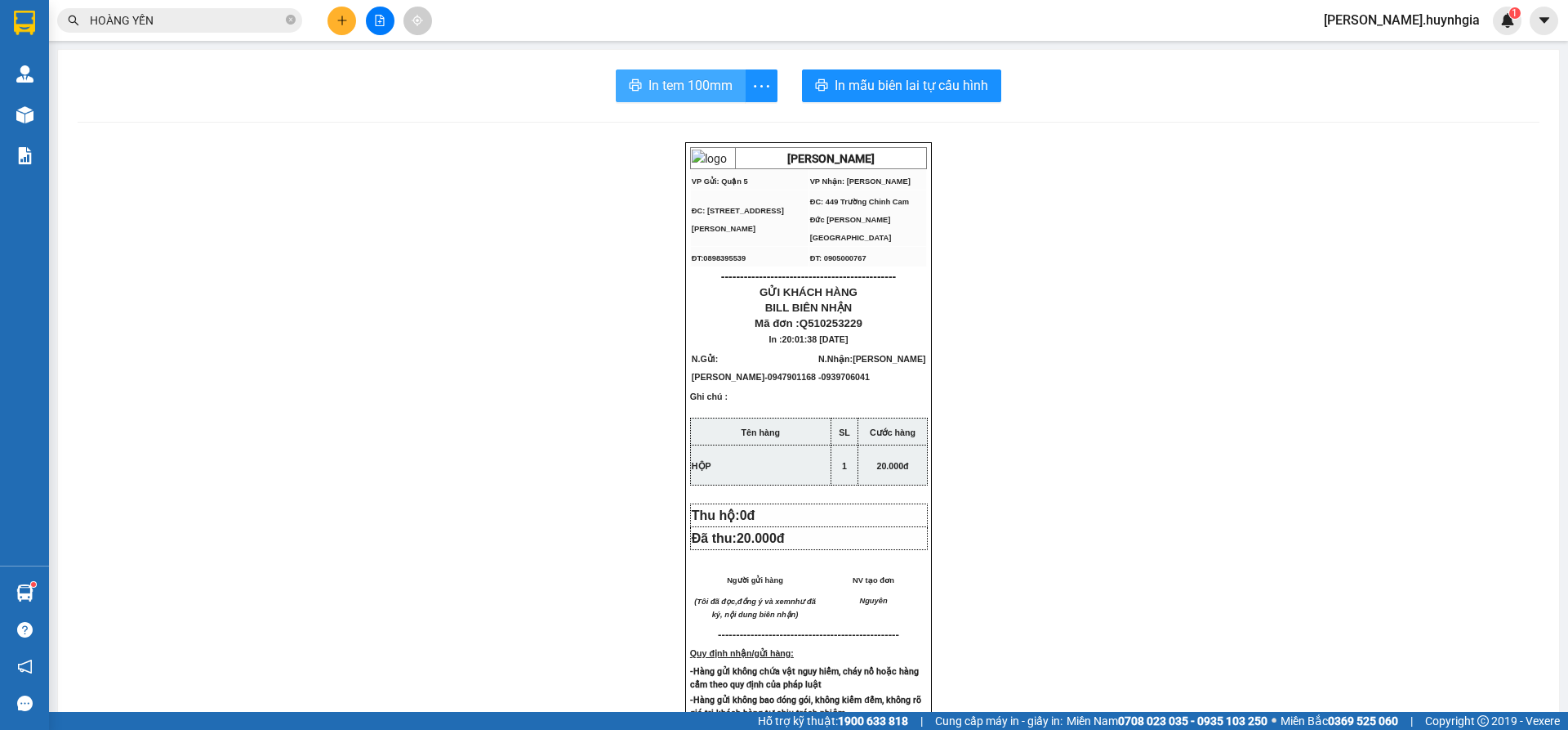
click at [669, 91] on span "In tem 100mm" at bounding box center [690, 85] width 84 height 20
